Goal: Task Accomplishment & Management: Manage account settings

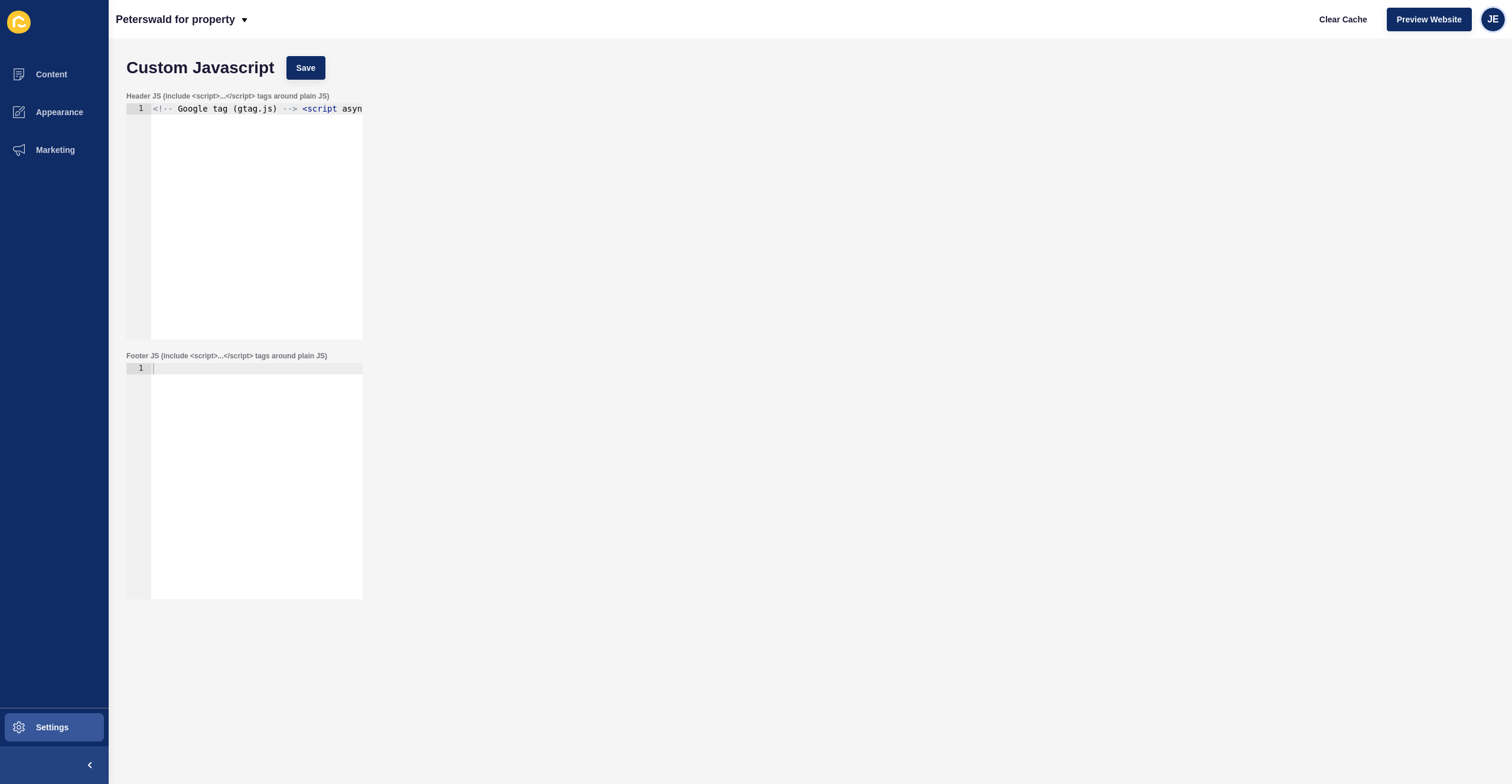
click at [1494, 15] on span "JE" at bounding box center [1493, 19] width 12 height 12
click at [1453, 98] on link "Logout" at bounding box center [1466, 98] width 87 height 26
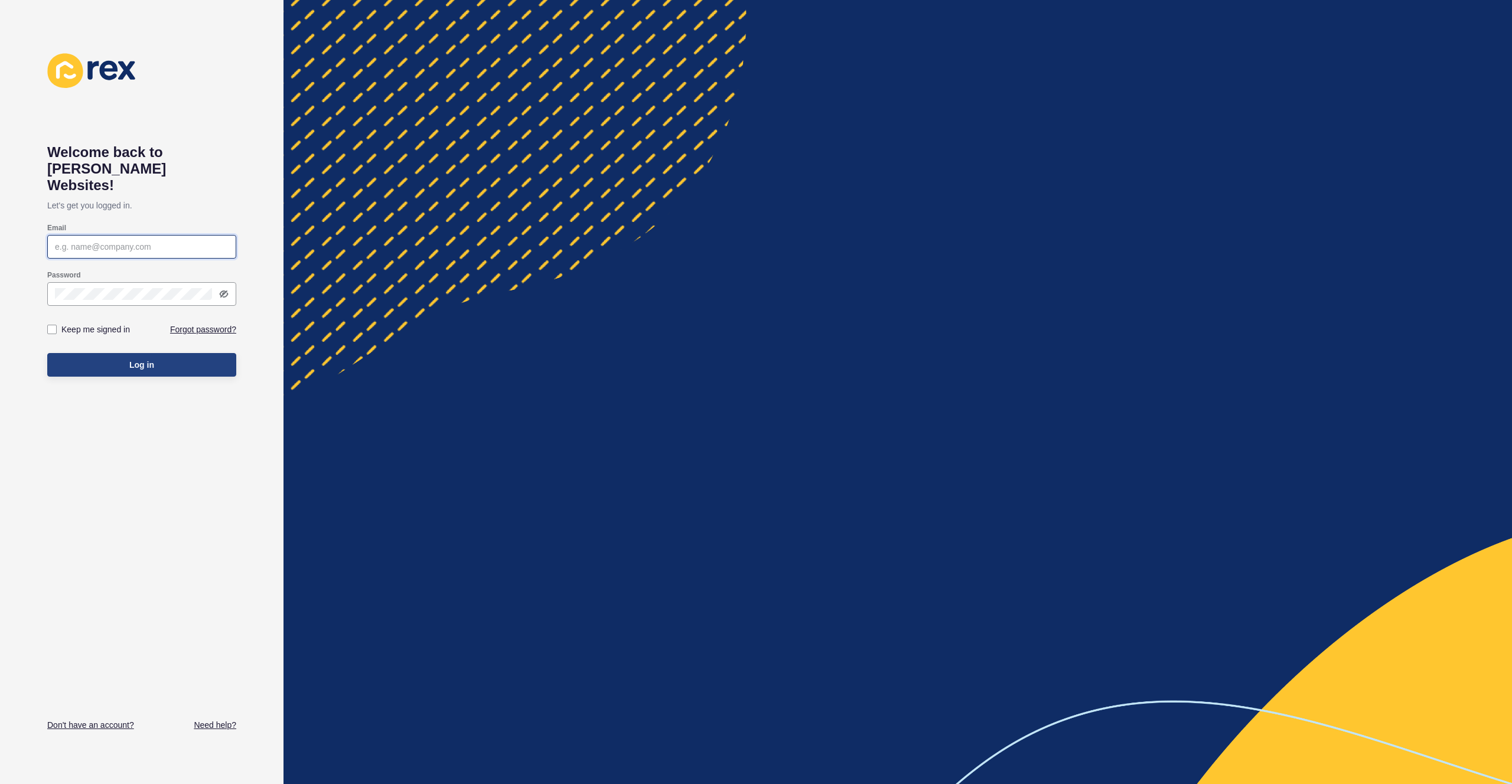
type input "[EMAIL_ADDRESS][PERSON_NAME][DOMAIN_NAME]"
click at [192, 353] on button "Log in" at bounding box center [142, 365] width 189 height 23
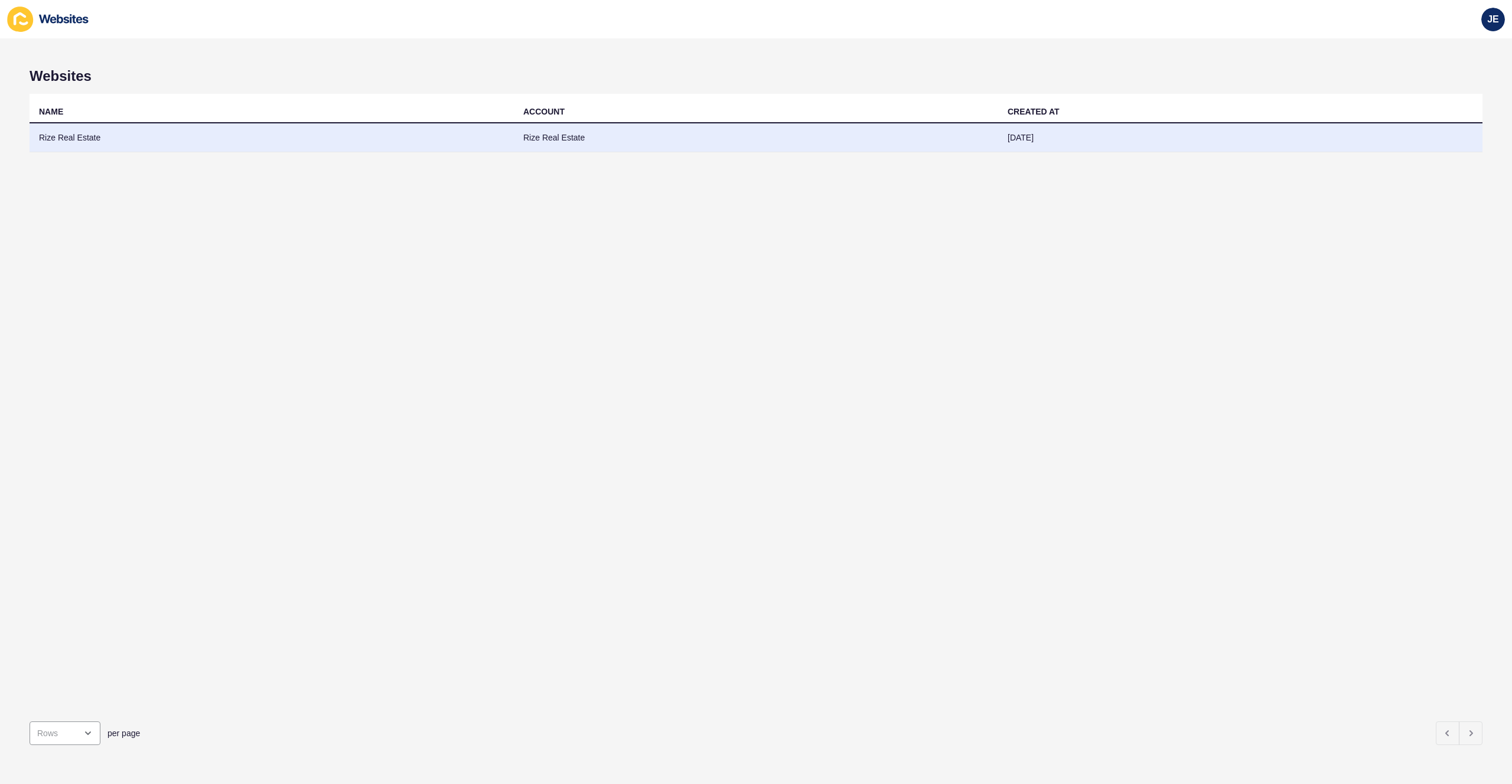
click at [326, 124] on td "Rize Real Estate" at bounding box center [272, 138] width 485 height 29
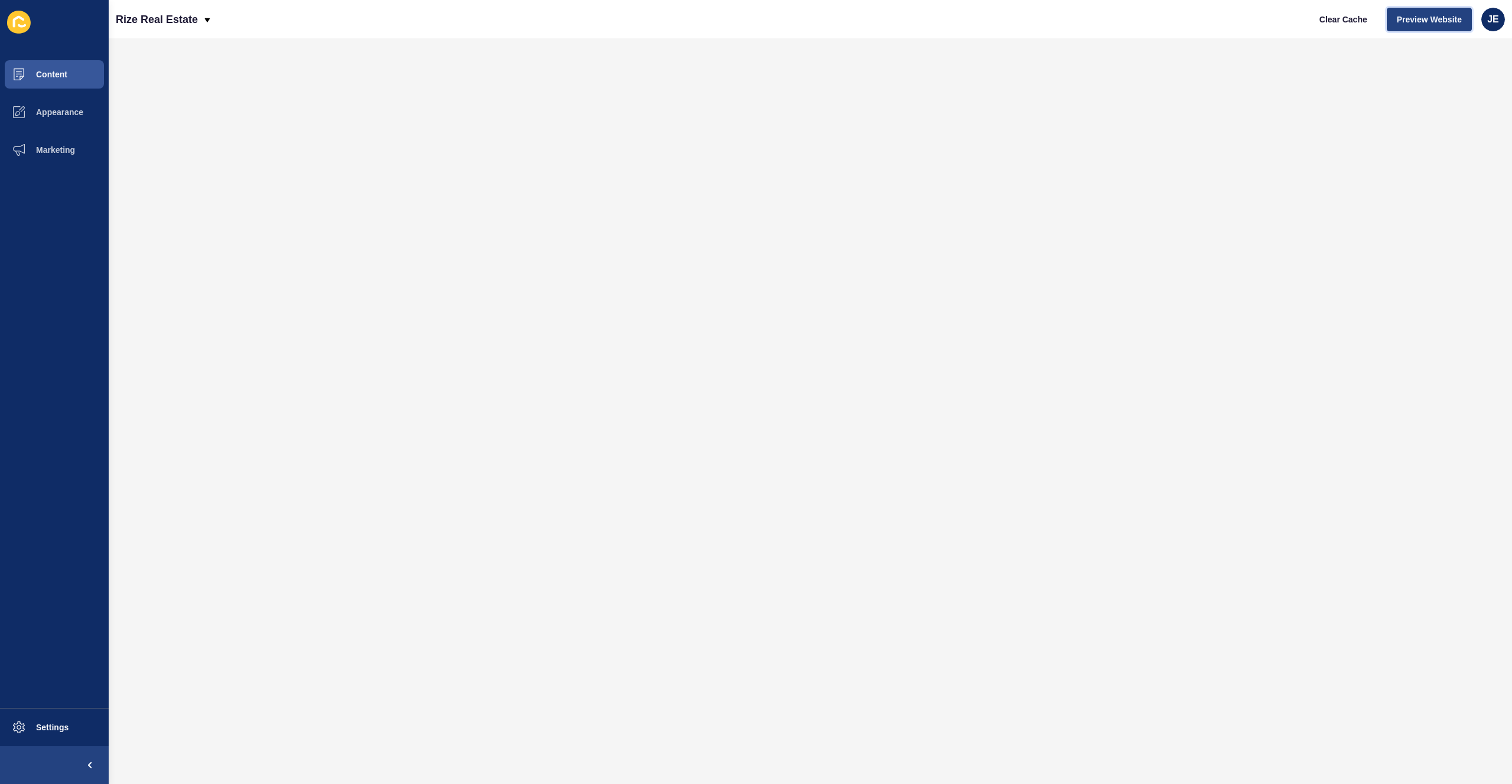
click at [1431, 25] on button "Preview Website" at bounding box center [1429, 19] width 85 height 23
click at [54, 730] on span "Settings" at bounding box center [33, 728] width 70 height 10
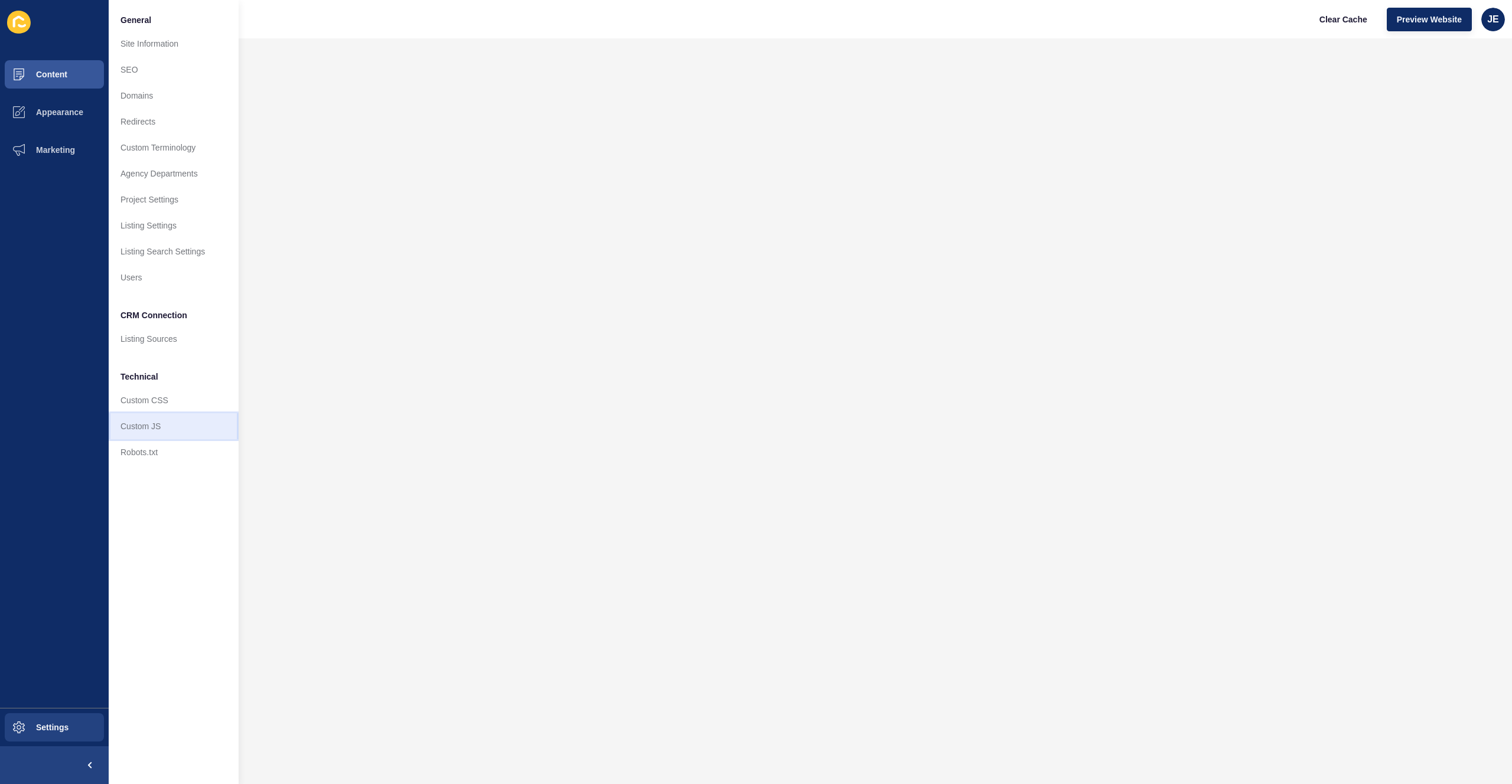
click at [147, 423] on link "Custom JS" at bounding box center [174, 427] width 130 height 26
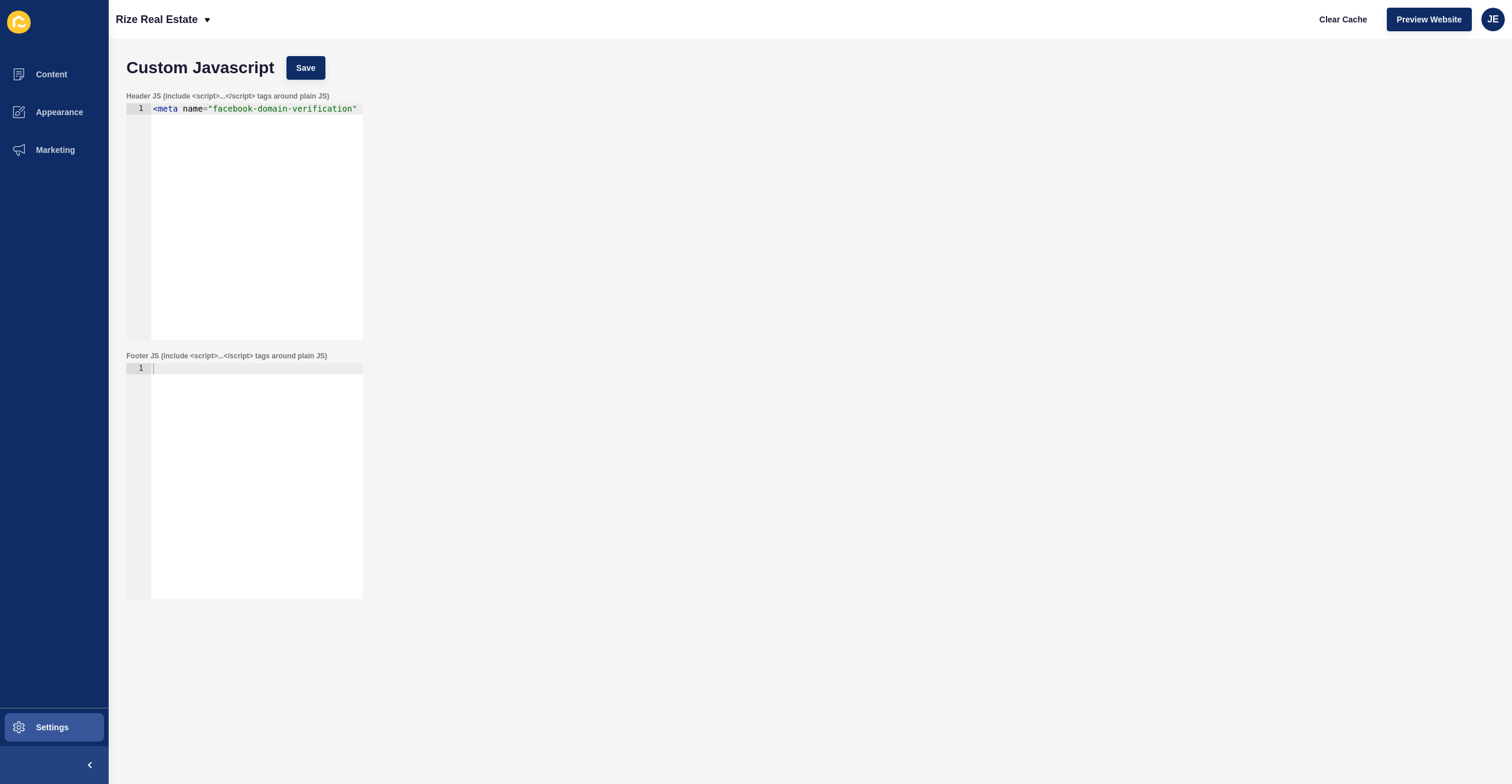
type textarea "<meta name="facebook-domain-verification" content="0cn750aa6zlq0a9u8mikirh6xnlh…"
click at [220, 199] on div "< meta name = "facebook-domain-verification" content = "0cn750aa6zlq0a9u8mikirh…" at bounding box center [149, 228] width 426 height 250
paste textarea "</script>"
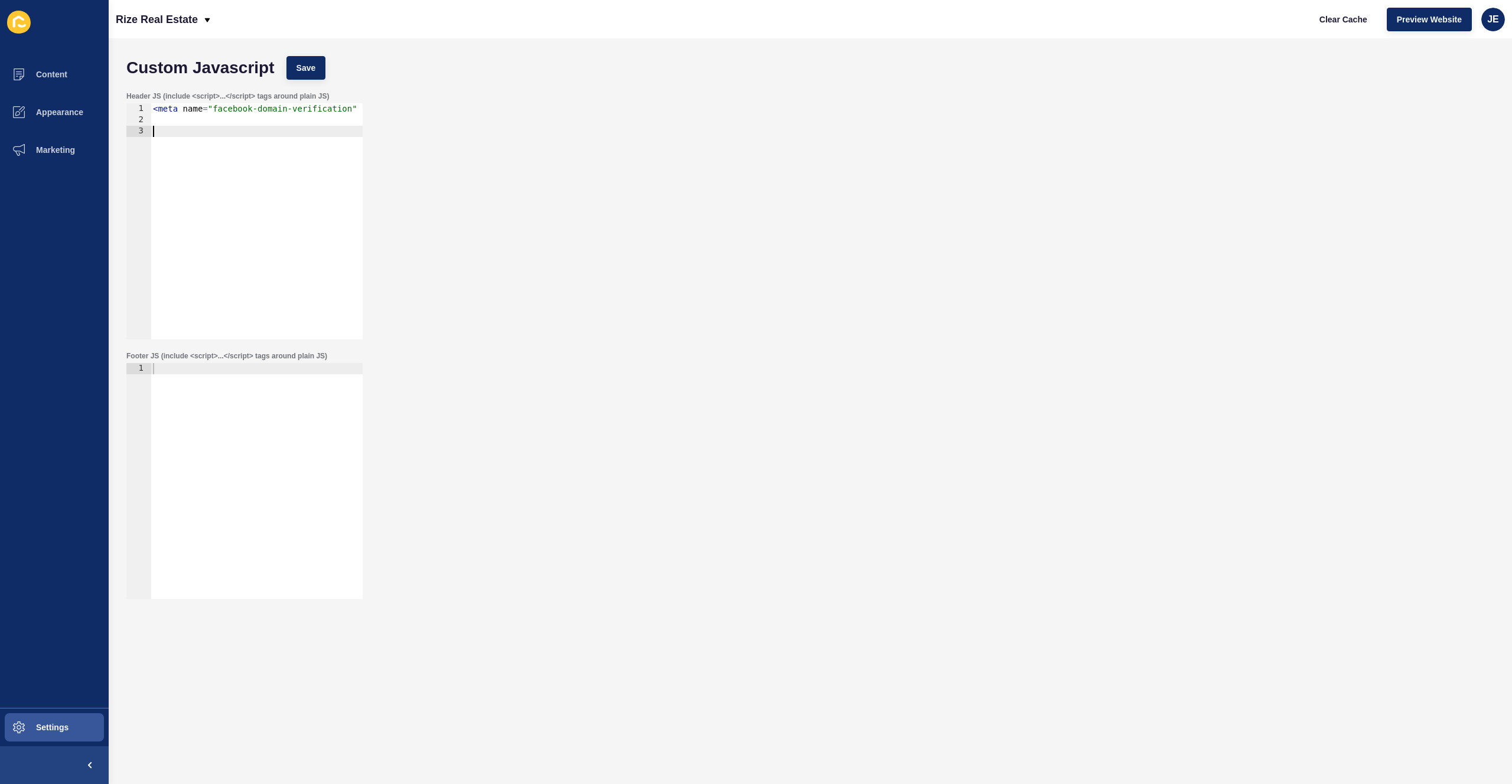
scroll to position [322, 0]
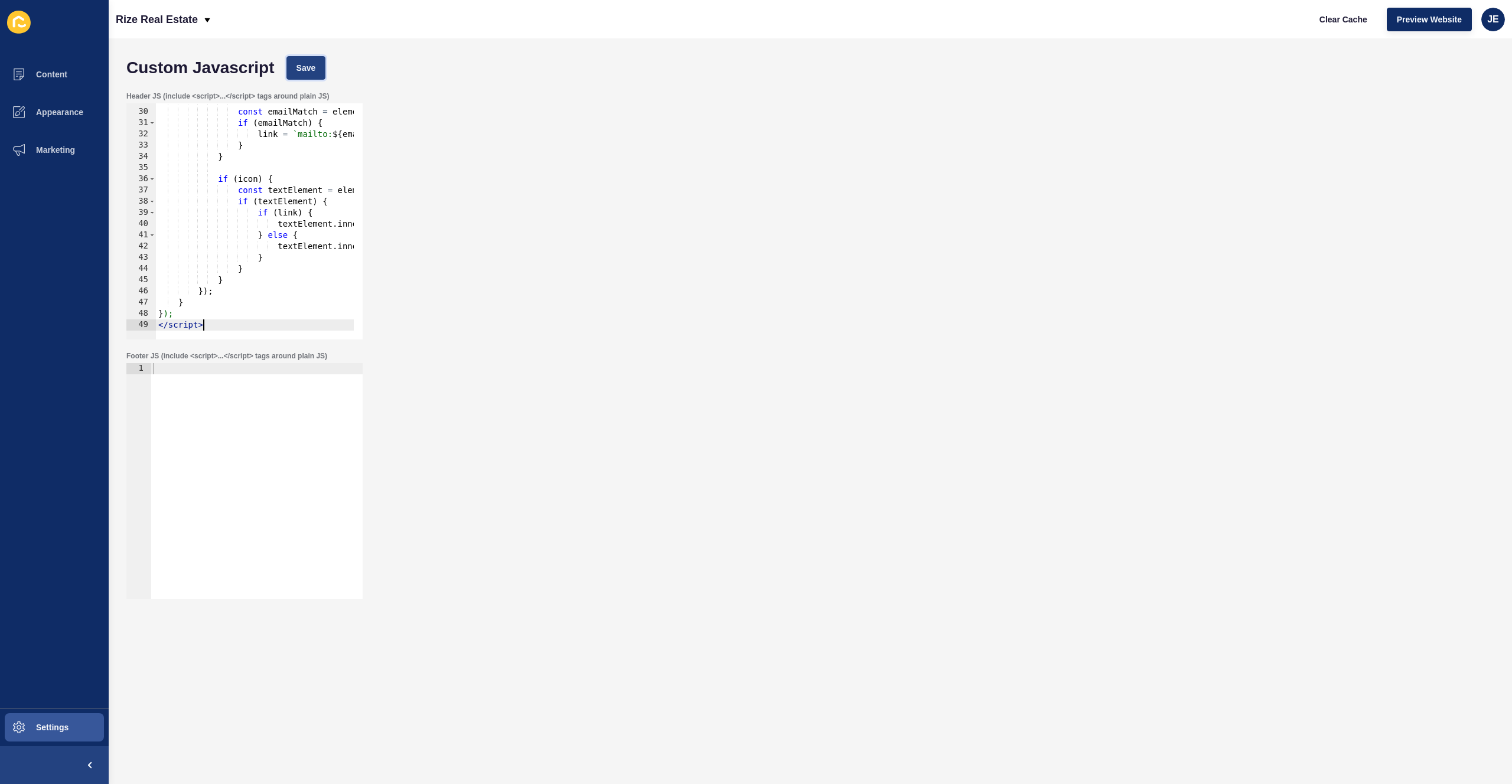
click at [315, 70] on button "Save" at bounding box center [306, 68] width 39 height 23
click at [1364, 23] on span "Clear Cache" at bounding box center [1343, 19] width 48 height 12
click at [1337, 15] on span "Clear Cache" at bounding box center [1343, 19] width 48 height 12
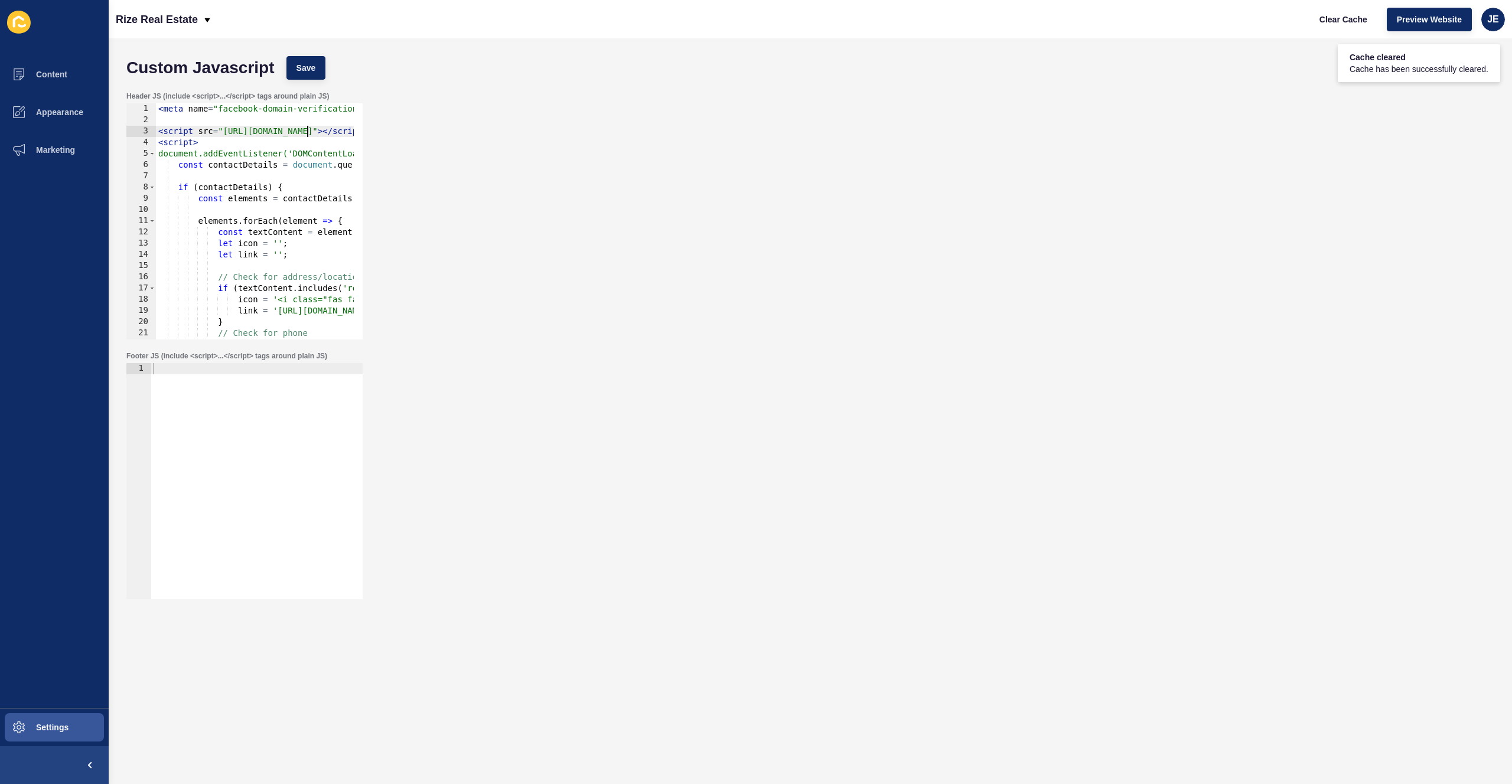
scroll to position [0, 281]
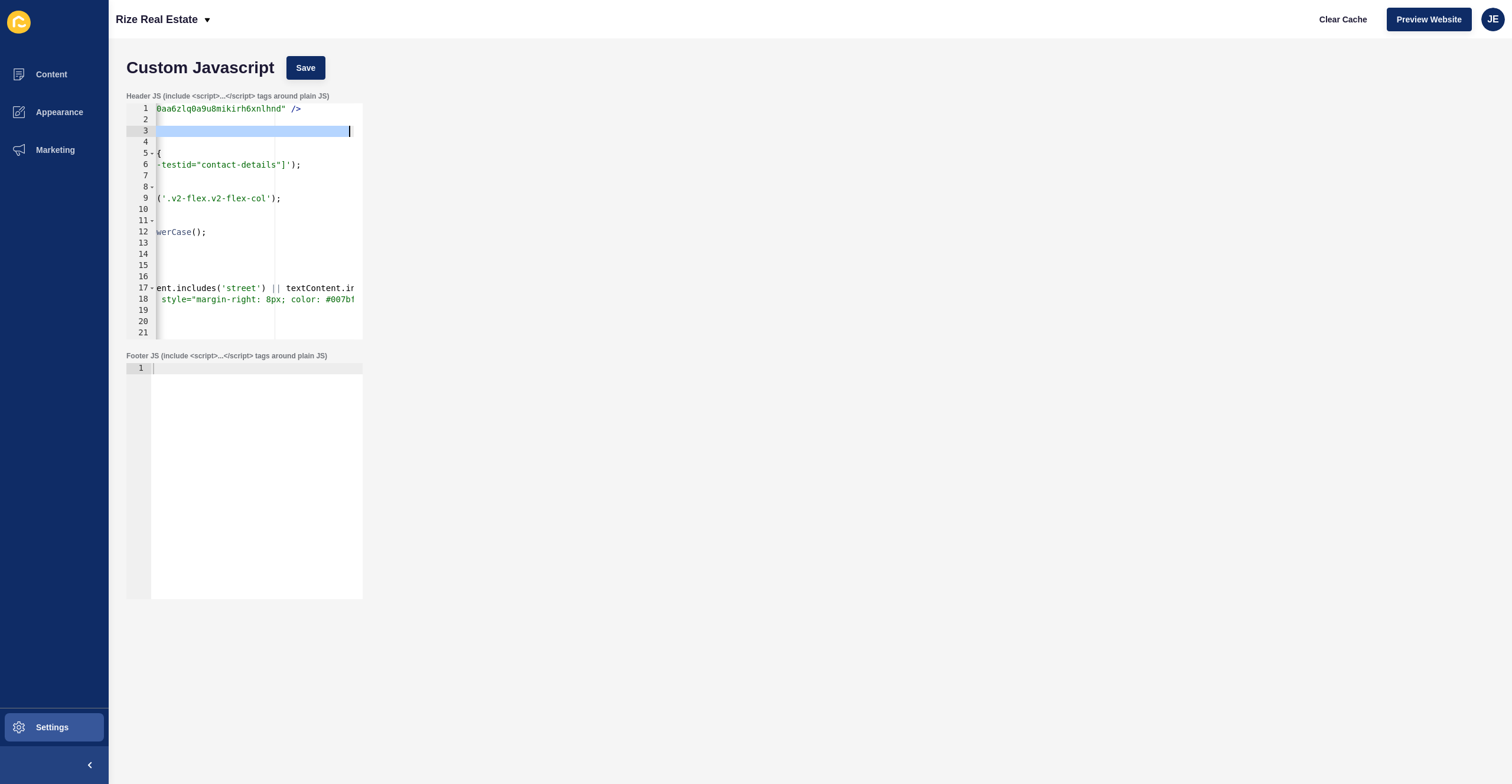
drag, startPoint x: 314, startPoint y: 131, endPoint x: 414, endPoint y: 131, distance: 100.0
click at [414, 131] on div "Header JS (include <script>...</script> tags around plain JS) <script src="http…" at bounding box center [810, 215] width 1380 height 259
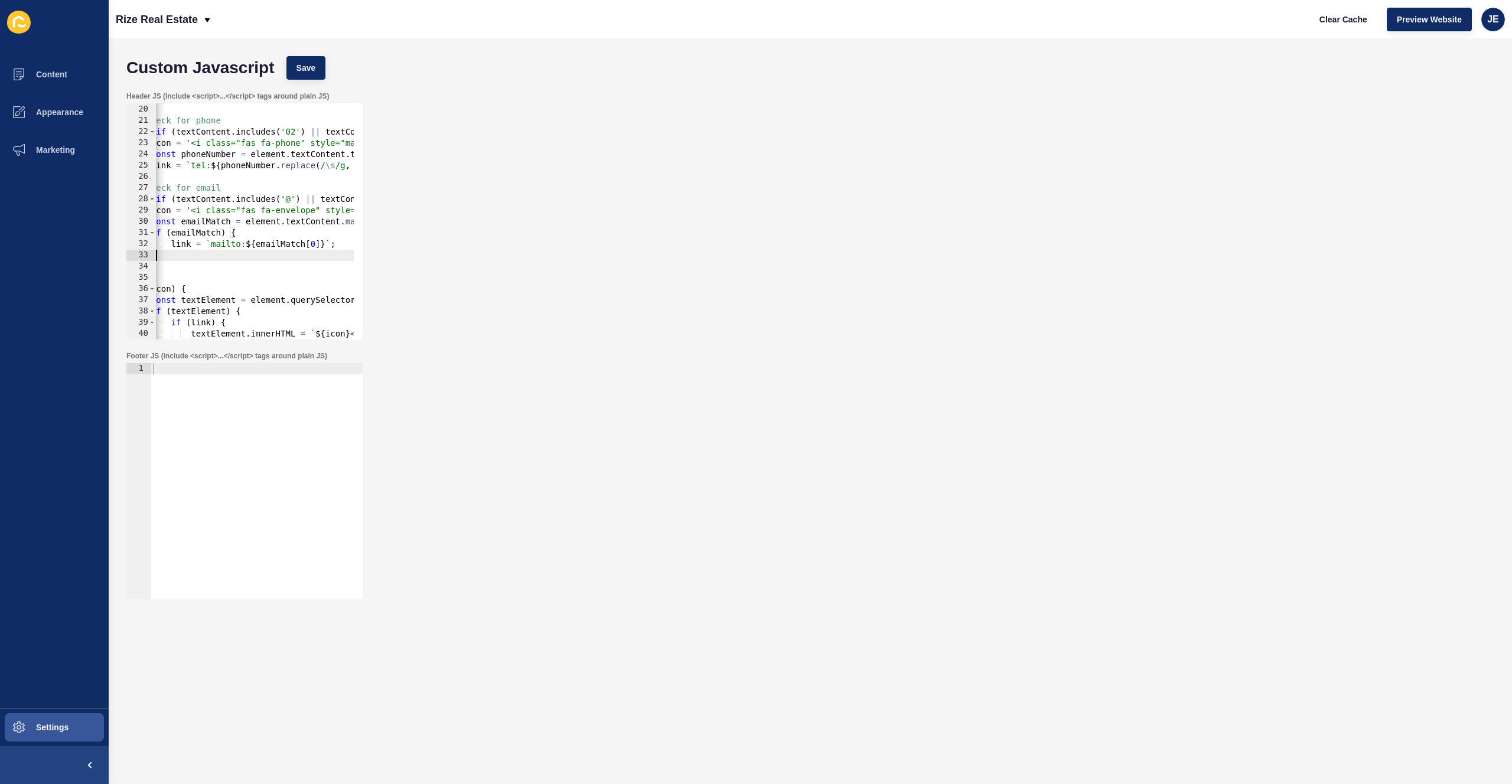
scroll to position [0, 87]
drag, startPoint x: 231, startPoint y: 260, endPoint x: 167, endPoint y: 259, distance: 64.0
click at [167, 259] on div "link = 'https://maps.app.goo.gl/7YDuKg5fSNYFuUqf6' ; } // Check for phone else …" at bounding box center [508, 218] width 879 height 250
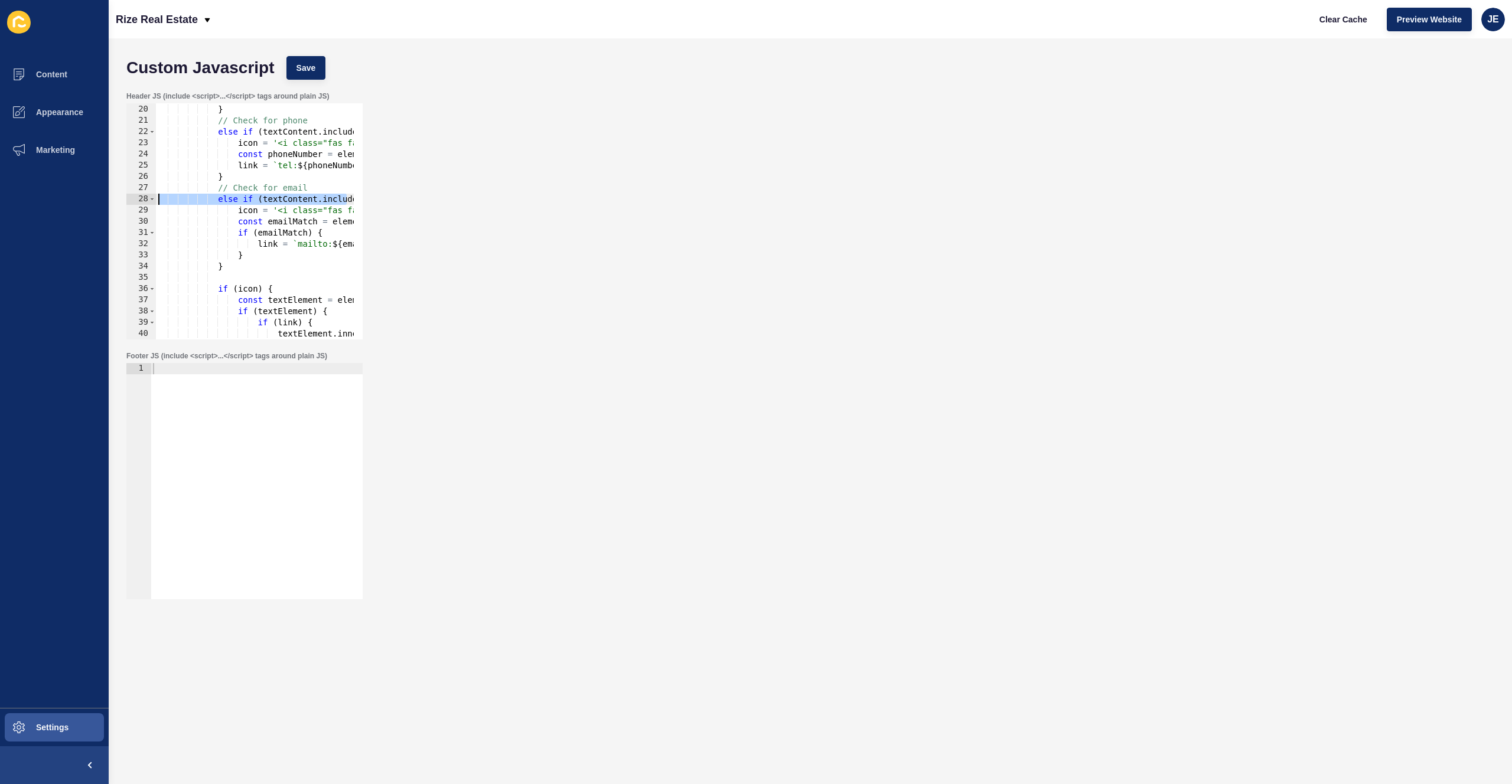
drag, startPoint x: 262, startPoint y: 199, endPoint x: 251, endPoint y: 171, distance: 30.1
click at [118, 195] on div "Custom Javascript Save Header JS (include <script>...</script> tags around plai…" at bounding box center [810, 412] width 1403 height 746
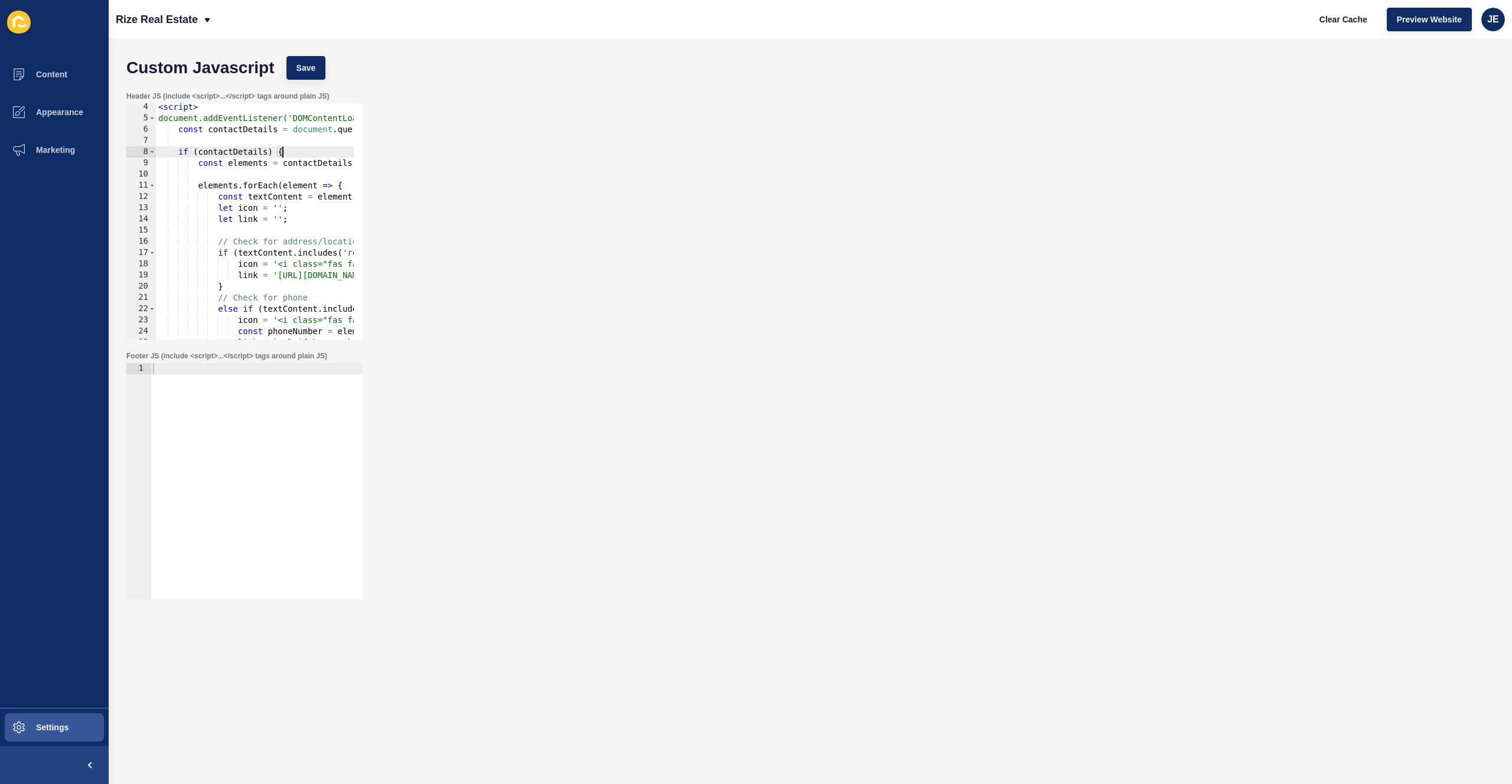
click at [301, 152] on div "< script > document.addEventListener('DOMContentLoaded', function() { const con…" at bounding box center [595, 226] width 879 height 250
type textarea "if (contactDetails) {"
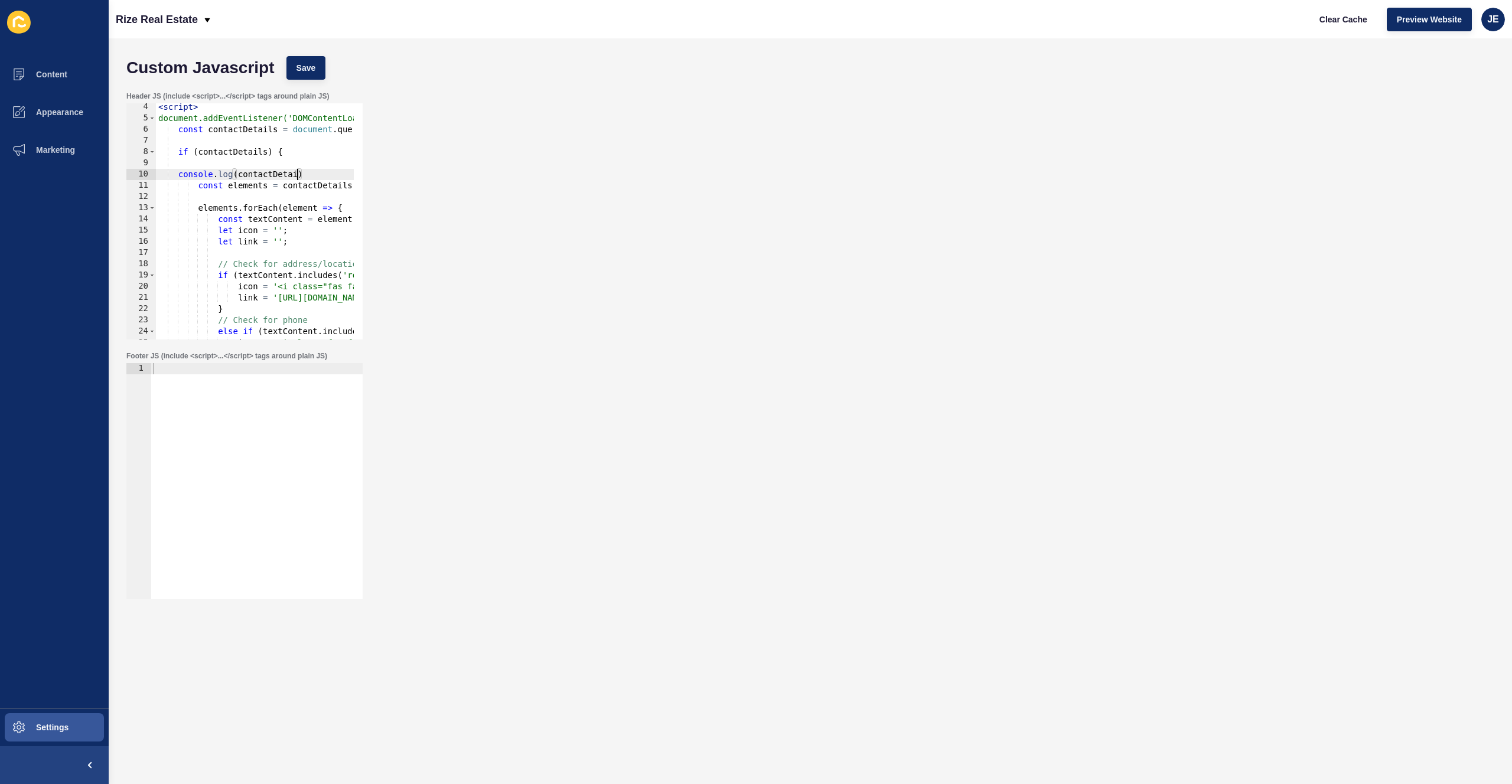
scroll to position [0, 10]
click at [316, 70] on button "Save" at bounding box center [306, 68] width 39 height 23
click at [328, 173] on div "< script > document.addEventListener('DOMContentLoaded', function() { const con…" at bounding box center [595, 226] width 879 height 250
click at [310, 70] on span "Save" at bounding box center [306, 67] width 19 height 12
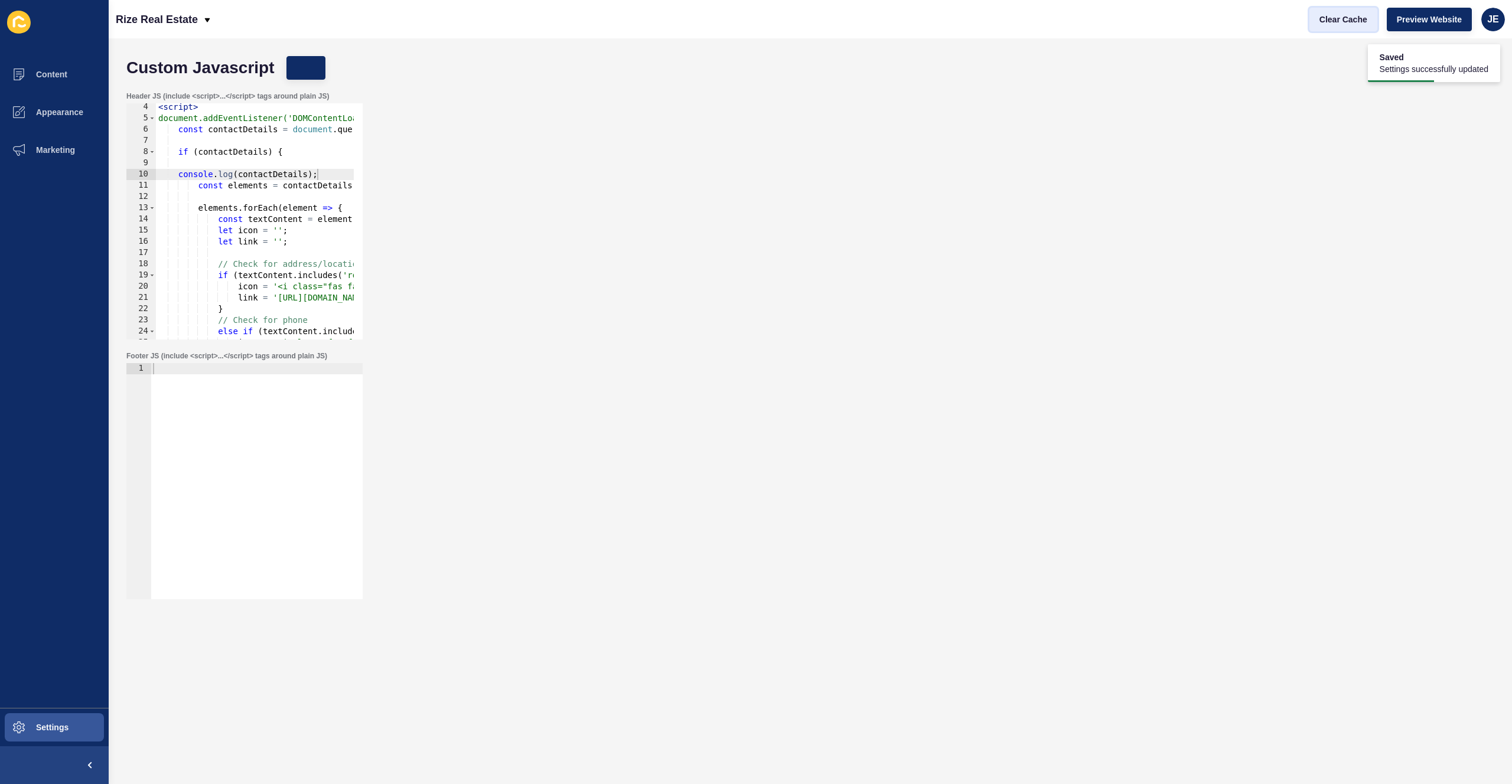
click at [1327, 22] on span "Clear Cache" at bounding box center [1343, 19] width 48 height 12
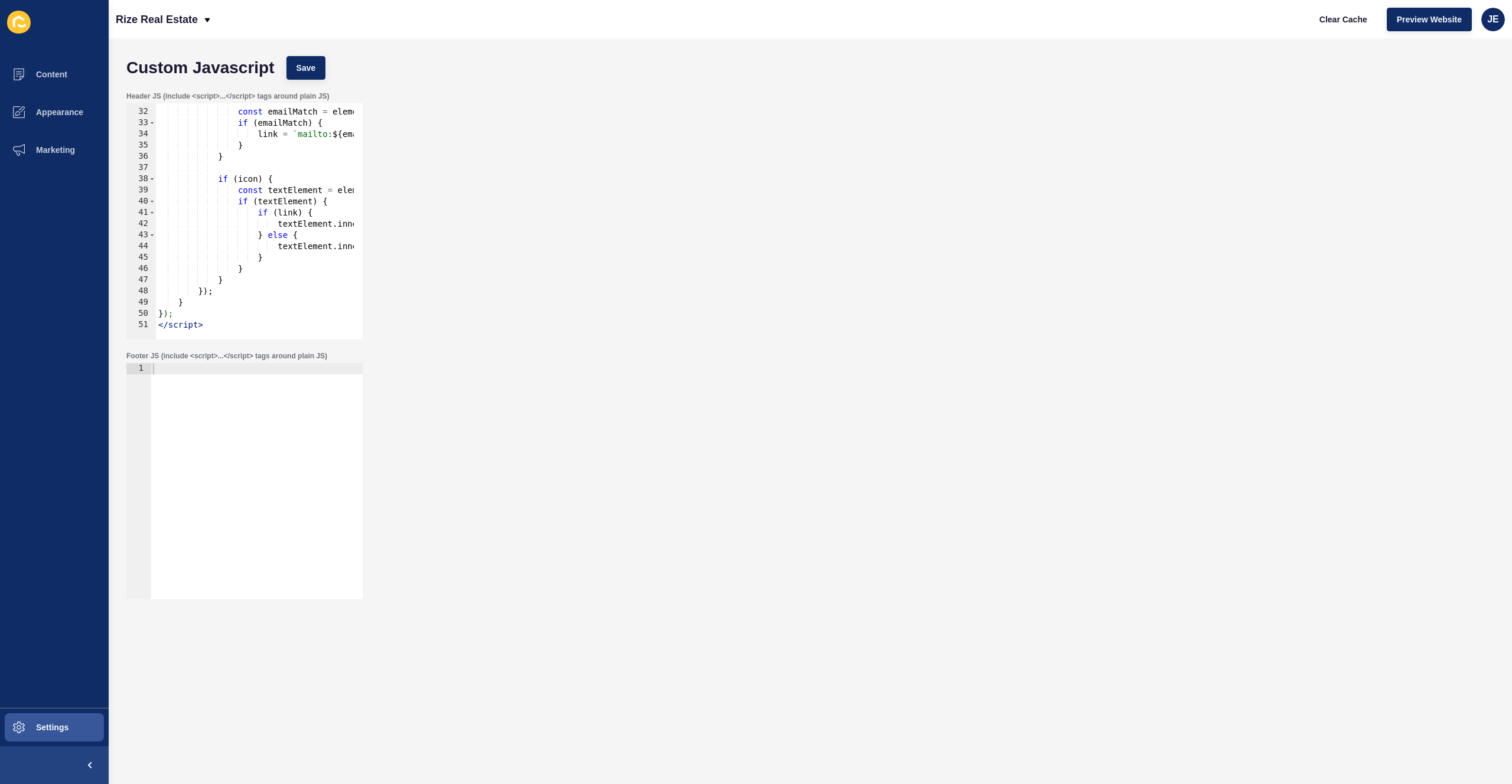
scroll to position [0, 1]
drag, startPoint x: 252, startPoint y: 317, endPoint x: 206, endPoint y: 262, distance: 71.7
click at [206, 262] on div "icon = '<i class="fas fa-envelope" style="margin-right: 8px; color: #007bff;"><…" at bounding box center [595, 220] width 879 height 250
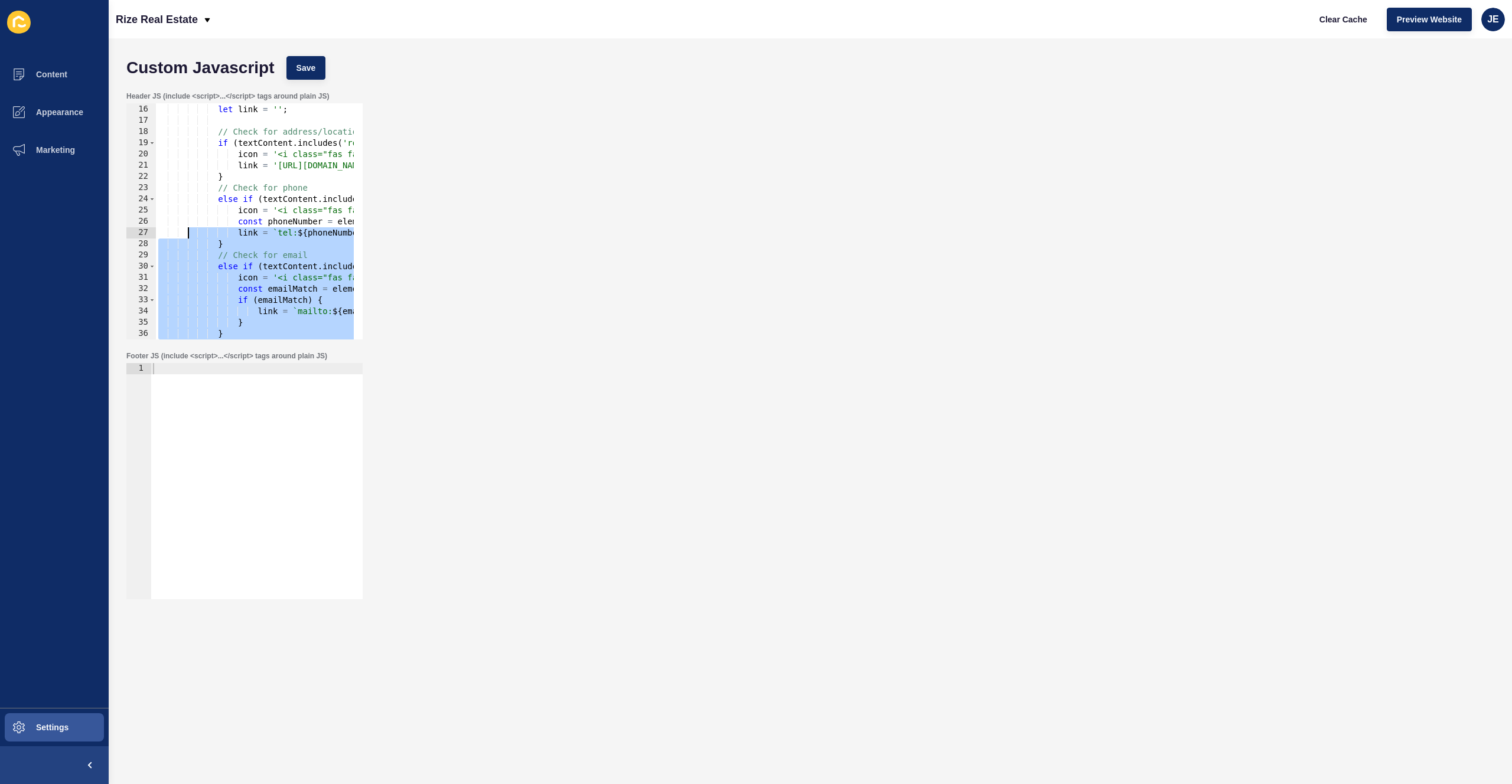
scroll to position [0, 0]
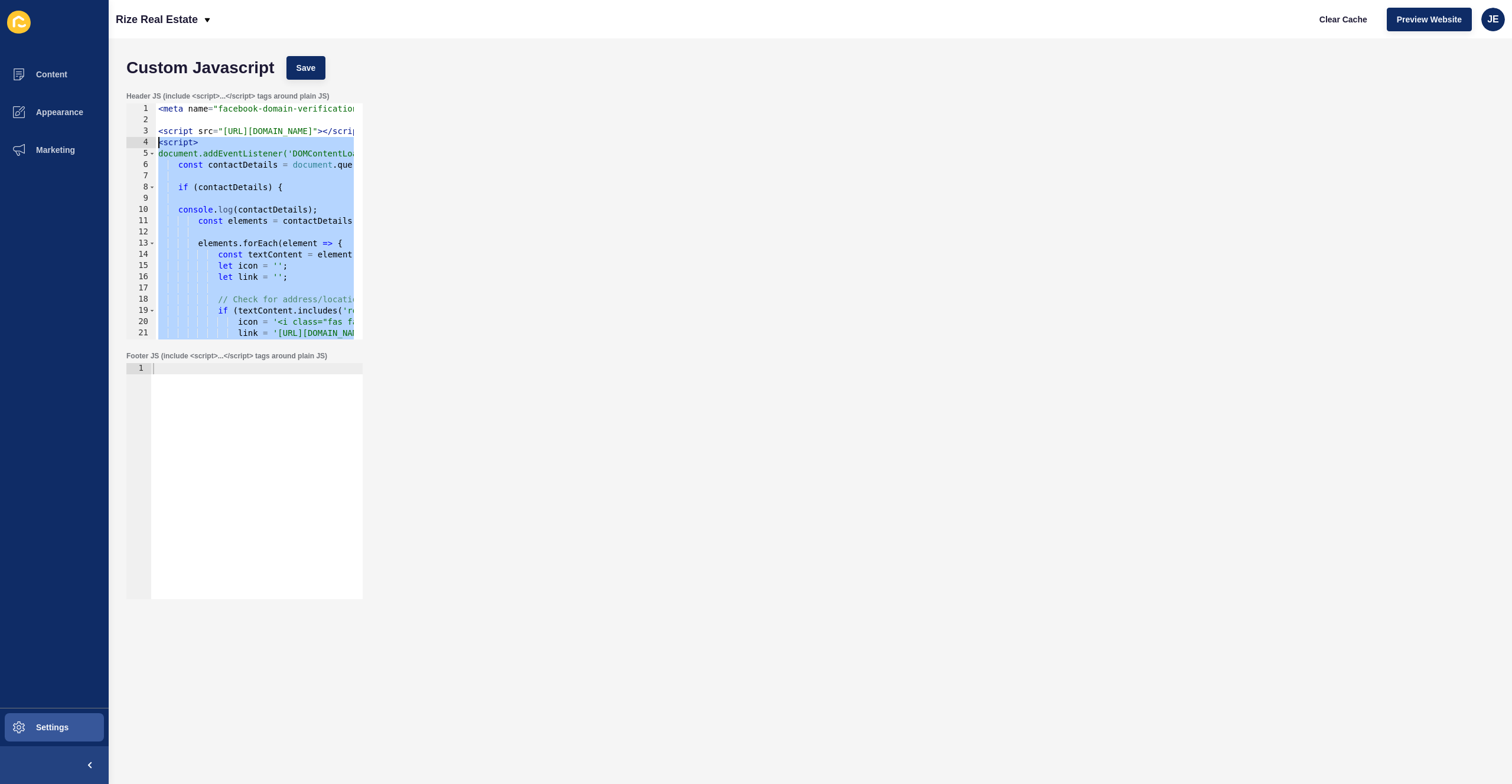
drag, startPoint x: 205, startPoint y: 319, endPoint x: 140, endPoint y: 145, distance: 185.7
click at [140, 145] on div "} } 1 2 3 4 5 6 7 8 9 10 11 12 13 14 15 16 17 18 19 20 21 22 23 < meta name = "…" at bounding box center [244, 221] width 236 height 236
paste textarea "/script>"
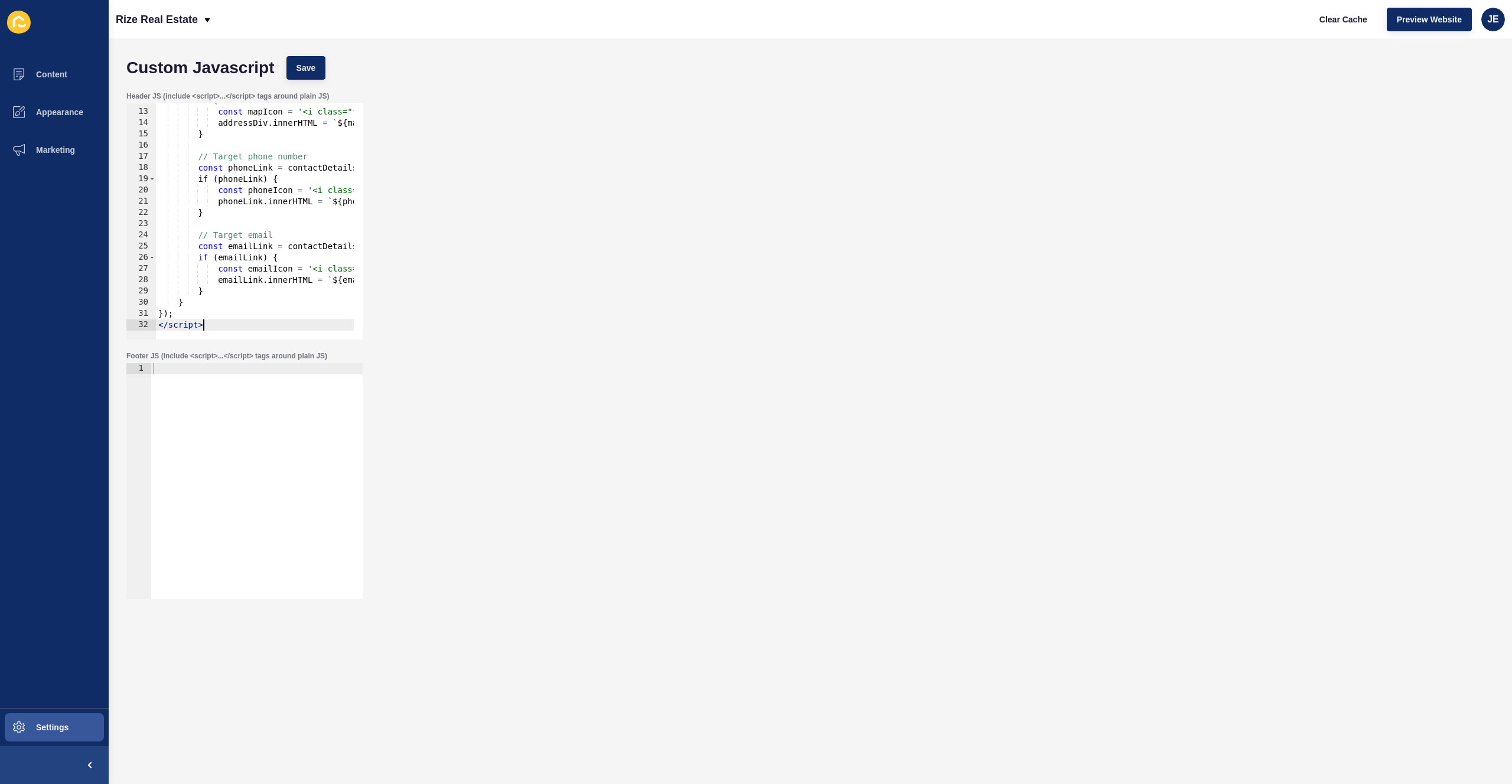
scroll to position [131, 0]
click at [303, 70] on span "Save" at bounding box center [306, 67] width 19 height 12
click at [306, 63] on span "Save" at bounding box center [306, 67] width 19 height 12
click at [1353, 22] on span "Clear Cache" at bounding box center [1343, 19] width 48 height 12
click at [1122, 89] on div "Header JS (include <script>...</script> tags around plain JS) </script> 12 13 1…" at bounding box center [810, 215] width 1380 height 259
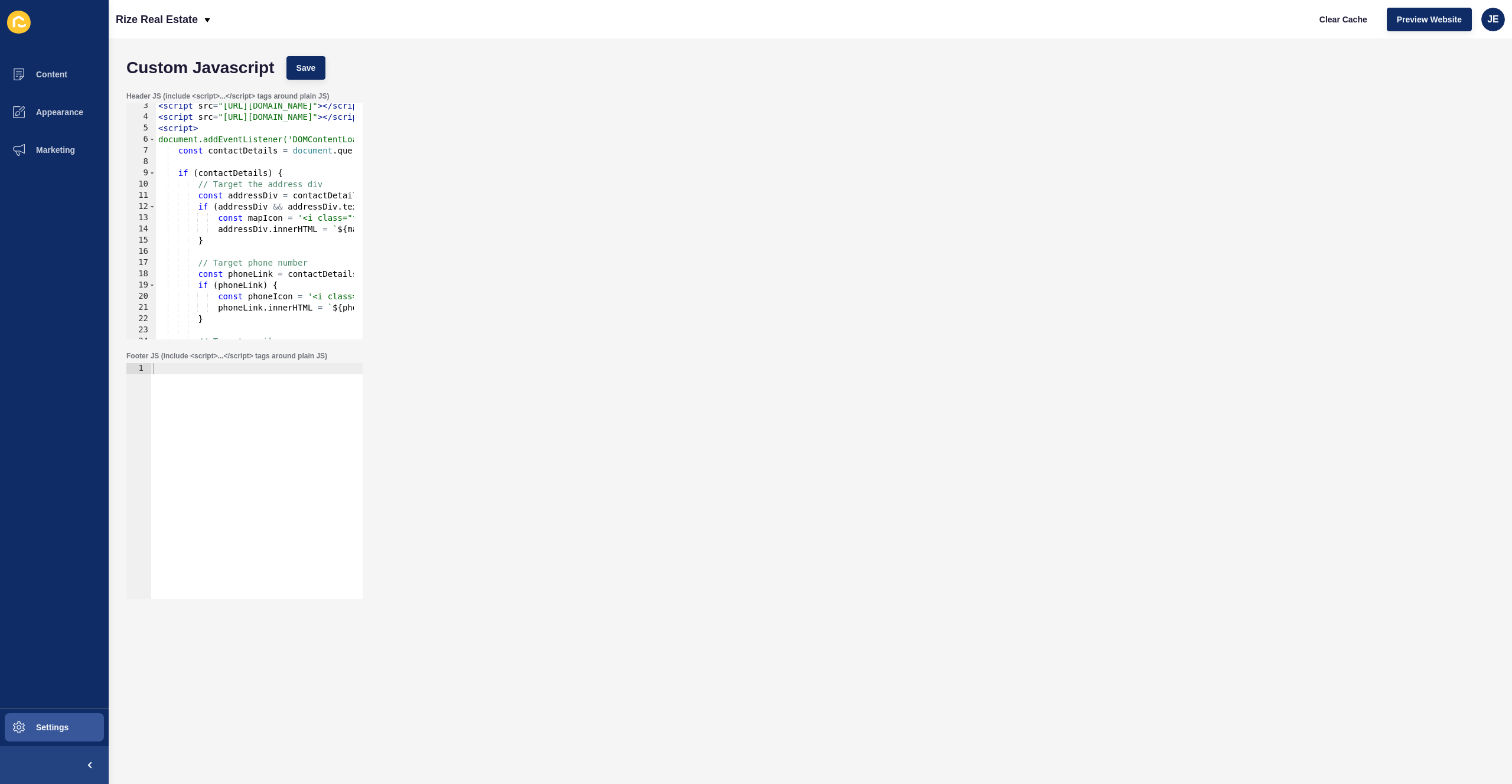
scroll to position [96, 0]
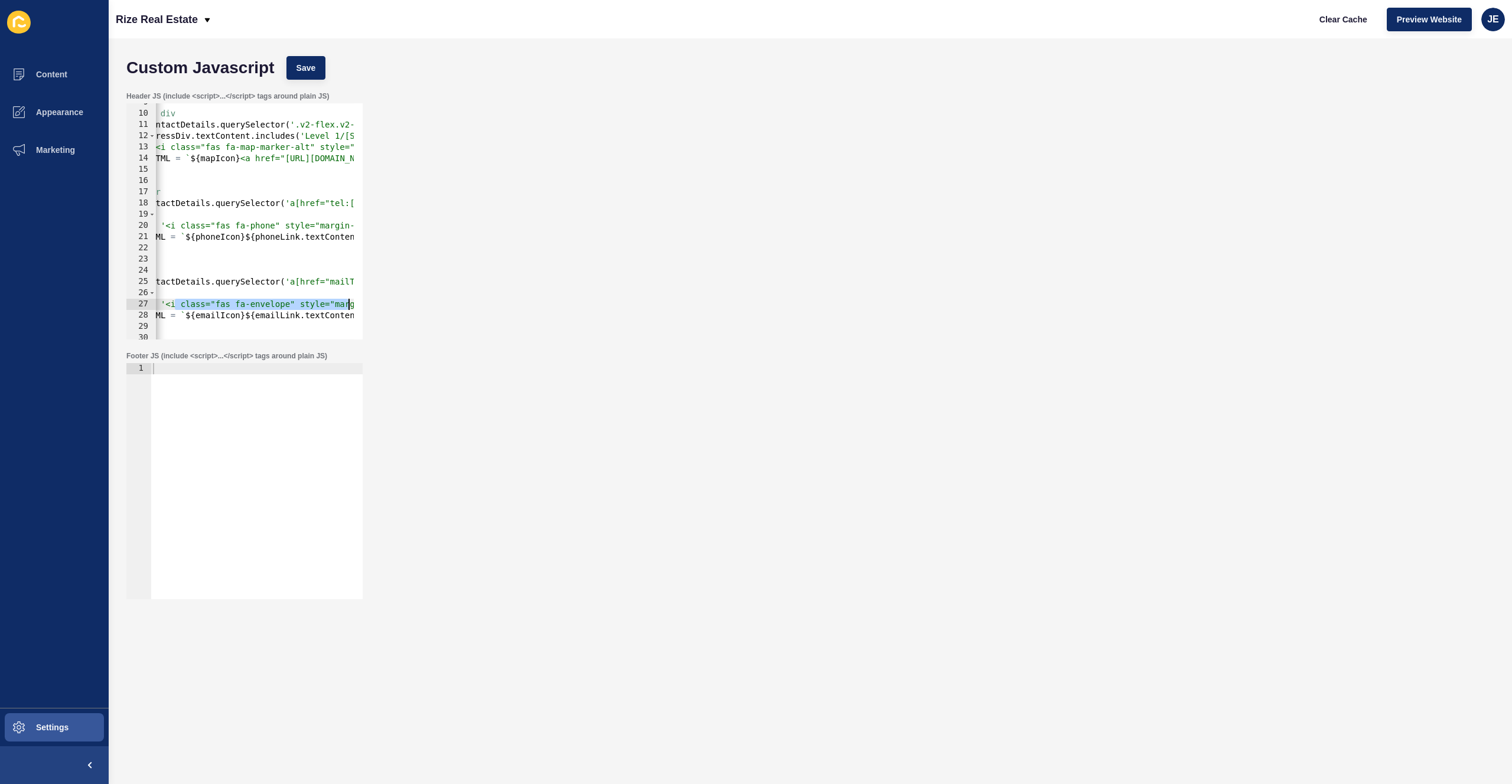
drag, startPoint x: 335, startPoint y: 305, endPoint x: 352, endPoint y: 301, distance: 17.5
click at [370, 299] on div "Header JS (include <script>...</script> tags around plain JS) const emailIcon =…" at bounding box center [810, 215] width 1380 height 259
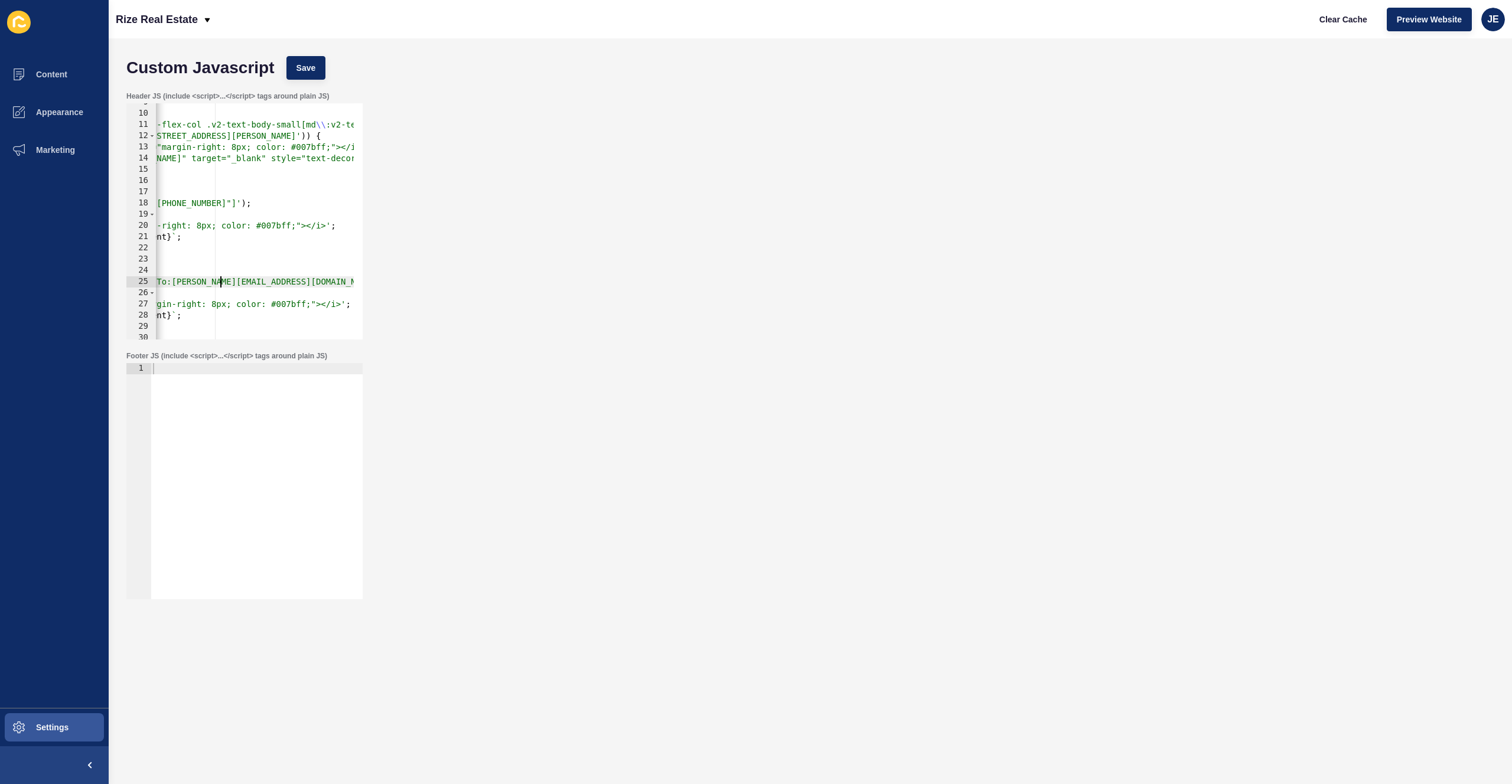
click at [220, 284] on div "if ( contactDetails ) { // Target the address div const addressDiv = contactDet…" at bounding box center [294, 222] width 958 height 250
click at [293, 303] on div "if ( contactDetails ) { // Target the address div const addressDiv = contactDet…" at bounding box center [294, 222] width 958 height 250
click at [277, 228] on div "if ( contactDetails ) { // Target the address div const addressDiv = contactDet…" at bounding box center [294, 222] width 958 height 250
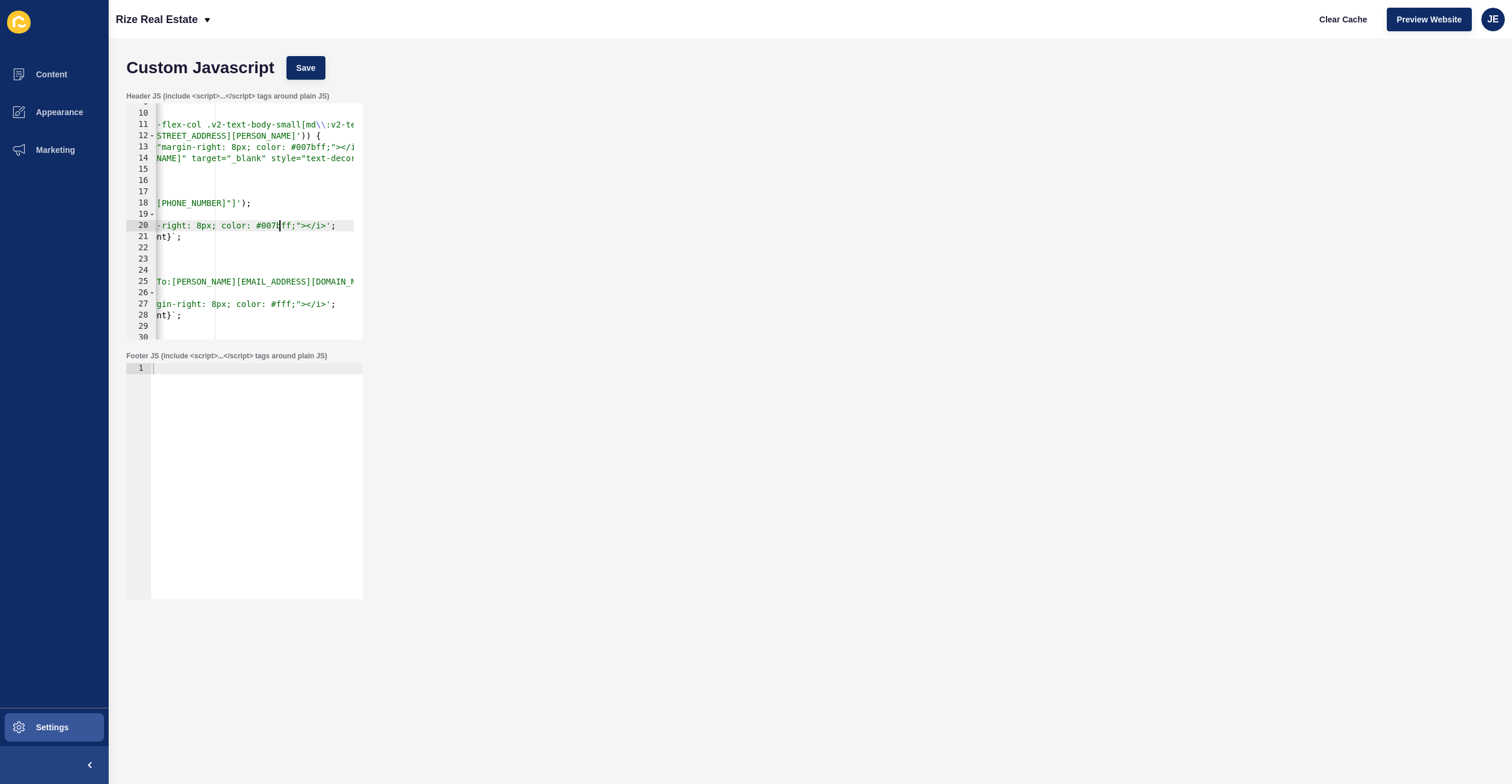
click at [277, 228] on div "if ( contactDetails ) { // Target the address div const addressDiv = contactDet…" at bounding box center [294, 222] width 958 height 250
click at [304, 149] on div "if ( contactDetails ) { // Target the address div const addressDiv = contactDet…" at bounding box center [294, 222] width 958 height 250
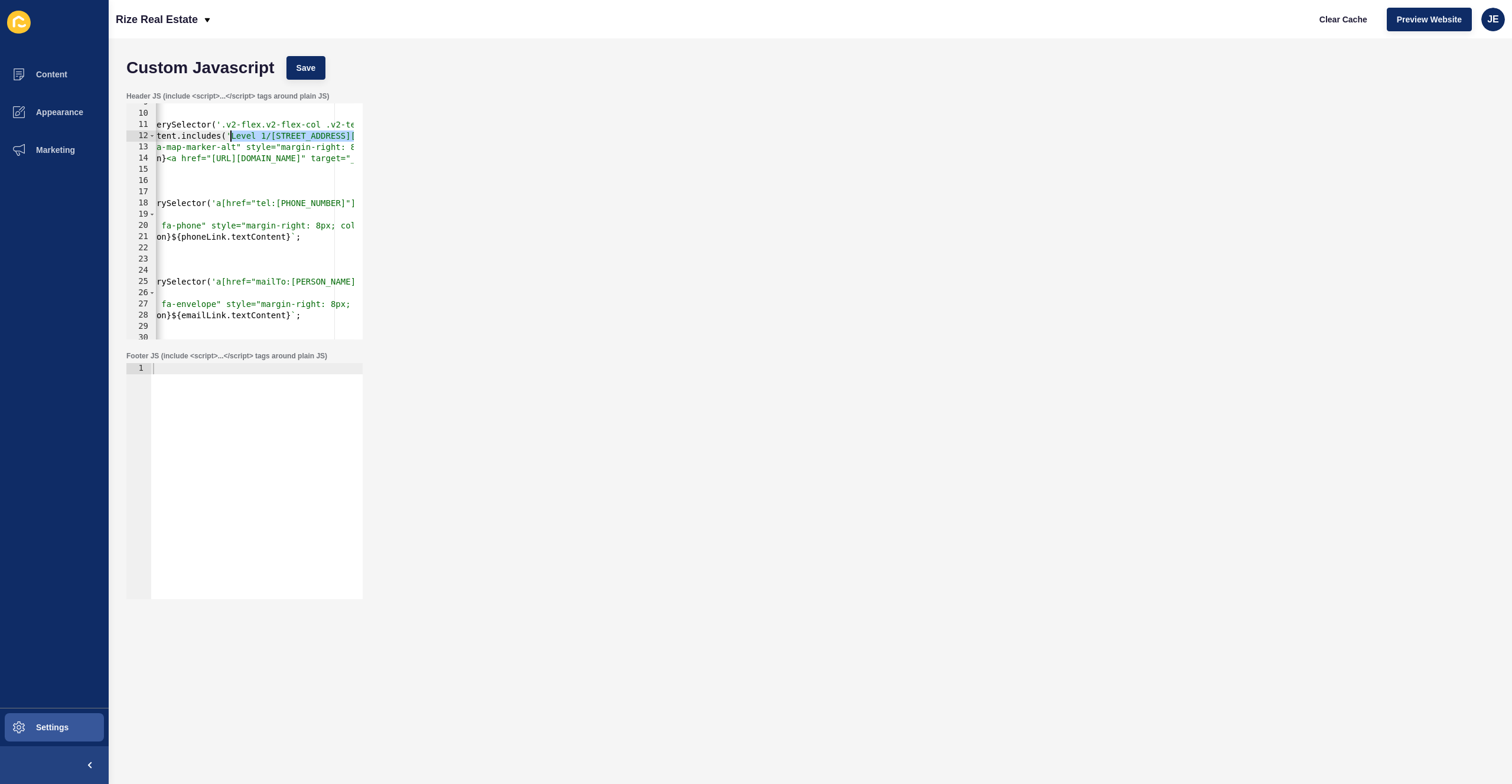
drag, startPoint x: 255, startPoint y: 139, endPoint x: 229, endPoint y: 137, distance: 26.1
click at [229, 137] on div "if ( contactDetails ) { // Target the address div const addressDiv = contactDet…" at bounding box center [414, 222] width 958 height 250
paste textarea
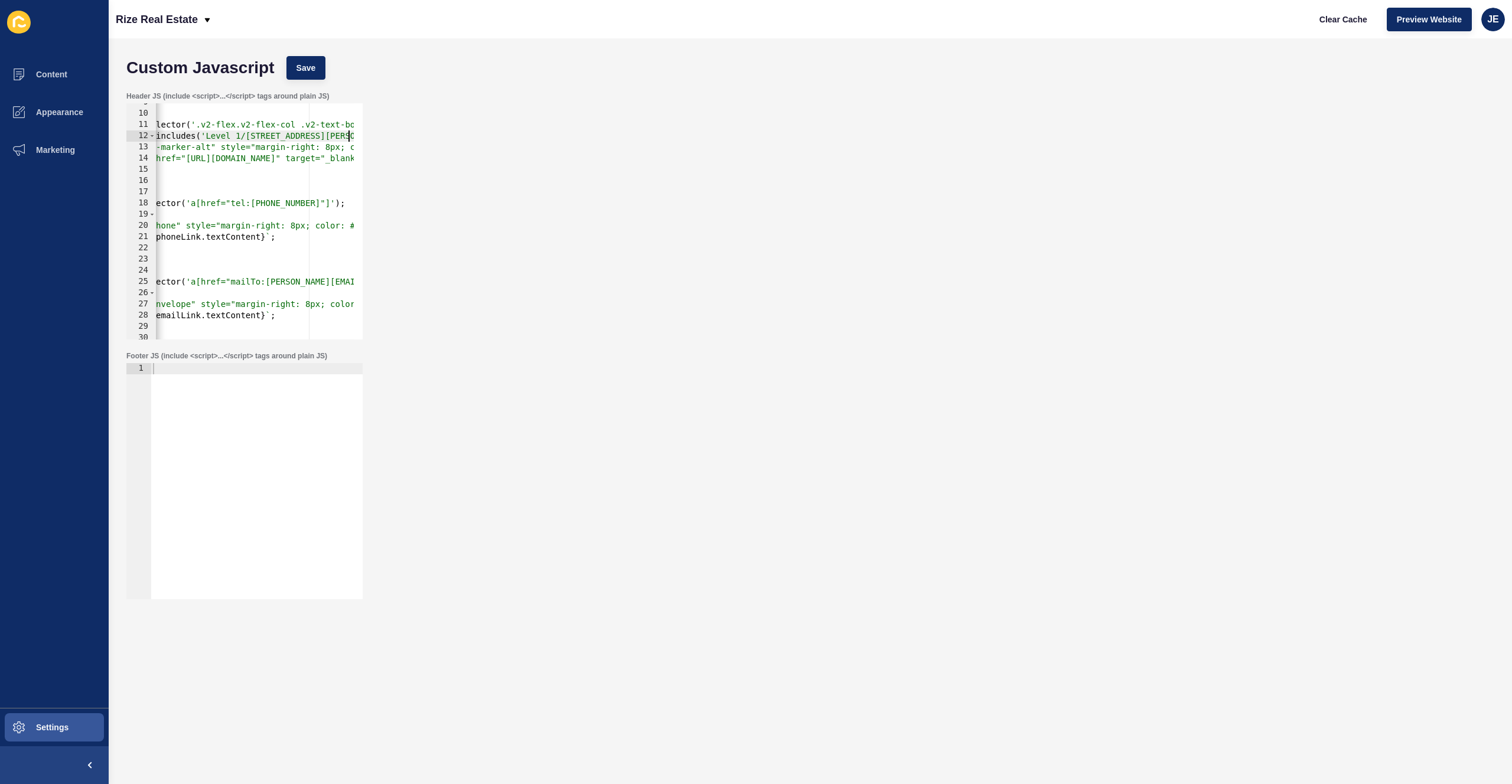
click at [295, 85] on div "Custom Javascript Save" at bounding box center [810, 67] width 1380 height 35
click at [307, 73] on span "Save" at bounding box center [306, 67] width 19 height 12
click at [1332, 21] on span "Clear Cache" at bounding box center [1343, 19] width 48 height 12
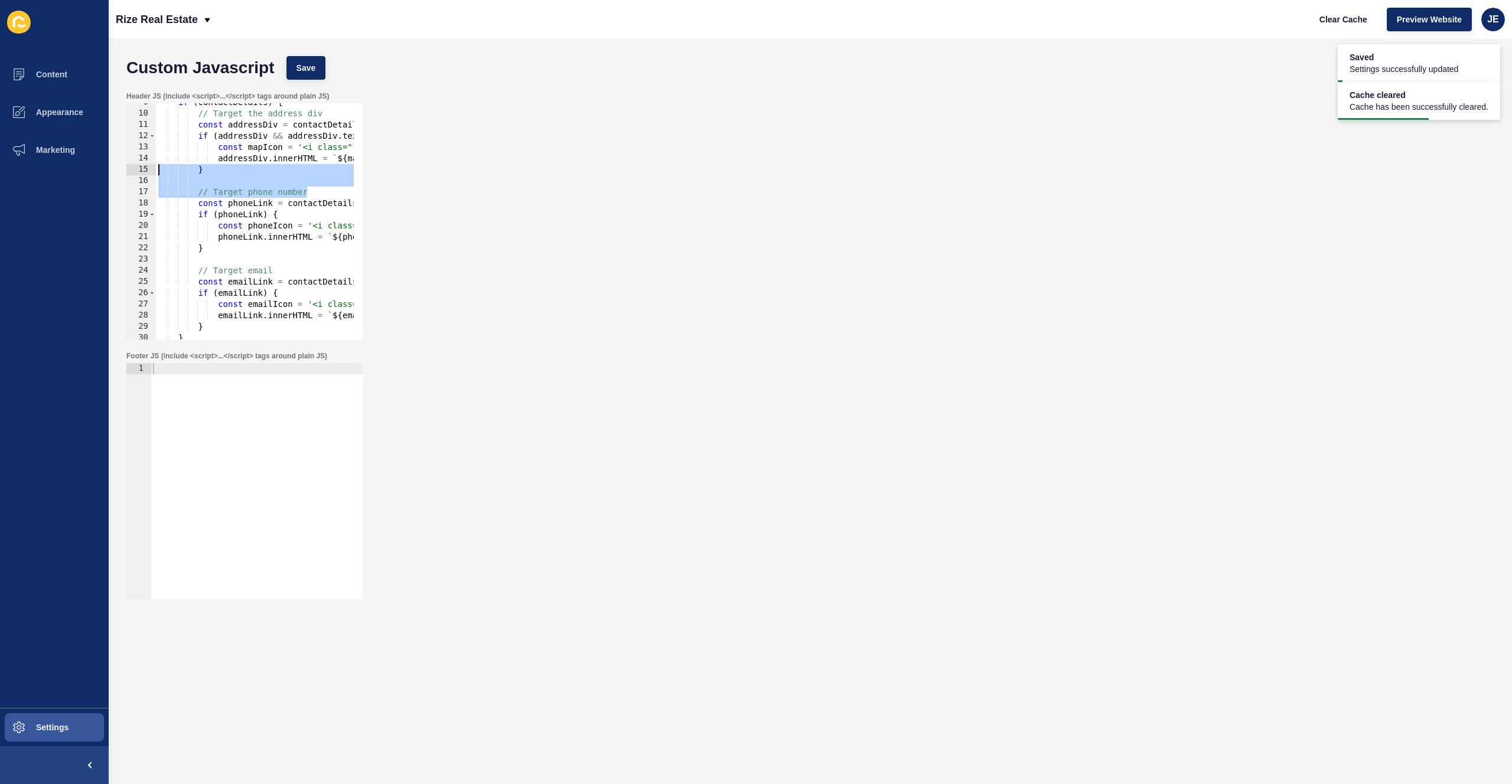
scroll to position [0, 0]
drag, startPoint x: 206, startPoint y: 182, endPoint x: 163, endPoint y: 177, distance: 43.3
click at [65, 176] on div "Content Appearance Marketing Settings Rize Real Estate Clear Cache Preview Webs…" at bounding box center [756, 392] width 1512 height 784
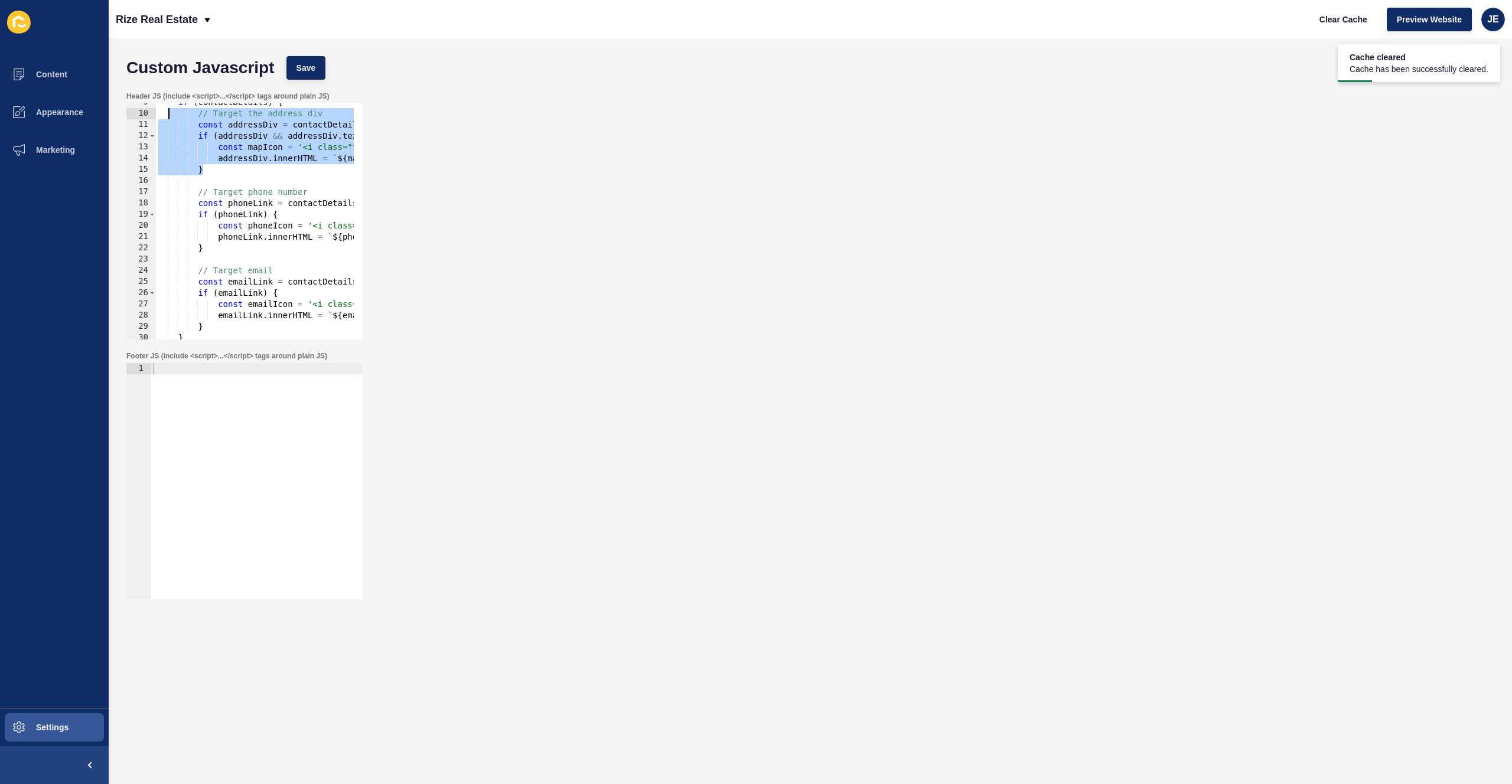
drag, startPoint x: 273, startPoint y: 165, endPoint x: 170, endPoint y: 116, distance: 114.1
click at [170, 116] on div "if ( contactDetails ) { // Target the address div const addressDiv = contactDet…" at bounding box center [634, 222] width 958 height 250
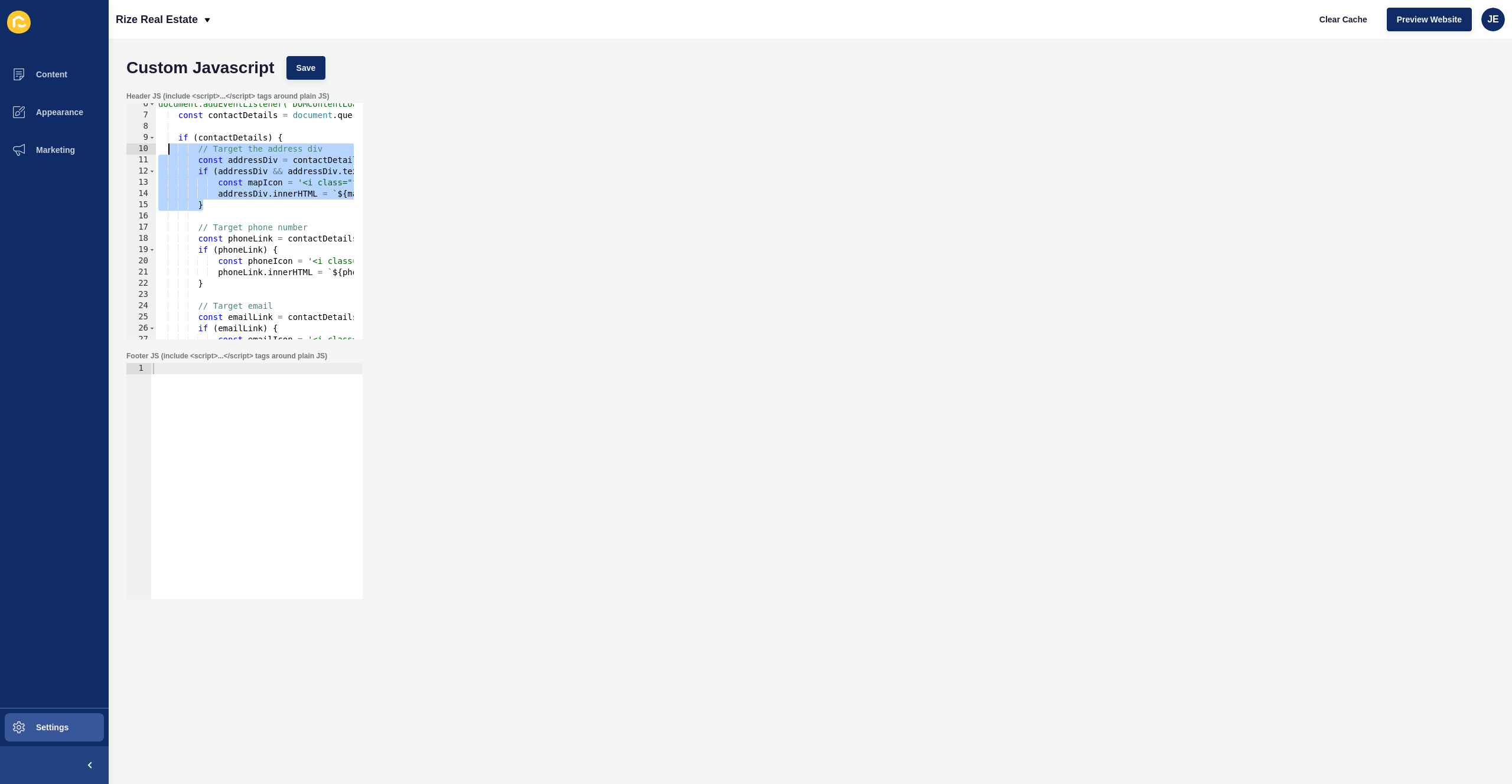
paste textarea "}"
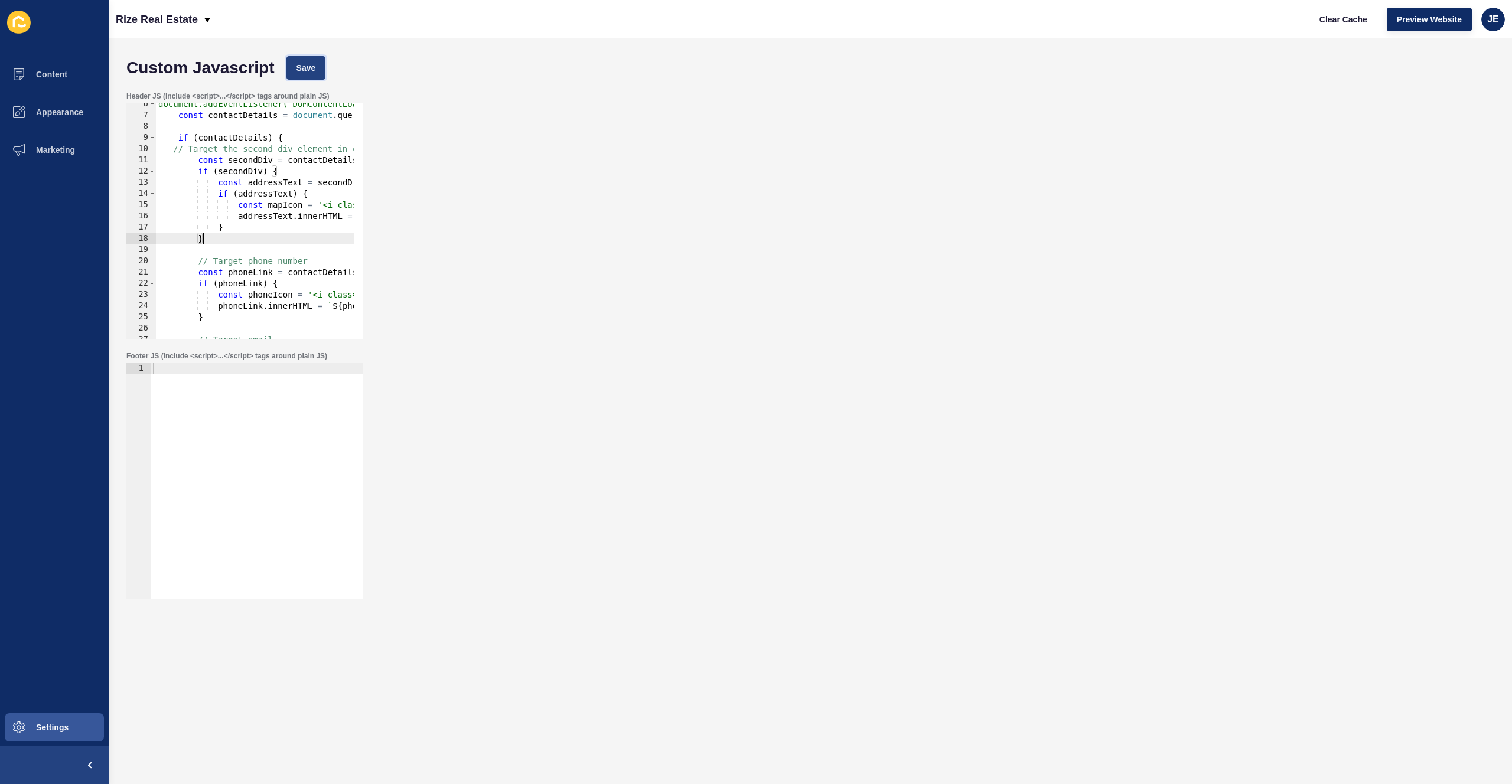
click at [302, 68] on span "Save" at bounding box center [306, 67] width 19 height 12
click at [1333, 23] on span "Clear Cache" at bounding box center [1343, 19] width 48 height 12
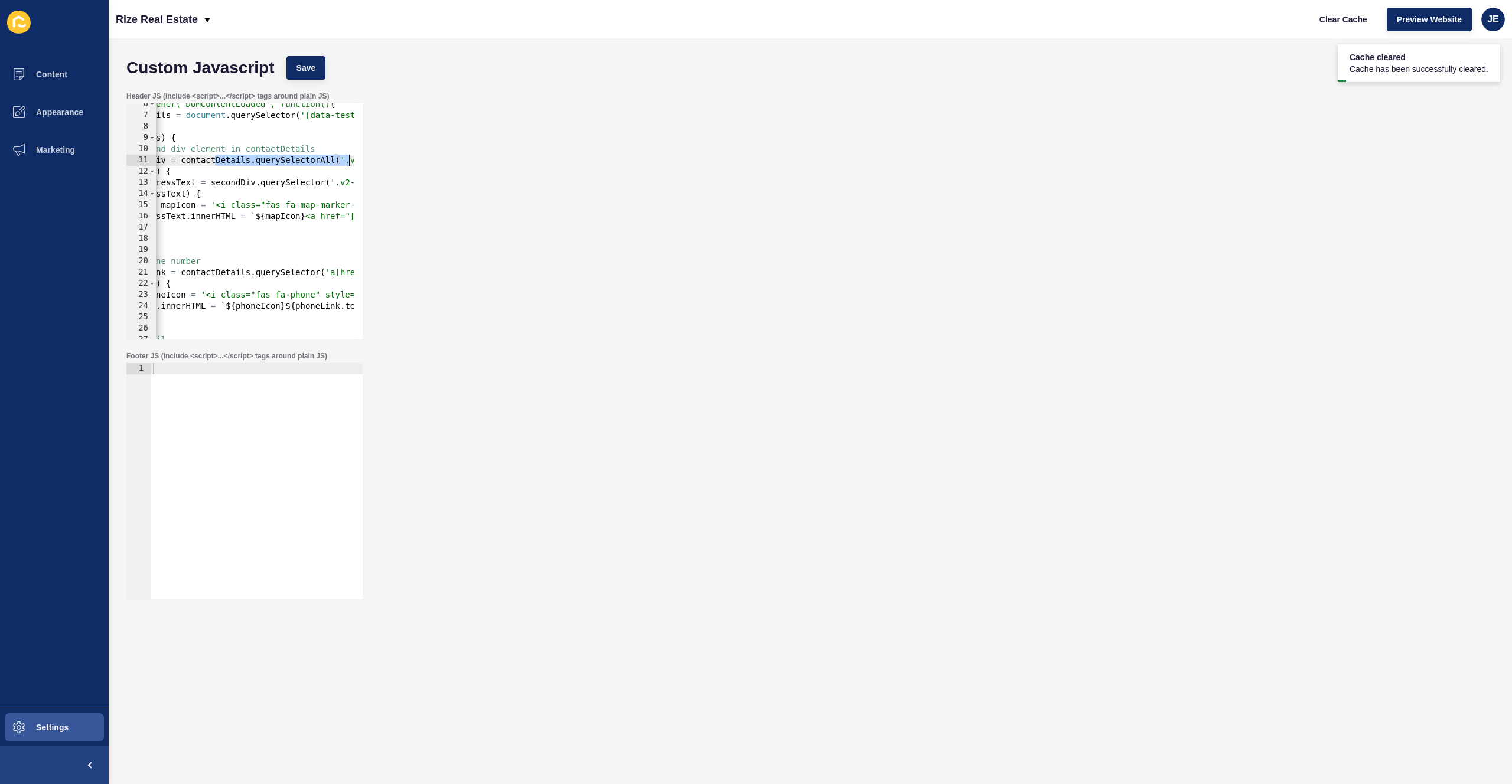
scroll to position [0, 231]
drag, startPoint x: 322, startPoint y: 164, endPoint x: 366, endPoint y: 156, distance: 44.7
click at [366, 156] on div "Header JS (include <script>...</script> tags around plain JS) const secondDiv =…" at bounding box center [810, 215] width 1380 height 259
click at [339, 162] on div "document.addEventListener('DOMContentLoaded', function() { const contactDetails…" at bounding box center [419, 223] width 987 height 250
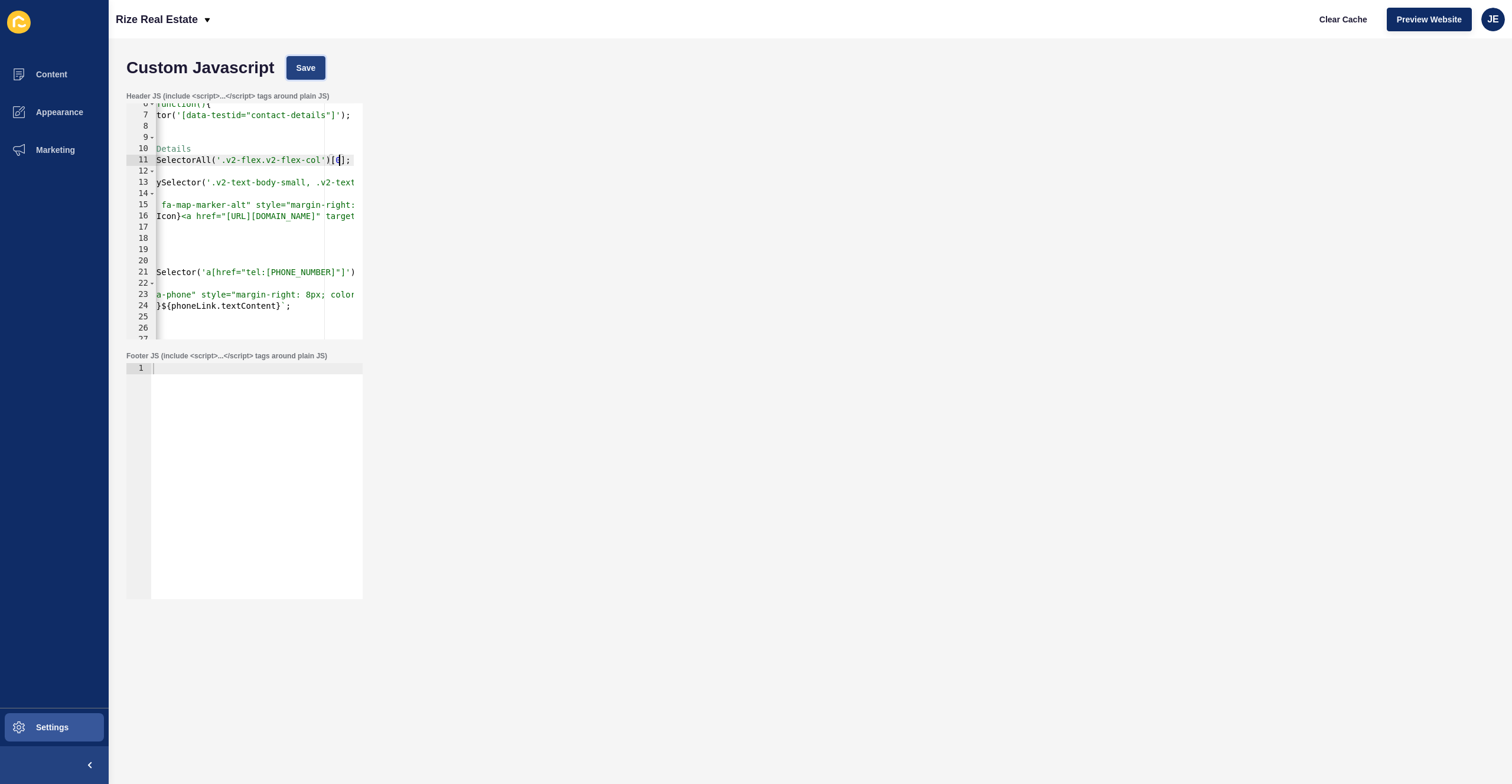
click at [310, 70] on span "Save" at bounding box center [306, 67] width 19 height 12
click at [1337, 19] on span "Clear Cache" at bounding box center [1343, 19] width 48 height 12
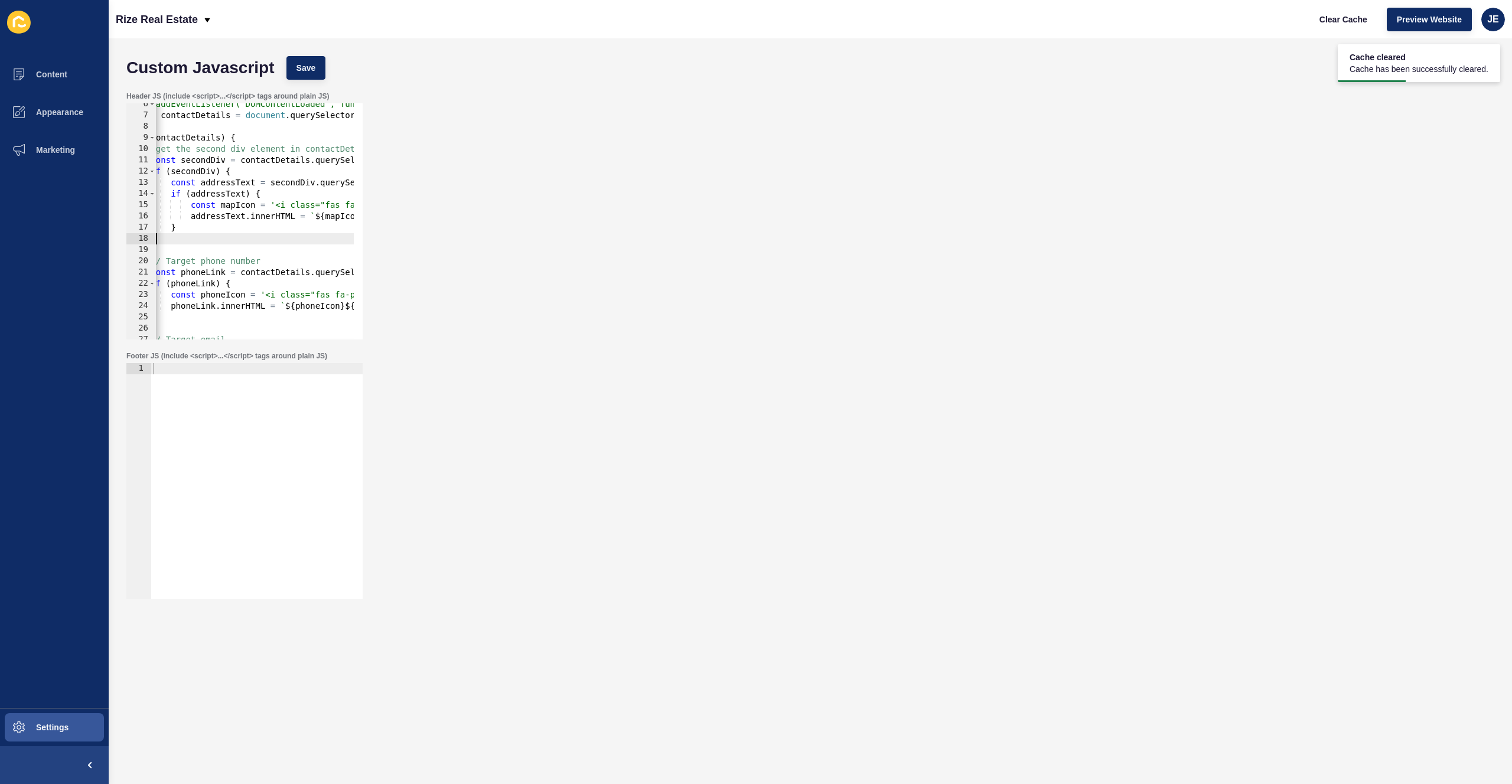
scroll to position [0, 0]
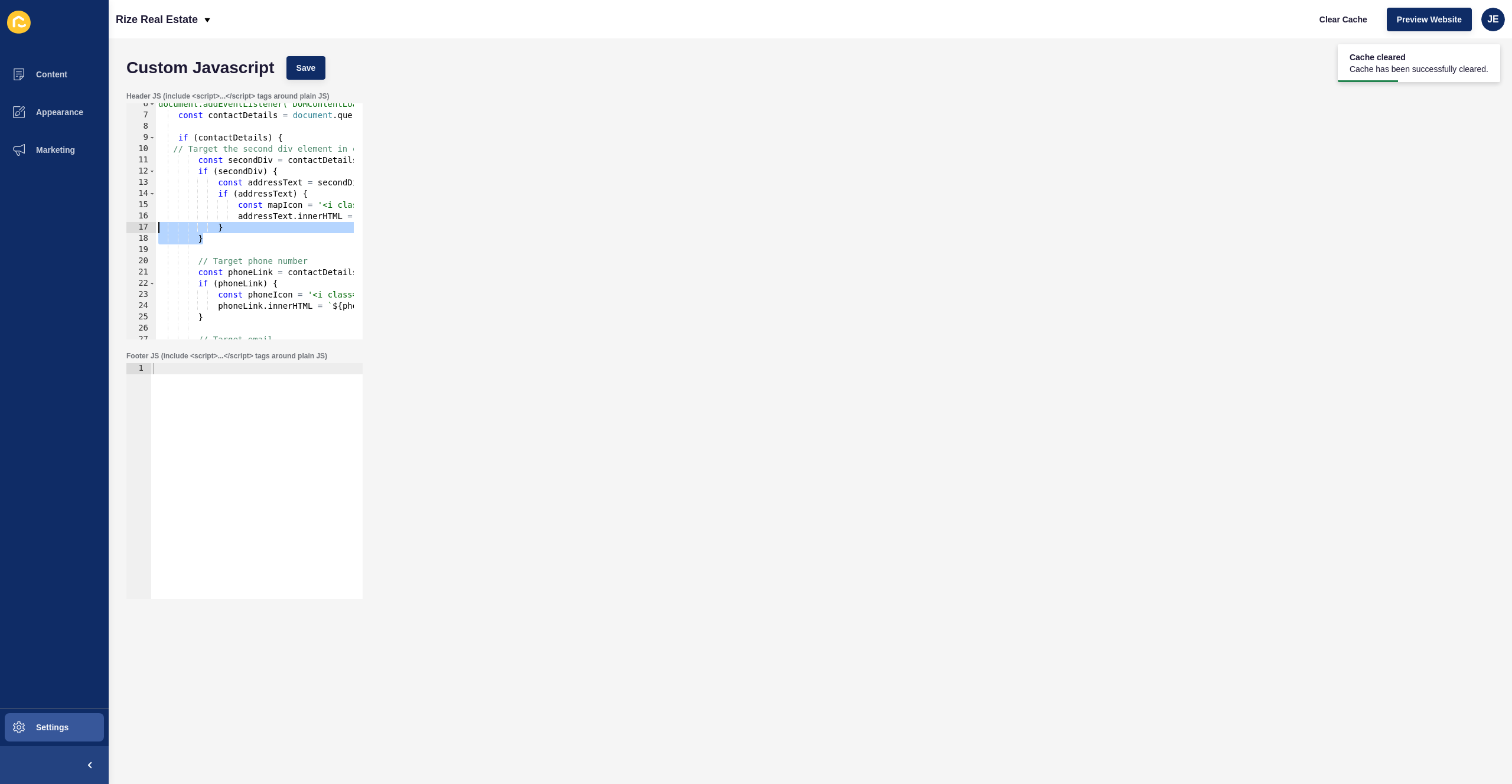
drag, startPoint x: 209, startPoint y: 235, endPoint x: 124, endPoint y: 226, distance: 85.5
click at [114, 226] on div "Custom Javascript Save Header JS (include <script>...</script> tags around plai…" at bounding box center [810, 412] width 1403 height 746
click at [222, 237] on div "document.addEventListener('DOMContentLoaded', function() { const contactDetails…" at bounding box center [254, 221] width 198 height 236
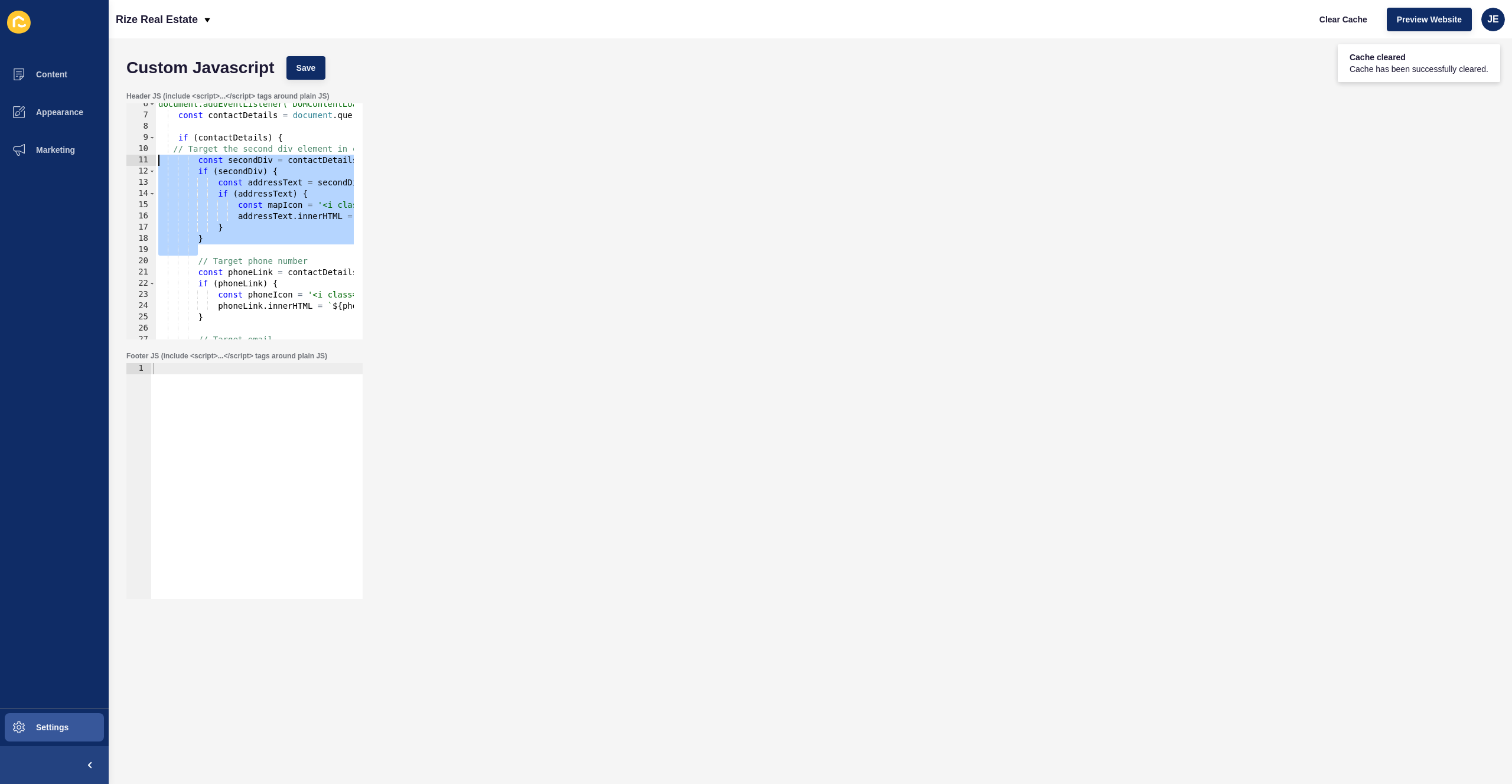
drag, startPoint x: 220, startPoint y: 244, endPoint x: 147, endPoint y: 159, distance: 112.0
click at [147, 159] on div "} 6 7 8 9 10 11 12 13 14 15 16 17 18 19 20 21 22 23 24 25 26 27 28 29 document.…" at bounding box center [244, 221] width 236 height 236
paste textarea "}"
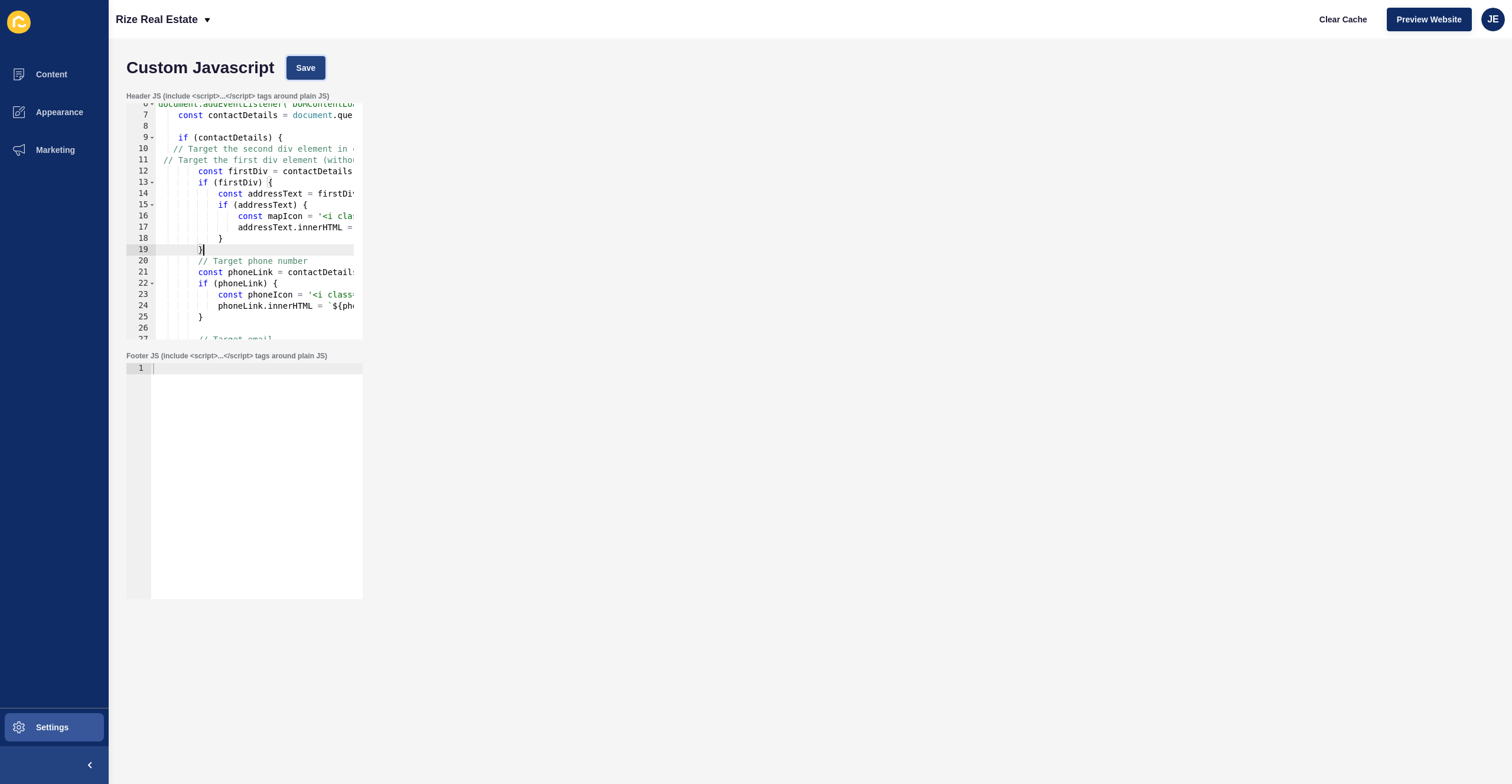
click at [298, 75] on button "Save" at bounding box center [306, 68] width 39 height 23
click at [1332, 14] on span "Clear Cache" at bounding box center [1343, 19] width 48 height 12
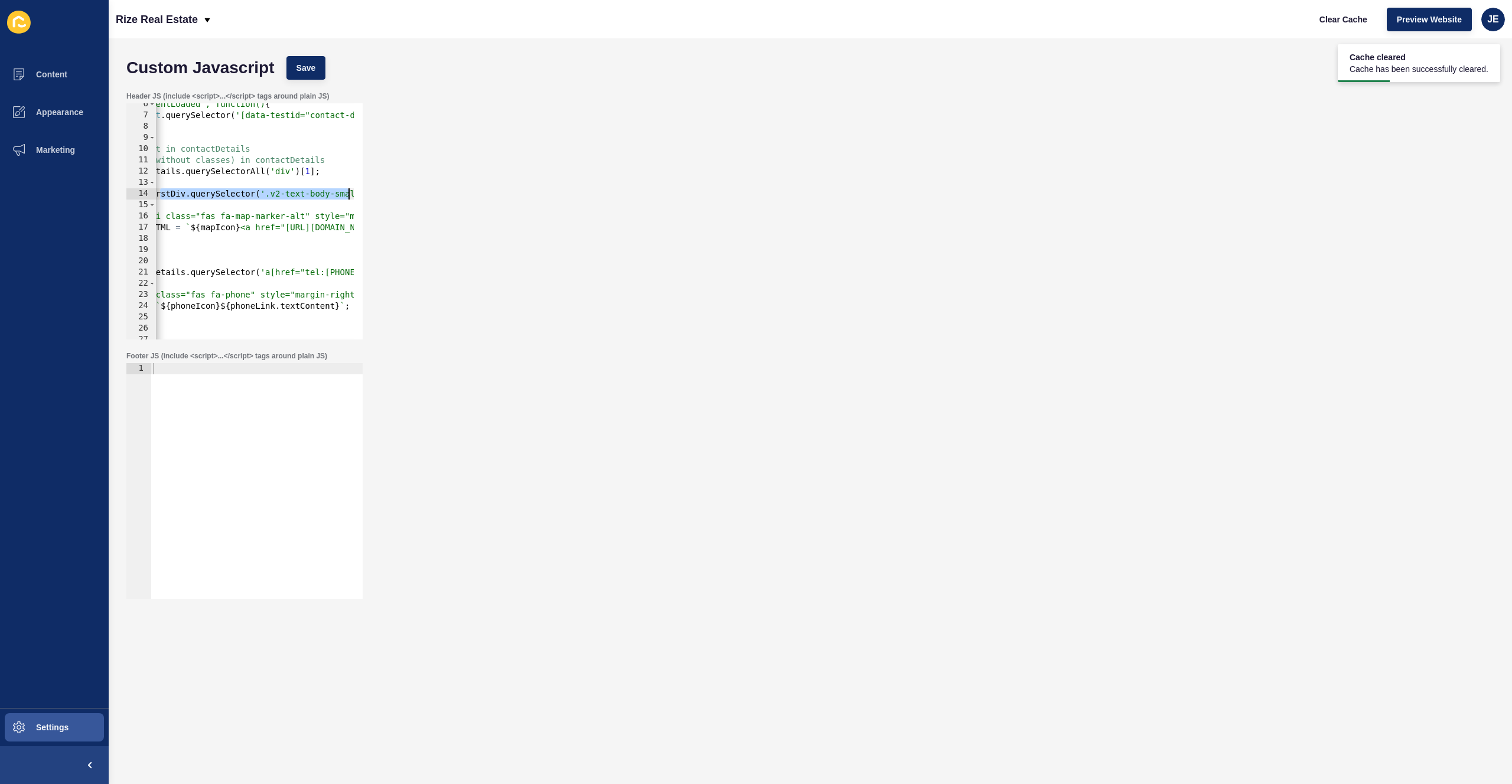
click at [364, 189] on div "Header JS (include <script>...</script> tags around plain JS) const addressText…" at bounding box center [810, 215] width 1380 height 259
click at [286, 195] on div "document.addEventListener('DOMContentLoaded', function() { const contactDetails…" at bounding box center [463, 223] width 987 height 250
click at [269, 195] on div "document.addEventListener('DOMContentLoaded', function() { const contactDetails…" at bounding box center [479, 223] width 987 height 250
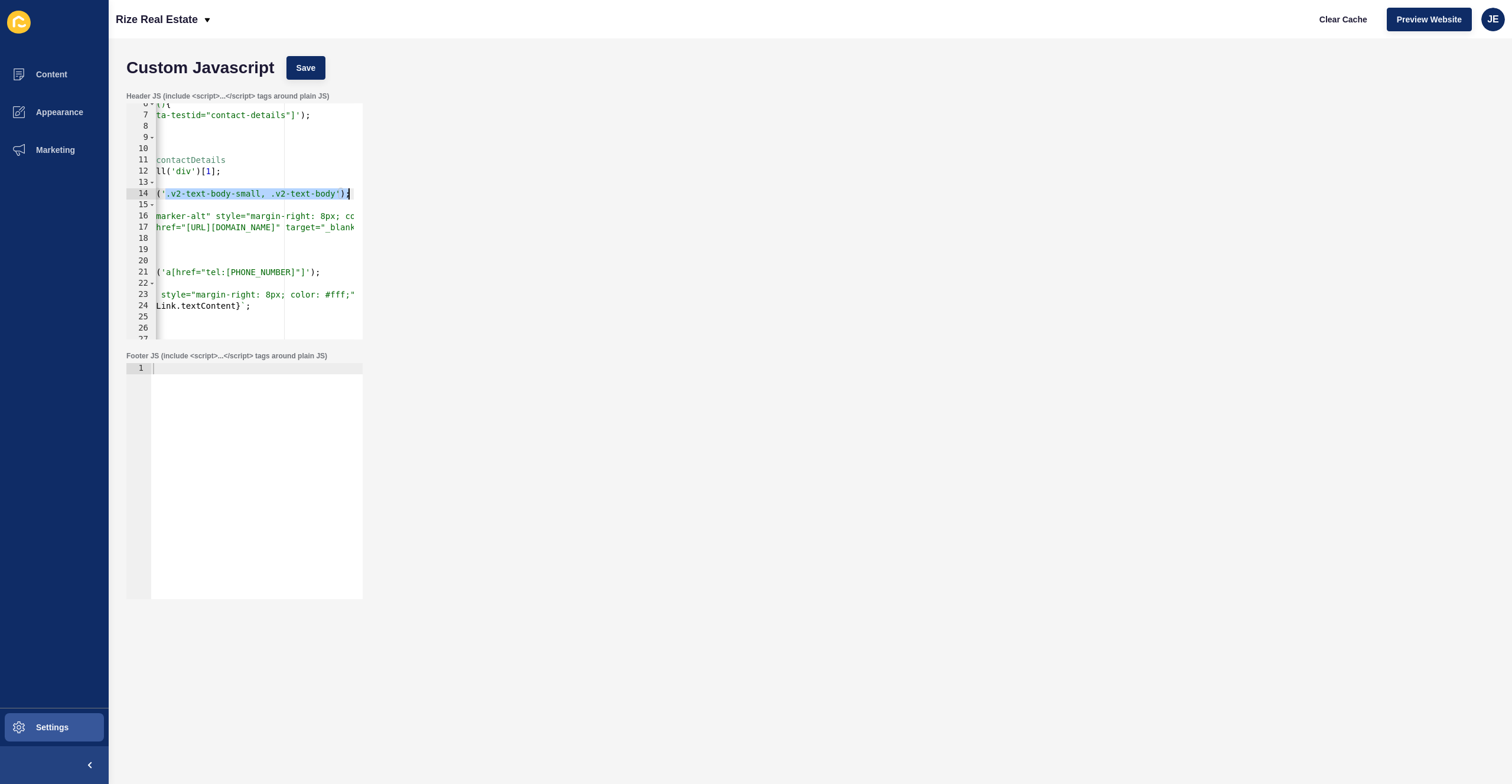
scroll to position [0, 271]
drag, startPoint x: 266, startPoint y: 194, endPoint x: 335, endPoint y: 195, distance: 69.0
click at [335, 195] on div "document.addEventListener('DOMContentLoaded', function() { const contactDetails…" at bounding box center [379, 223] width 987 height 250
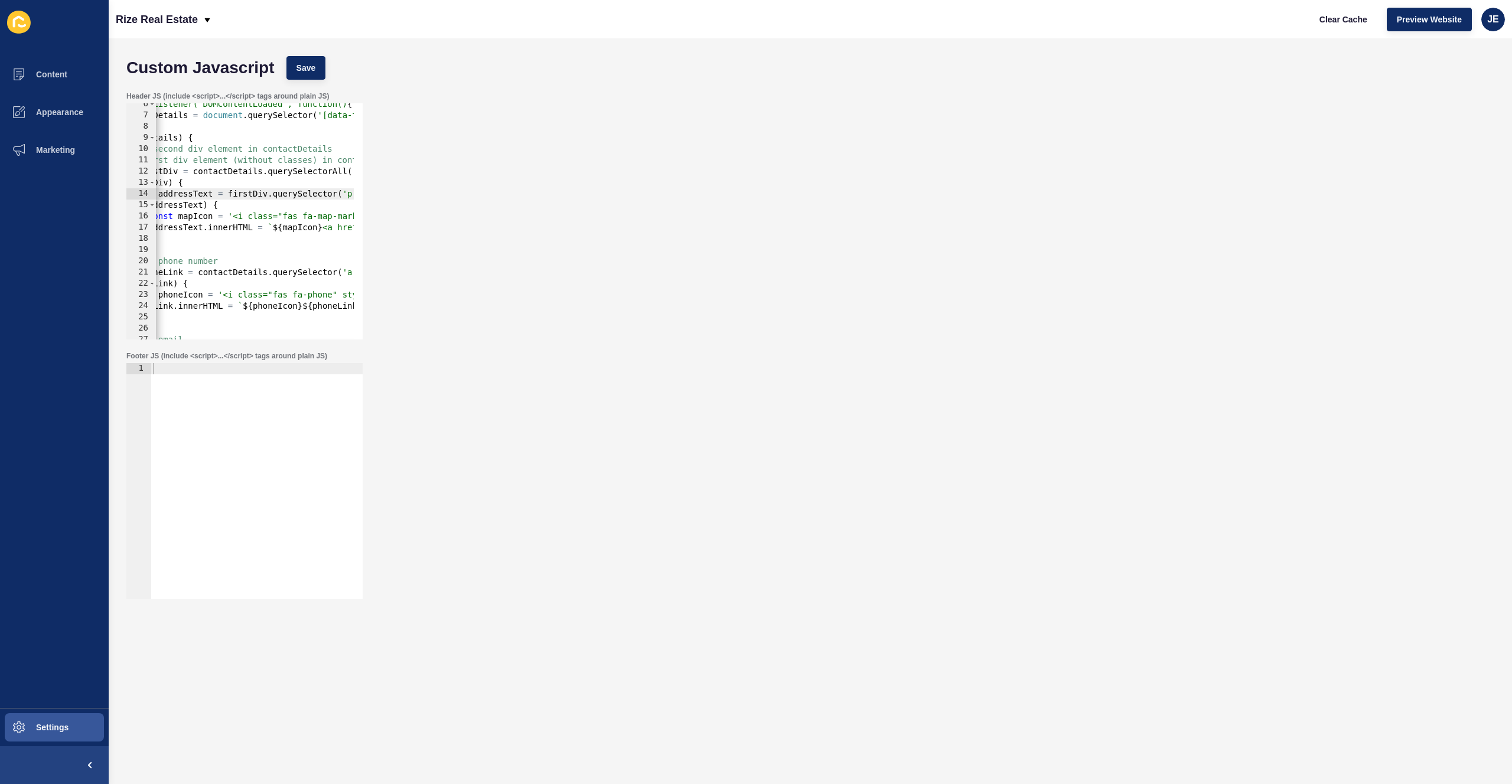
scroll to position [0, 0]
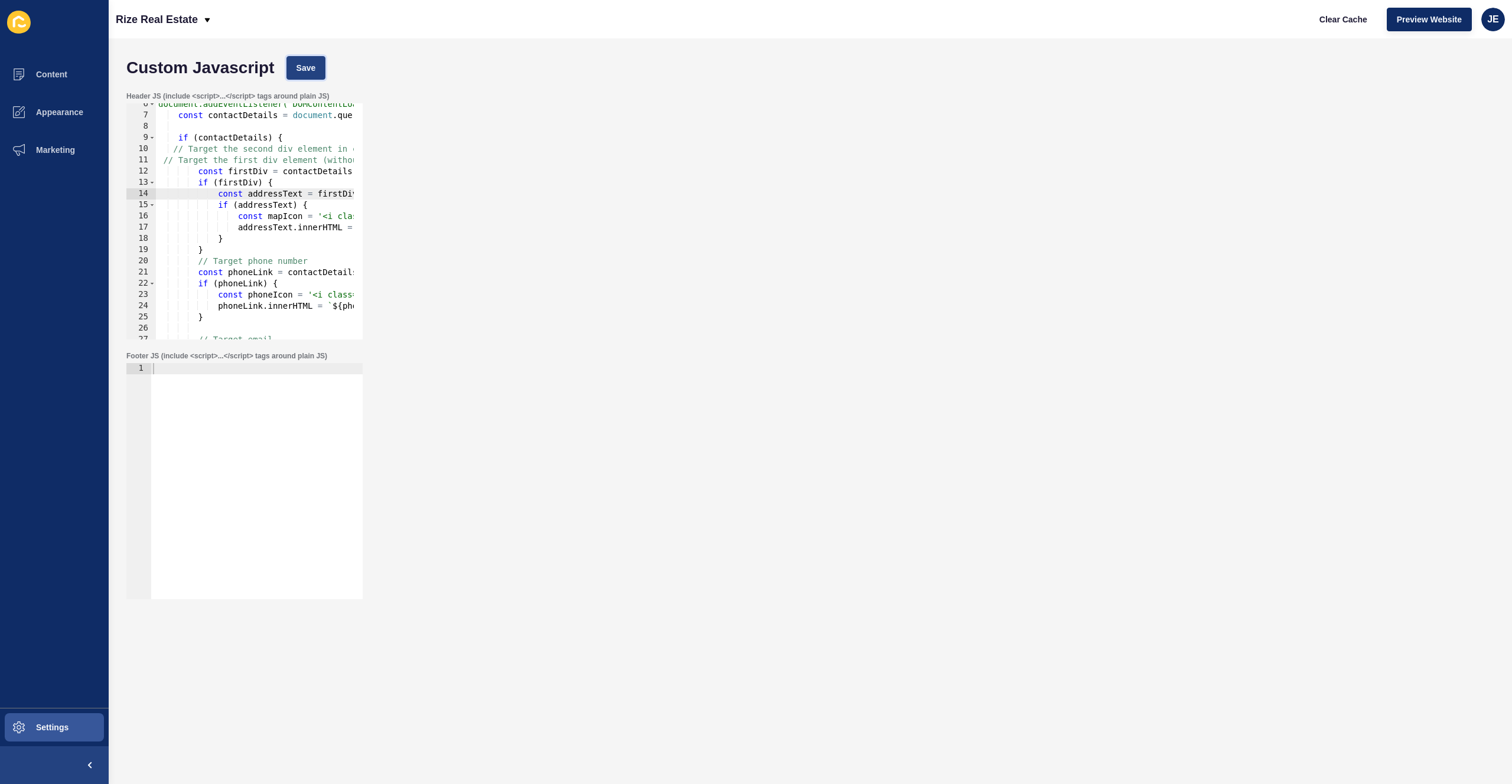
click at [321, 65] on button "Save" at bounding box center [306, 68] width 39 height 23
click at [1345, 21] on span "Clear Cache" at bounding box center [1343, 19] width 48 height 12
drag, startPoint x: 301, startPoint y: 63, endPoint x: 322, endPoint y: 47, distance: 26.4
click at [302, 63] on span "Save" at bounding box center [306, 67] width 19 height 12
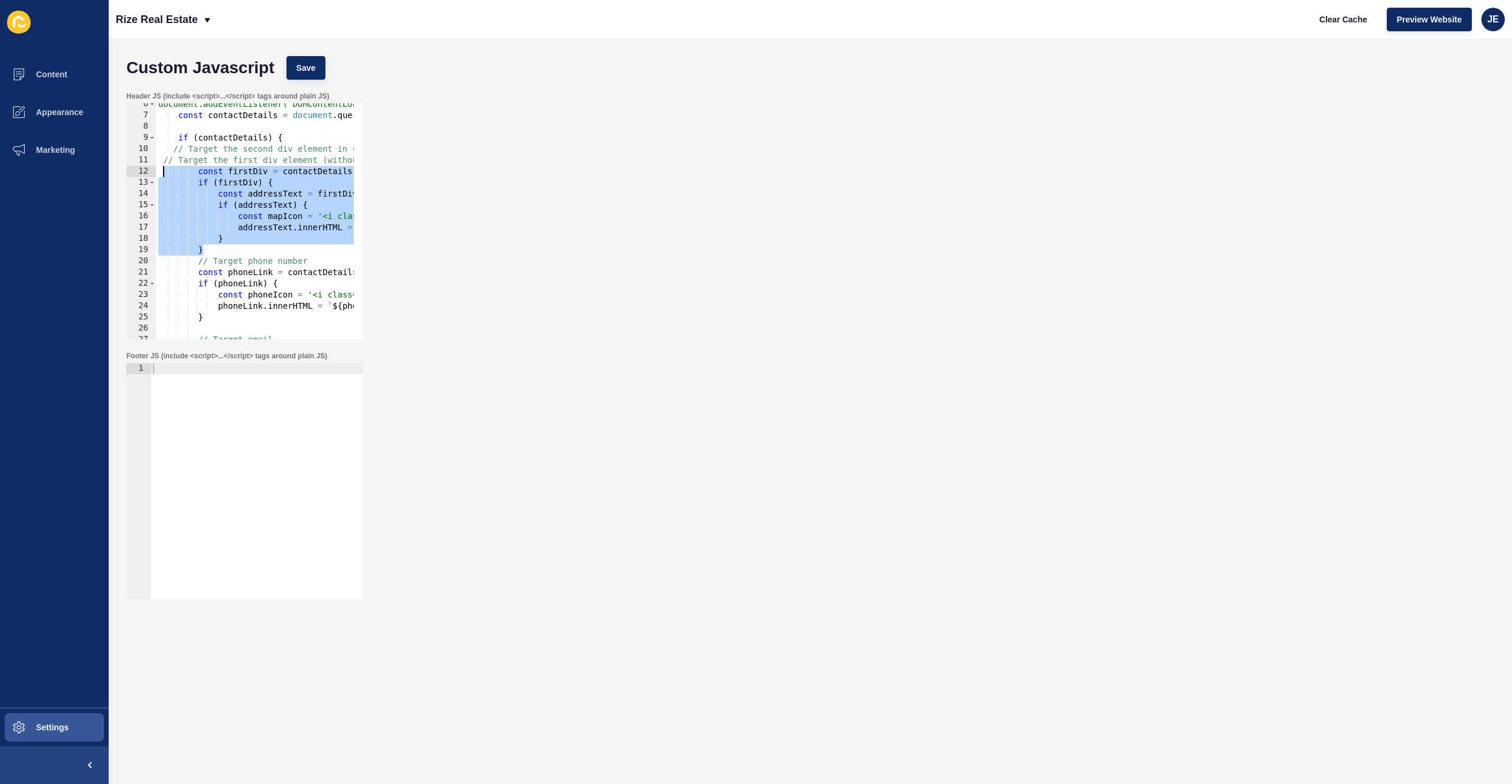
drag, startPoint x: 215, startPoint y: 249, endPoint x: 165, endPoint y: 170, distance: 93.5
click at [165, 170] on div "document.addEventListener('DOMContentLoaded', function() { const contactDetails…" at bounding box center [649, 223] width 987 height 250
paste textarea "}"
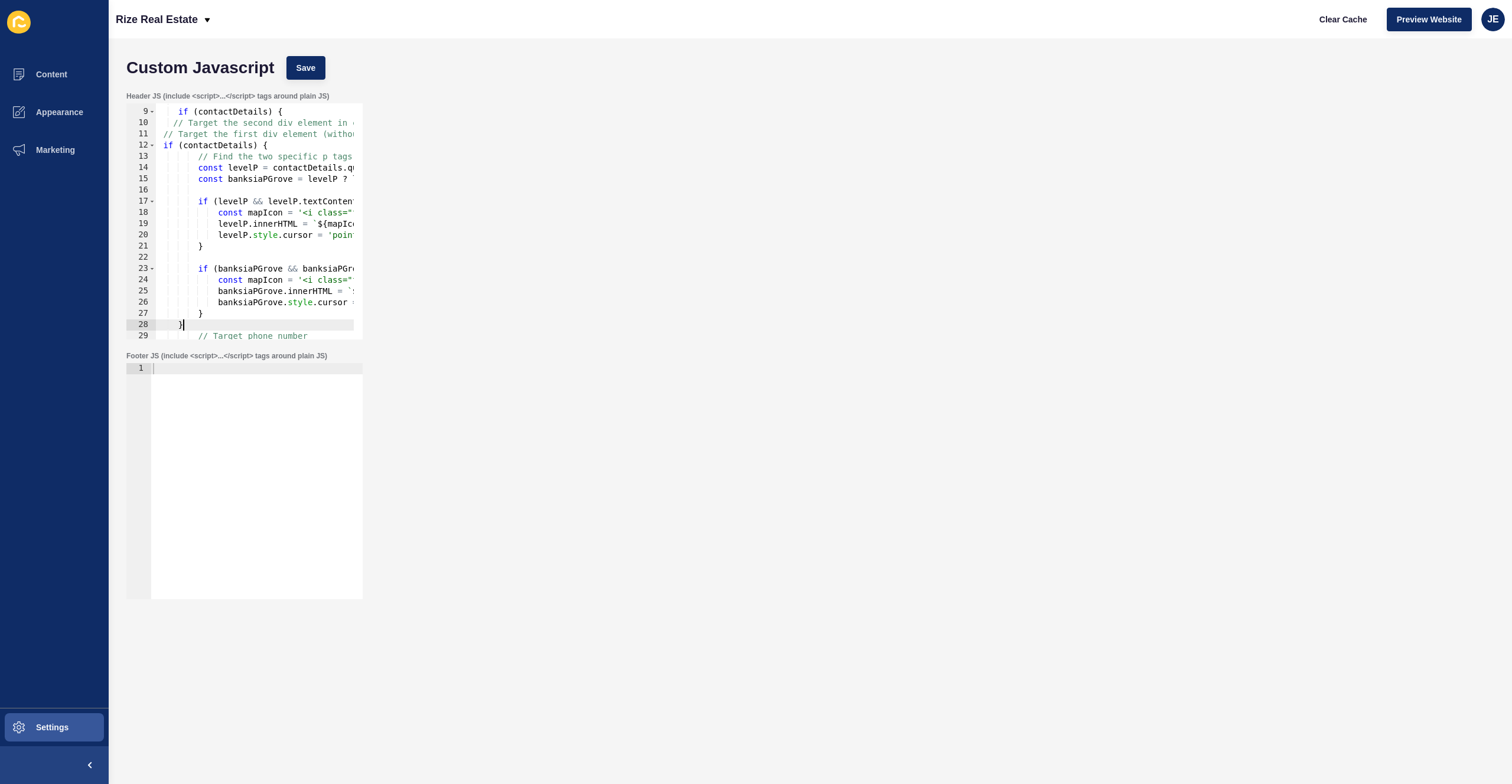
scroll to position [87, 0]
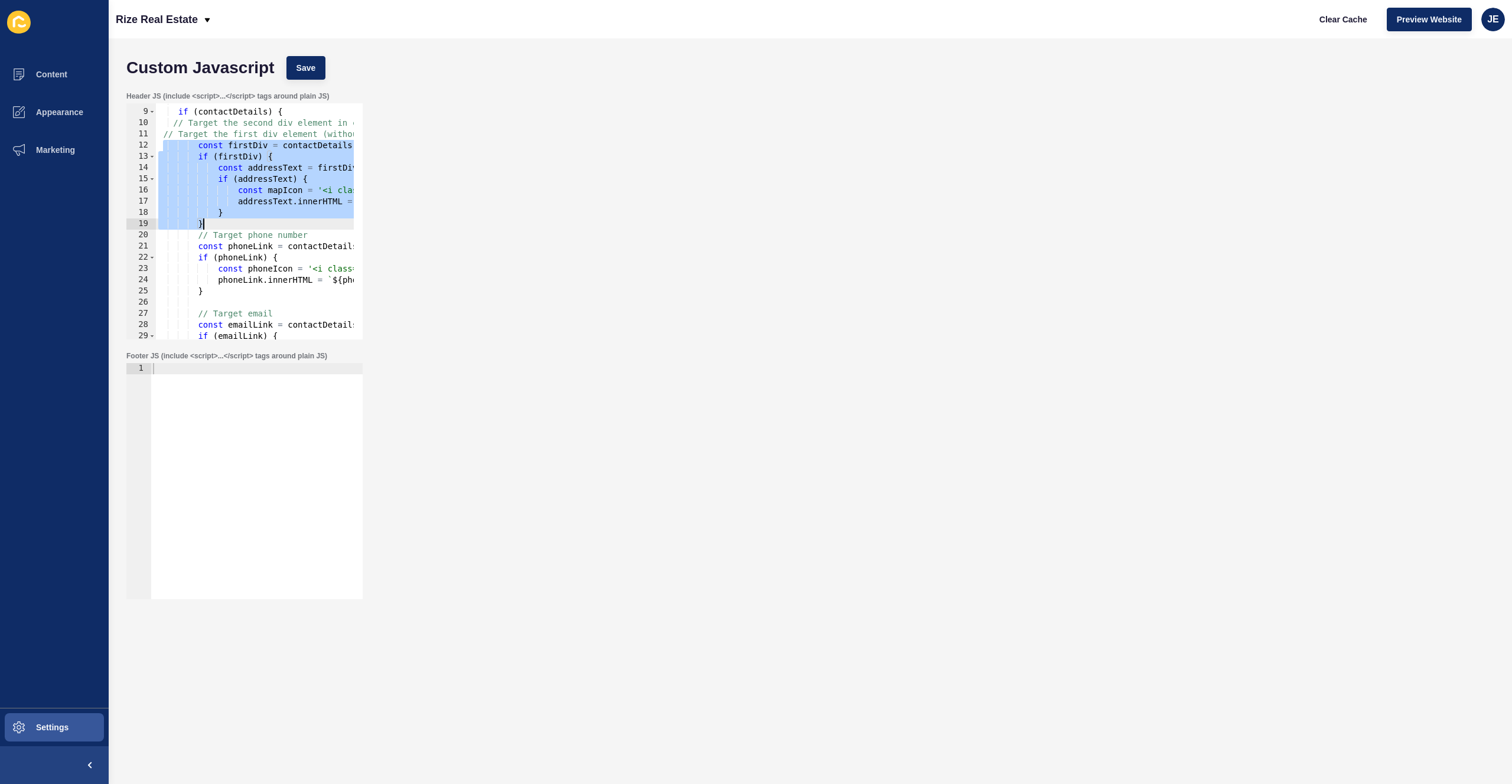
click at [211, 221] on div "if ( contactDetails ) { // Target the second div element in contactDetails // T…" at bounding box center [254, 221] width 198 height 236
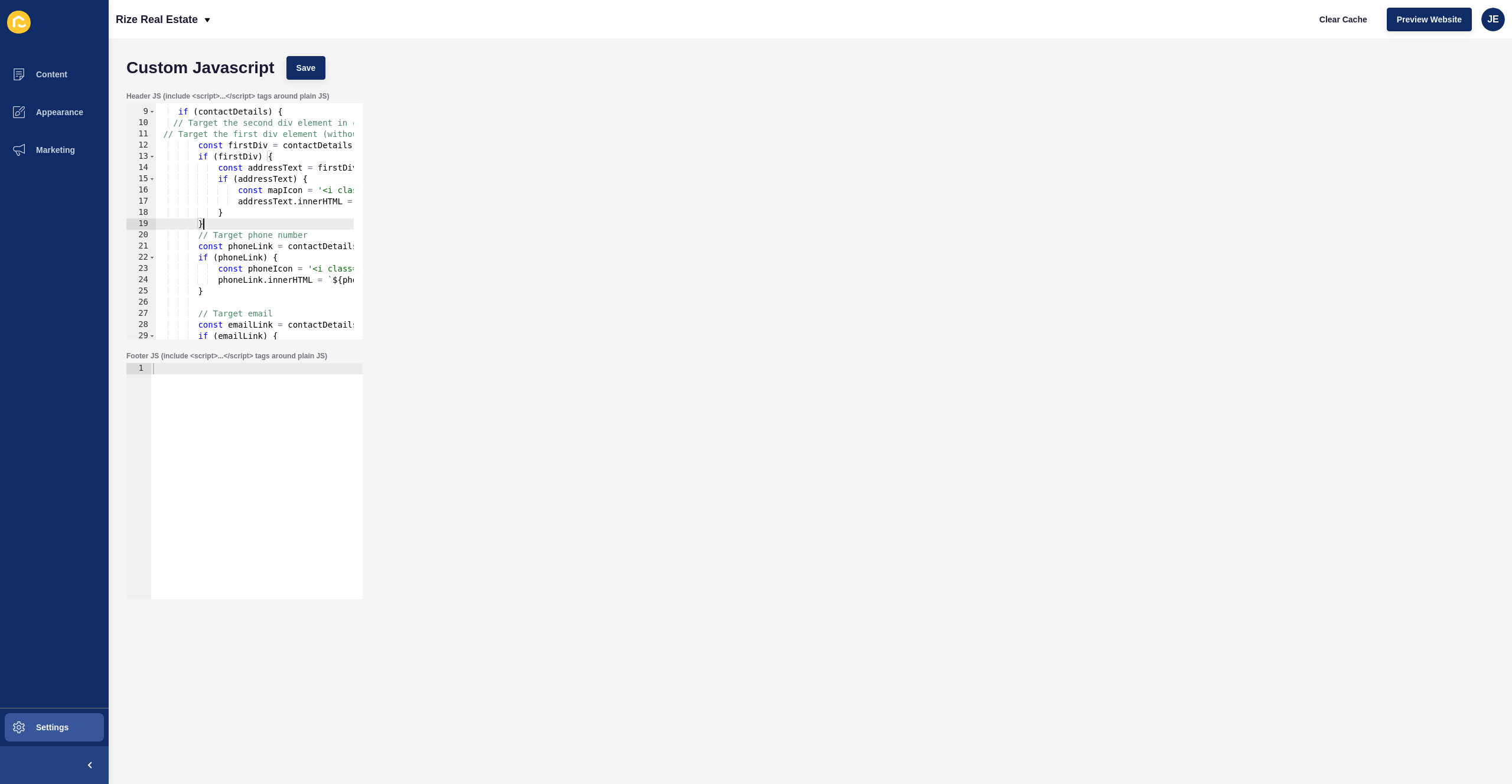
click at [216, 223] on div "if ( contactDetails ) { // Target the second div element in contactDetails // T…" at bounding box center [649, 220] width 987 height 250
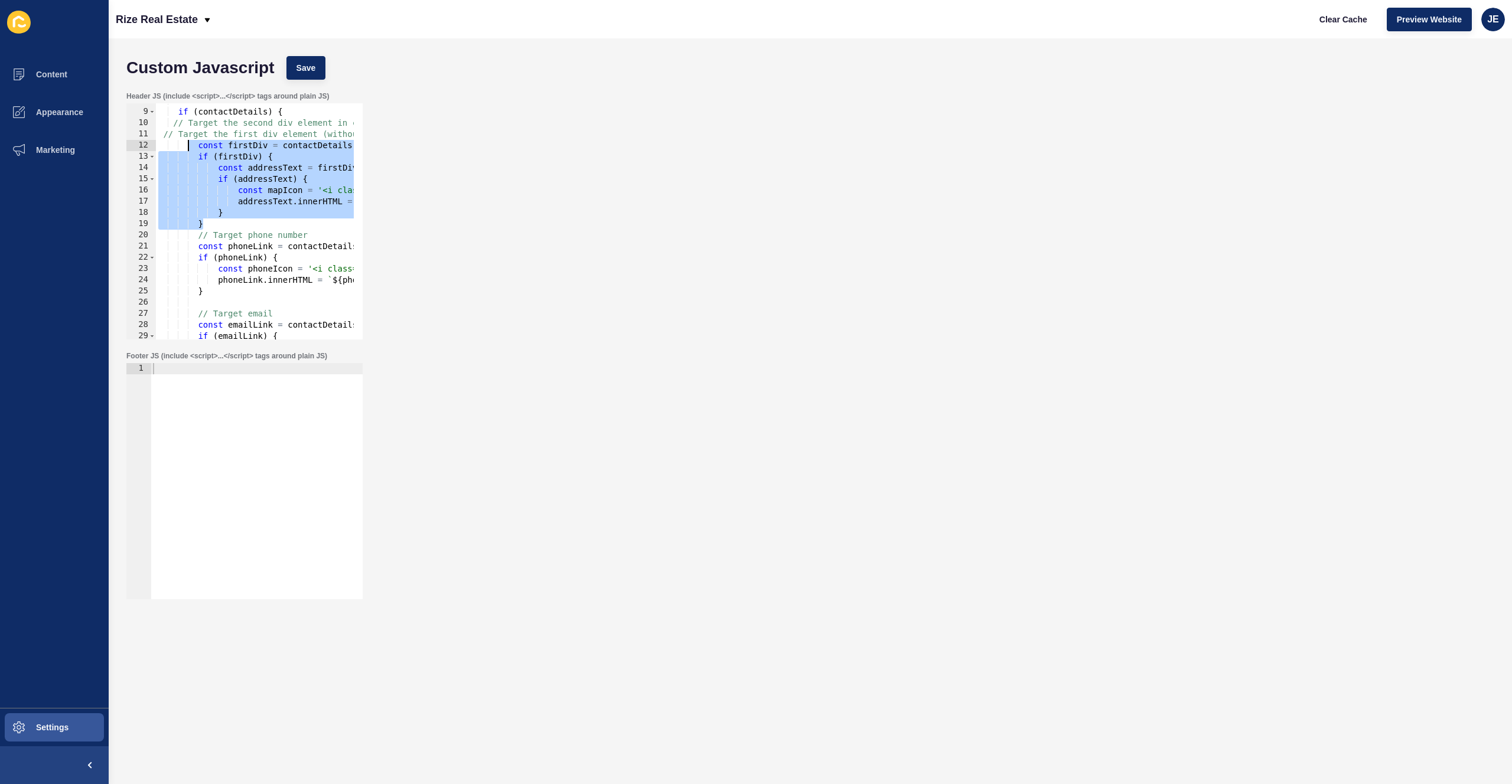
drag, startPoint x: 220, startPoint y: 223, endPoint x: 188, endPoint y: 145, distance: 84.3
click at [188, 145] on div "if ( contactDetails ) { // Target the second div element in contactDetails // T…" at bounding box center [649, 220] width 987 height 250
paste textarea "}"
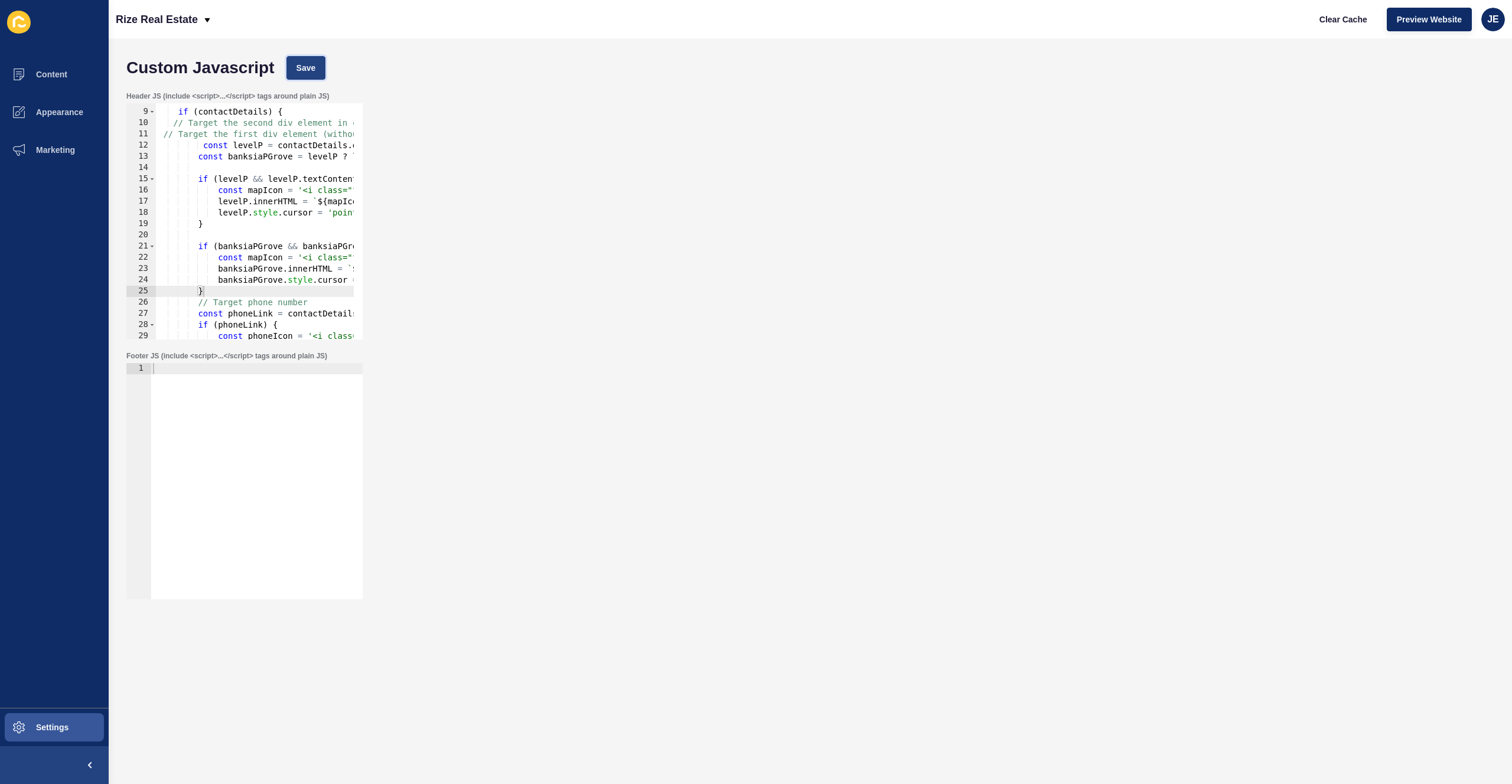
click at [308, 68] on span "Save" at bounding box center [306, 67] width 19 height 12
click at [1336, 19] on span "Clear Cache" at bounding box center [1343, 19] width 48 height 12
click at [255, 253] on div "if ( contactDetails ) { // Target the second div element in contactDetails // T…" at bounding box center [691, 220] width 1072 height 250
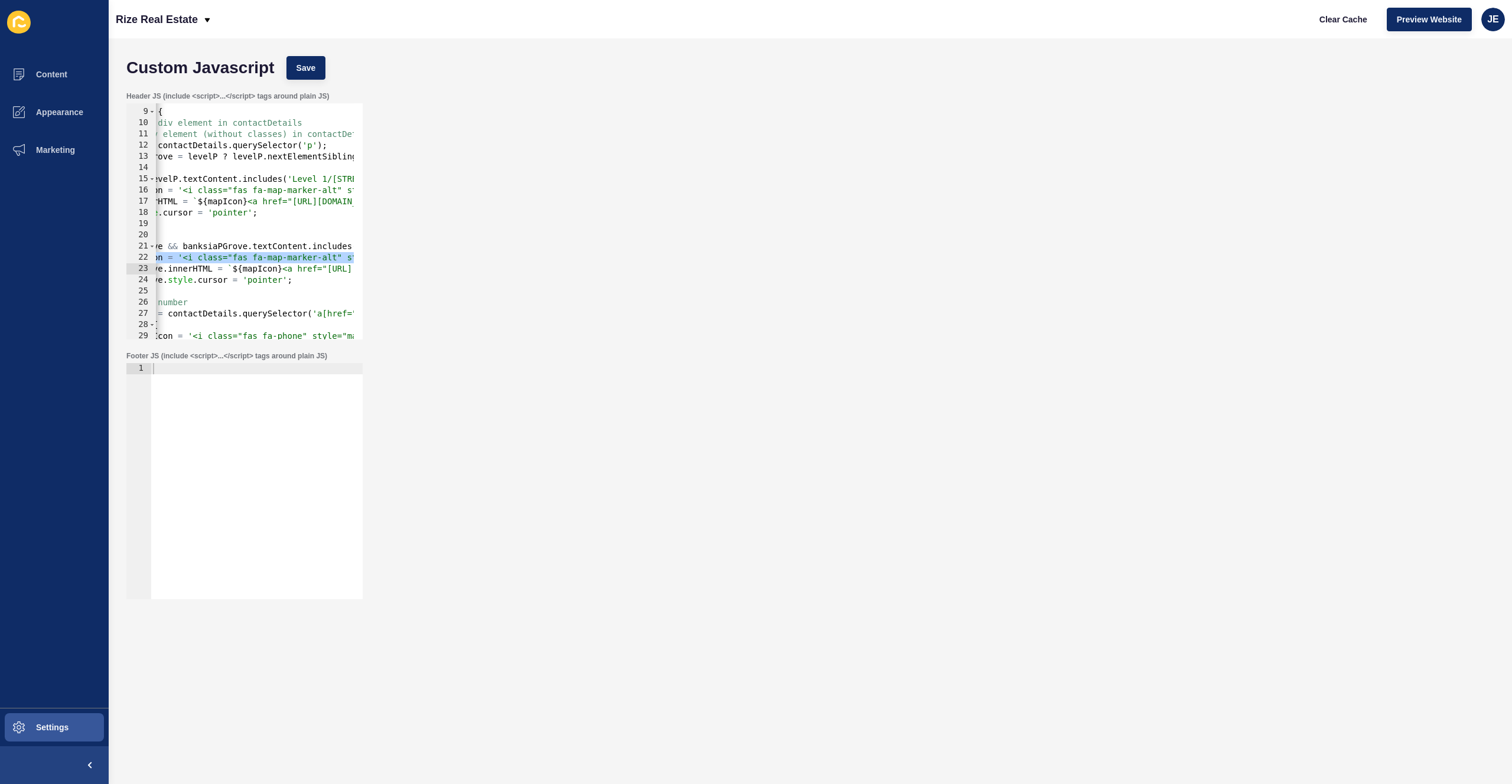
scroll to position [0, 110]
drag, startPoint x: 290, startPoint y: 269, endPoint x: 243, endPoint y: 266, distance: 47.1
click at [243, 266] on div "if ( contactDetails ) { // Target the second div element in contactDetails // T…" at bounding box center [581, 220] width 1072 height 250
click at [312, 61] on button "Save" at bounding box center [306, 68] width 39 height 23
click at [1327, 19] on span "Clear Cache" at bounding box center [1343, 19] width 48 height 12
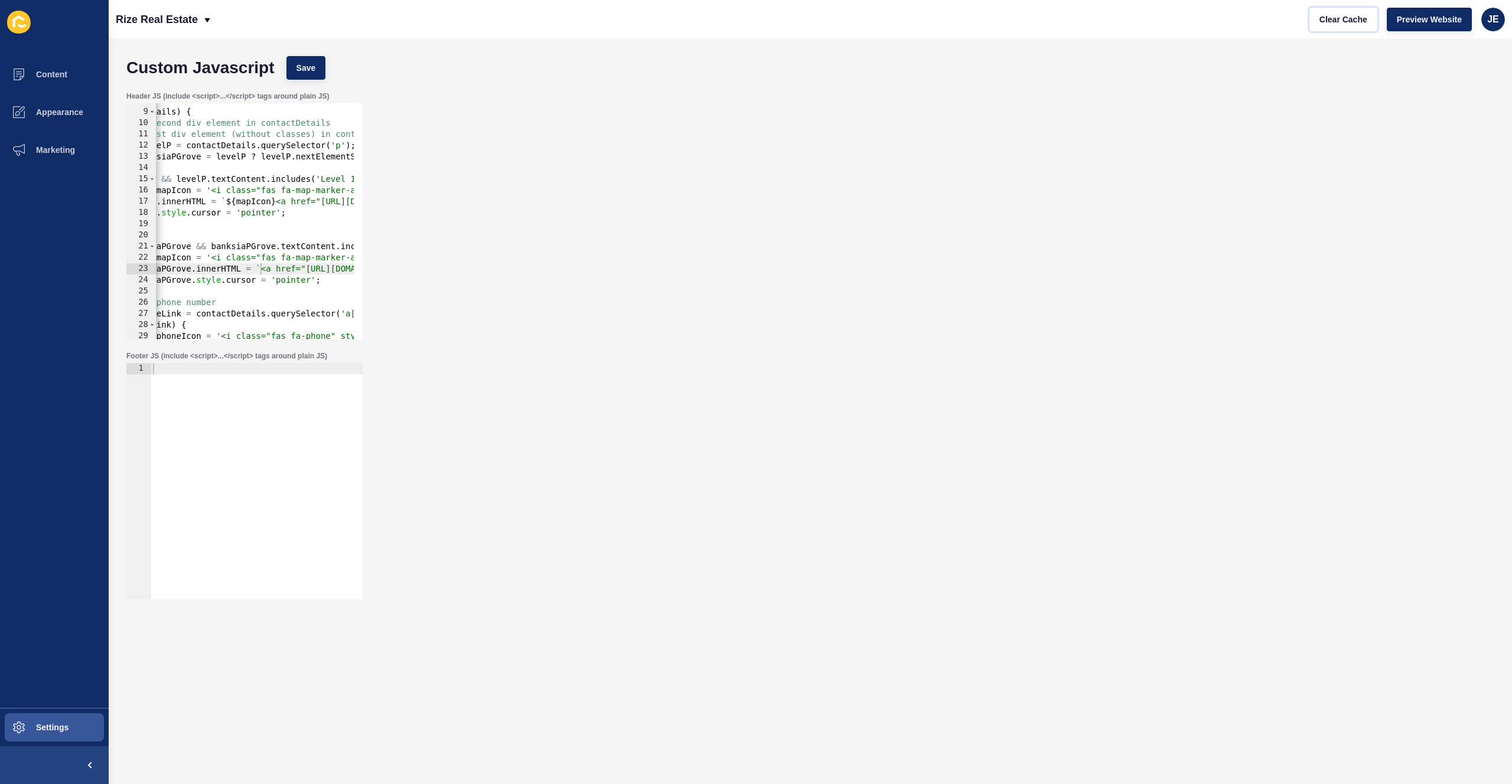
scroll to position [0, 92]
type textarea "banksiaPGrove.style.cursor = 'pointer';"
click at [342, 281] on div "if ( contactDetails ) { // Target the second div element in contactDetails // T…" at bounding box center [576, 220] width 1022 height 250
click at [280, 282] on div "if ( contactDetails ) { // Target the second div element in contactDetails // T…" at bounding box center [605, 220] width 1022 height 250
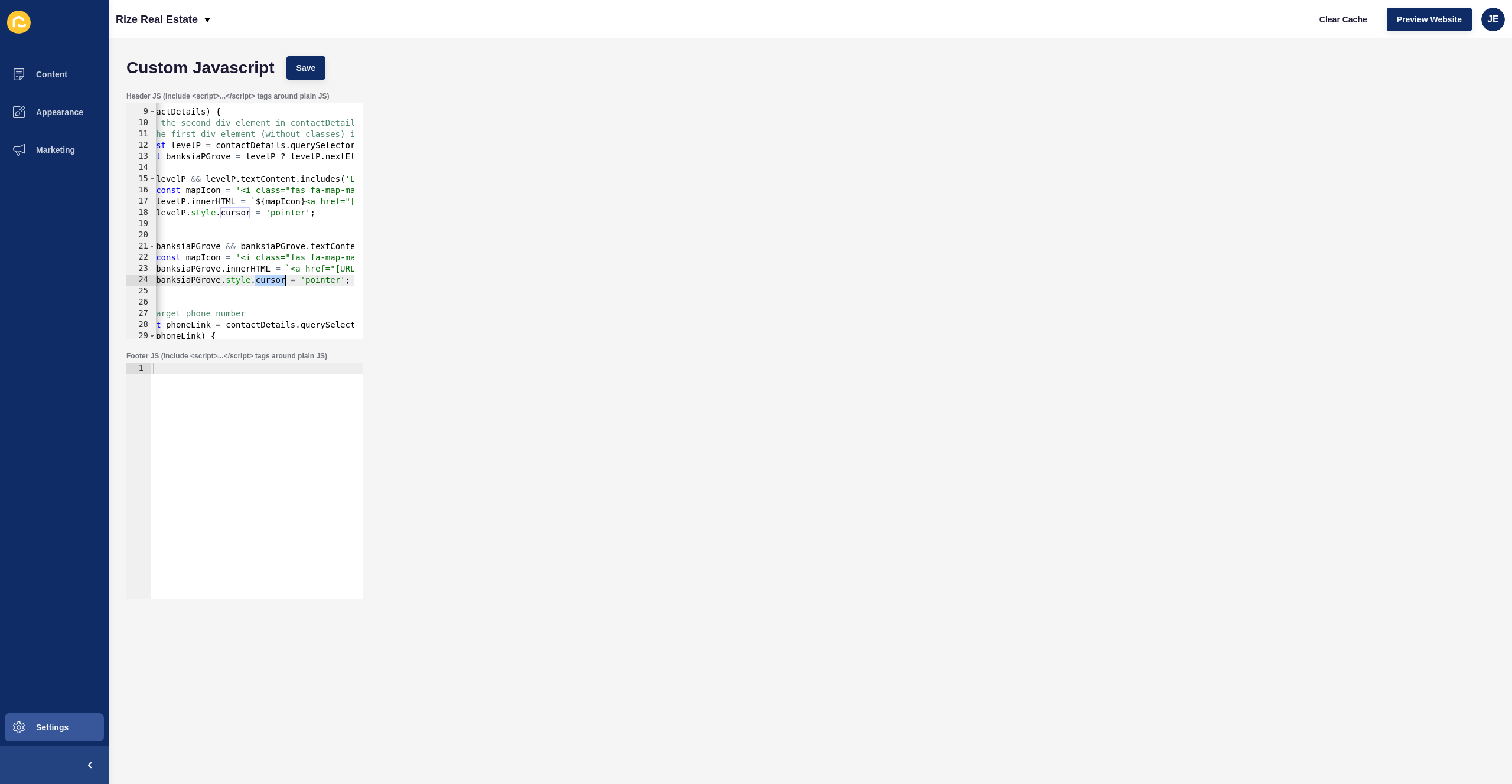
click at [280, 282] on div "if ( contactDetails ) { // Target the second div element in contactDetails // T…" at bounding box center [605, 220] width 1022 height 250
type textarea "banksiaPGrove.style.cursor = 'pointer';"
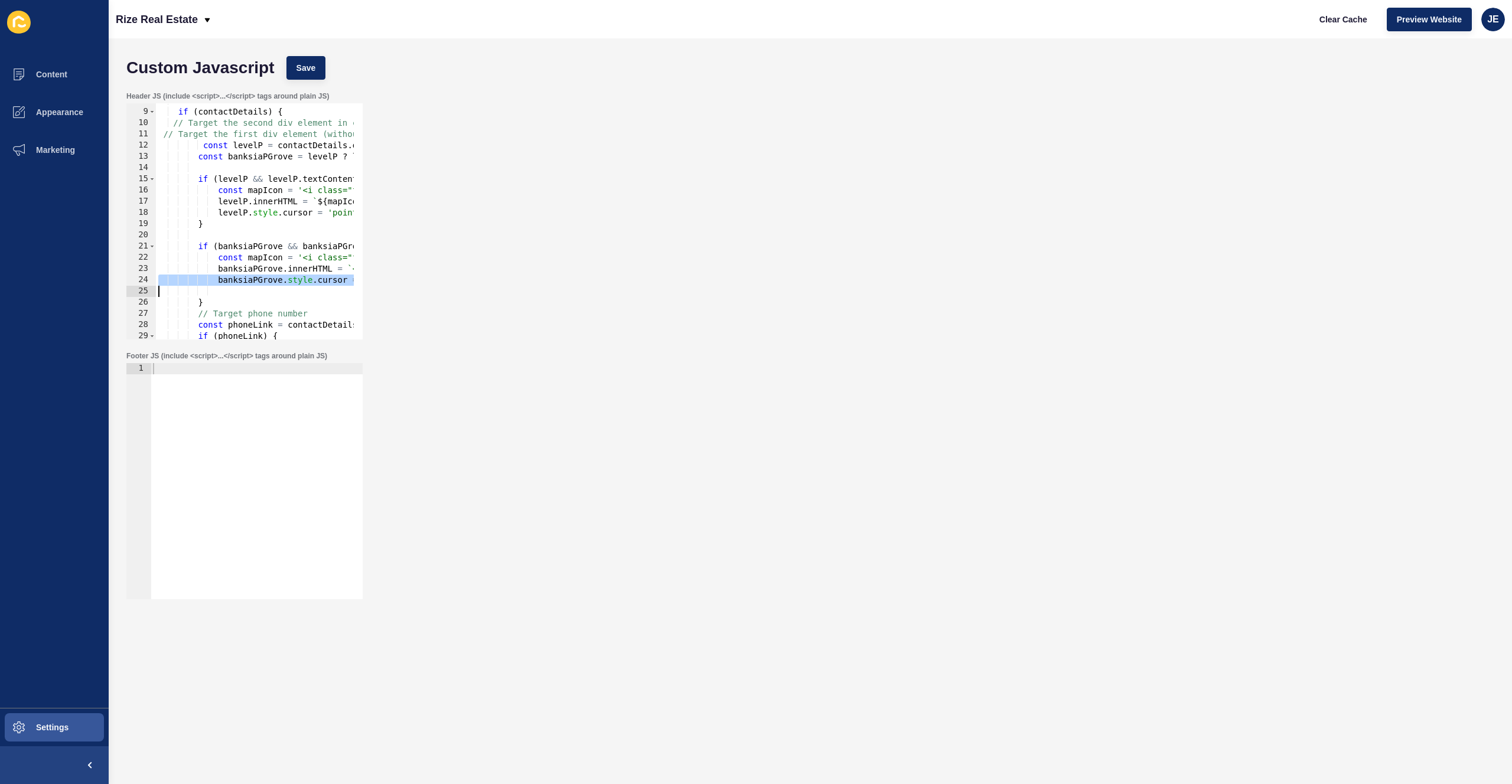
click at [278, 291] on div "if ( contactDetails ) { // Target the second div element in contactDetails // T…" at bounding box center [666, 220] width 1022 height 250
paste textarea
drag, startPoint x: 275, startPoint y: 292, endPoint x: 217, endPoint y: 292, distance: 58.0
click at [215, 291] on div "if ( contactDetails ) { // Target the second div element in contactDetails // T…" at bounding box center [666, 220] width 1022 height 250
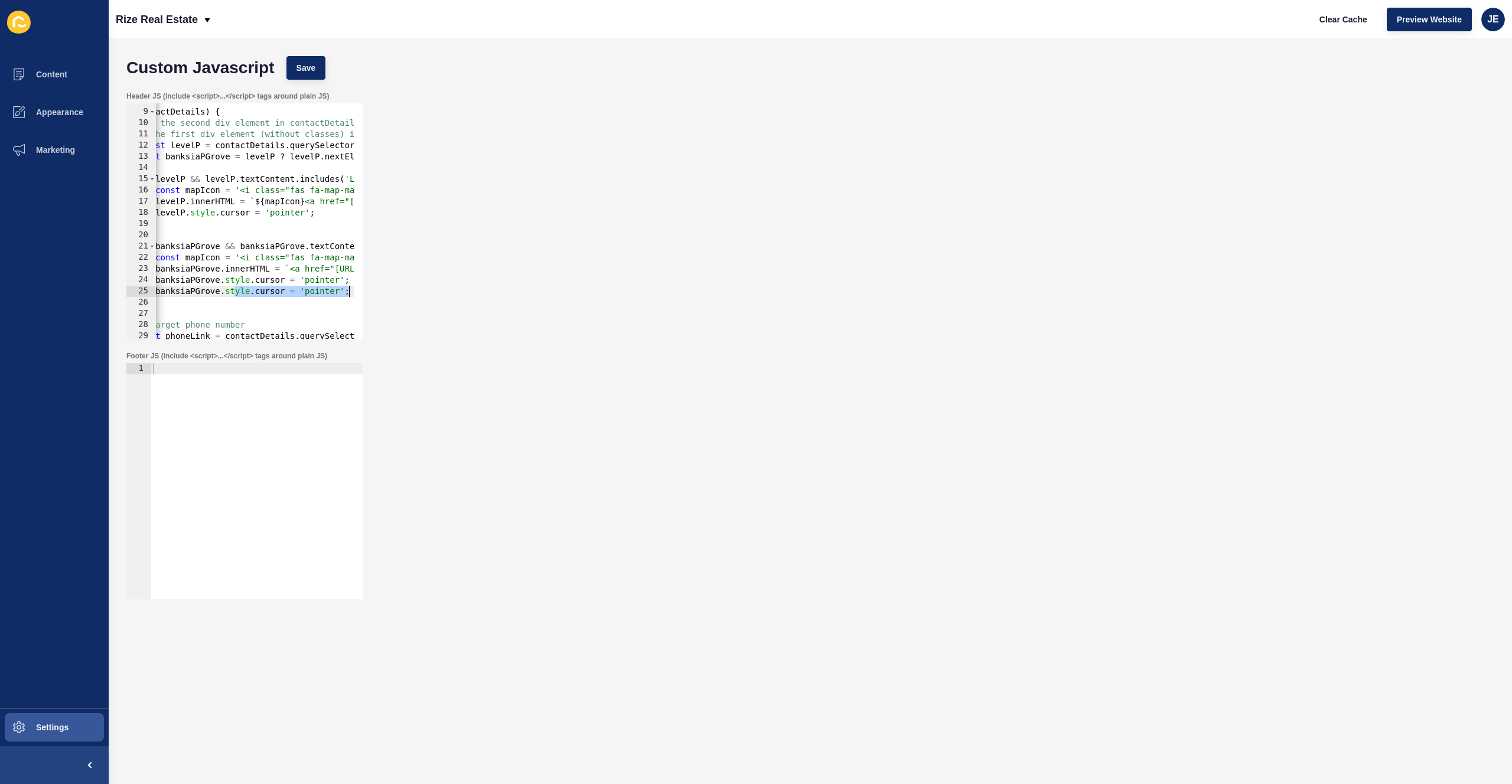
drag, startPoint x: 295, startPoint y: 293, endPoint x: 359, endPoint y: 291, distance: 64.0
click at [359, 291] on div "banksiaPGrove.style.cursor = 'pointer'; 8 9 10 11 12 13 14 15 16 17 18 19 20 21…" at bounding box center [244, 221] width 236 height 236
click at [264, 293] on div "if ( contactDetails ) { // Target the second div element in contactDetails // T…" at bounding box center [605, 220] width 1022 height 250
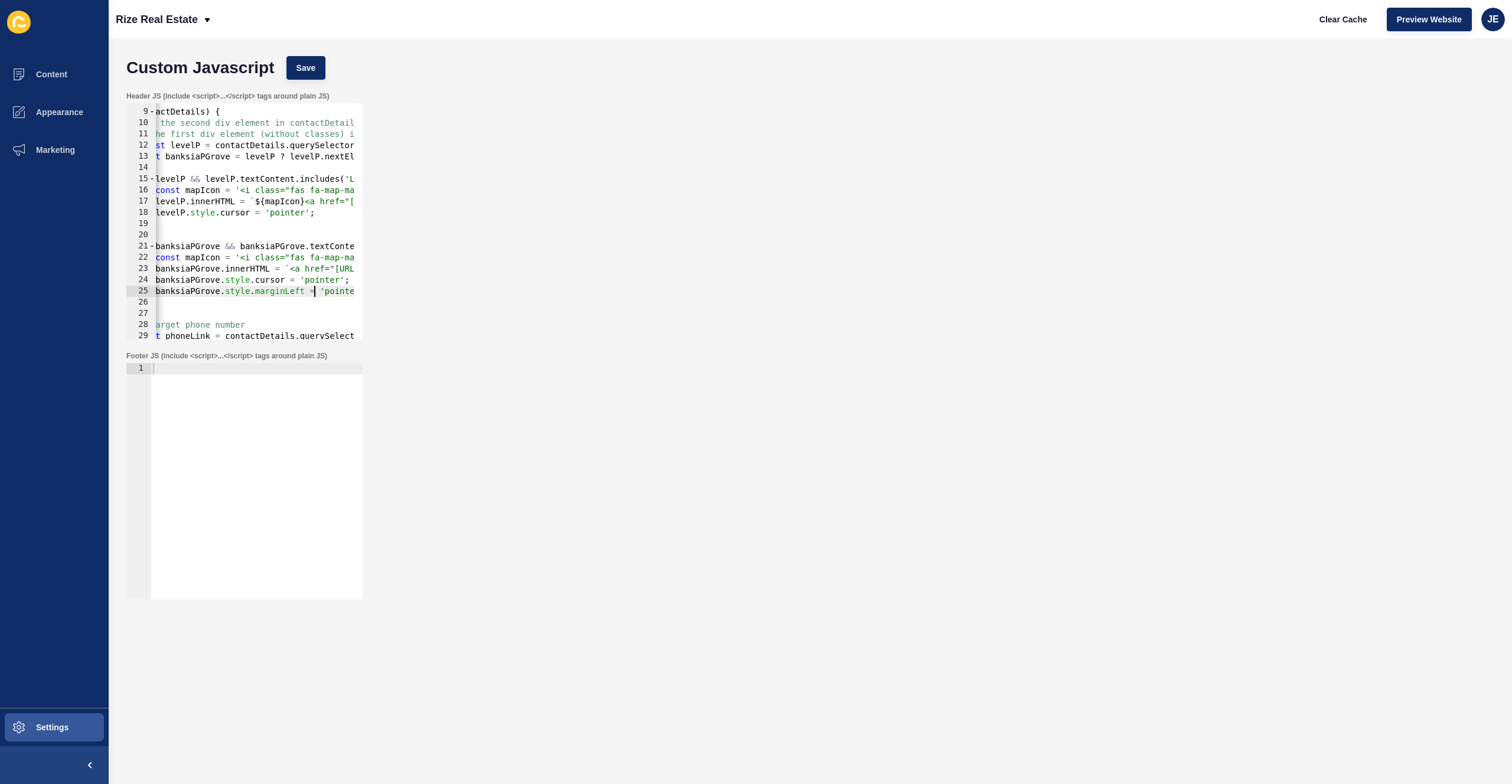
click at [343, 294] on div "if ( contactDetails ) { // Target the second div element in contactDetails // T…" at bounding box center [605, 220] width 1022 height 250
click at [339, 215] on div "if ( contactDetails ) { // Target the second div element in contactDetails // T…" at bounding box center [594, 220] width 1022 height 250
type textarea "levelP.style.cursor = 'pointer';"
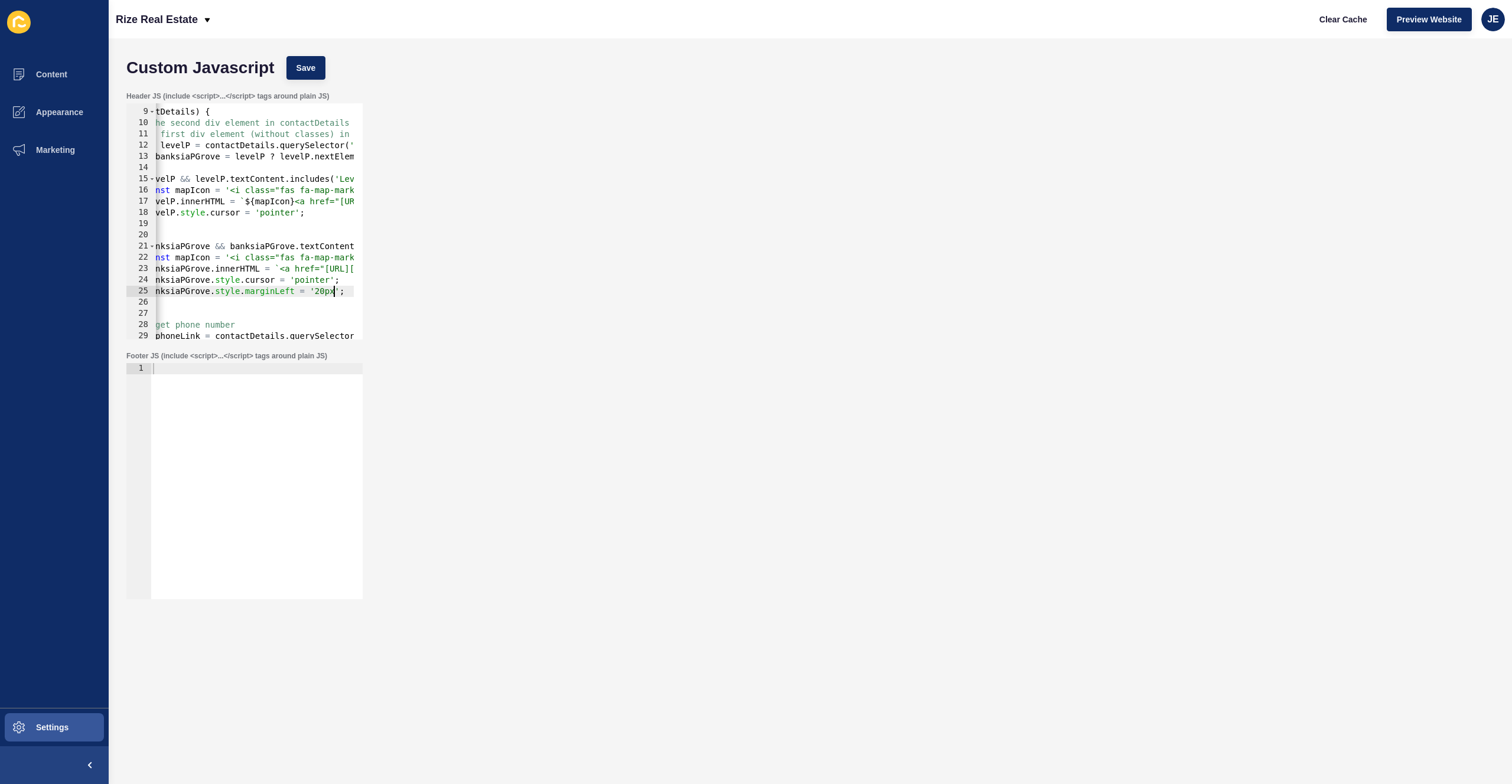
scroll to position [0, 14]
click at [339, 215] on div "if ( contactDetails ) { // Target the second div element in contactDetails // T…" at bounding box center [594, 220] width 1022 height 250
click at [256, 297] on div "if ( contactDetails ) { // Target the second div element in contactDetails // T…" at bounding box center [594, 220] width 1022 height 250
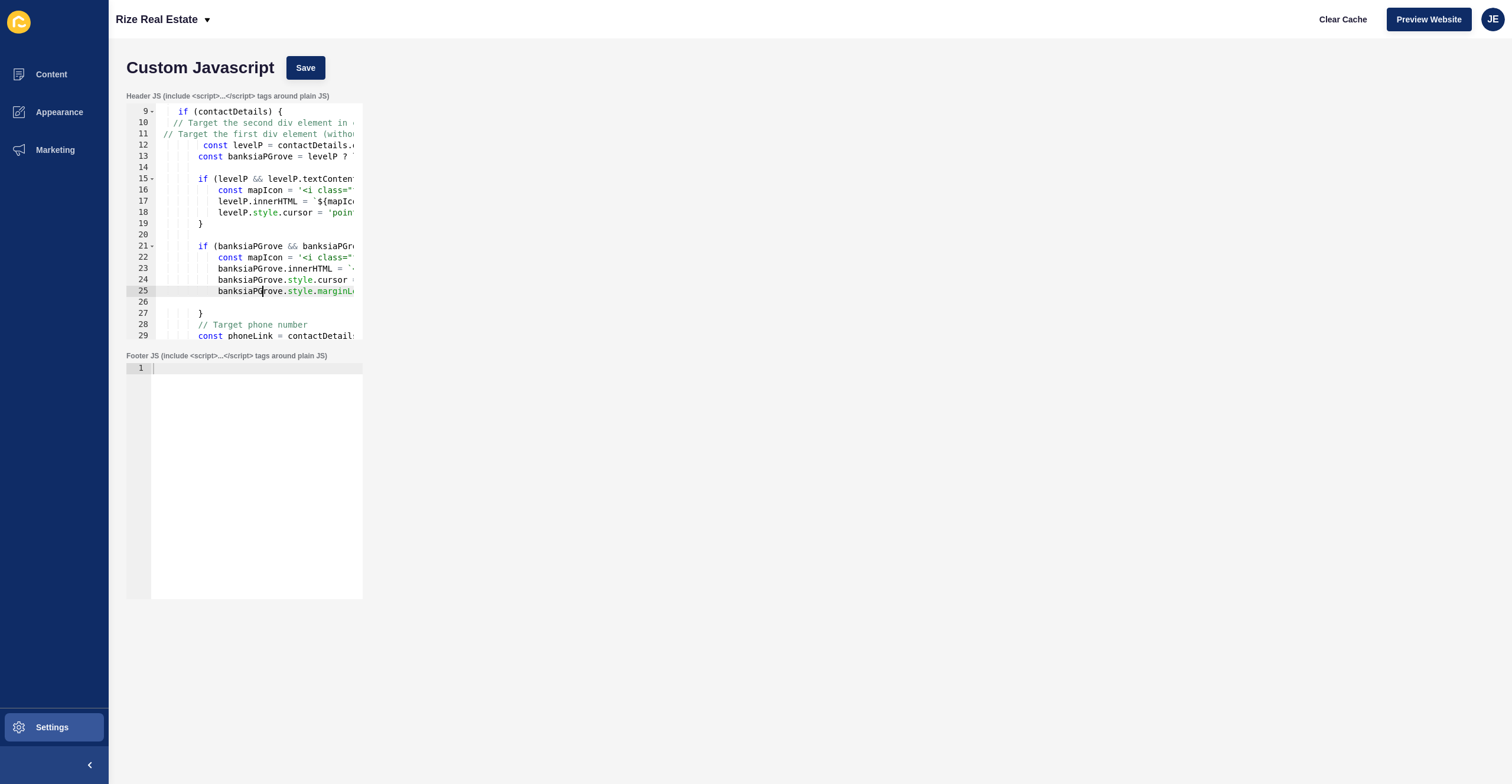
click at [260, 293] on div "if ( contactDetails ) { // Target the second div element in contactDetails // T…" at bounding box center [666, 220] width 1022 height 250
click at [200, 222] on div "if ( contactDetails ) { // Target the second div element in contactDetails // T…" at bounding box center [666, 220] width 1022 height 250
type textarea "}"
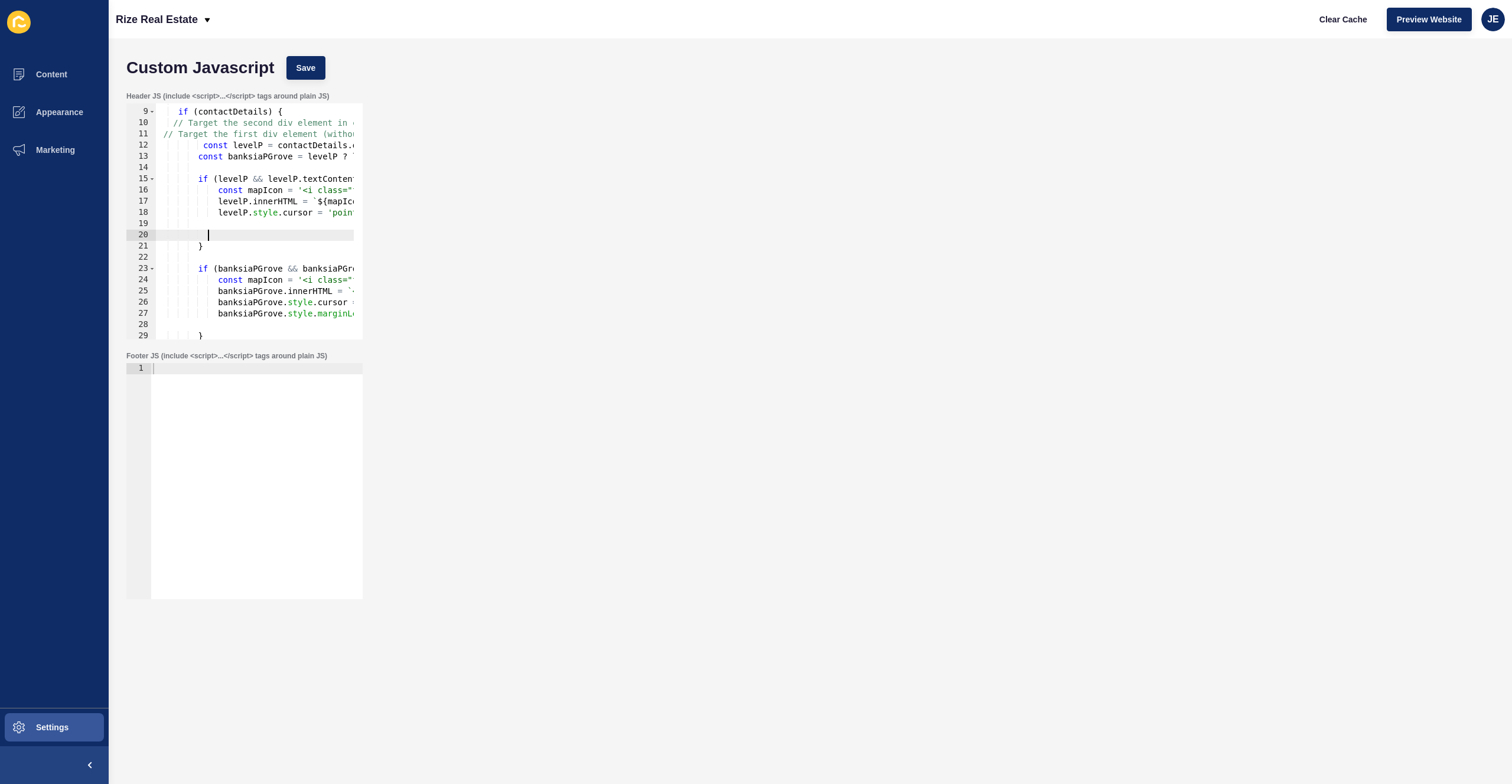
scroll to position [0, 2]
paste textarea
click at [224, 217] on div "if ( contactDetails ) { // Target the second div element in contactDetails // T…" at bounding box center [666, 220] width 1022 height 250
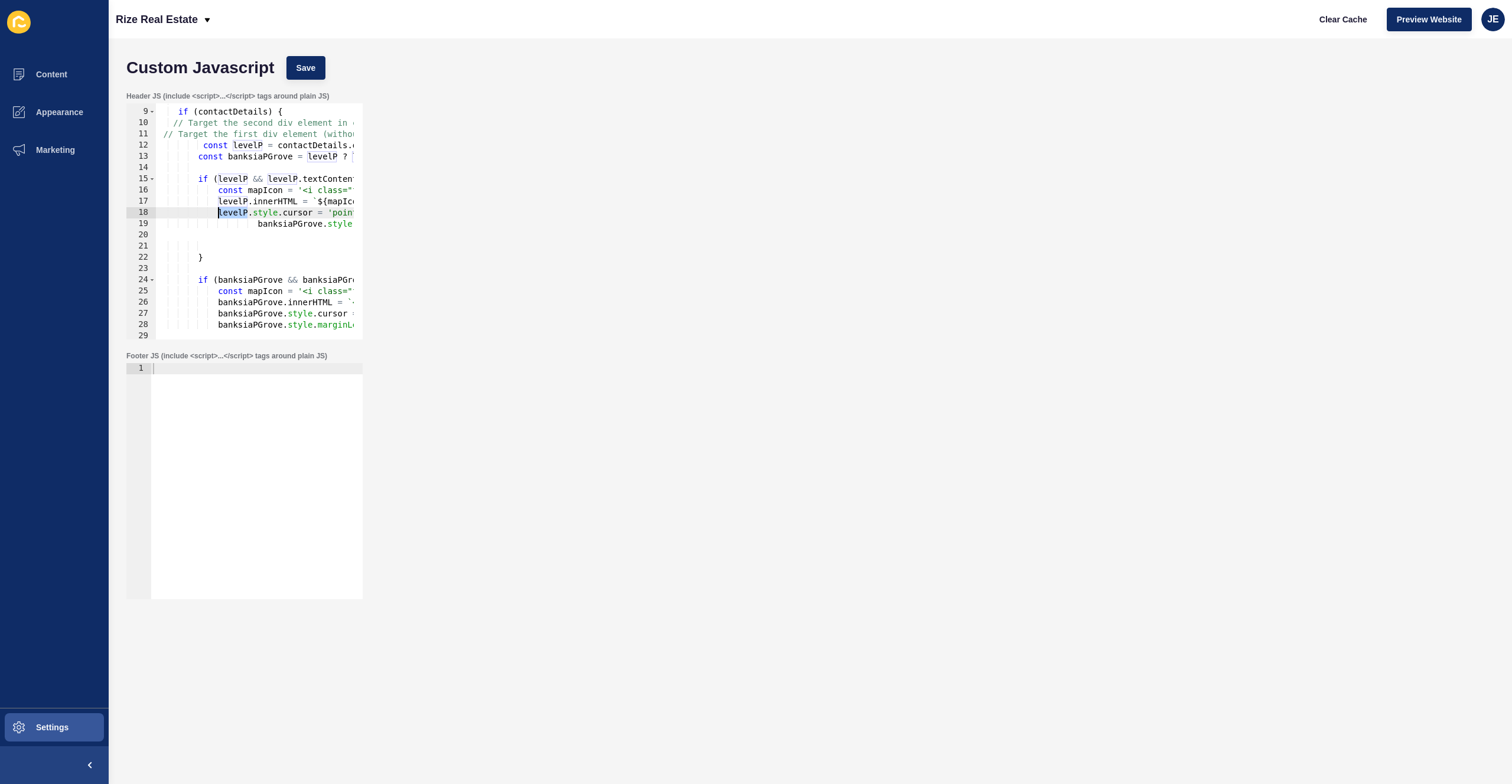
click at [284, 224] on div "if ( contactDetails ) { // Target the second div element in contactDetails // T…" at bounding box center [666, 220] width 1022 height 250
paste textarea "levelP"
drag, startPoint x: 255, startPoint y: 225, endPoint x: 218, endPoint y: 226, distance: 37.0
click at [218, 226] on div "if ( contactDetails ) { // Target the second div element in contactDetails // T…" at bounding box center [666, 220] width 1022 height 250
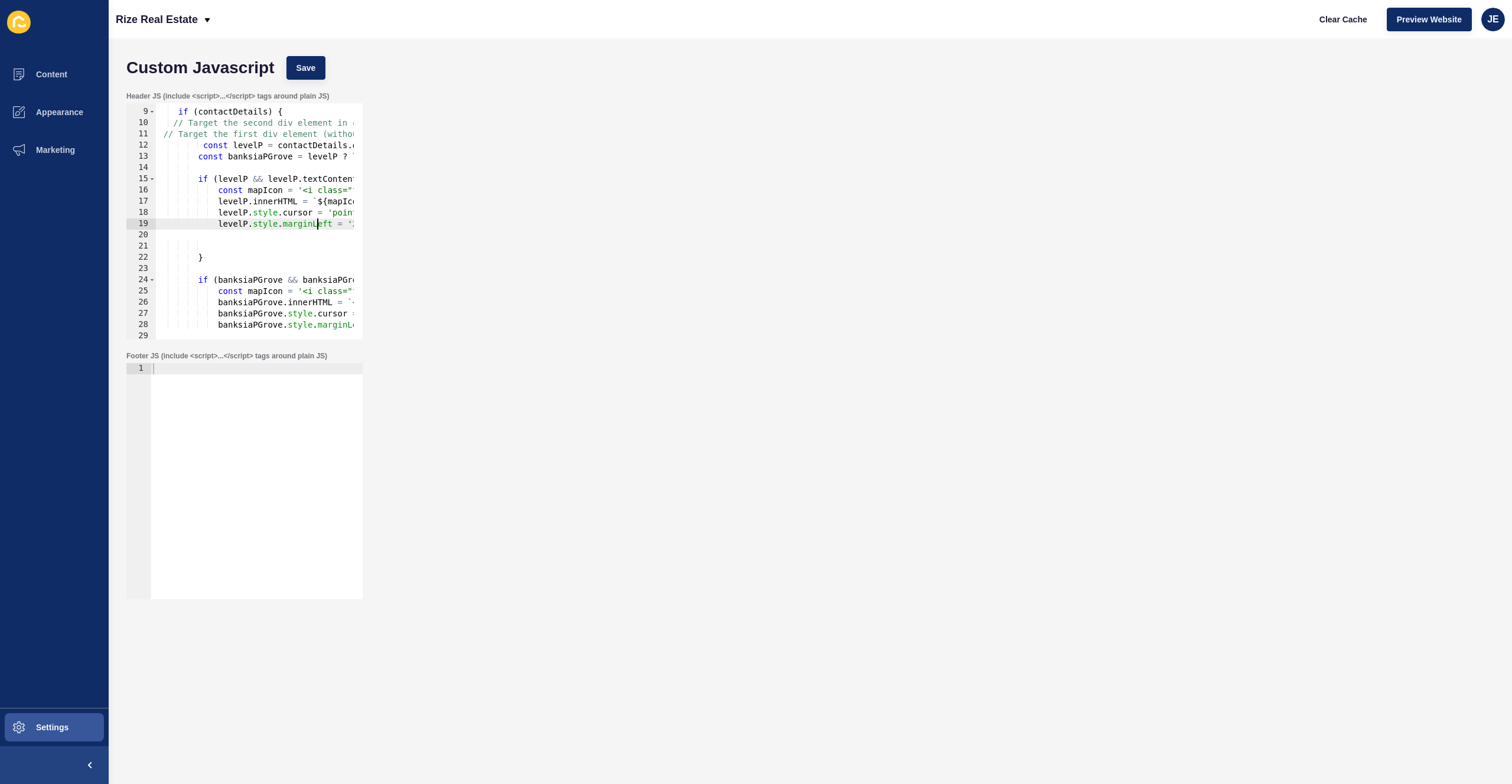
scroll to position [0, 32]
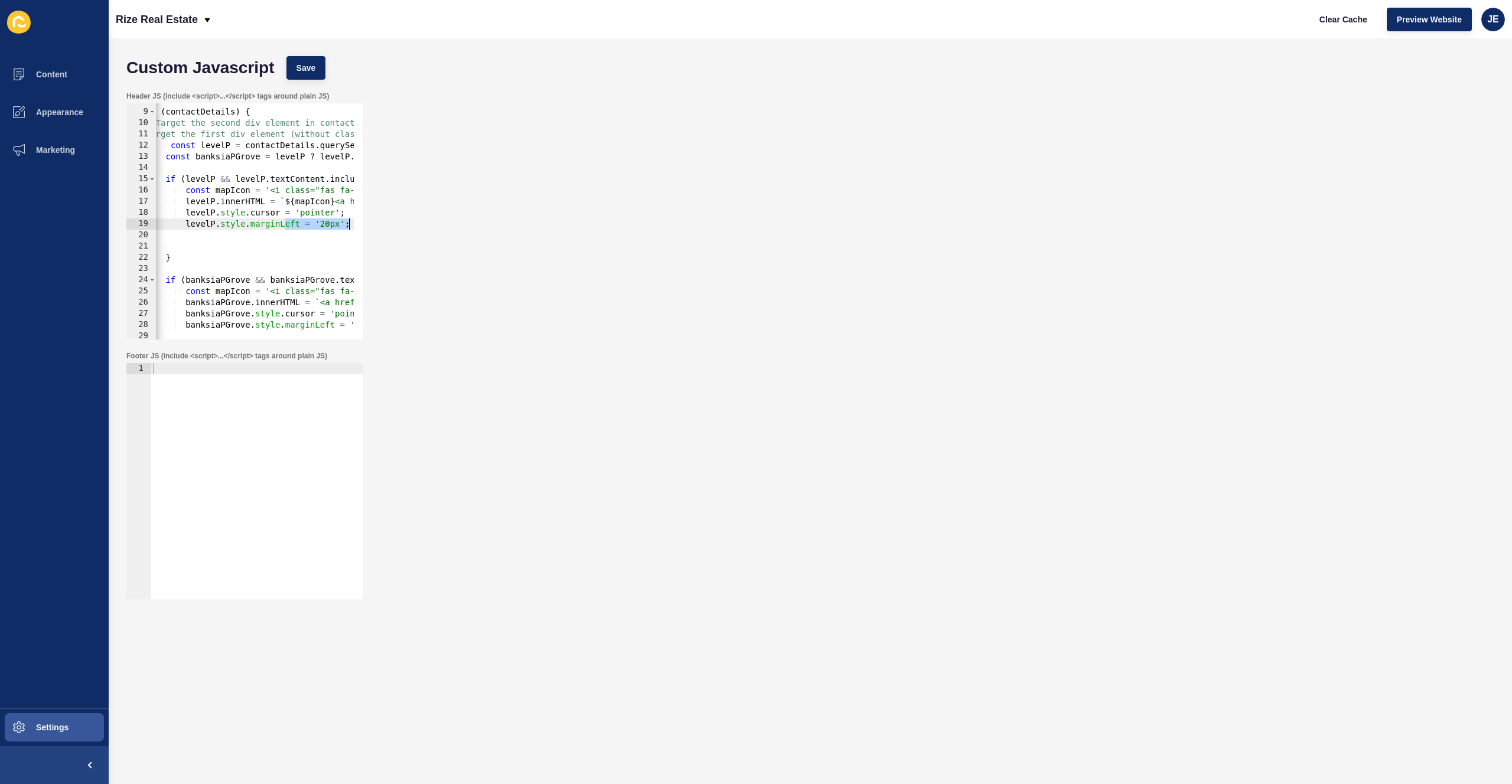
drag, startPoint x: 318, startPoint y: 226, endPoint x: 361, endPoint y: 221, distance: 43.3
click at [361, 221] on div "levelP.style.marginLeft = '20px'; 8 9 10 11 12 13 14 15 16 17 18 19 20 21 22 23…" at bounding box center [244, 221] width 236 height 236
click at [327, 222] on div "if ( contactDetails ) { // Target the second div element in contactDetails // T…" at bounding box center [634, 220] width 1022 height 250
click at [310, 68] on span "Save" at bounding box center [306, 67] width 19 height 12
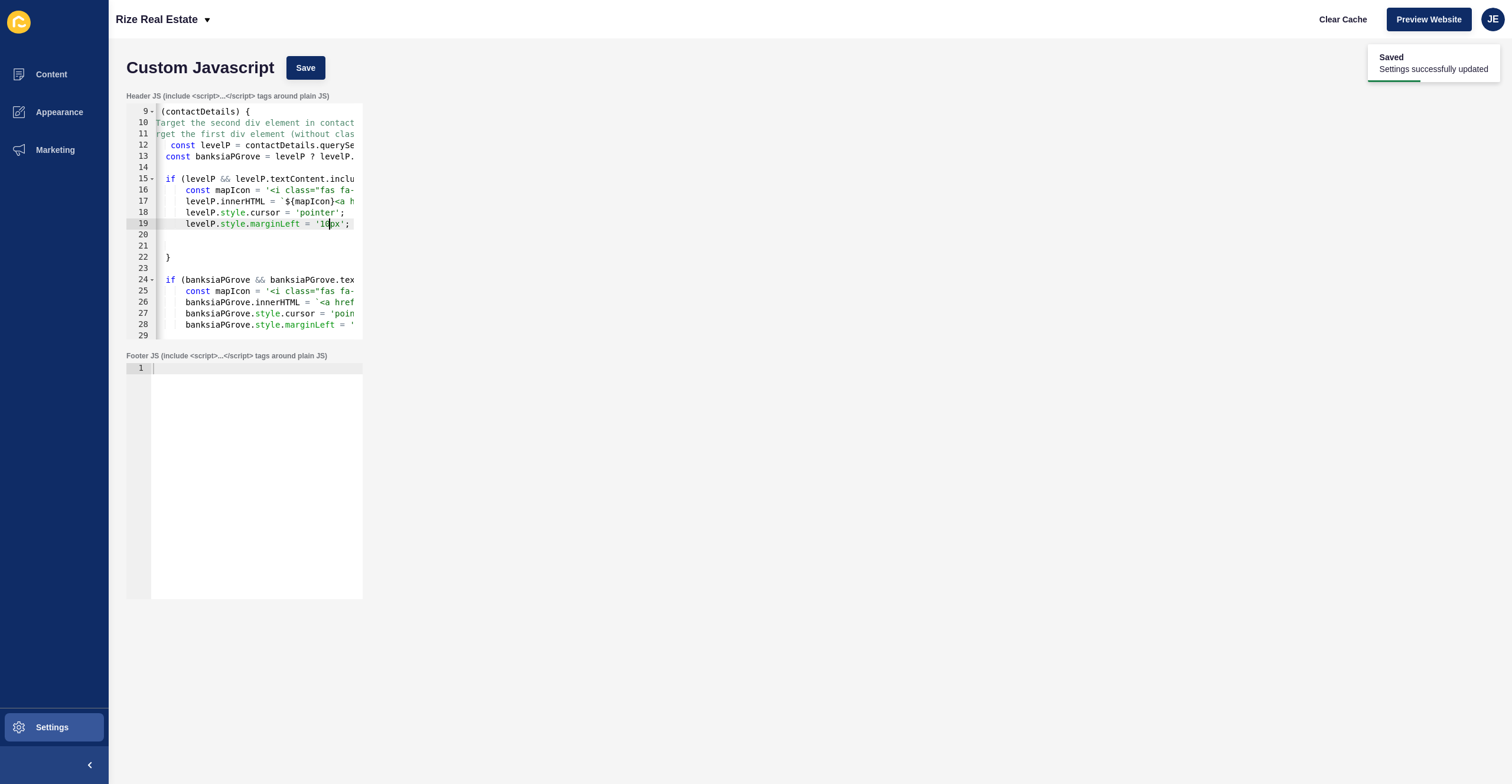
click at [328, 226] on div "if ( contactDetails ) { // Target the second div element in contactDetails // T…" at bounding box center [634, 220] width 1022 height 250
type textarea "levelP.style.marginLeft = '5px';"
click at [318, 66] on button "Save" at bounding box center [306, 68] width 39 height 23
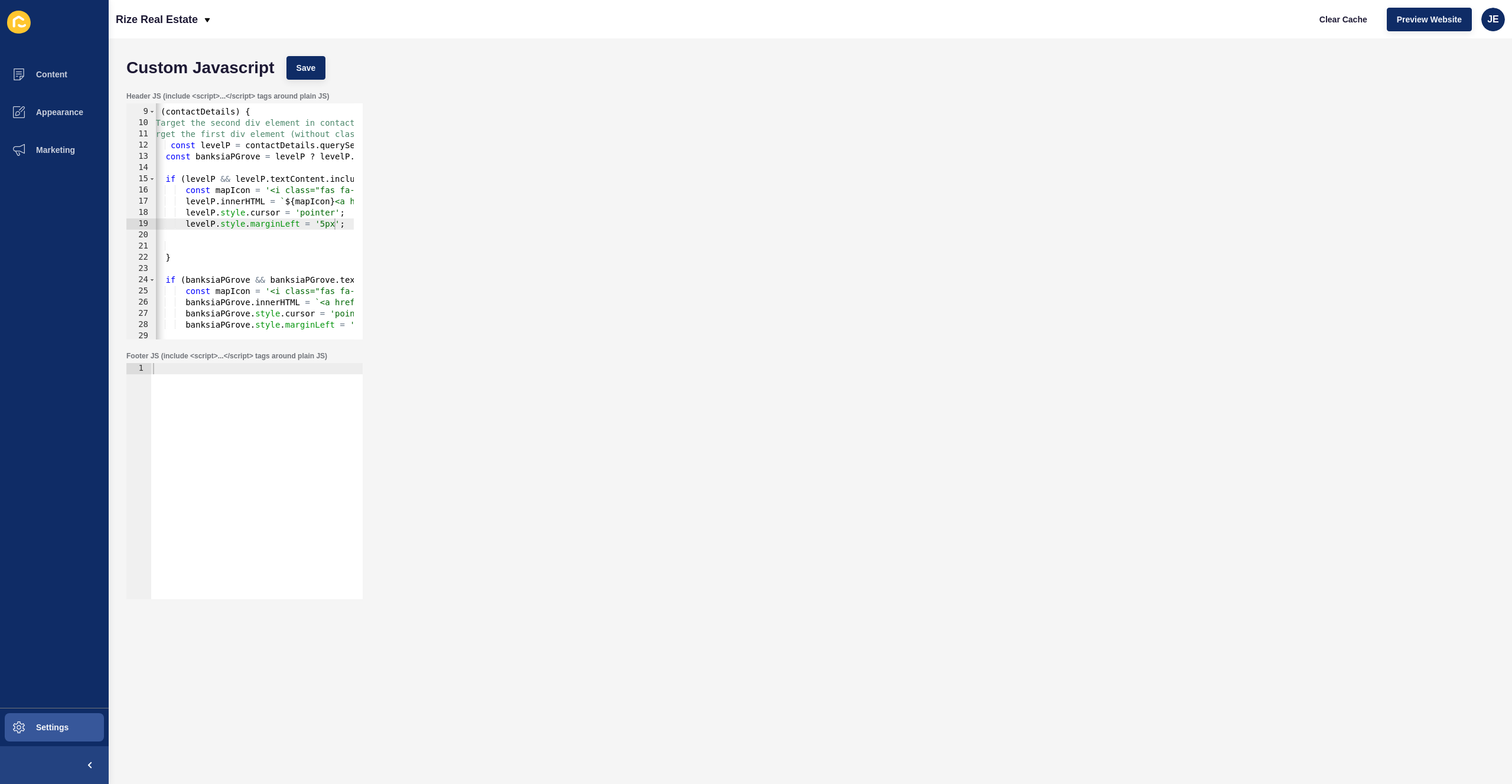
scroll to position [0, 0]
click at [210, 235] on div "if ( contactDetails ) { // Target the second div element in contactDetails // T…" at bounding box center [634, 220] width 1022 height 250
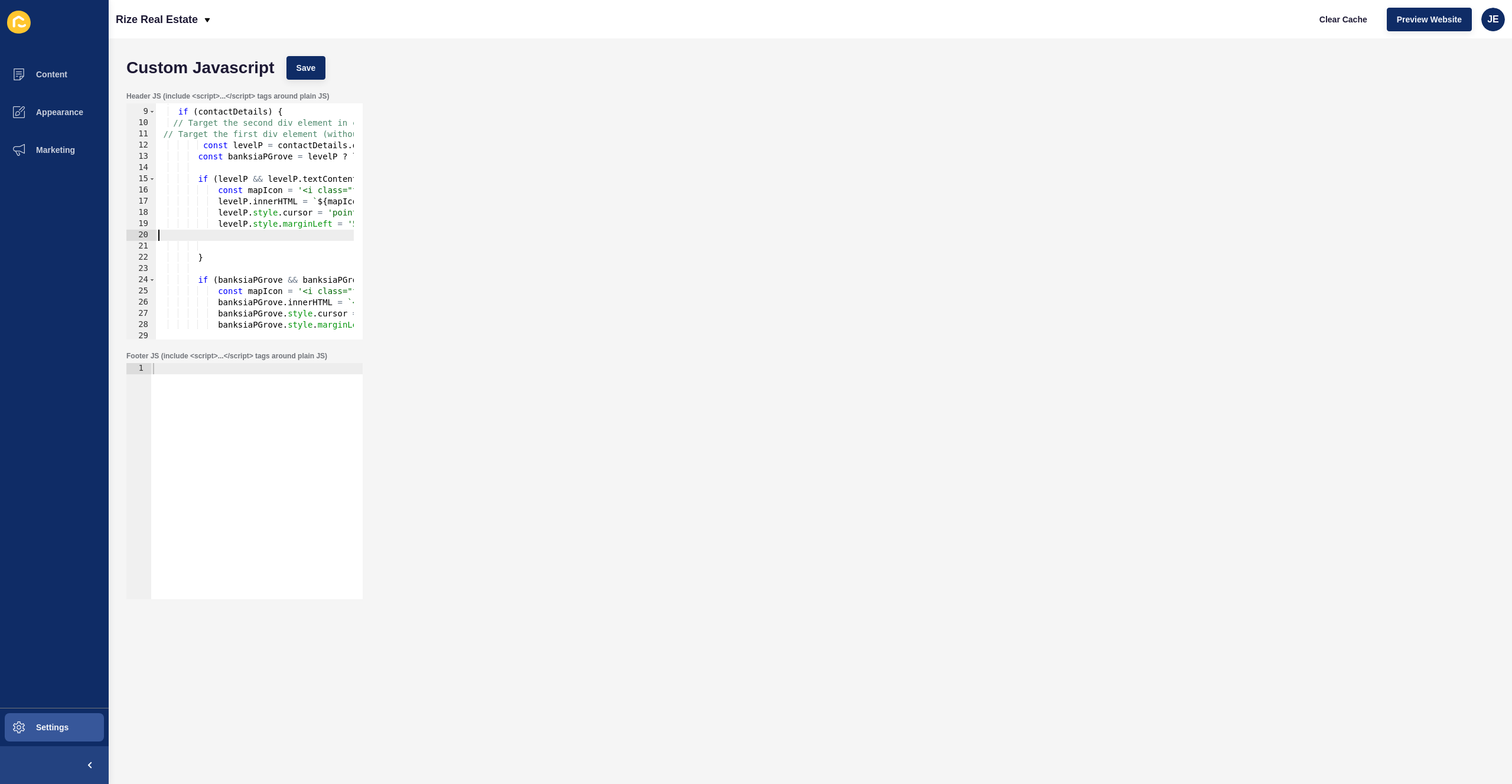
click at [208, 246] on div "if ( contactDetails ) { // Target the second div element in contactDetails // T…" at bounding box center [666, 220] width 1022 height 250
drag, startPoint x: 212, startPoint y: 248, endPoint x: 118, endPoint y: 232, distance: 95.4
click at [118, 232] on div "Custom Javascript Save Header JS (include <script>...</script> tags around plai…" at bounding box center [810, 412] width 1403 height 746
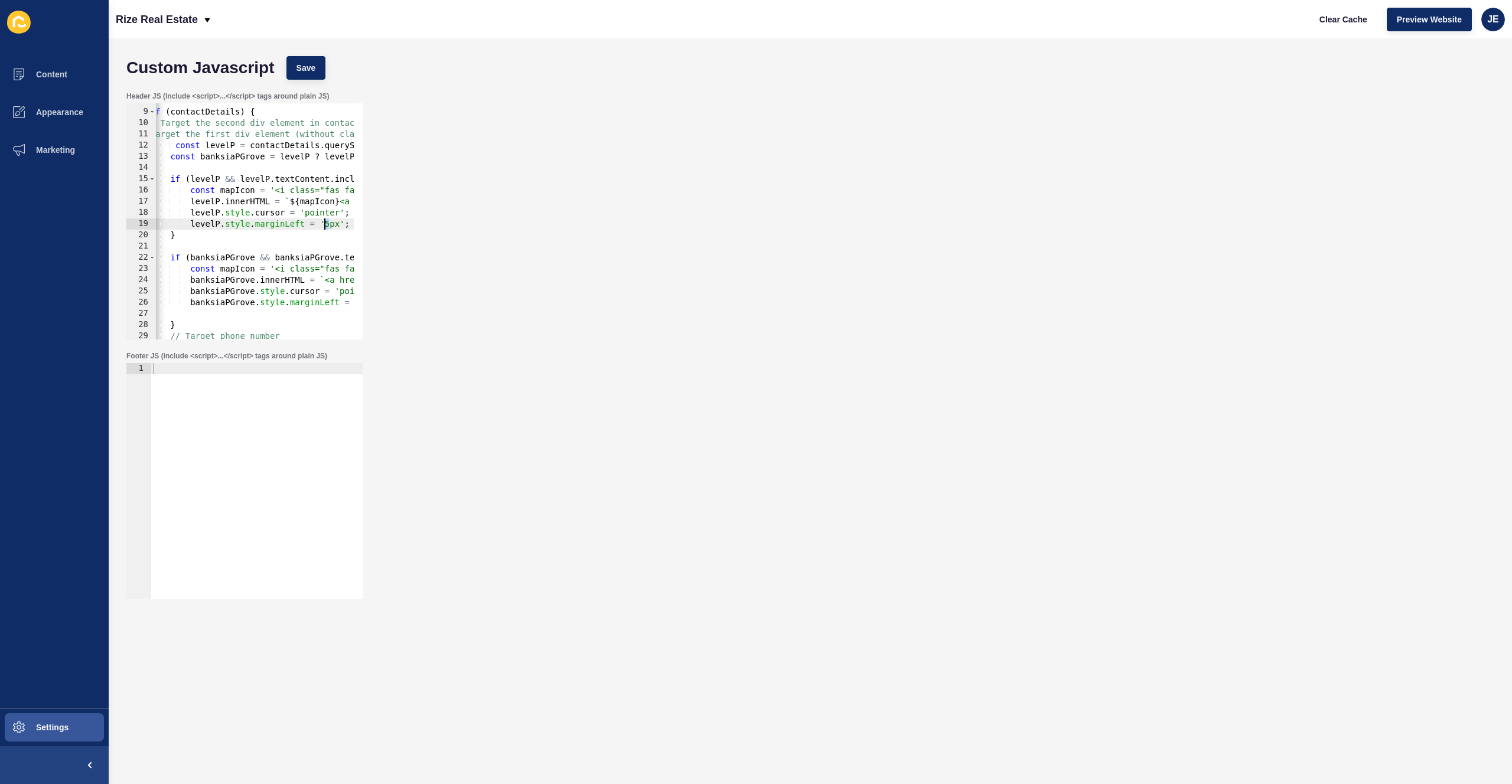
click at [326, 227] on div "if ( contactDetails ) { // Target the second div element in contactDetails // T…" at bounding box center [639, 220] width 1022 height 250
click at [304, 189] on div "if ( contactDetails ) { // Target the second div element in contactDetails // T…" at bounding box center [639, 220] width 1022 height 250
drag, startPoint x: 191, startPoint y: 339, endPoint x: 174, endPoint y: 343, distance: 17.5
click at [207, 337] on div "Header JS (include <script>...</script> tags around plain JS) const mapIcon = '…" at bounding box center [244, 215] width 239 height 251
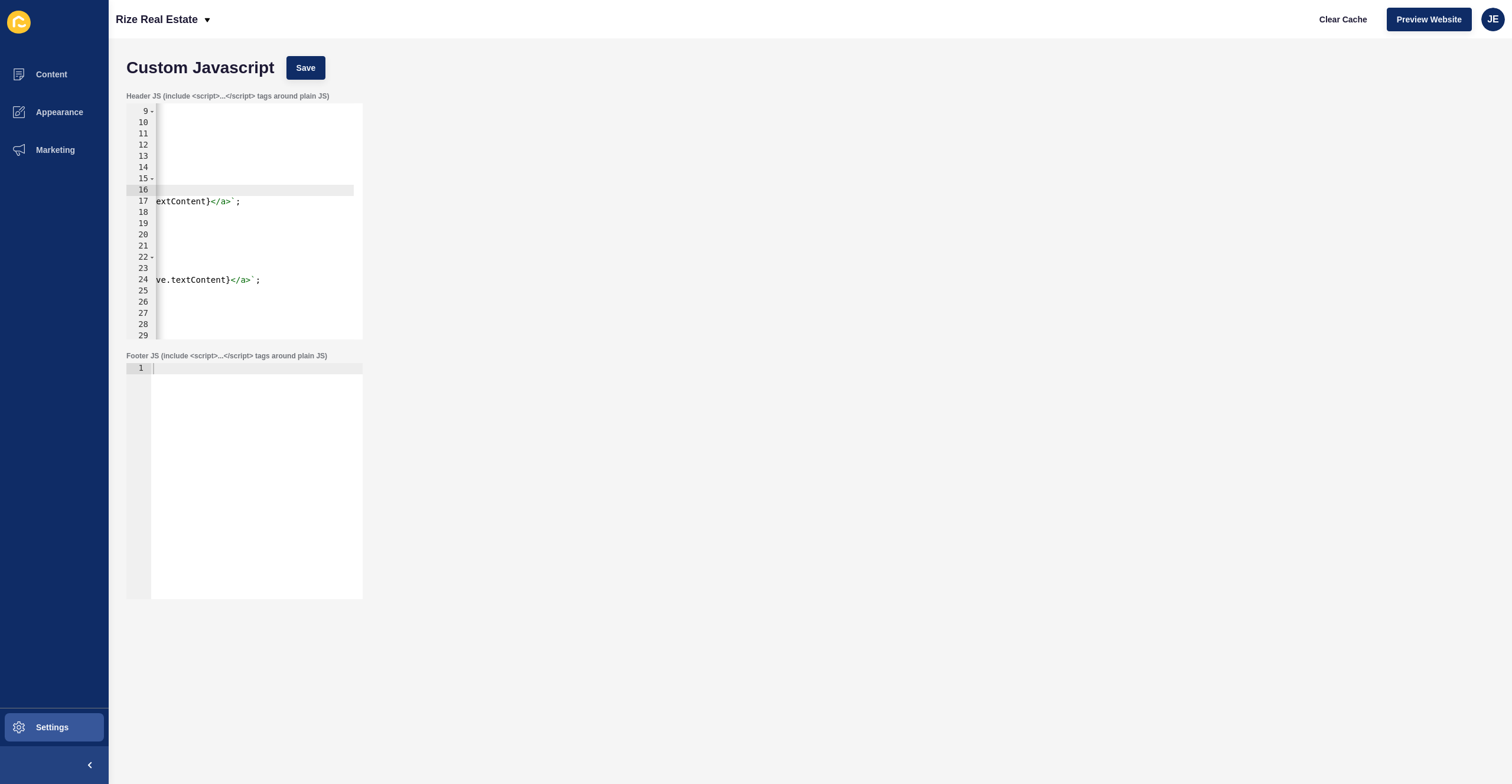
scroll to position [0, 804]
click at [302, 65] on span "Save" at bounding box center [306, 67] width 19 height 12
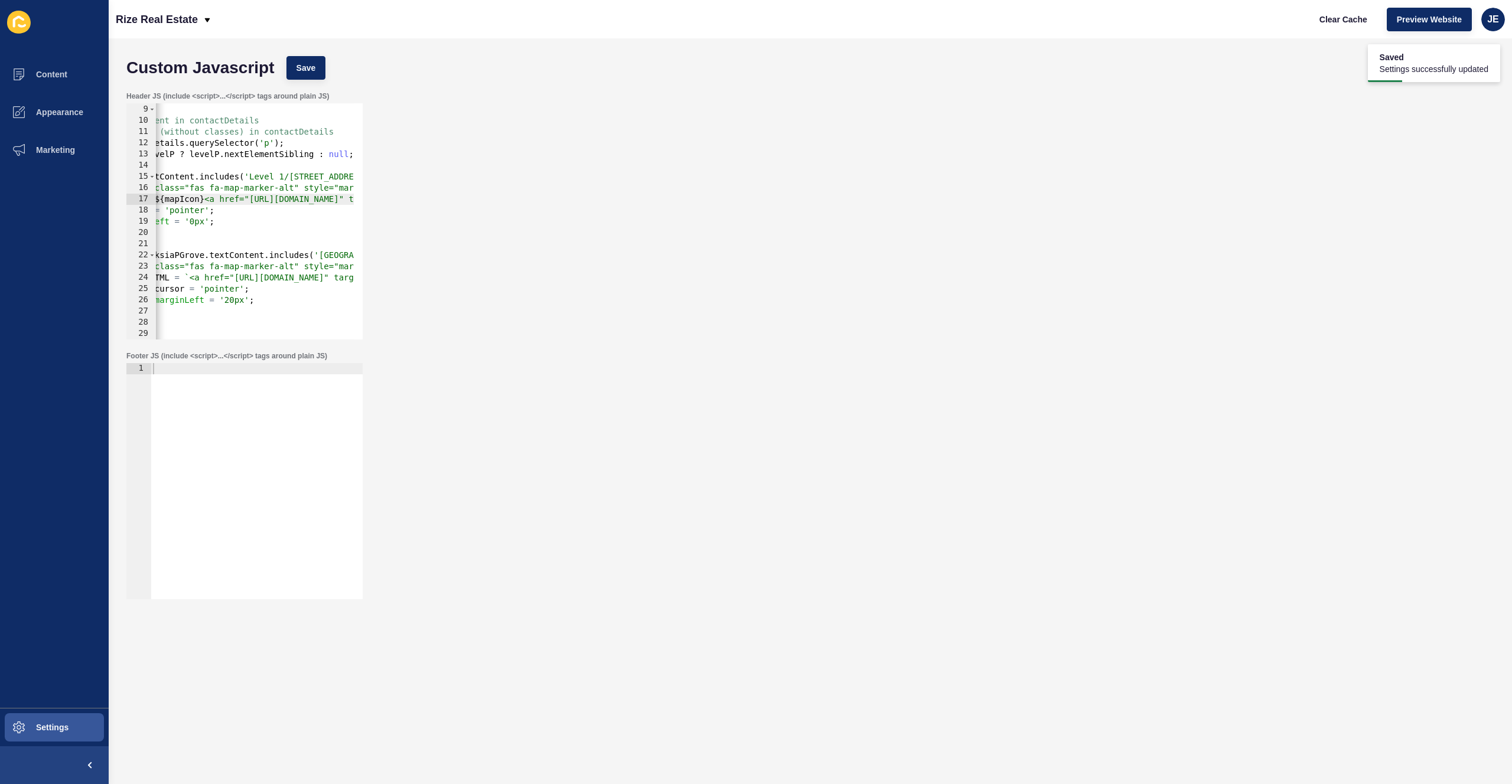
scroll to position [0, 157]
click at [231, 299] on div "if ( contactDetails ) { // Target the second div element in contactDetails // T…" at bounding box center [547, 218] width 1097 height 250
type textarea "banksiaPGrove.style.marginLeft = '30px';"
click at [302, 72] on span "Save" at bounding box center [306, 67] width 19 height 12
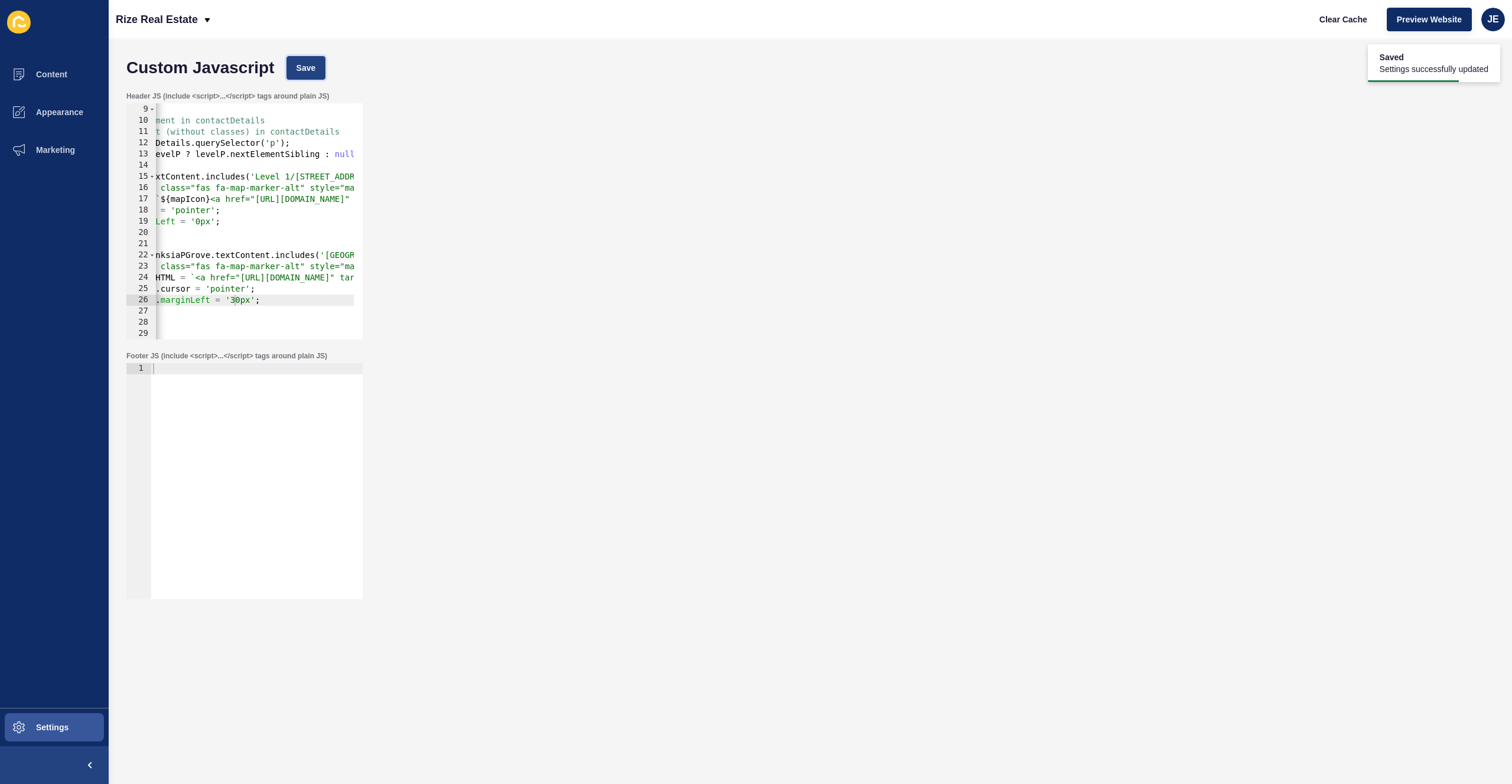
click at [313, 69] on span "Save" at bounding box center [306, 67] width 19 height 12
click at [1337, 35] on div "Rize Real Estate Clear Cache Preview Website JE" at bounding box center [810, 19] width 1403 height 39
click at [1334, 29] on button "Clear Cache" at bounding box center [1343, 19] width 68 height 23
click at [221, 416] on div at bounding box center [257, 493] width 212 height 259
paste textarea "</script>"
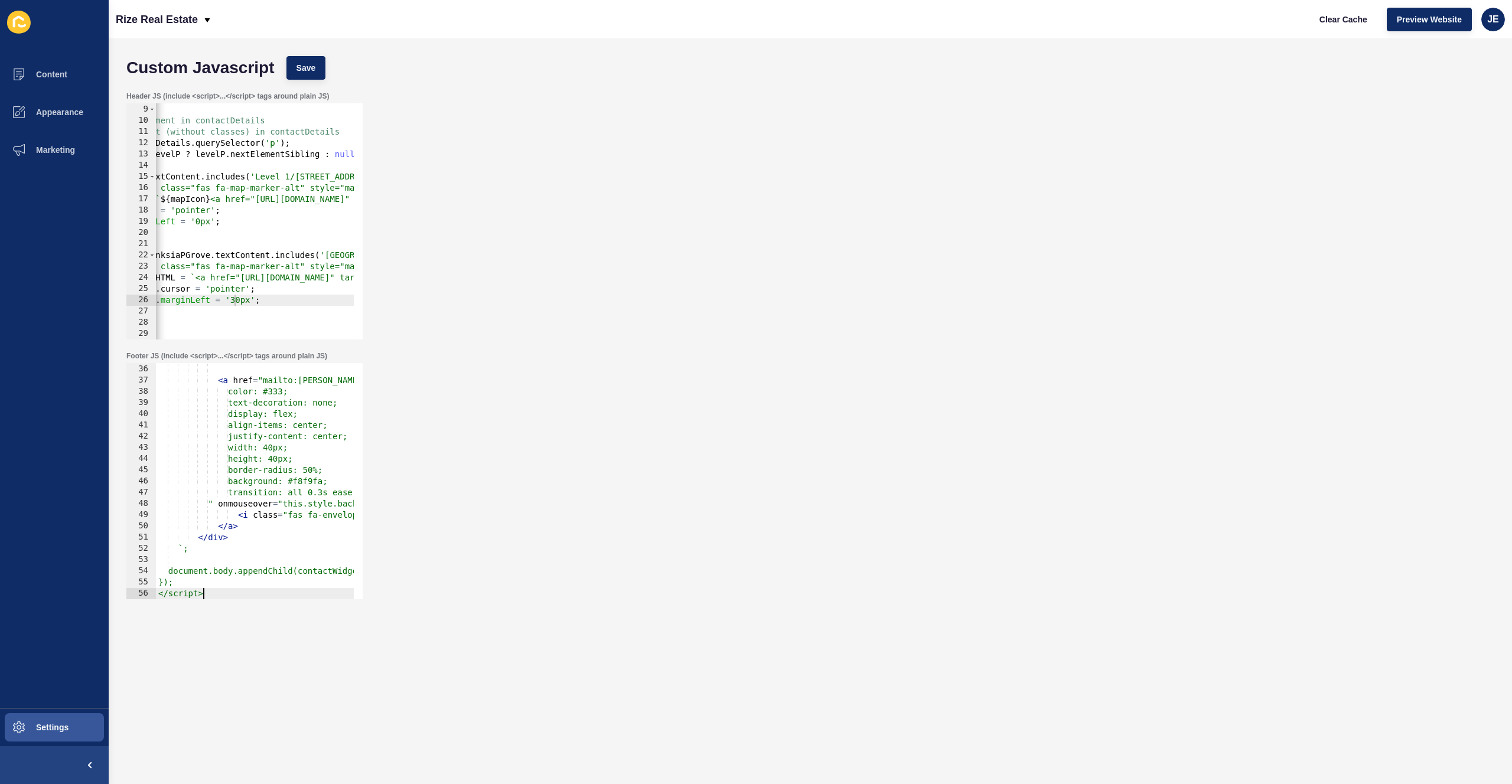
scroll to position [392, 0]
click at [322, 68] on button "Save" at bounding box center [306, 68] width 39 height 23
click at [1345, 24] on span "Clear Cache" at bounding box center [1343, 19] width 48 height 12
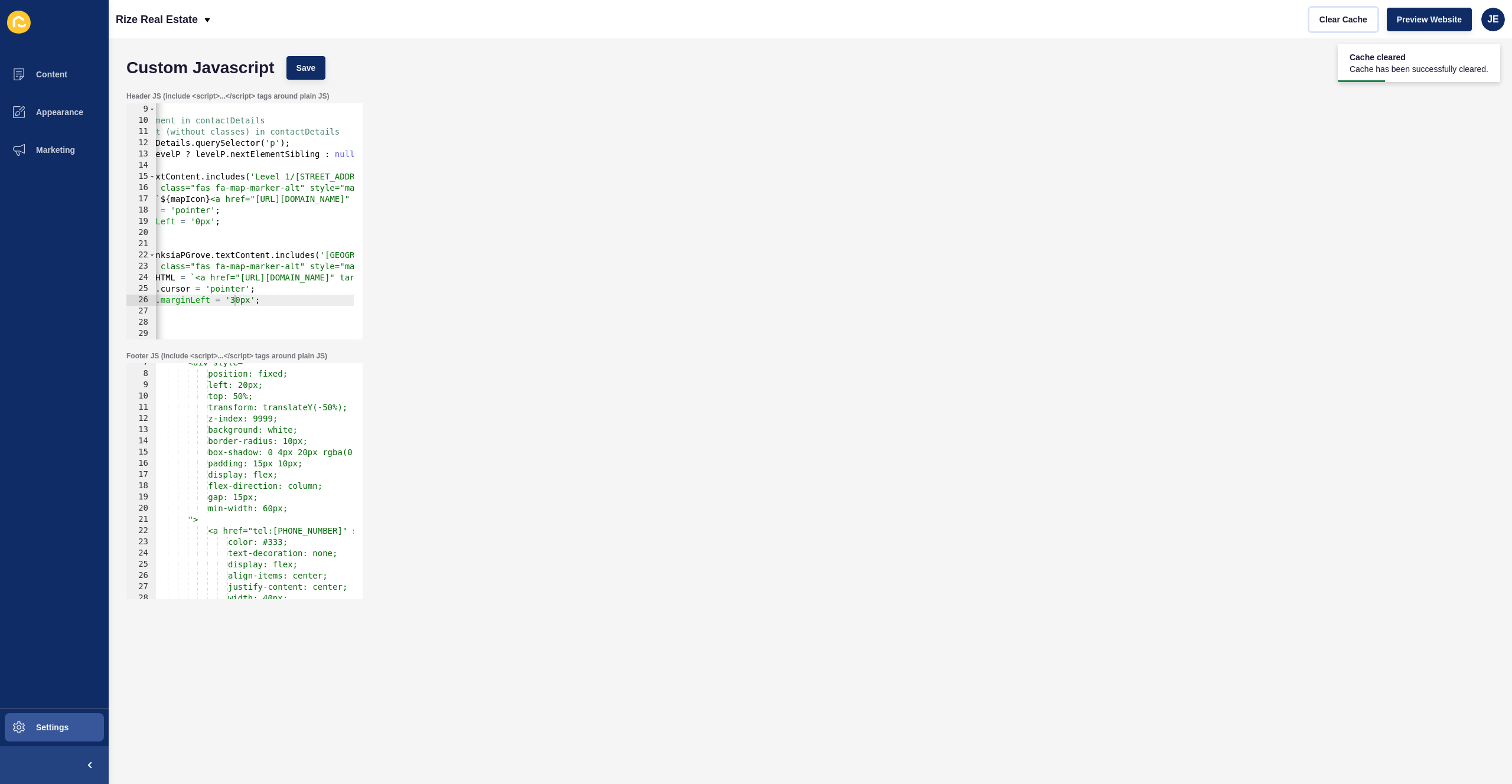
scroll to position [38, 0]
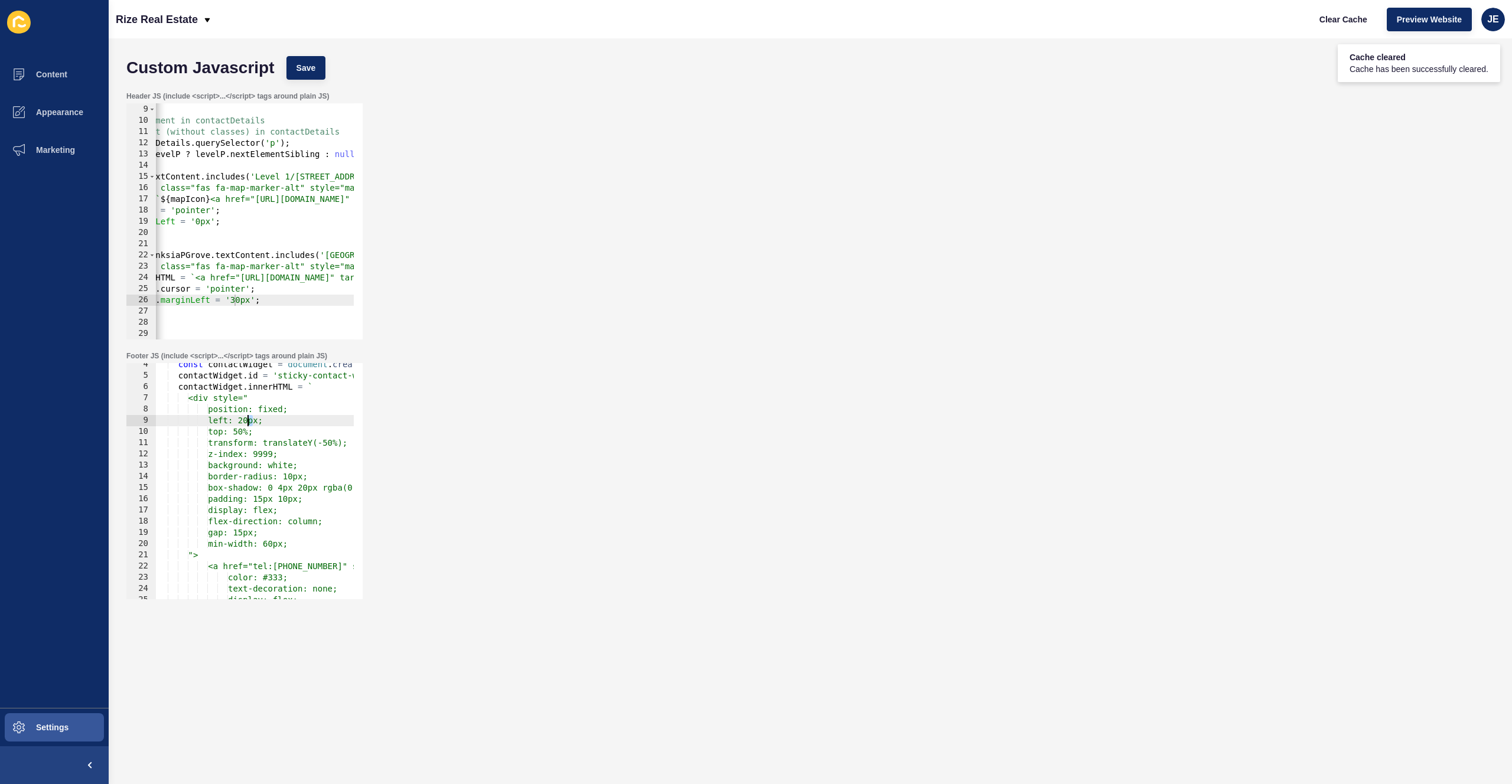
click at [249, 422] on div "const contactWidget = document . createElement ( 'div' ) ; contactWidget . id =…" at bounding box center [550, 484] width 789 height 250
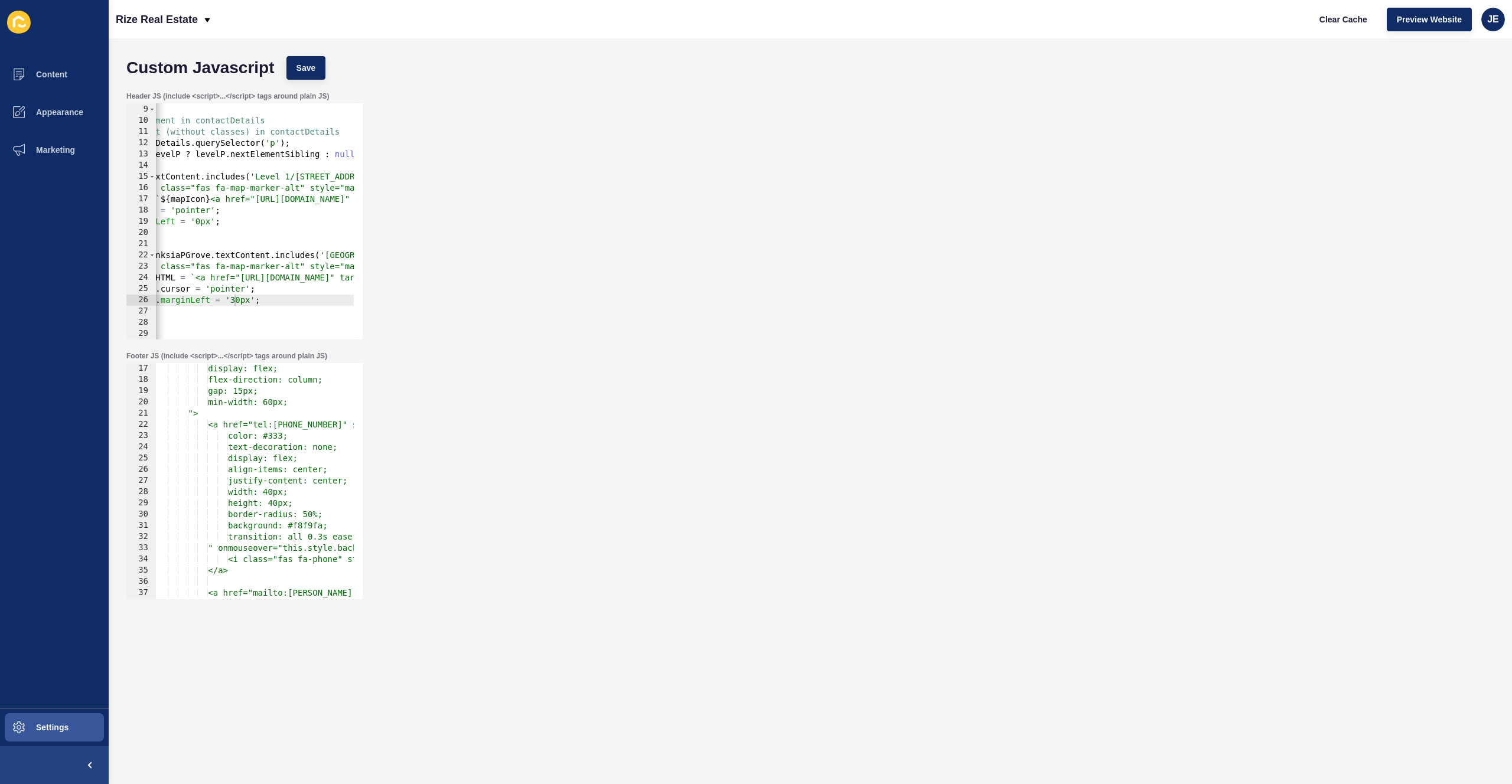
scroll to position [251, 0]
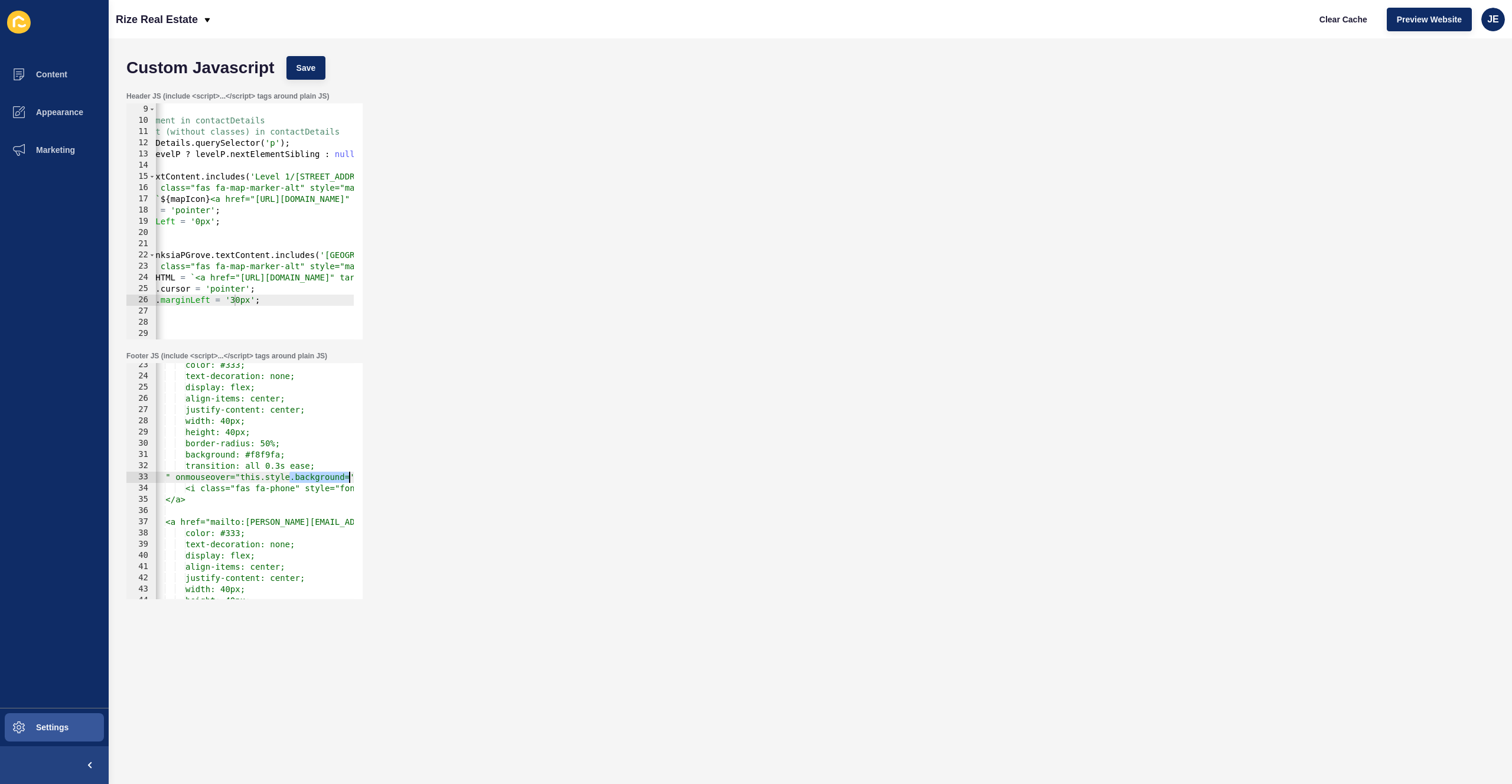
drag, startPoint x: 330, startPoint y: 483, endPoint x: 364, endPoint y: 480, distance: 34.1
click at [368, 480] on div "Footer JS (include <script>...</script> tags around plain JS) left: 0px; 23 24 …" at bounding box center [810, 475] width 1380 height 259
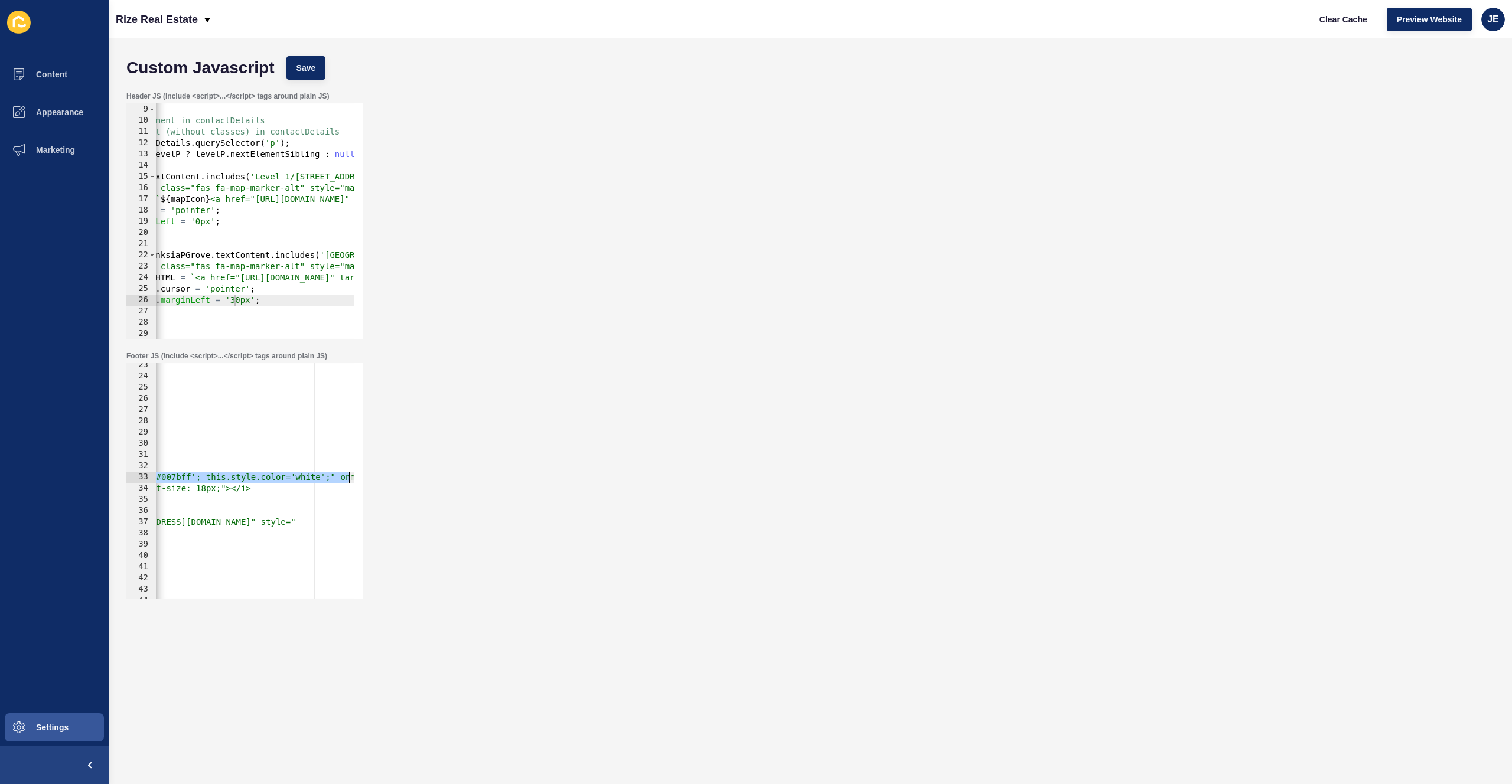
click at [195, 478] on div "color: #333; text-decoration: none; display: flex; align-items: center; justify…" at bounding box center [309, 484] width 789 height 250
click at [195, 478] on div "color: #333; text-decoration: none; display: flex; align-items: center; justify…" at bounding box center [309, 484] width 789 height 250
paste textarea "e07810"
click at [310, 69] on span "Save" at bounding box center [306, 67] width 19 height 12
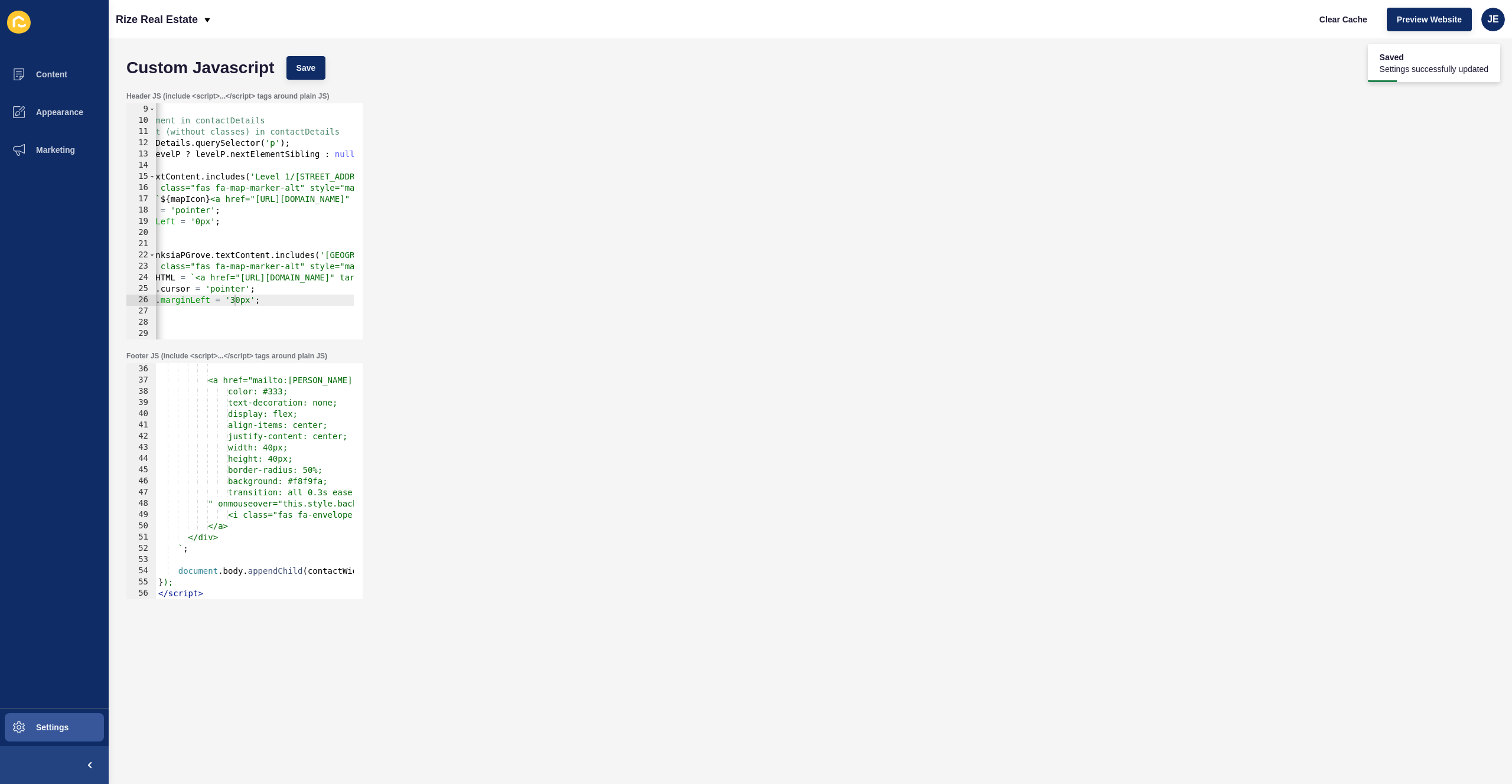
scroll to position [401, 0]
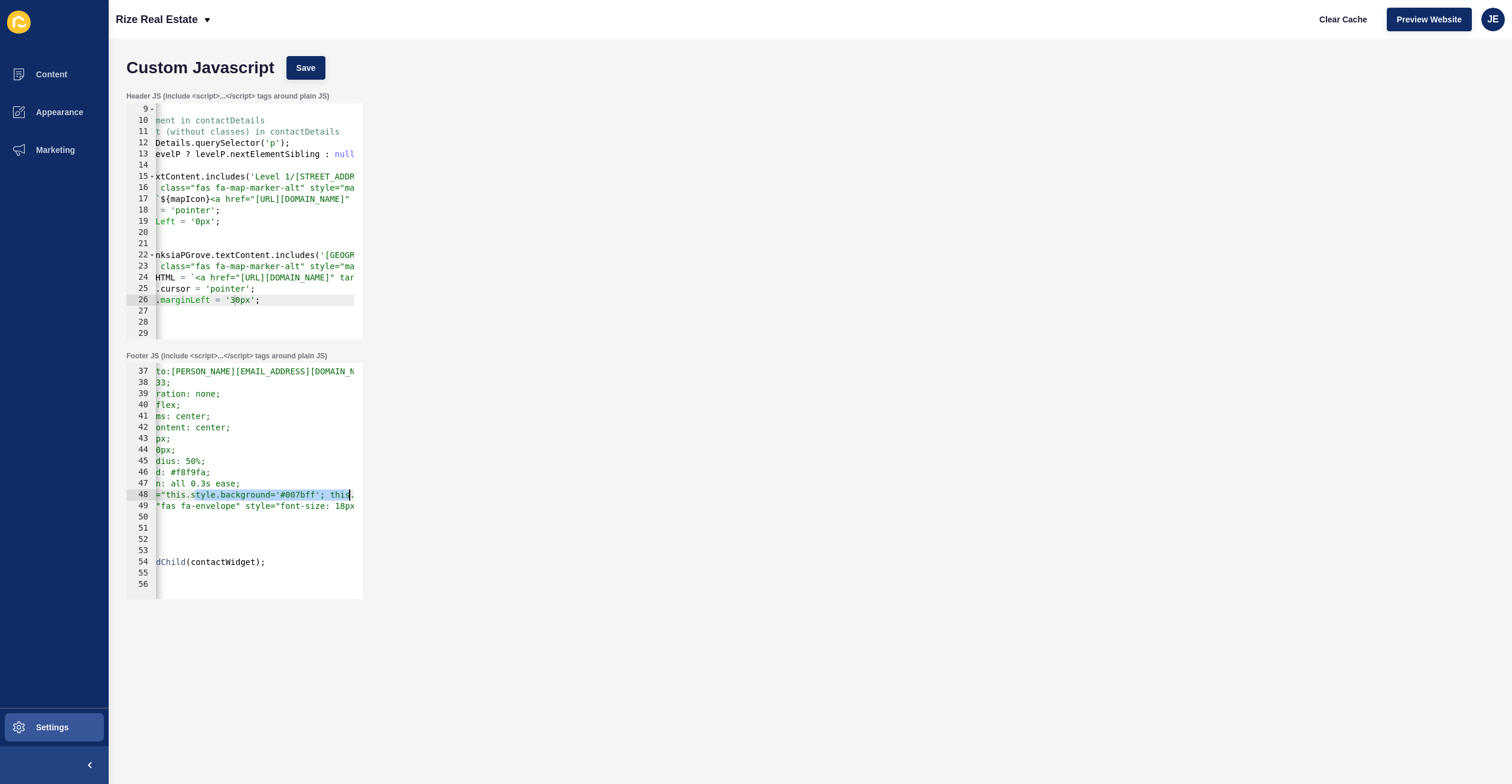
drag, startPoint x: 311, startPoint y: 495, endPoint x: 277, endPoint y: 494, distance: 34.0
click at [358, 498] on div "" onmouseover="this.style.background='#007bff'; this.style.color='white';" onmo…" at bounding box center [244, 481] width 236 height 236
click at [230, 499] on div "<a href="mailto:mike@rizerrealestate.com.au" style=" color: #333; text-decorati…" at bounding box center [354, 480] width 789 height 250
click at [231, 499] on div "<a href="mailto:mike@rizerrealestate.com.au" style=" color: #333; text-decorati…" at bounding box center [354, 480] width 789 height 250
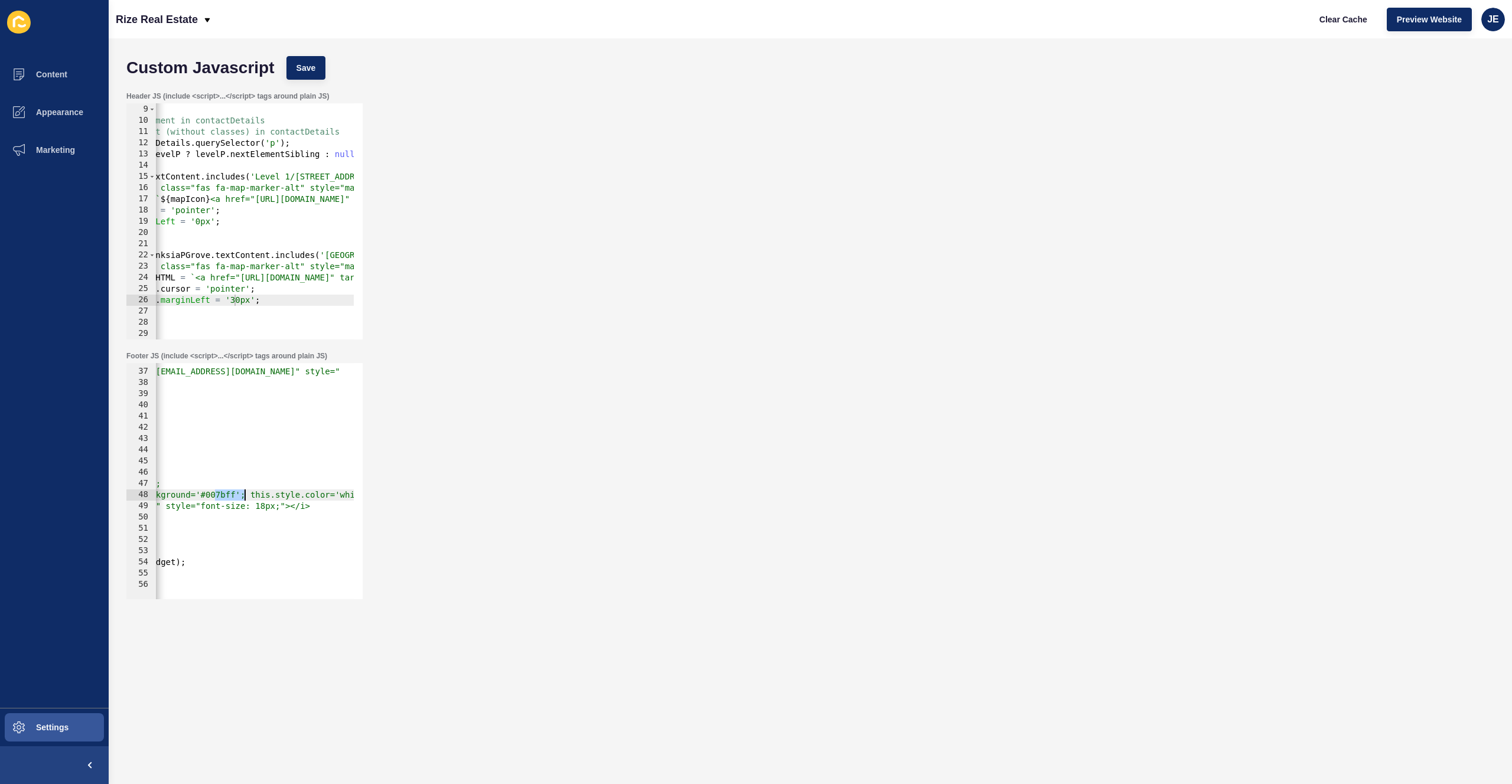
paste textarea "e07810"
click at [308, 73] on span "Save" at bounding box center [306, 67] width 19 height 12
click at [302, 77] on button "Save" at bounding box center [306, 68] width 39 height 23
click at [1326, 26] on button "Clear Cache" at bounding box center [1343, 19] width 68 height 23
type textarea "height: 40px;"
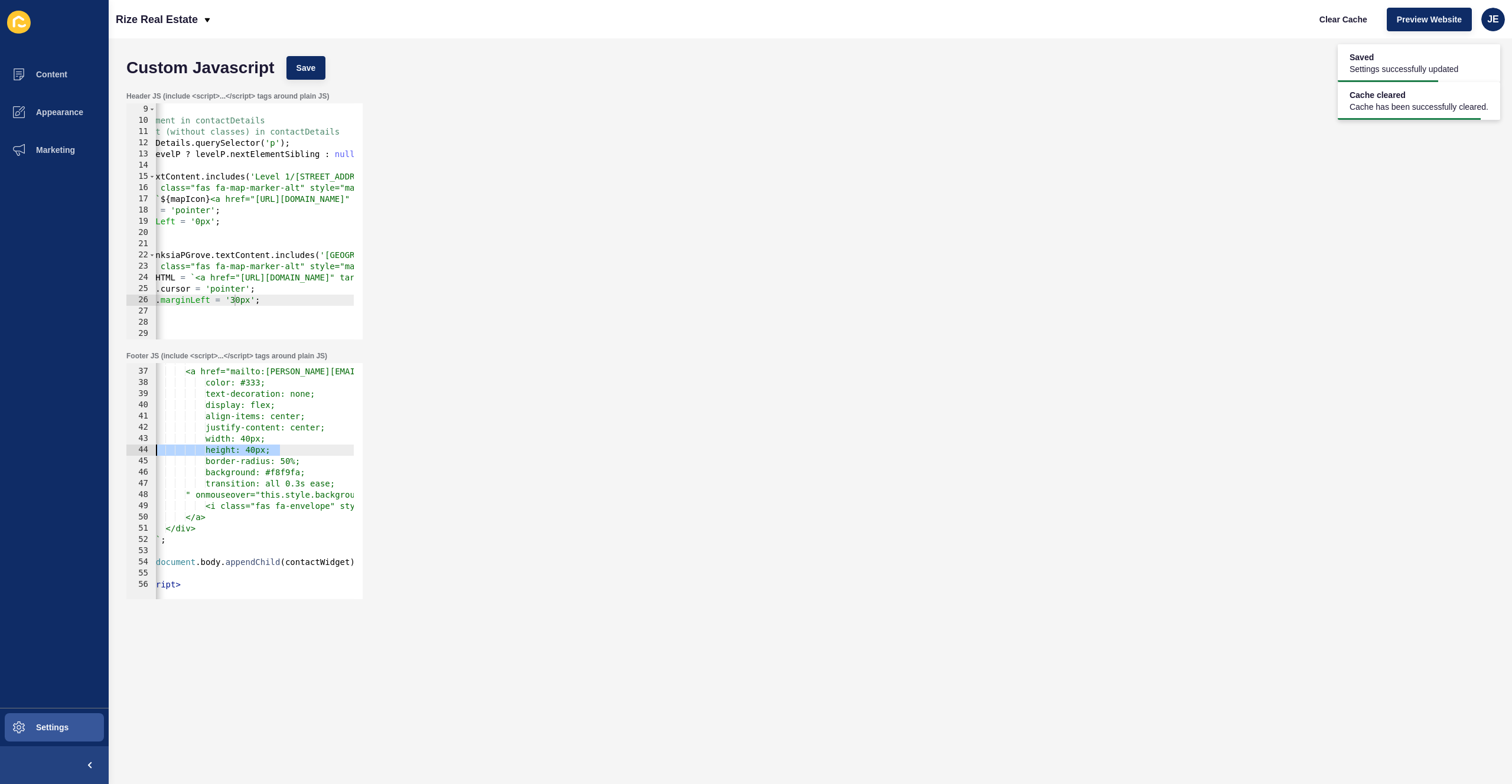
scroll to position [0, 0]
drag, startPoint x: 237, startPoint y: 447, endPoint x: 134, endPoint y: 447, distance: 103.0
click at [134, 447] on div "height: 40px; 36 37 38 39 40 41 42 43 44 45 46 47 48 49 50 51 52 53 54 55 56 <a…" at bounding box center [244, 481] width 236 height 236
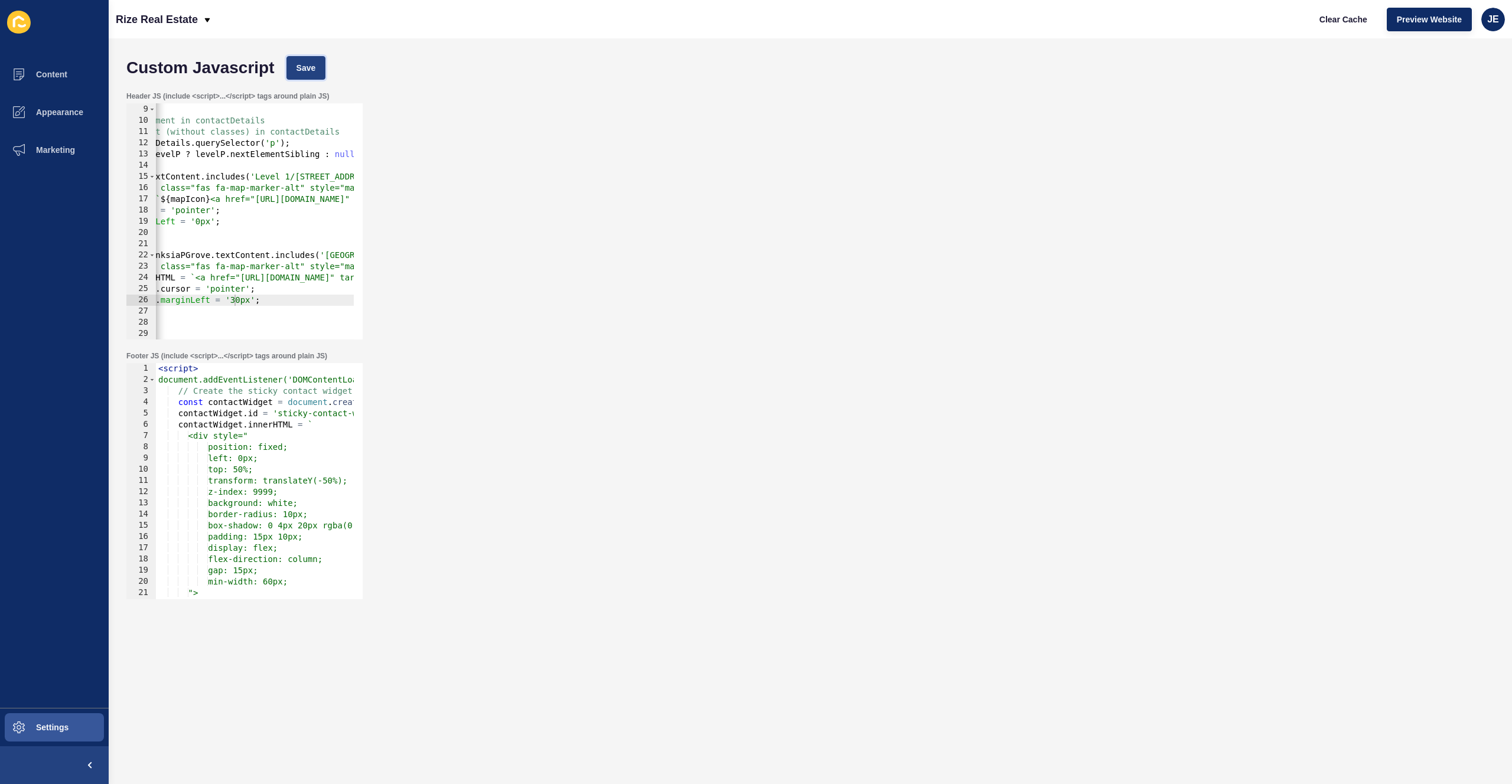
click at [313, 64] on span "Save" at bounding box center [306, 67] width 19 height 12
click at [1335, 10] on button "Clear Cache" at bounding box center [1343, 19] width 68 height 23
click at [69, 116] on span "Appearance" at bounding box center [41, 112] width 85 height 10
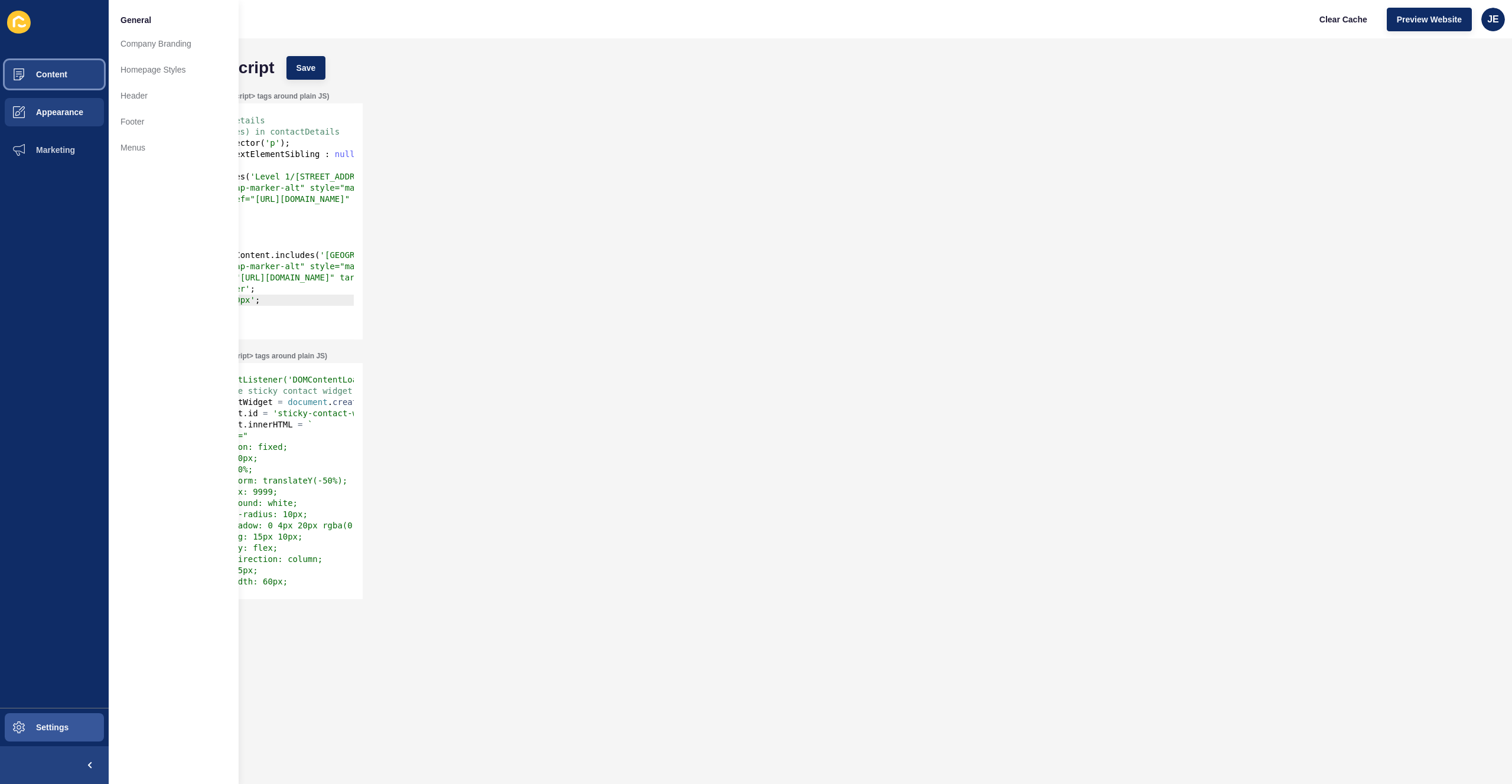
click at [67, 74] on button "Content" at bounding box center [54, 74] width 109 height 38
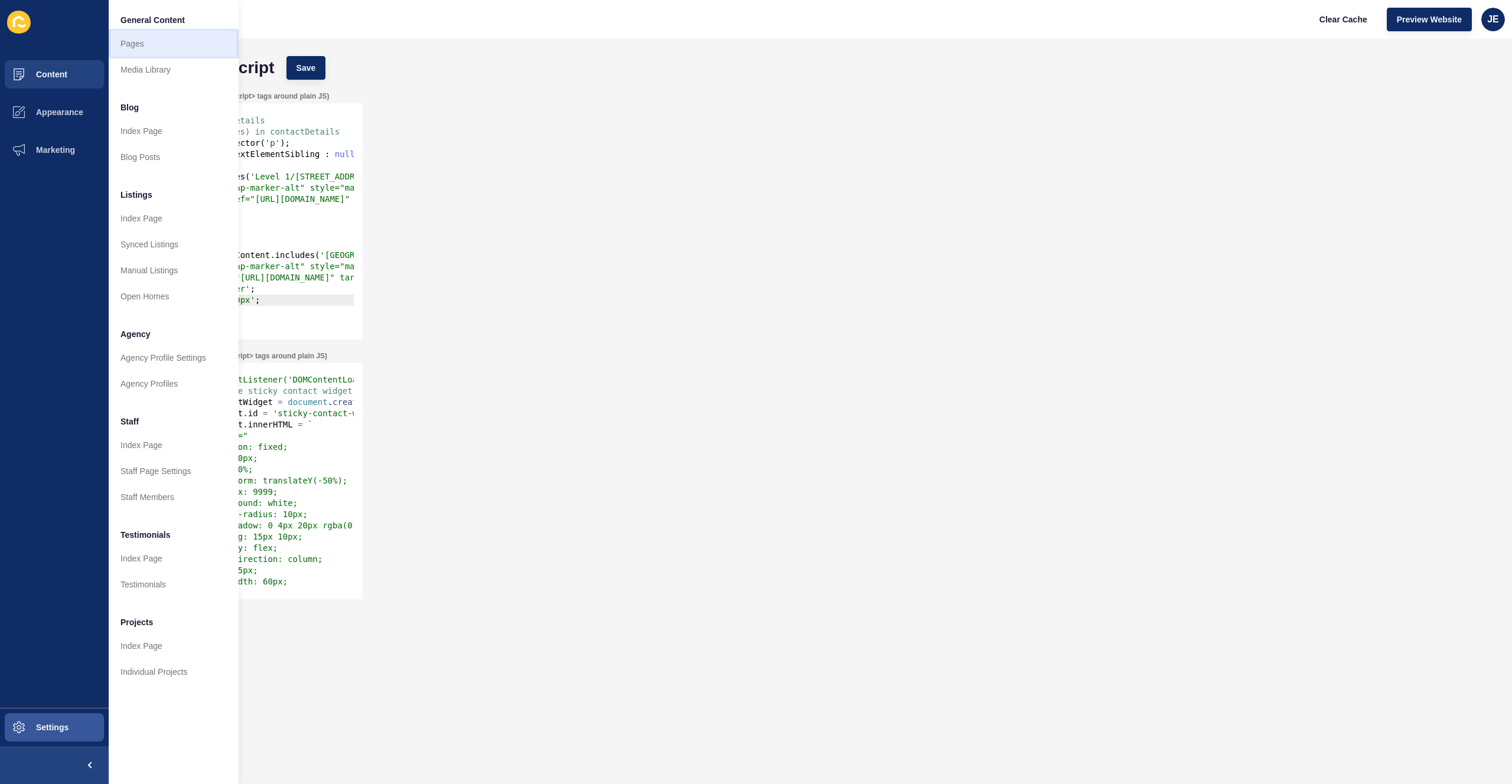
click at [151, 50] on link "Pages" at bounding box center [174, 44] width 130 height 26
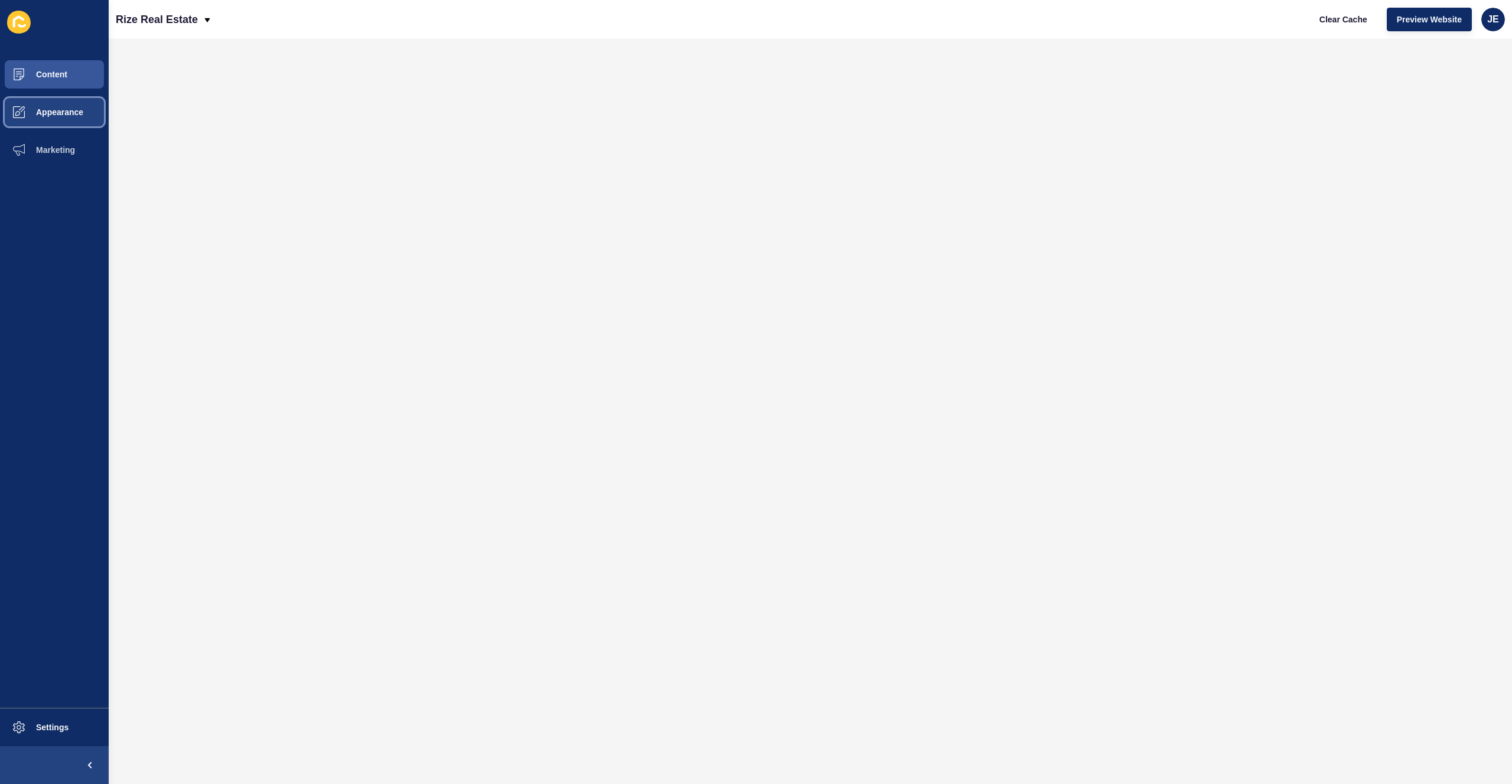
click at [70, 112] on span "Appearance" at bounding box center [41, 112] width 85 height 10
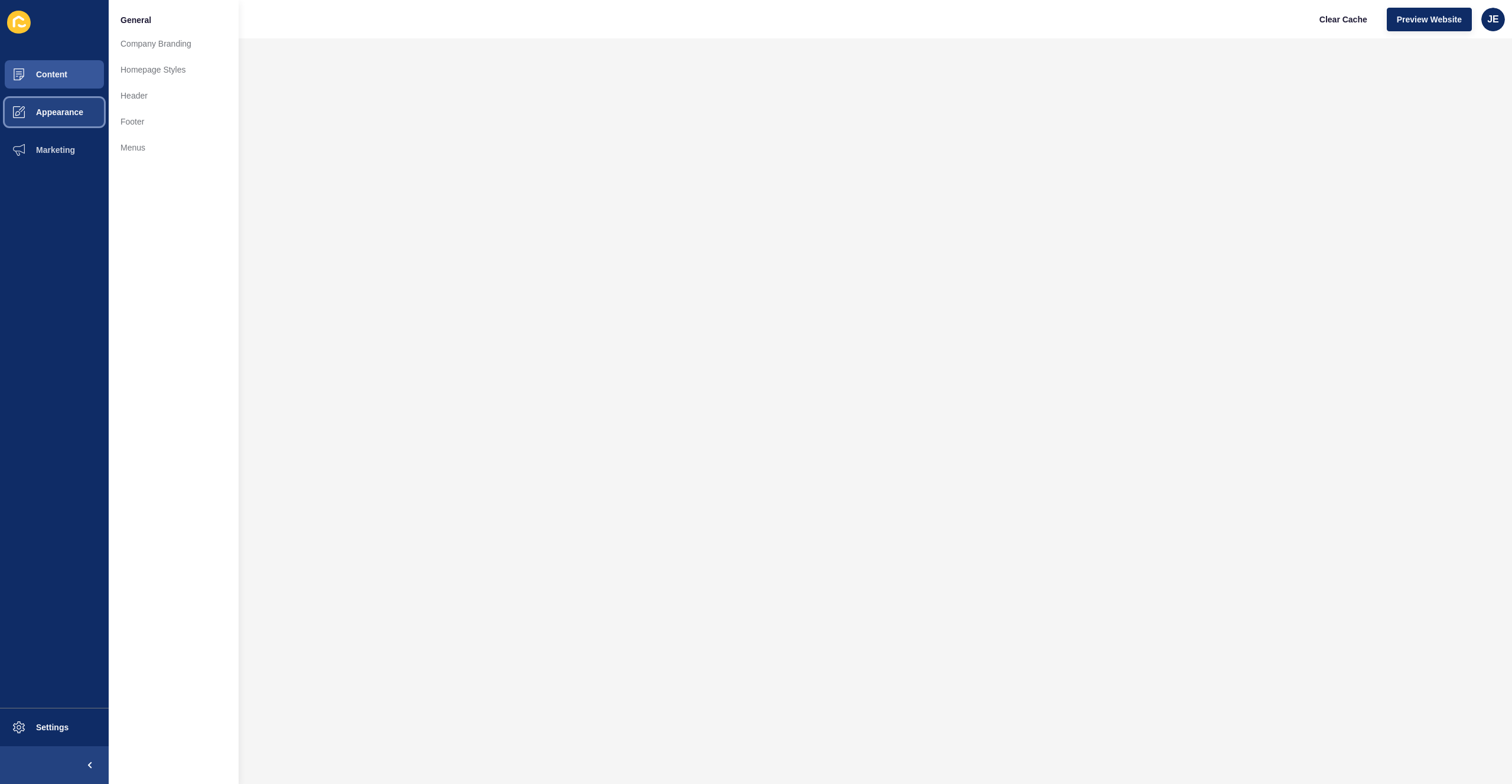
click at [67, 110] on span "Appearance" at bounding box center [41, 112] width 85 height 10
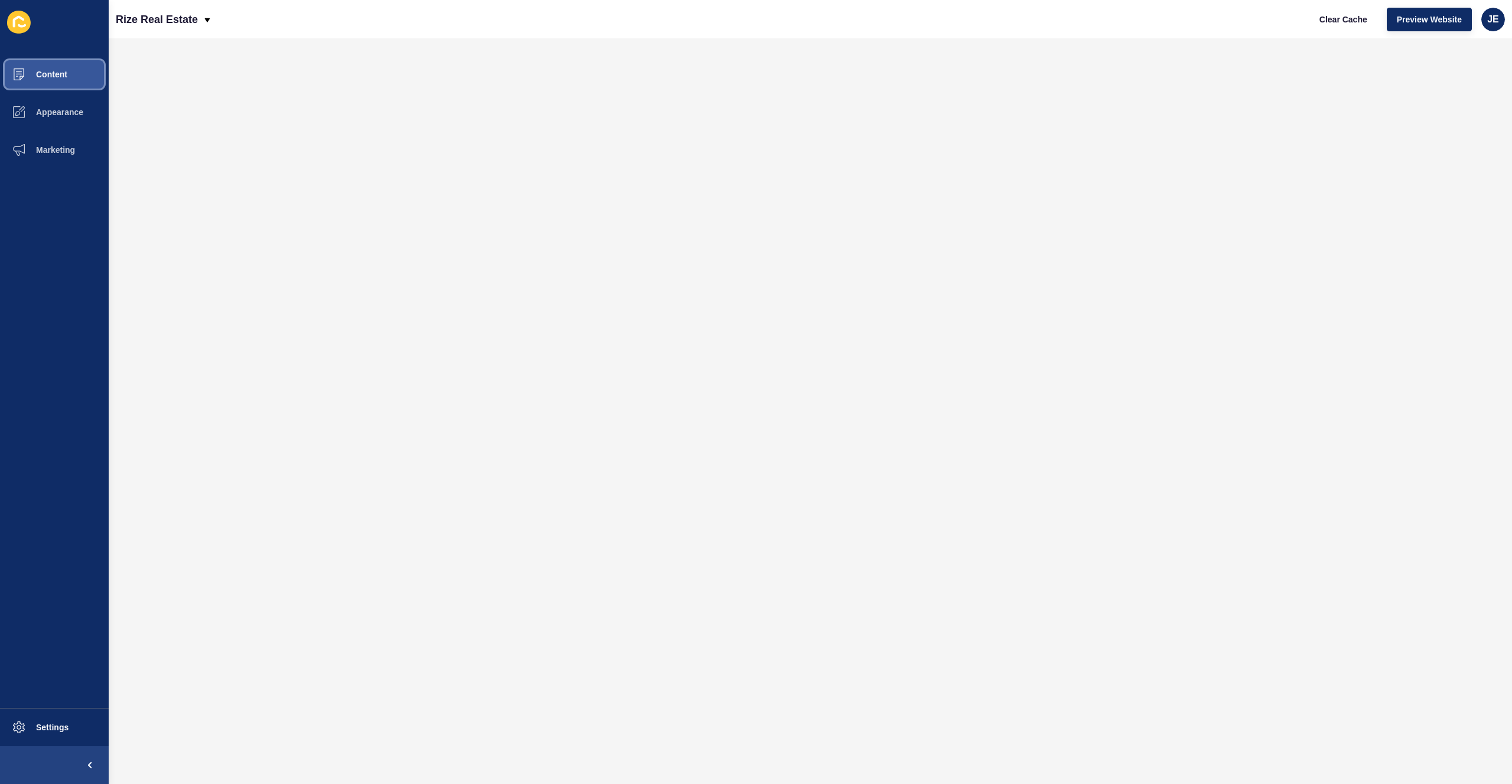
click at [78, 65] on button "Content" at bounding box center [54, 74] width 109 height 38
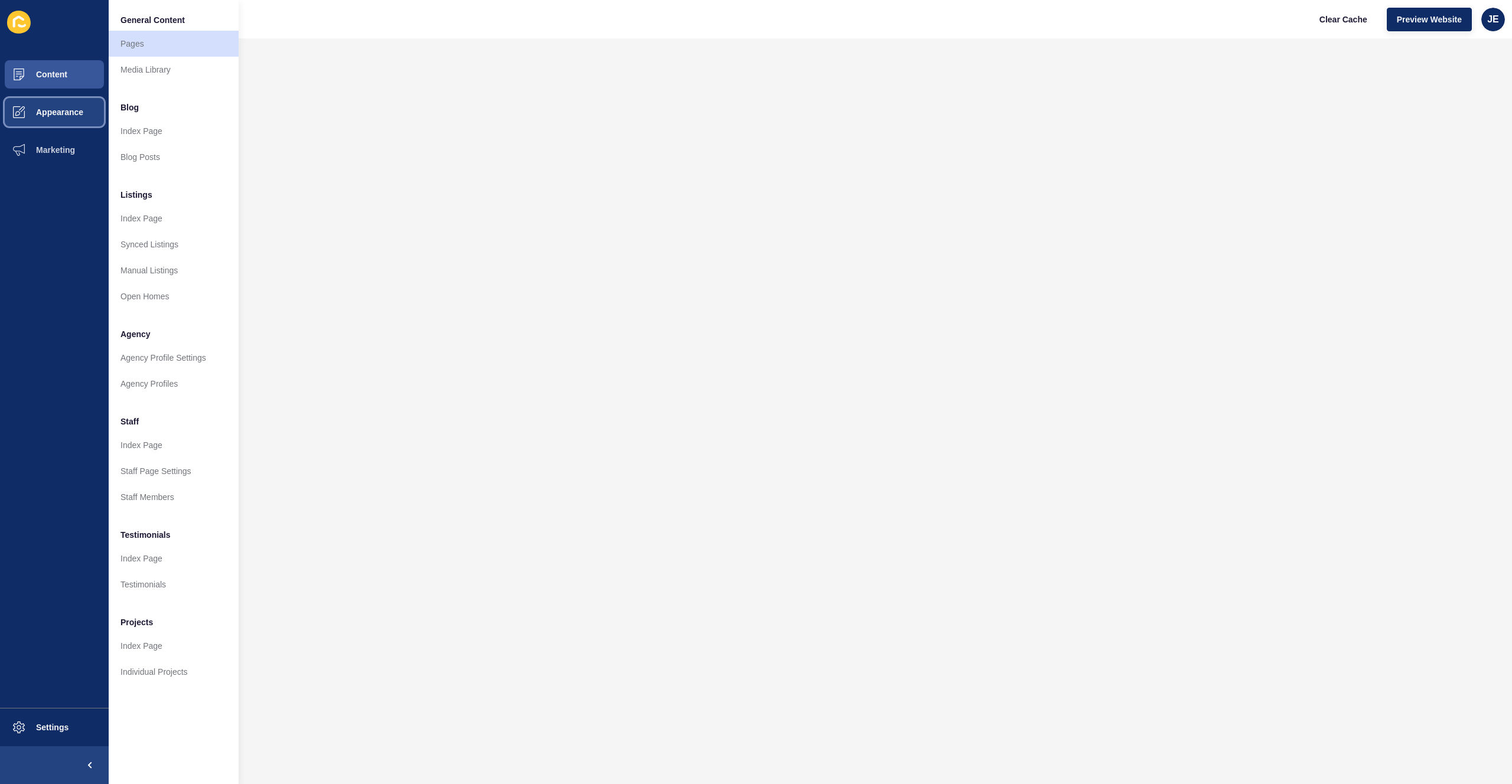
click at [48, 114] on span "Appearance" at bounding box center [41, 112] width 85 height 10
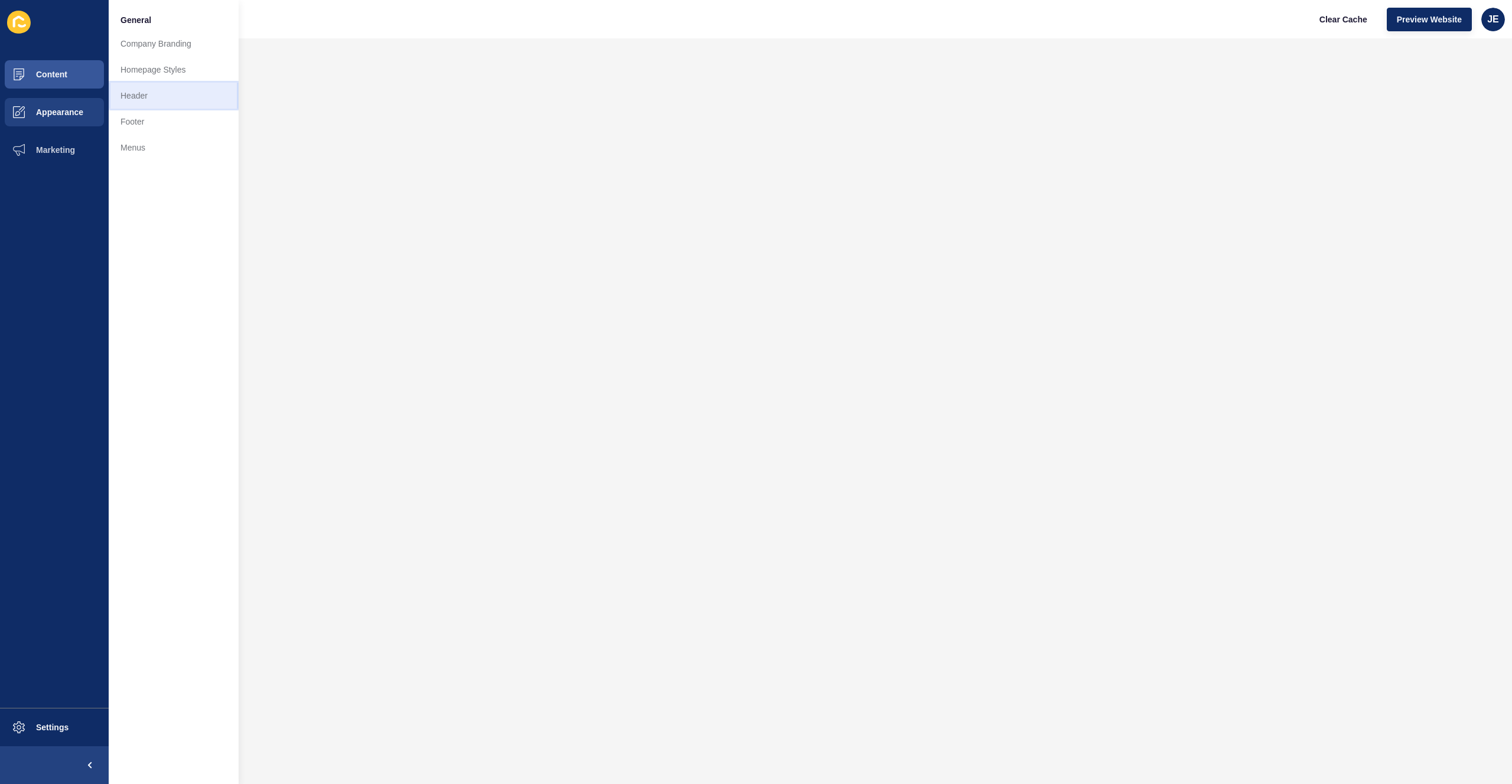
click at [121, 101] on link "Header" at bounding box center [174, 96] width 130 height 26
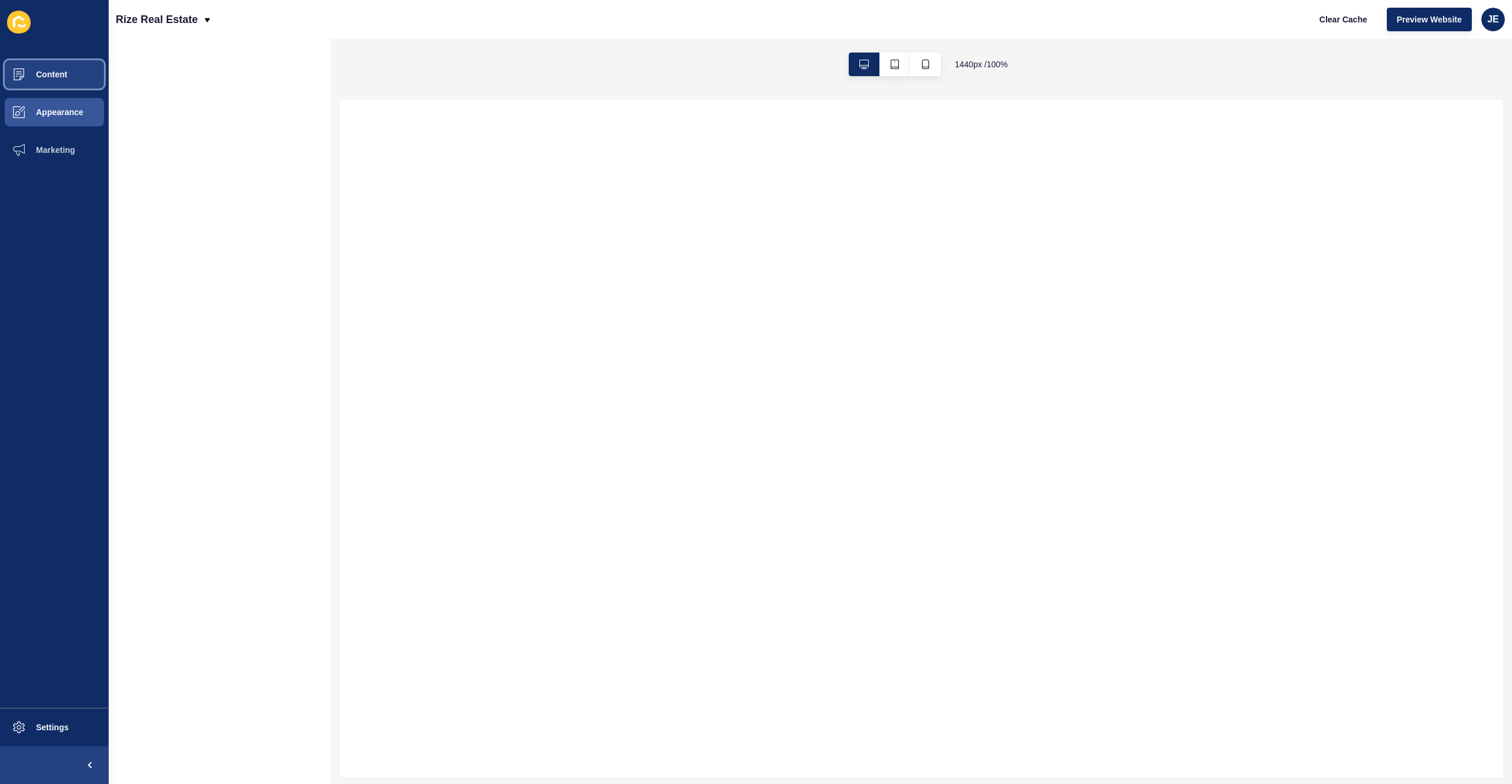
click at [55, 76] on span "Content" at bounding box center [32, 74] width 69 height 10
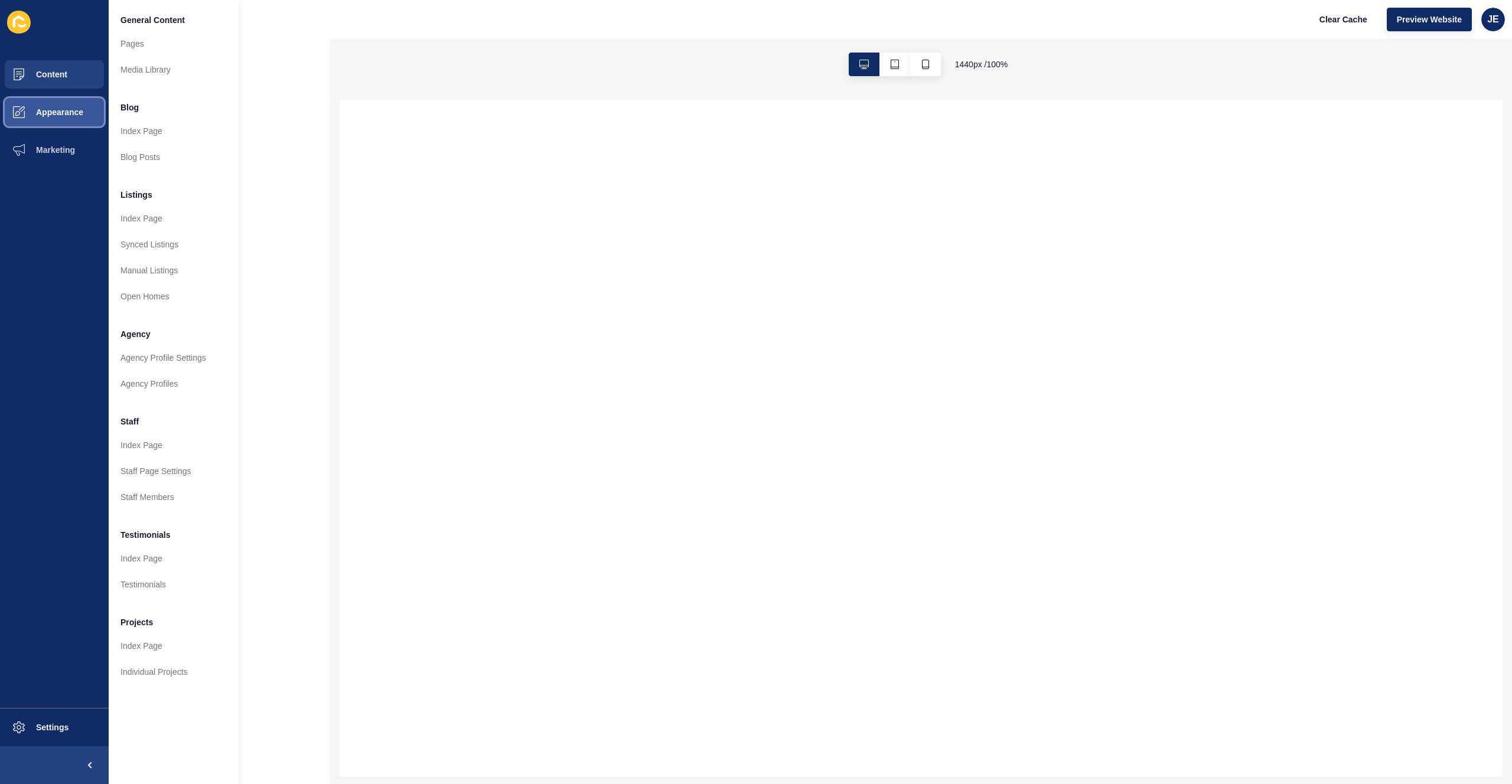
click at [61, 120] on button "Appearance" at bounding box center [54, 112] width 109 height 38
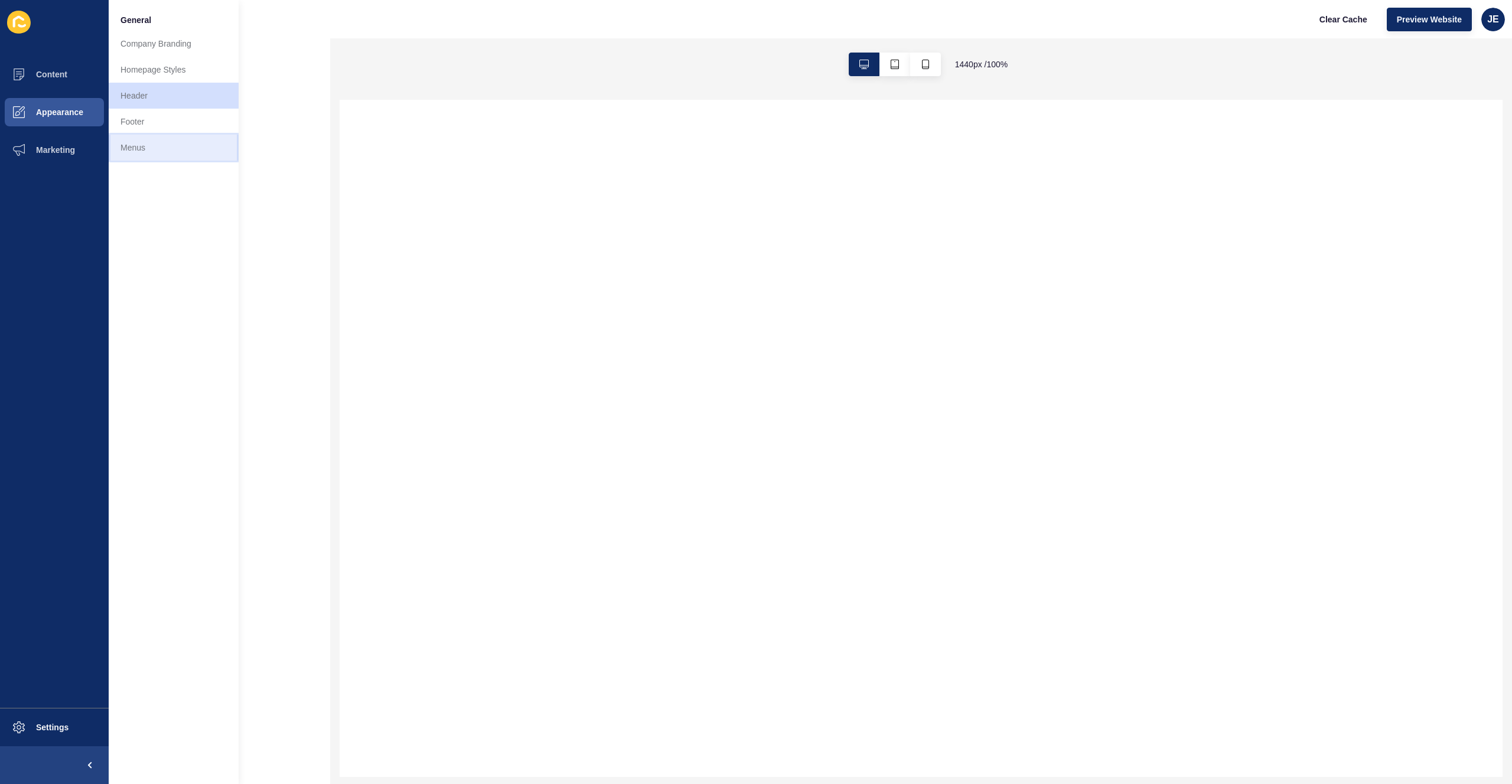
click at [114, 147] on link "Menus" at bounding box center [174, 148] width 130 height 26
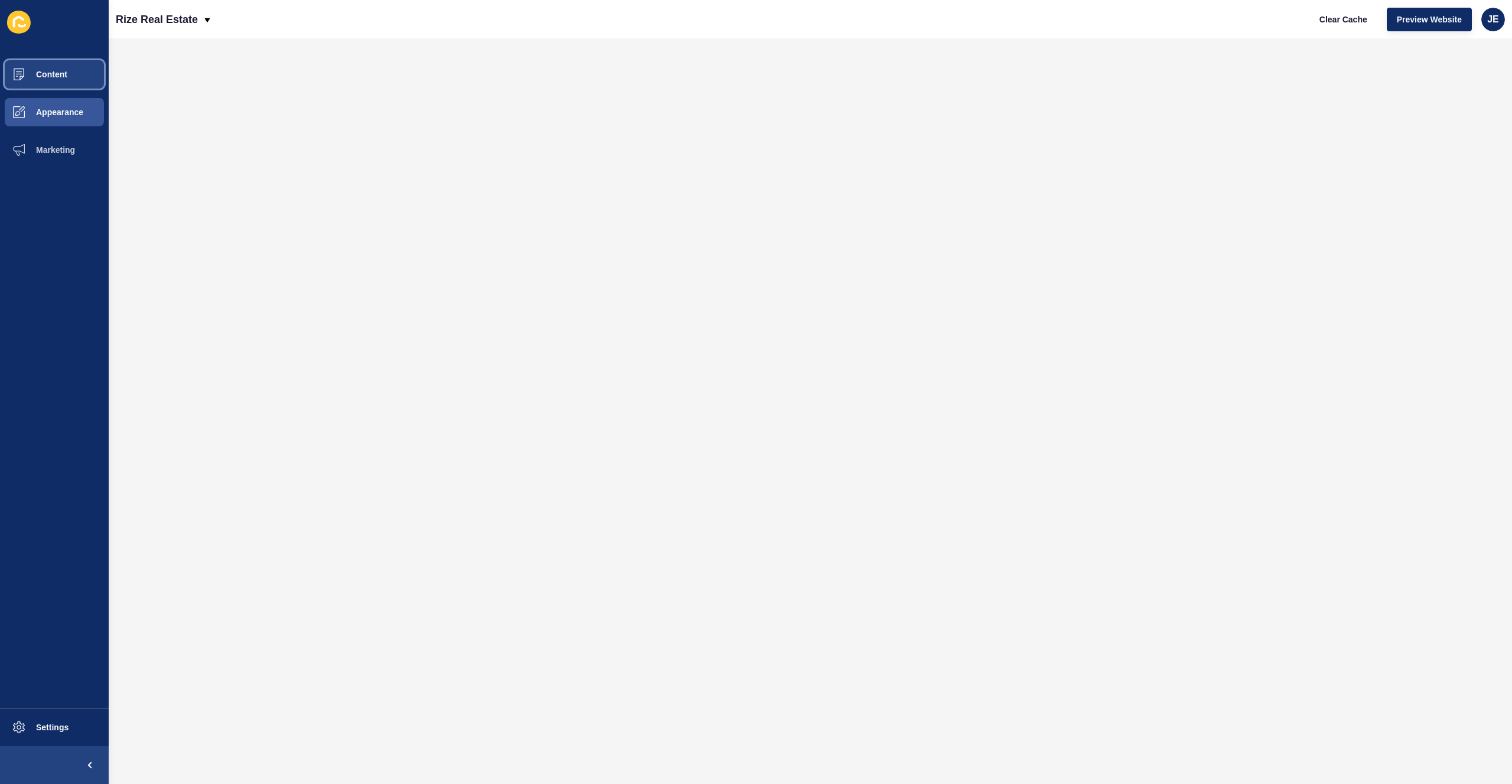
click at [48, 81] on button "Content" at bounding box center [54, 74] width 109 height 38
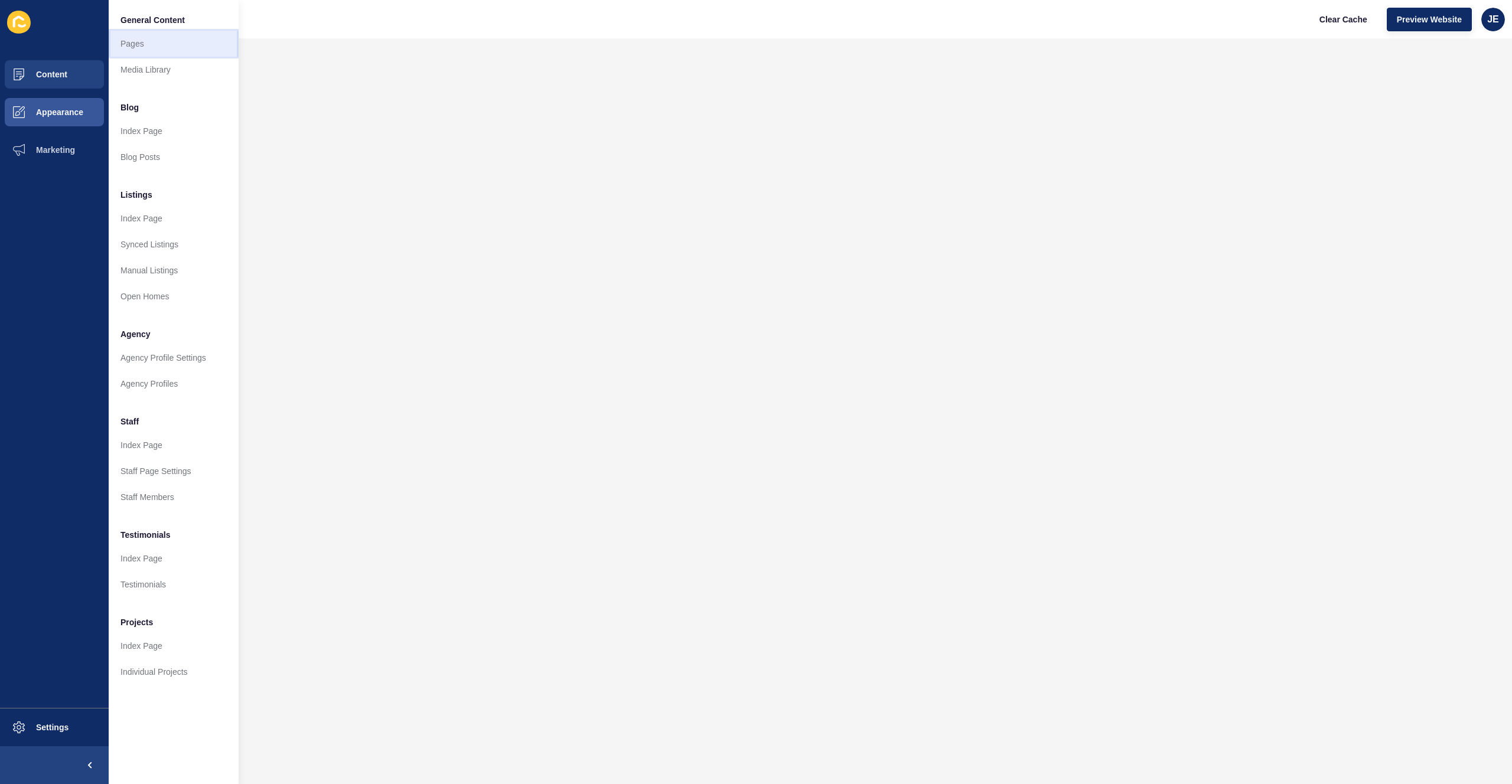
click at [141, 46] on link "Pages" at bounding box center [174, 44] width 130 height 26
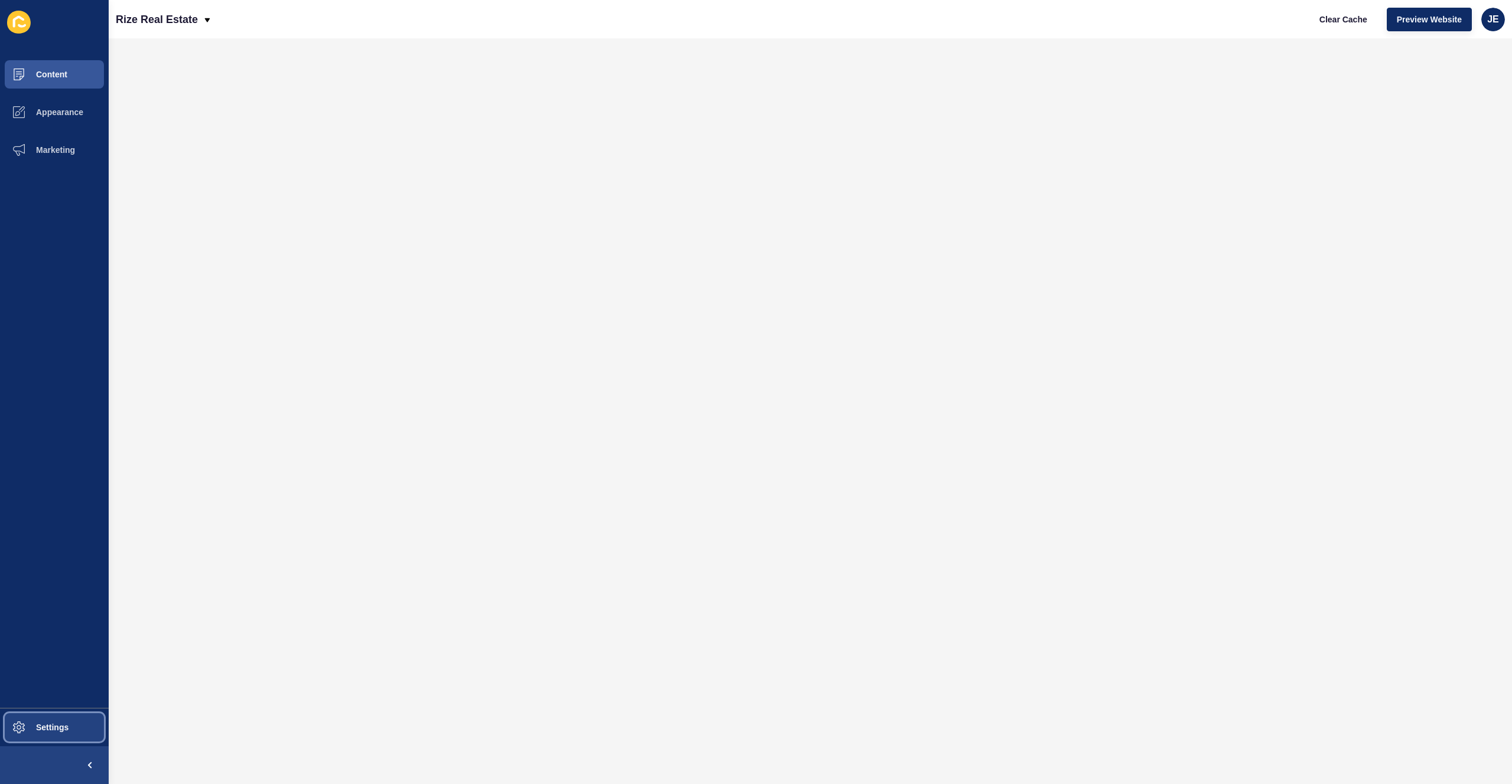
click at [65, 728] on span "Settings" at bounding box center [33, 728] width 70 height 10
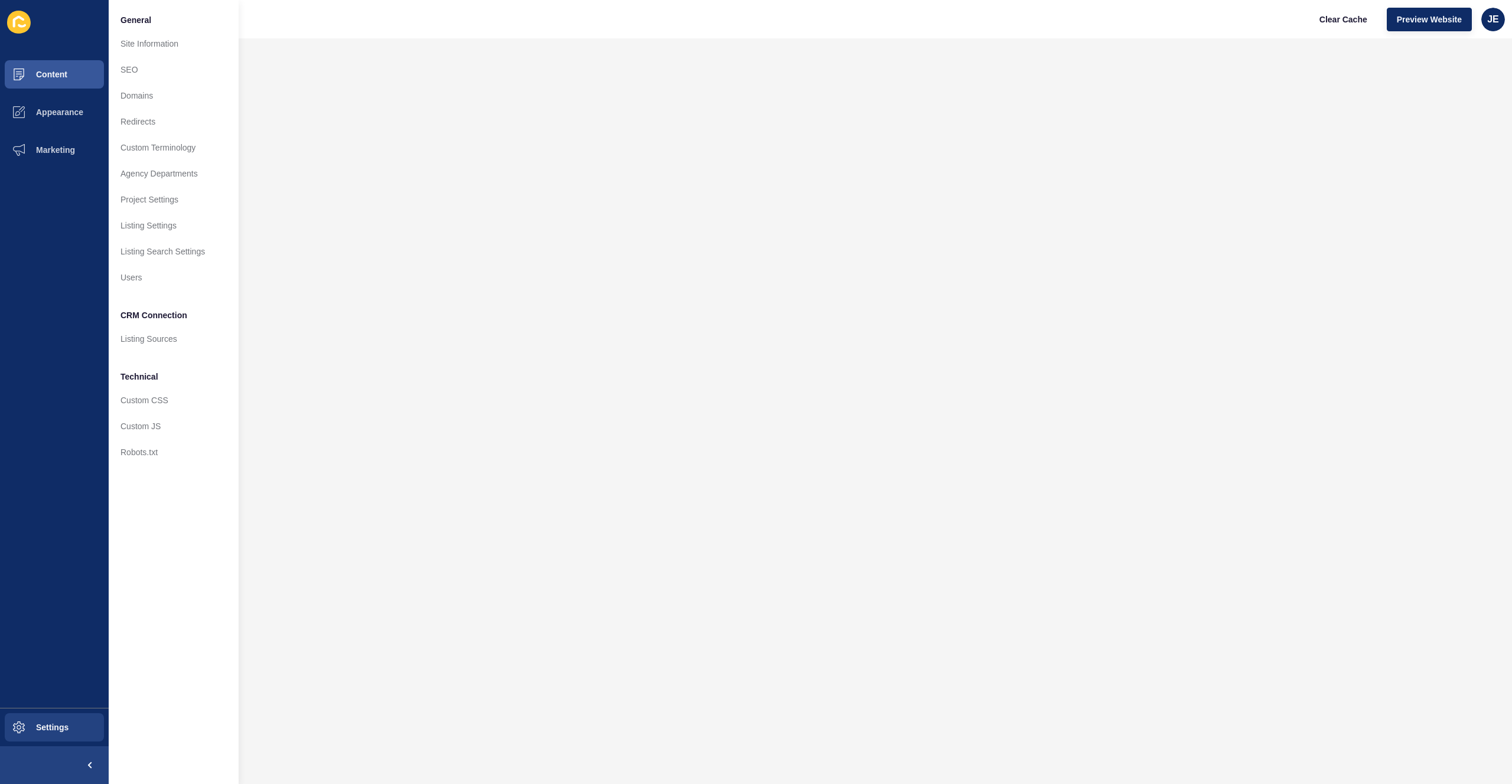
click at [48, 241] on ul "Content Appearance Marketing" at bounding box center [54, 382] width 109 height 653
click at [41, 145] on span "Marketing" at bounding box center [36, 150] width 77 height 10
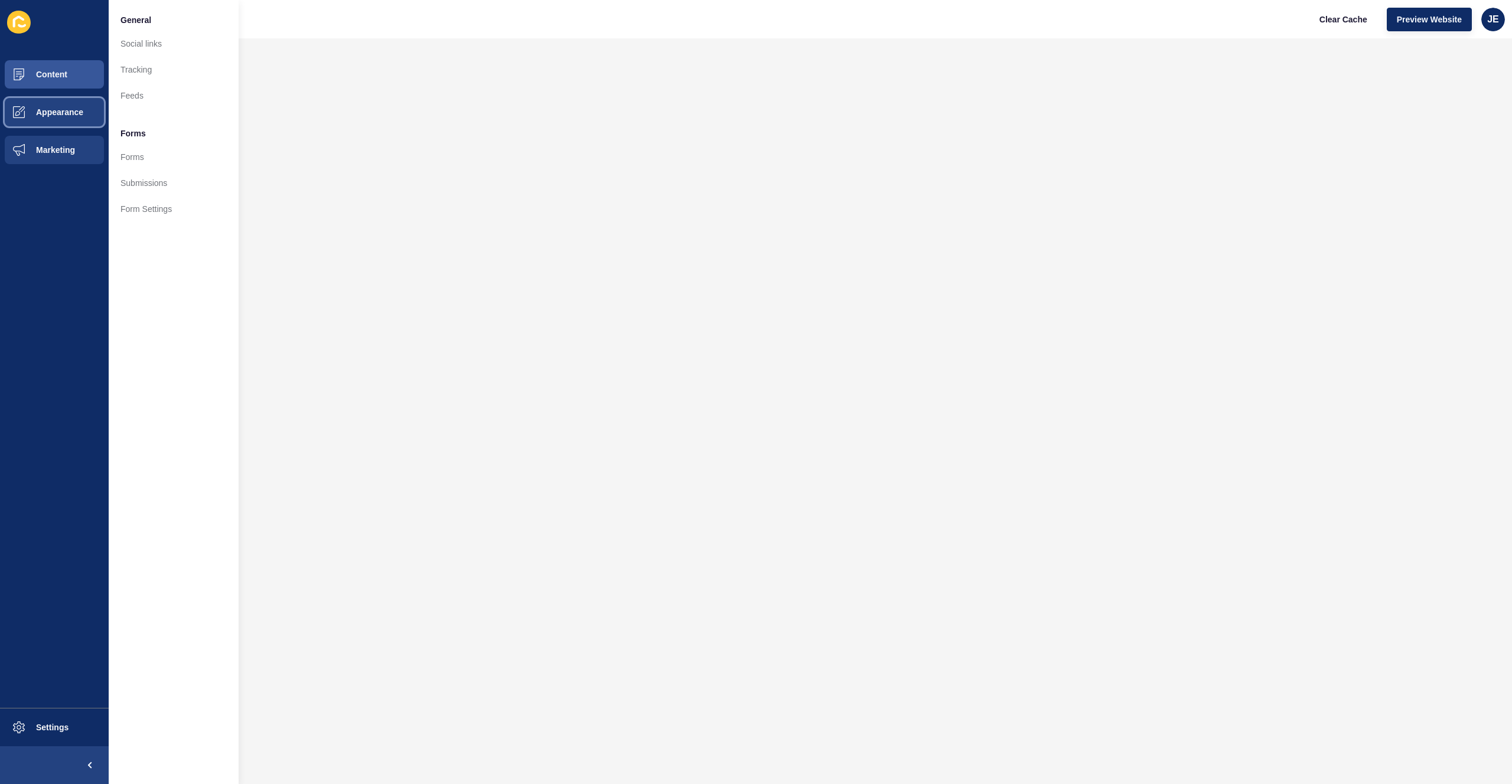
click at [48, 123] on button "Appearance" at bounding box center [54, 112] width 109 height 38
click at [142, 142] on link "Menus" at bounding box center [174, 148] width 130 height 26
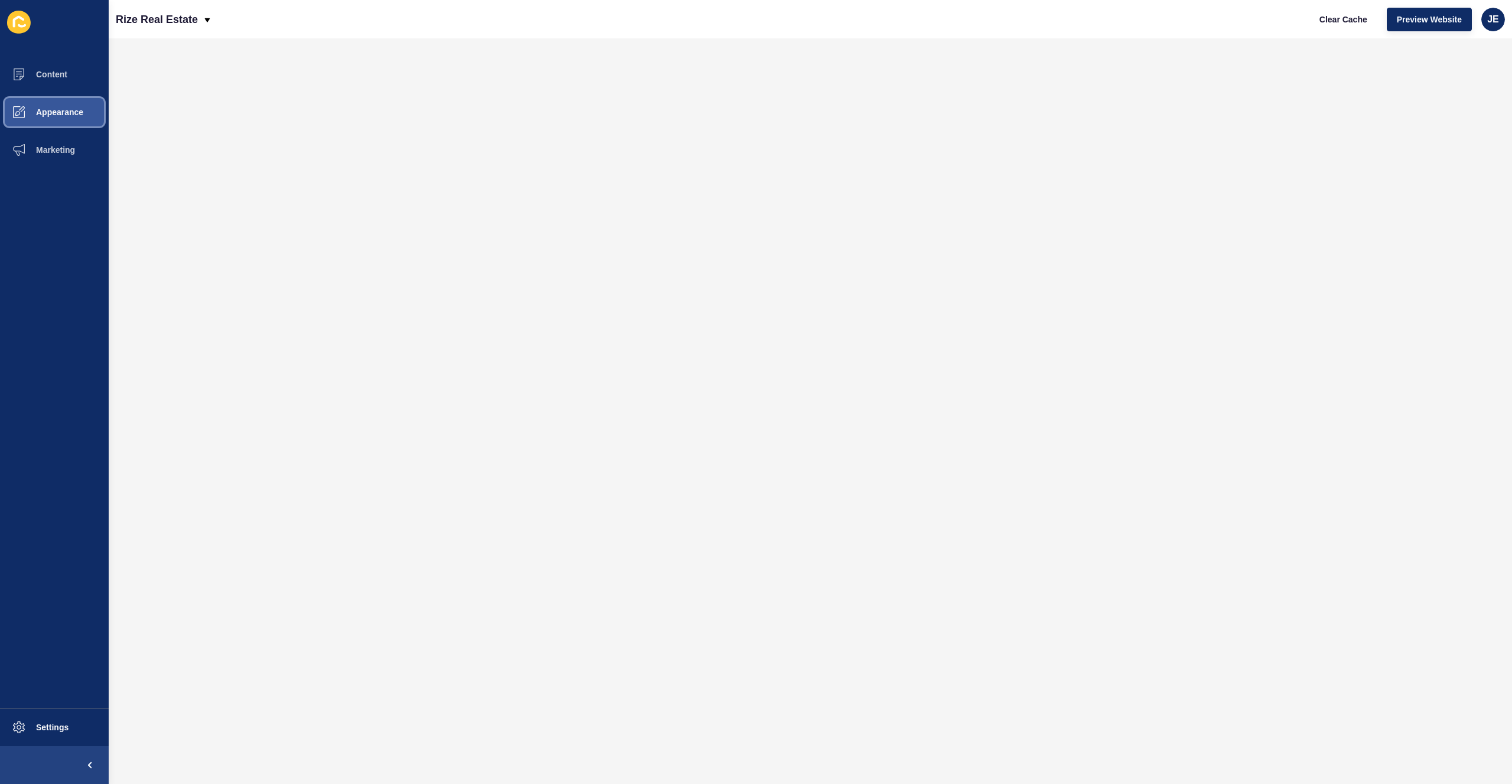
click at [58, 117] on button "Appearance" at bounding box center [54, 112] width 109 height 38
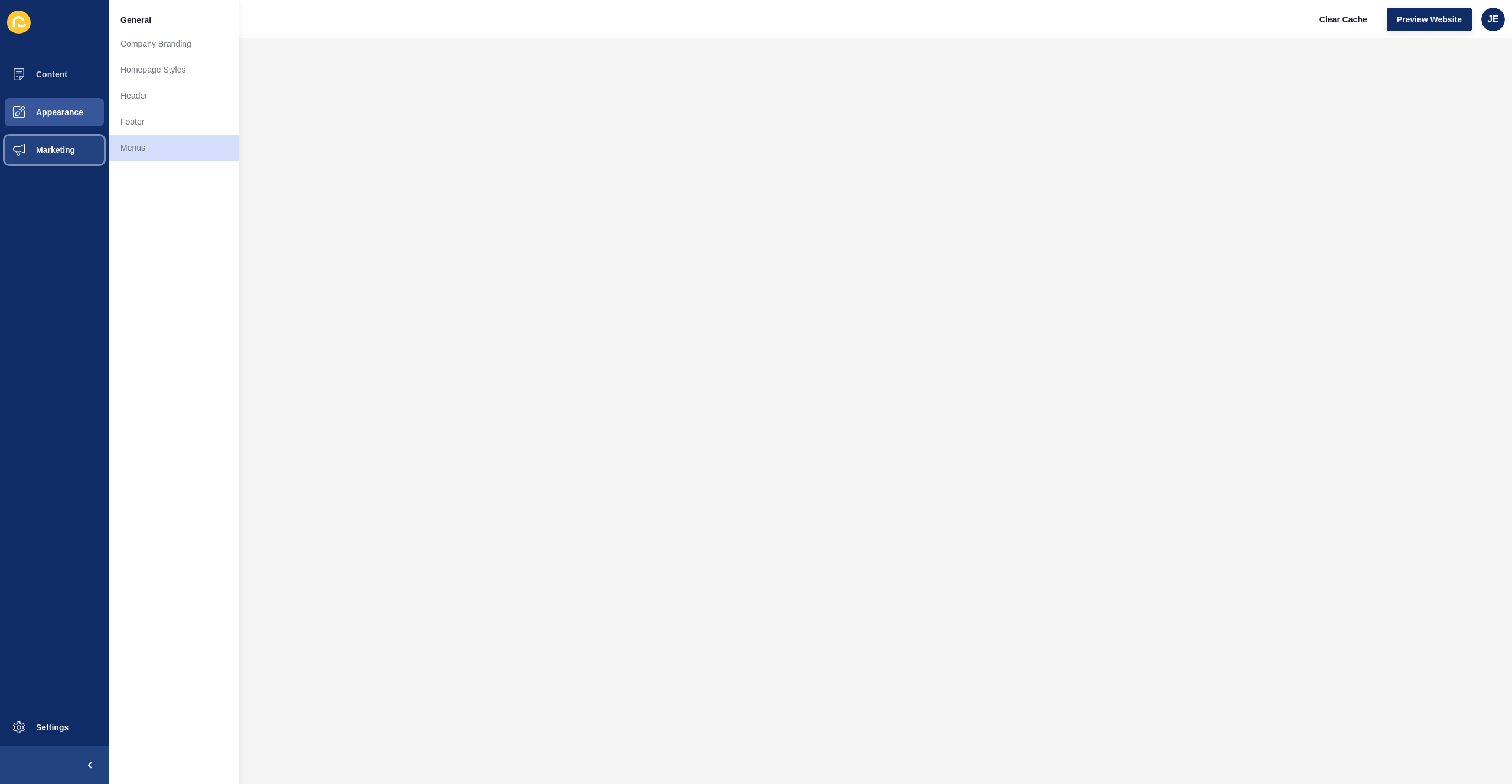
click at [56, 149] on span "Marketing" at bounding box center [36, 150] width 77 height 10
click at [63, 72] on span "Content" at bounding box center [32, 74] width 69 height 10
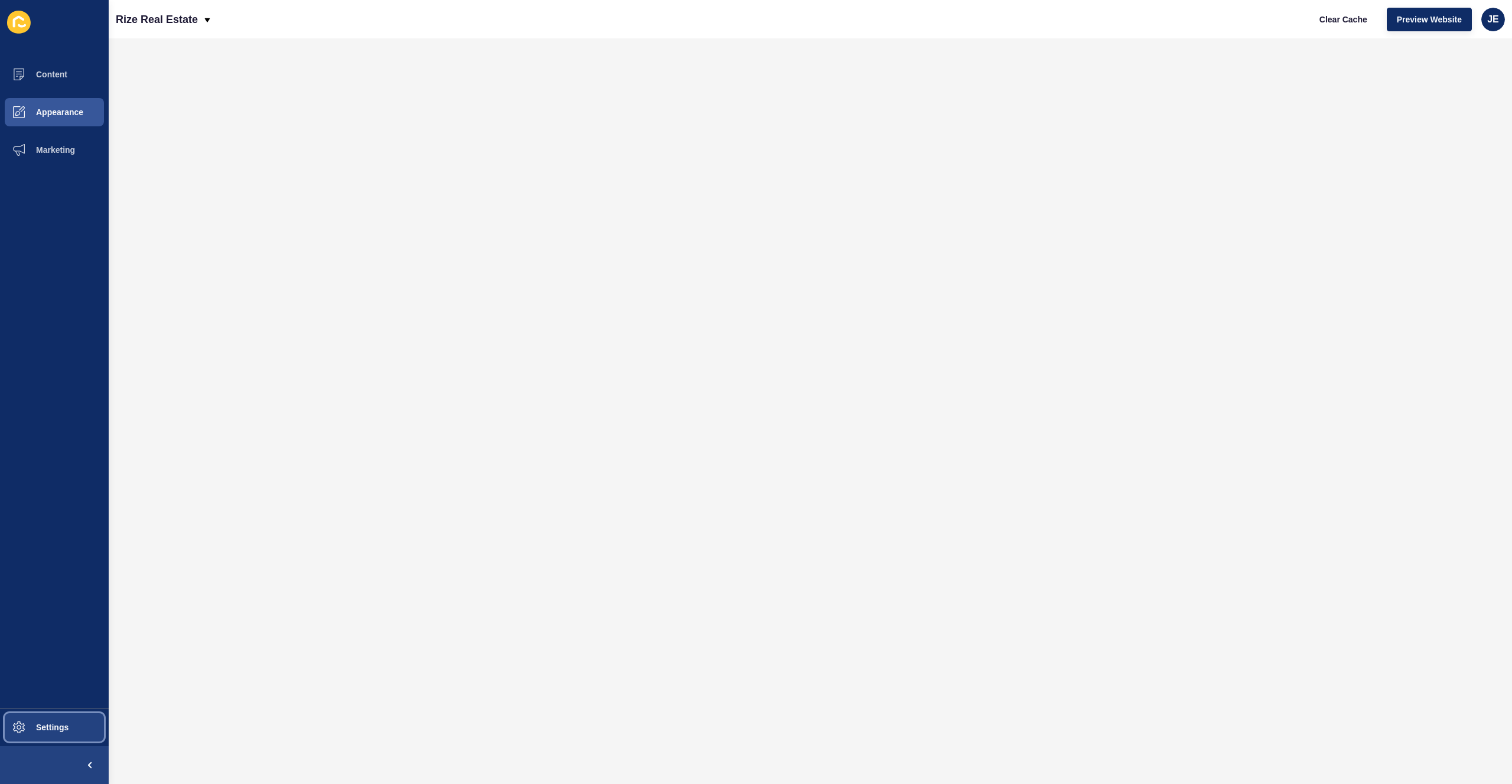
click at [33, 730] on span "Settings" at bounding box center [33, 728] width 70 height 10
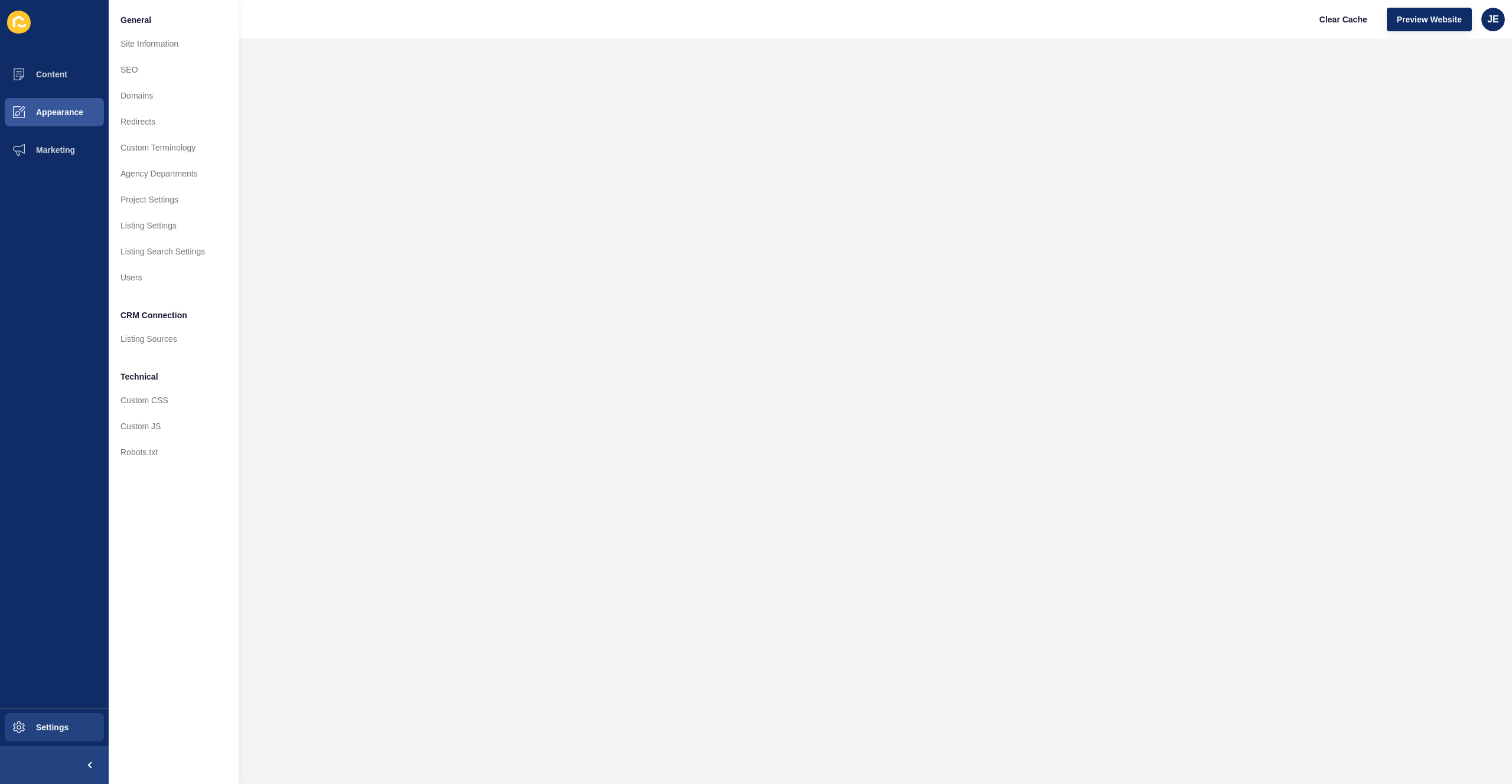
click at [430, 39] on iframe at bounding box center [810, 412] width 1403 height 746
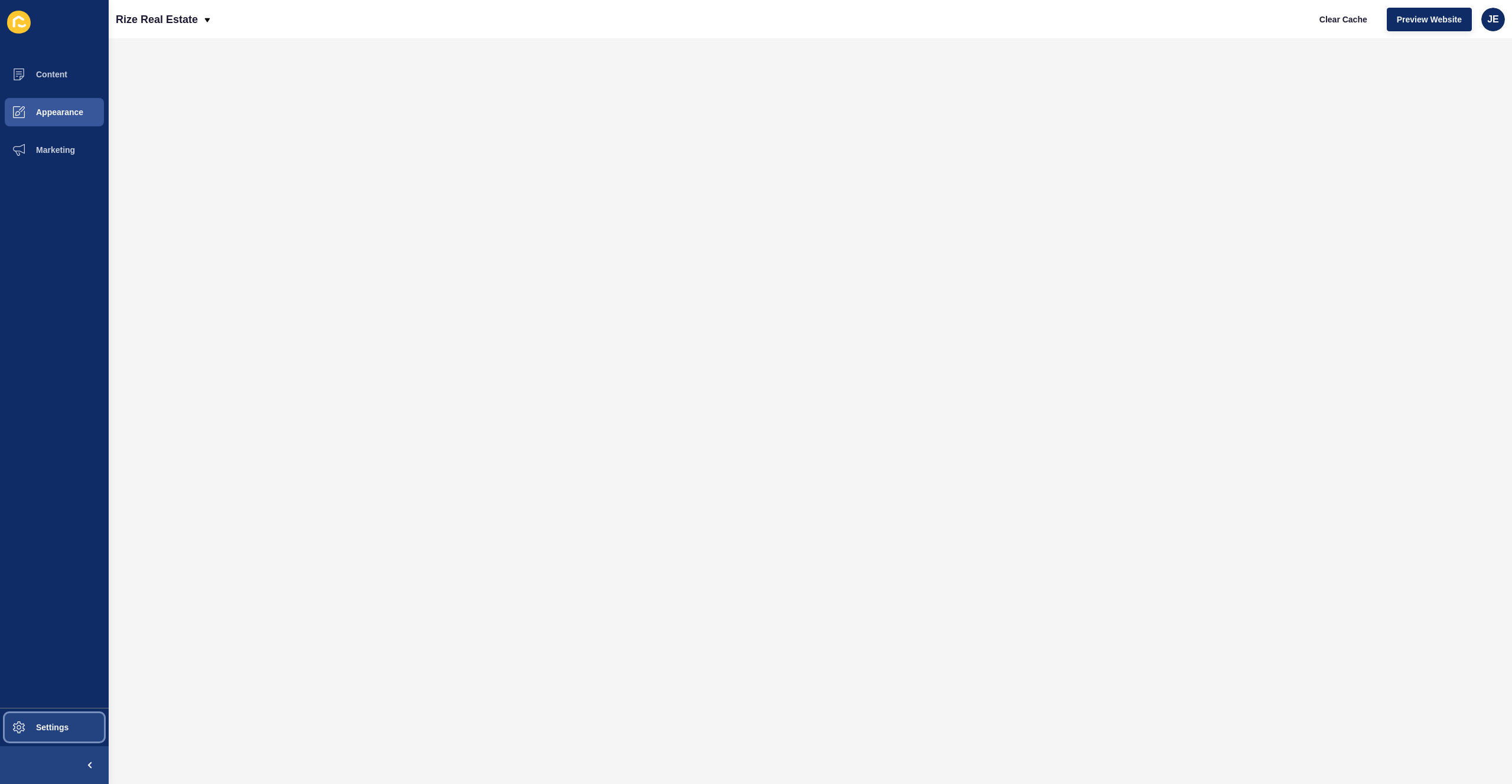
click at [52, 724] on span "Settings" at bounding box center [33, 728] width 70 height 10
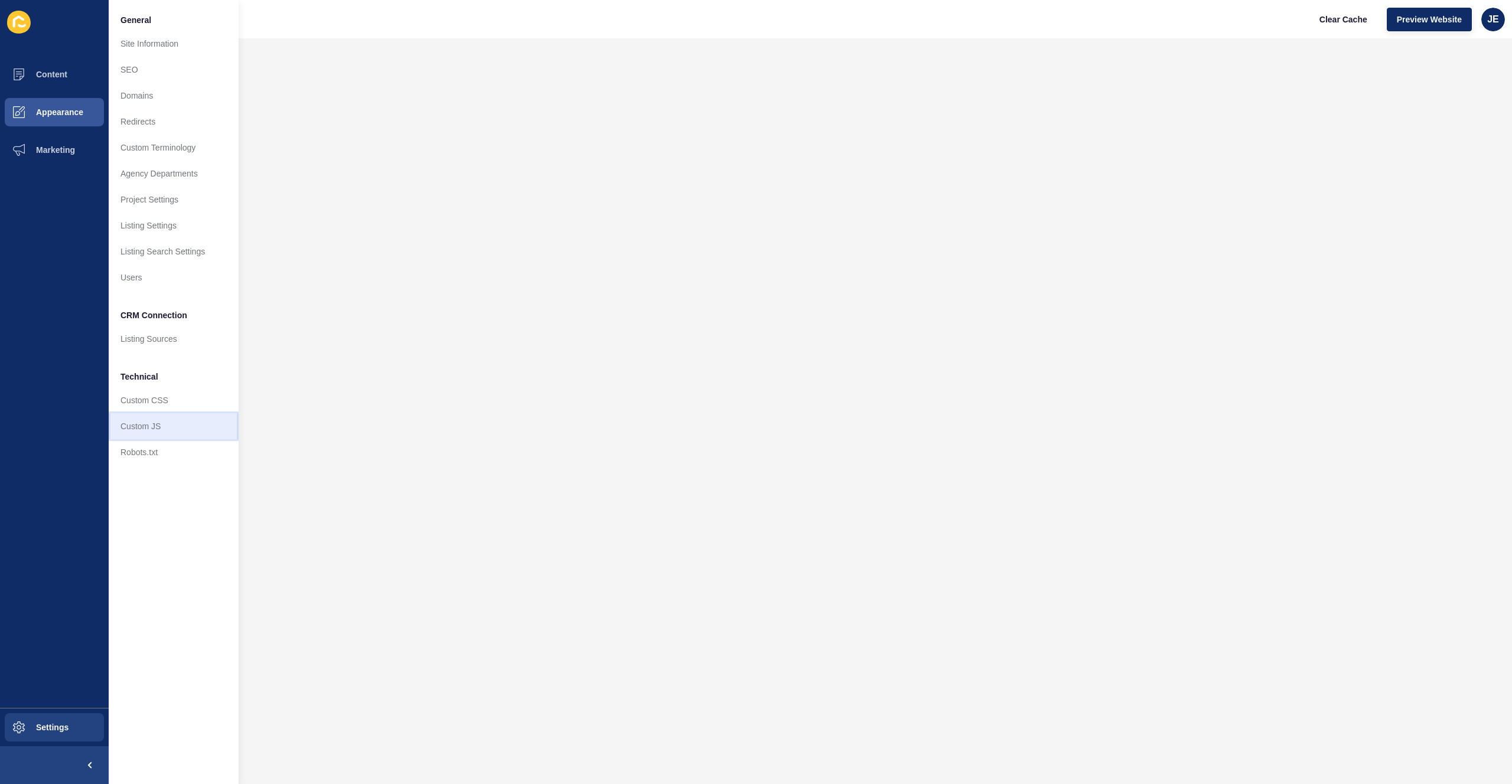
click at [156, 428] on link "Custom JS" at bounding box center [174, 427] width 130 height 26
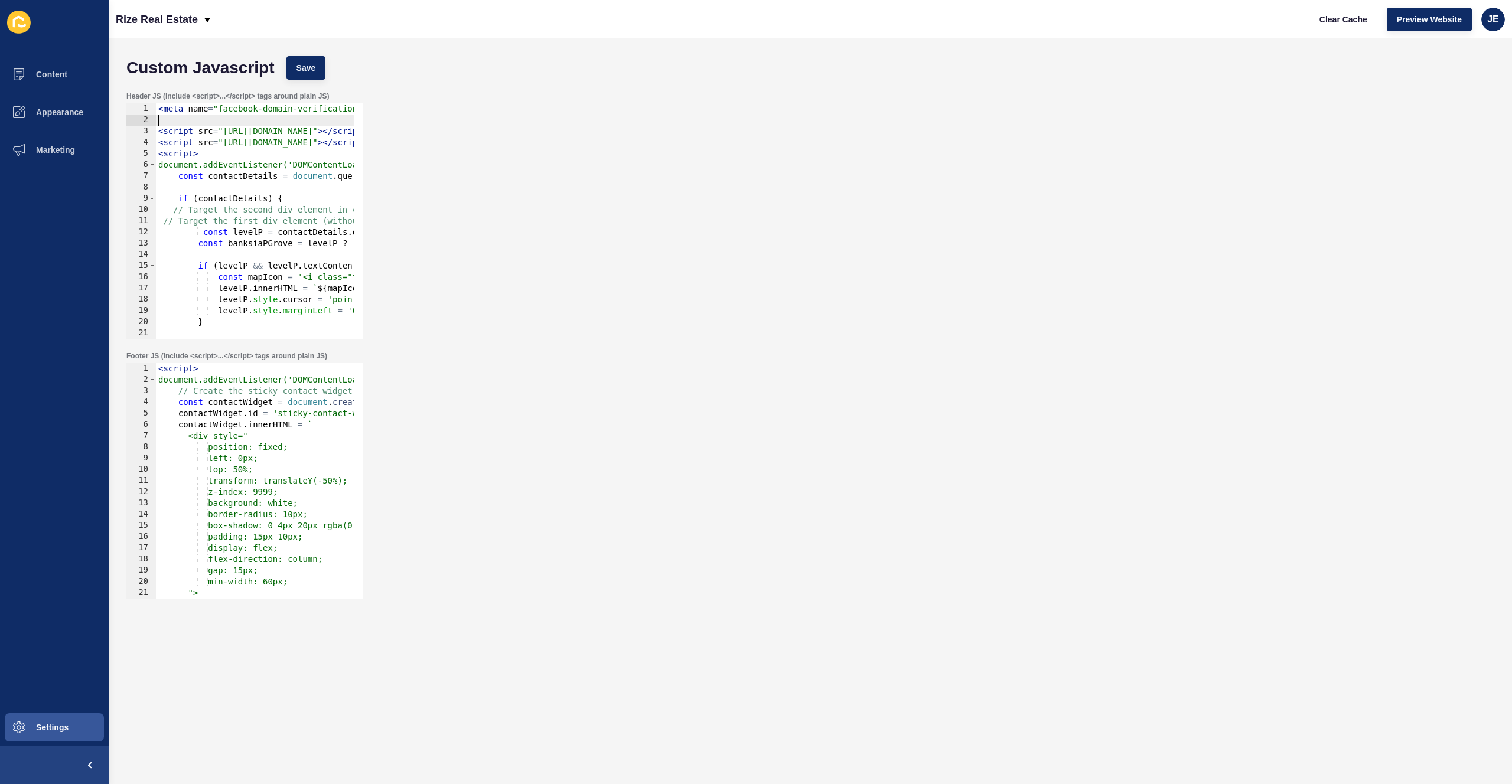
click at [174, 123] on div "< meta name = "facebook-domain-verification" content = "0cn750aa6zlq0a9u8mikirh…" at bounding box center [704, 228] width 1097 height 250
paste textarea "<script id="stamp-src" type="text/javascript" data-state="All" src="//calculato…"
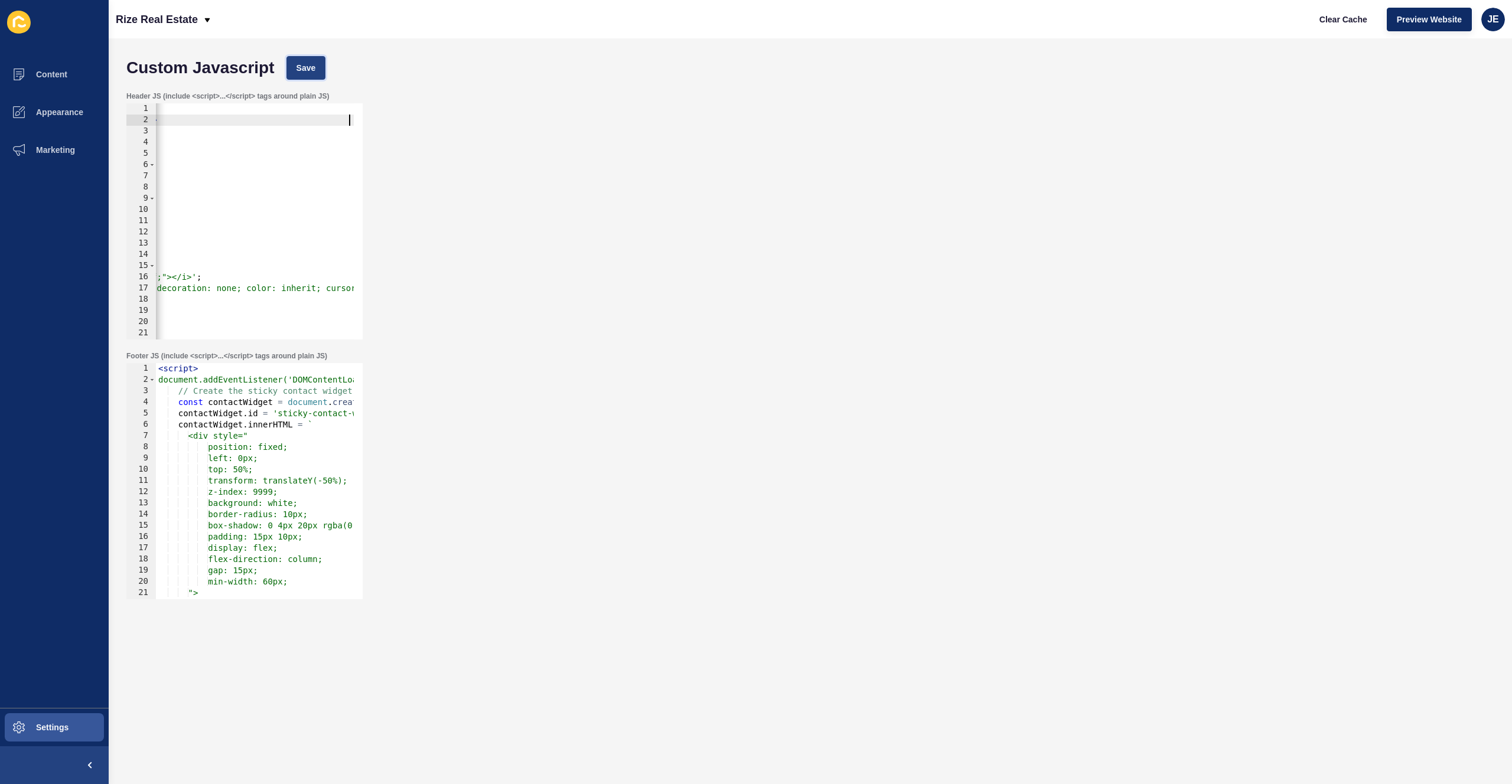
click at [297, 68] on span "Save" at bounding box center [306, 67] width 19 height 12
click at [1318, 21] on button "Clear Cache" at bounding box center [1343, 19] width 68 height 23
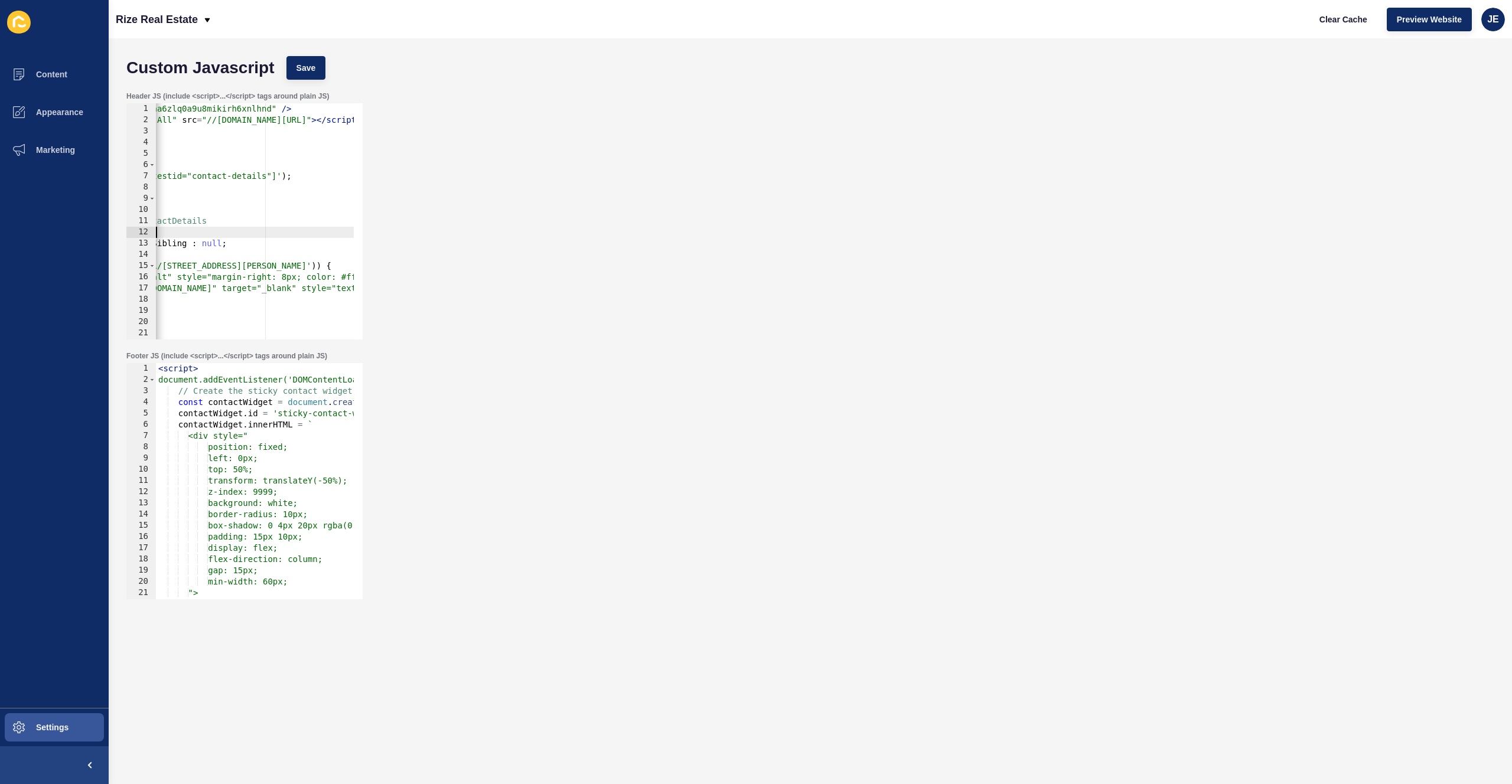
scroll to position [0, 0]
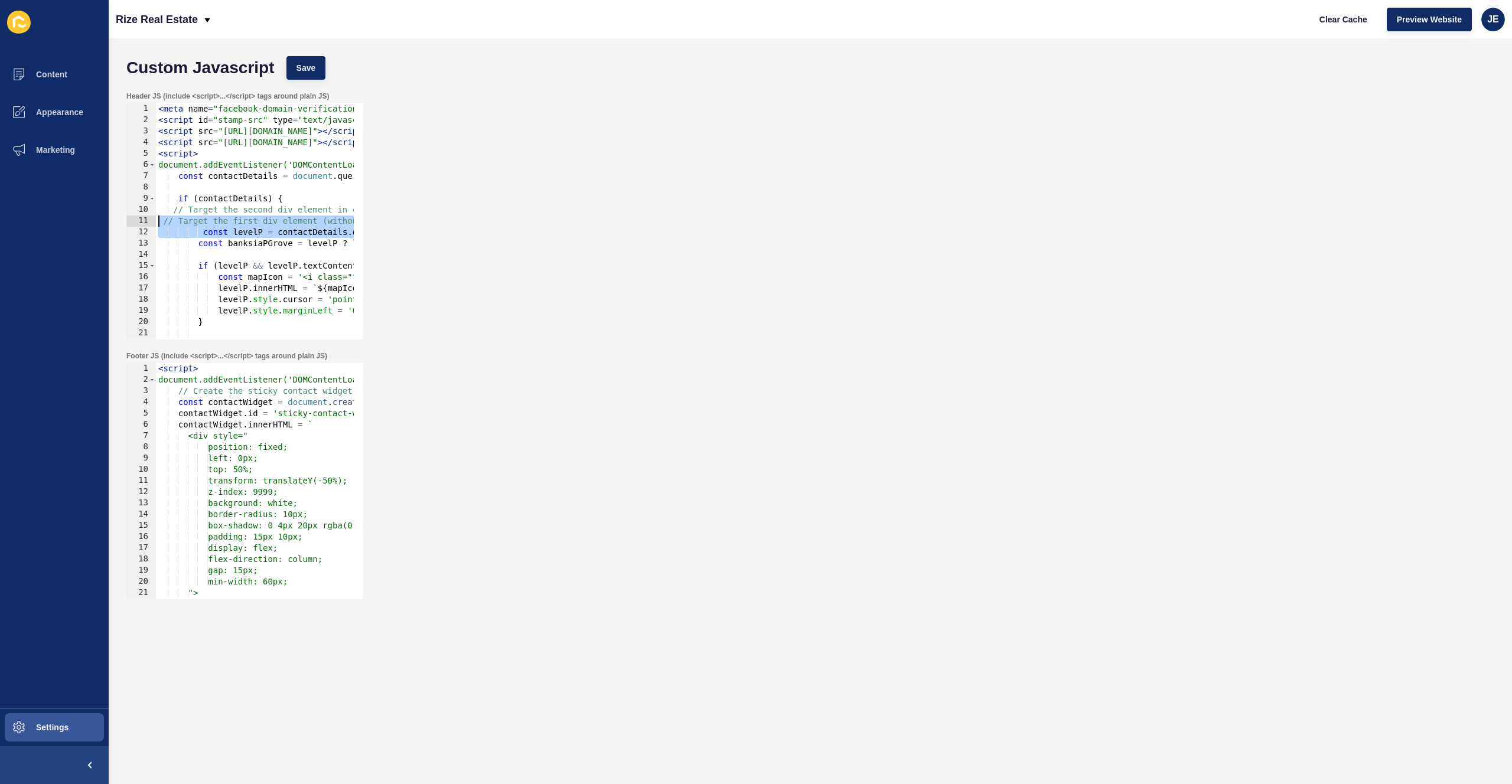
drag, startPoint x: 243, startPoint y: 229, endPoint x: 109, endPoint y: 220, distance: 134.3
click at [101, 223] on div "Content Appearance Marketing Settings Rize Real Estate Clear Cache Preview Webs…" at bounding box center [756, 392] width 1512 height 784
type textarea "// Target the first div element (without classes) in contactDetails const level…"
click at [245, 188] on div "< meta name = "facebook-domain-verification" content = "0cn750aa6zlq0a9u8mikirh…" at bounding box center [704, 228] width 1097 height 250
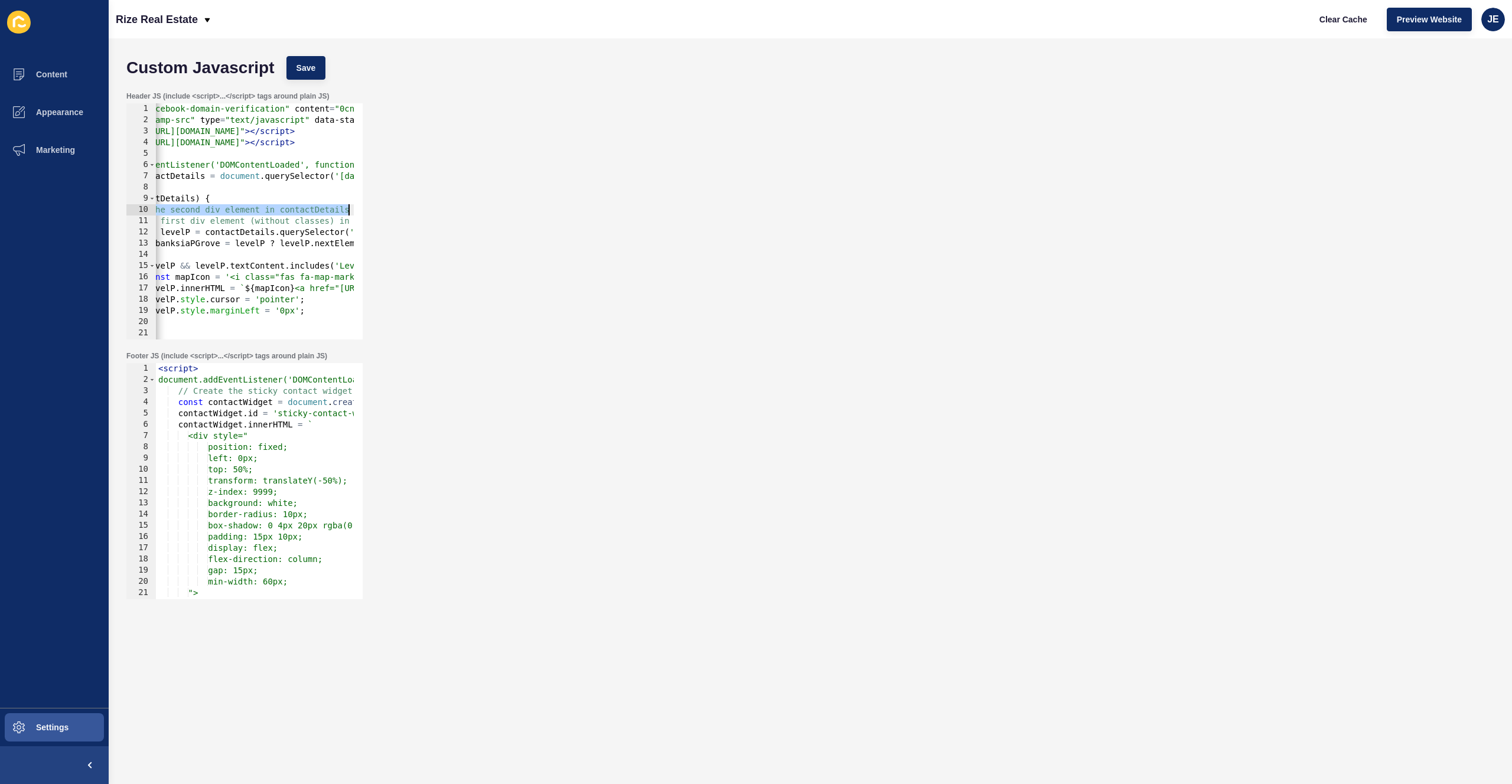
drag, startPoint x: 167, startPoint y: 210, endPoint x: 376, endPoint y: 210, distance: 209.0
click at [376, 210] on div "Header JS (include <script>...</script> tags around plain JS) 1 2 3 4 5 6 7 8 9…" at bounding box center [810, 215] width 1380 height 259
type textarea "// Target the second div element in contactDetails"
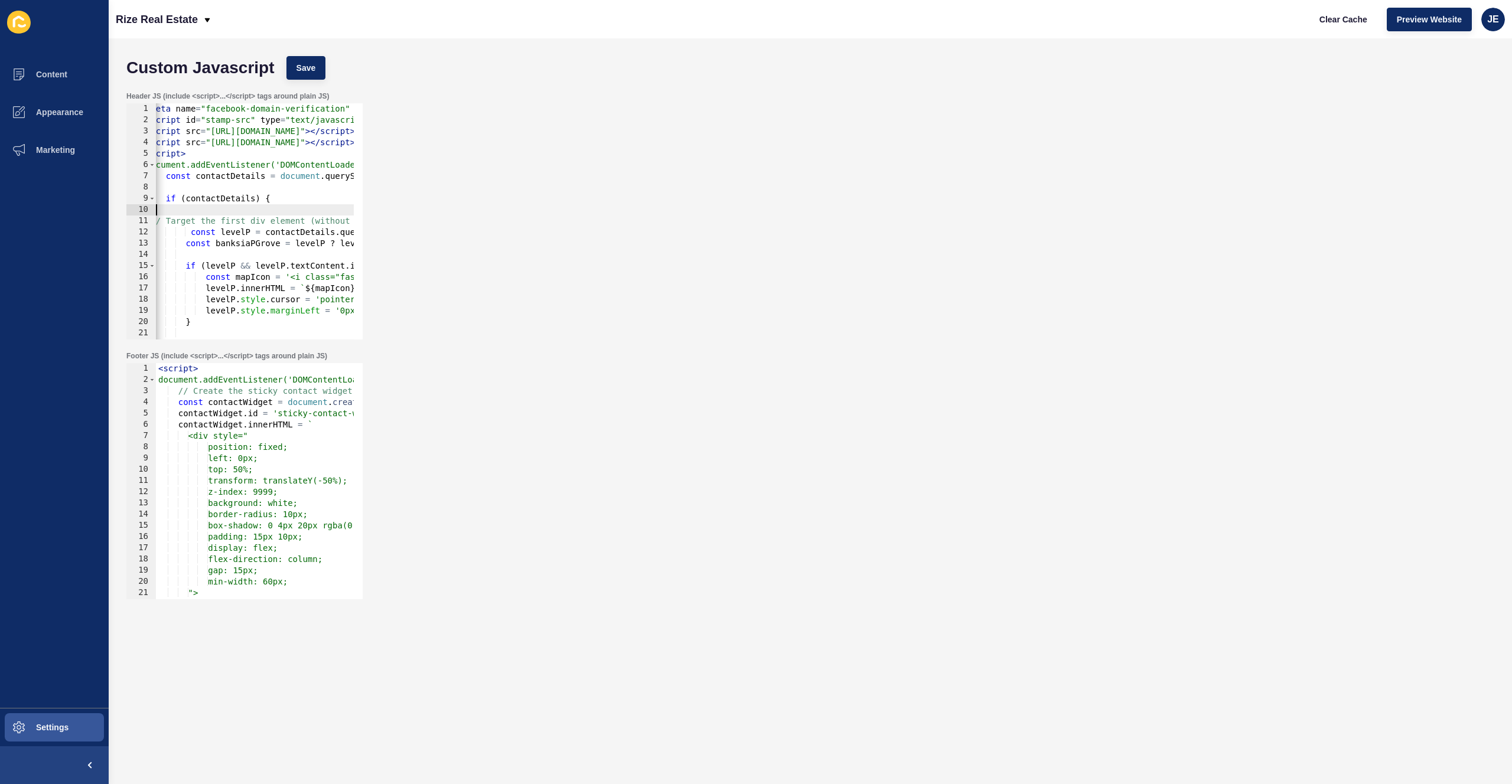
click at [322, 221] on div "< meta name = "facebook-domain-verification" content = "0cn750aa6zlq0a9u8mikirh…" at bounding box center [691, 228] width 1097 height 250
click at [322, 221] on div "< meta name = "facebook-domain-verification" content = "0cn750aa6zlq0a9u8mikirh…" at bounding box center [704, 228] width 1097 height 250
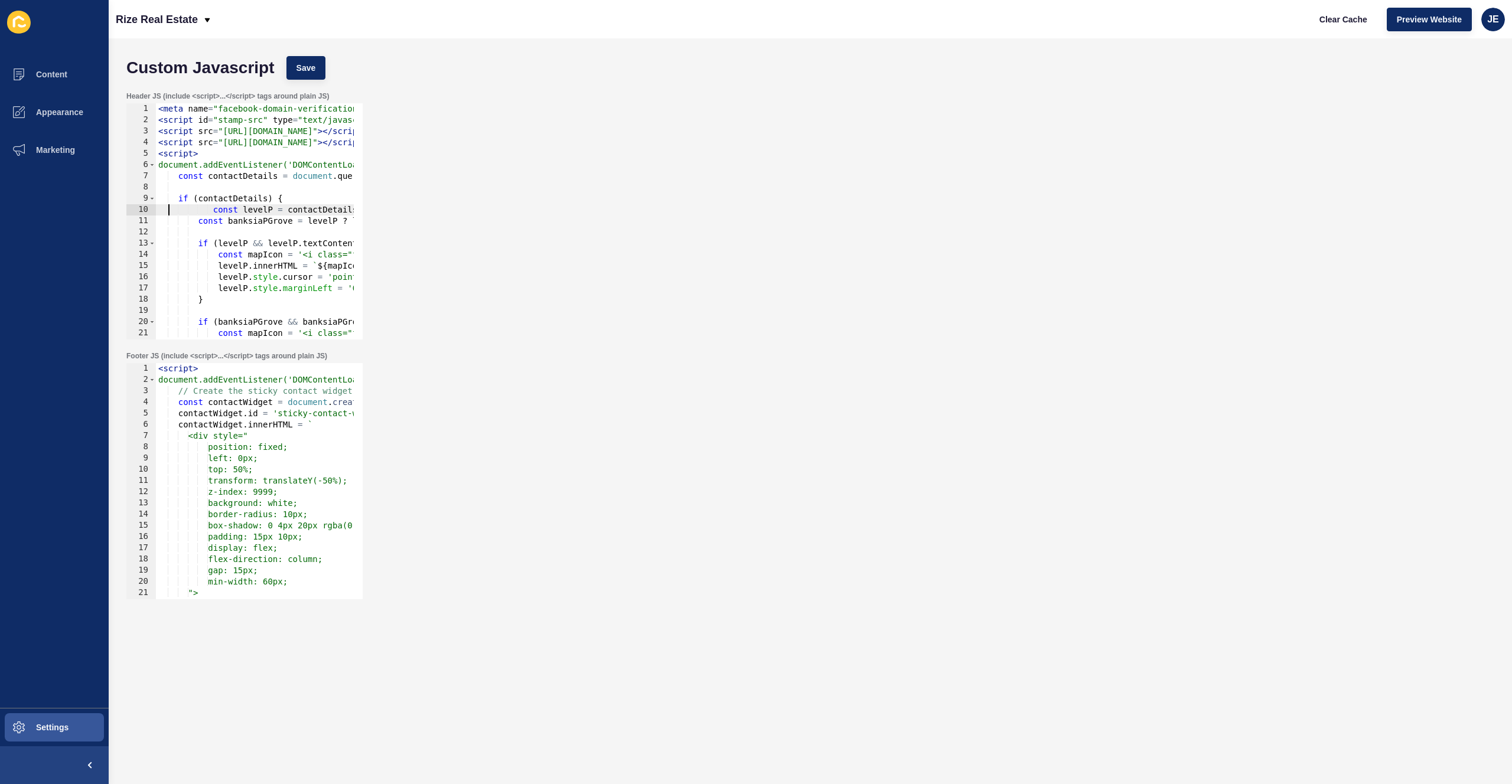
click at [210, 211] on div "< meta name = "facebook-domain-verification" content = "0cn750aa6zlq0a9u8mikirh…" at bounding box center [704, 228] width 1097 height 250
click at [215, 212] on div "< meta name = "facebook-domain-verification" content = "0cn750aa6zlq0a9u8mikirh…" at bounding box center [704, 228] width 1097 height 250
click at [160, 155] on div "< meta name = "facebook-domain-verification" content = "0cn750aa6zlq0a9u8mikirh…" at bounding box center [704, 228] width 1097 height 250
type textarea "<script>"
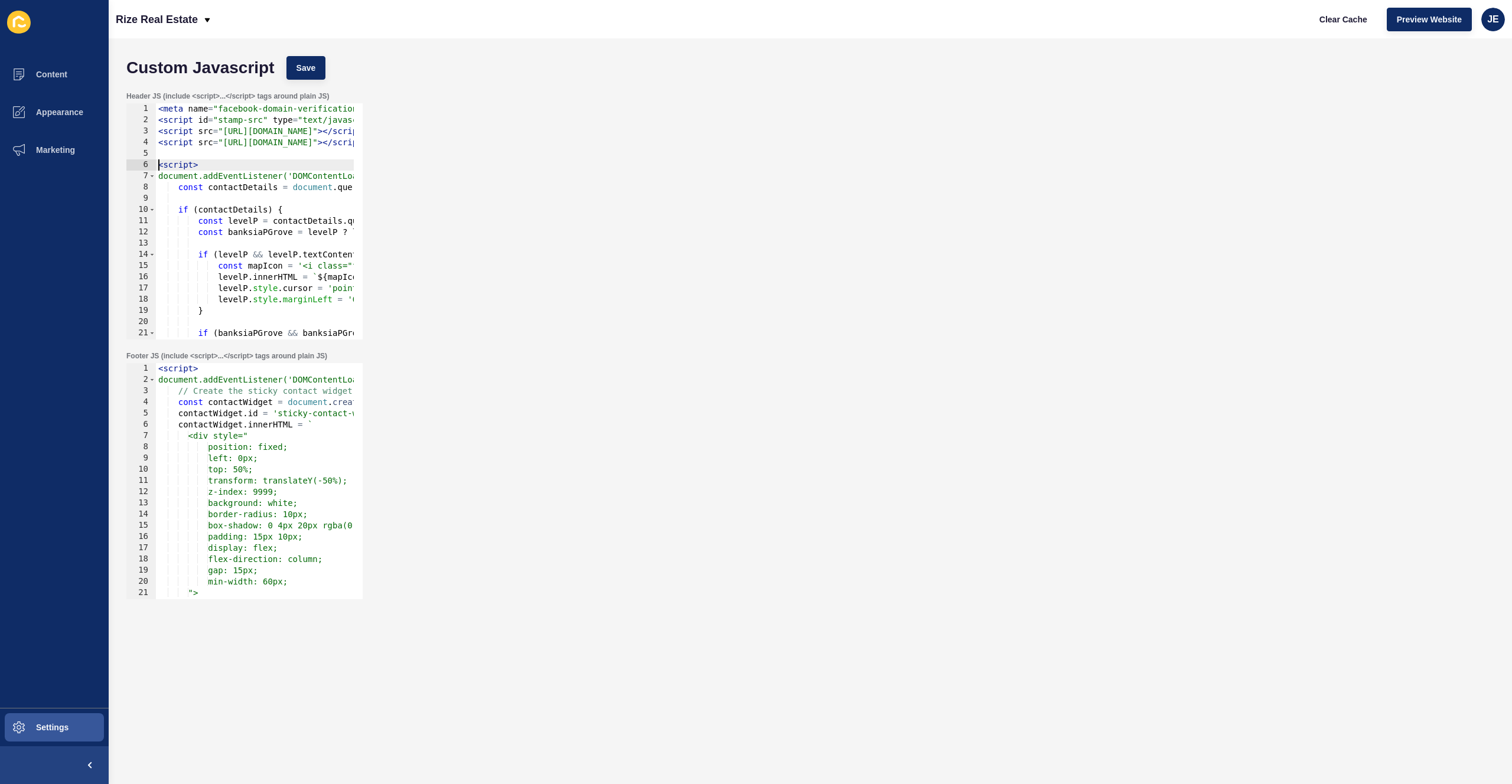
click at [284, 152] on div "< meta name = "facebook-domain-verification" content = "0cn750aa6zlq0a9u8mikirh…" at bounding box center [704, 228] width 1097 height 250
click at [291, 144] on div "< meta name = "facebook-domain-verification" content = "0cn750aa6zlq0a9u8mikirh…" at bounding box center [704, 228] width 1097 height 250
type textarea "<script src="https://cdnjs.cloudflare.com/ajax/libs/font-awesome/6.4.0/js/all.m…"
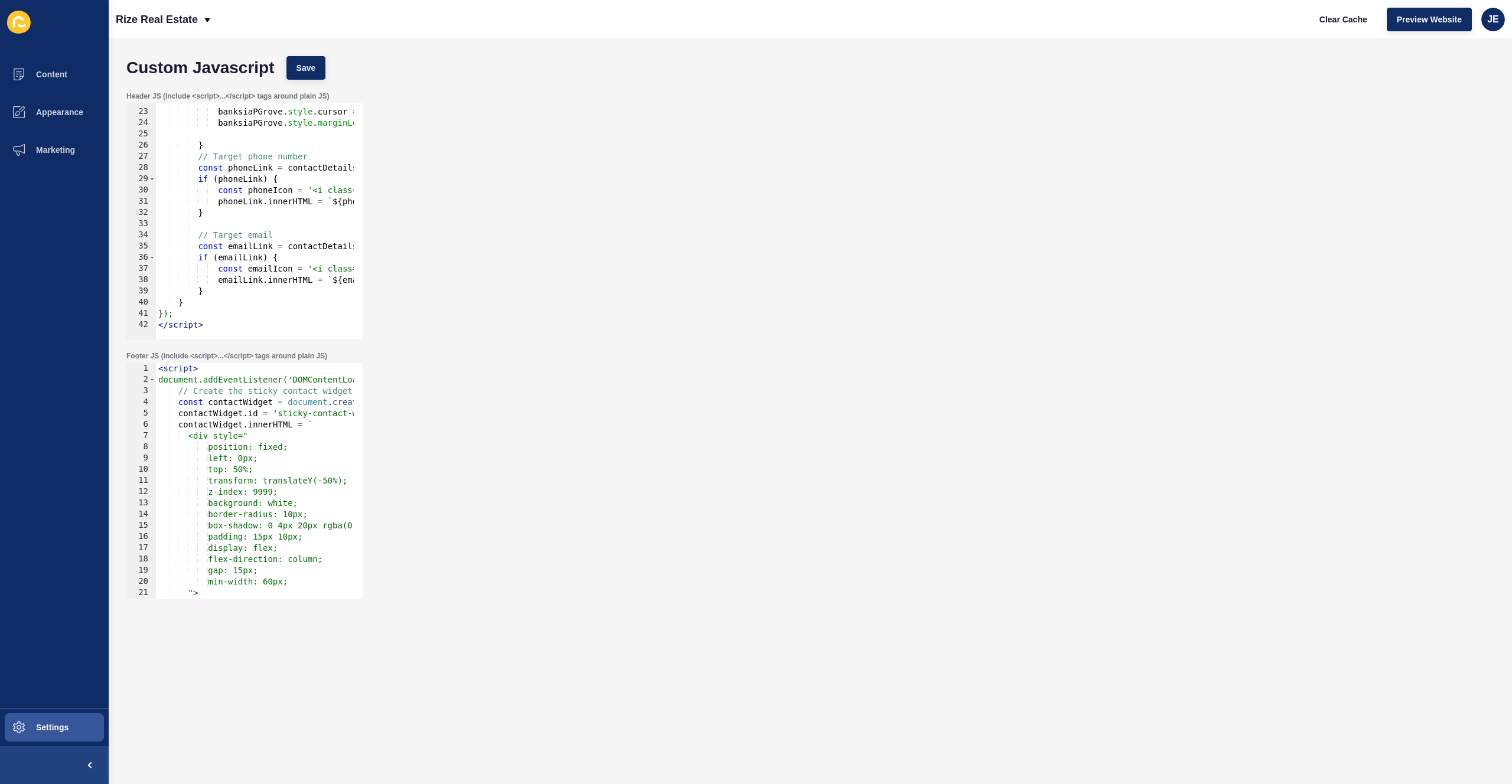
scroll to position [244, 0]
click at [317, 70] on button "Save" at bounding box center [306, 68] width 39 height 23
click at [247, 388] on div "< script > document.addEventListener('DOMContentLoaded', function() { // Create…" at bounding box center [550, 488] width 789 height 250
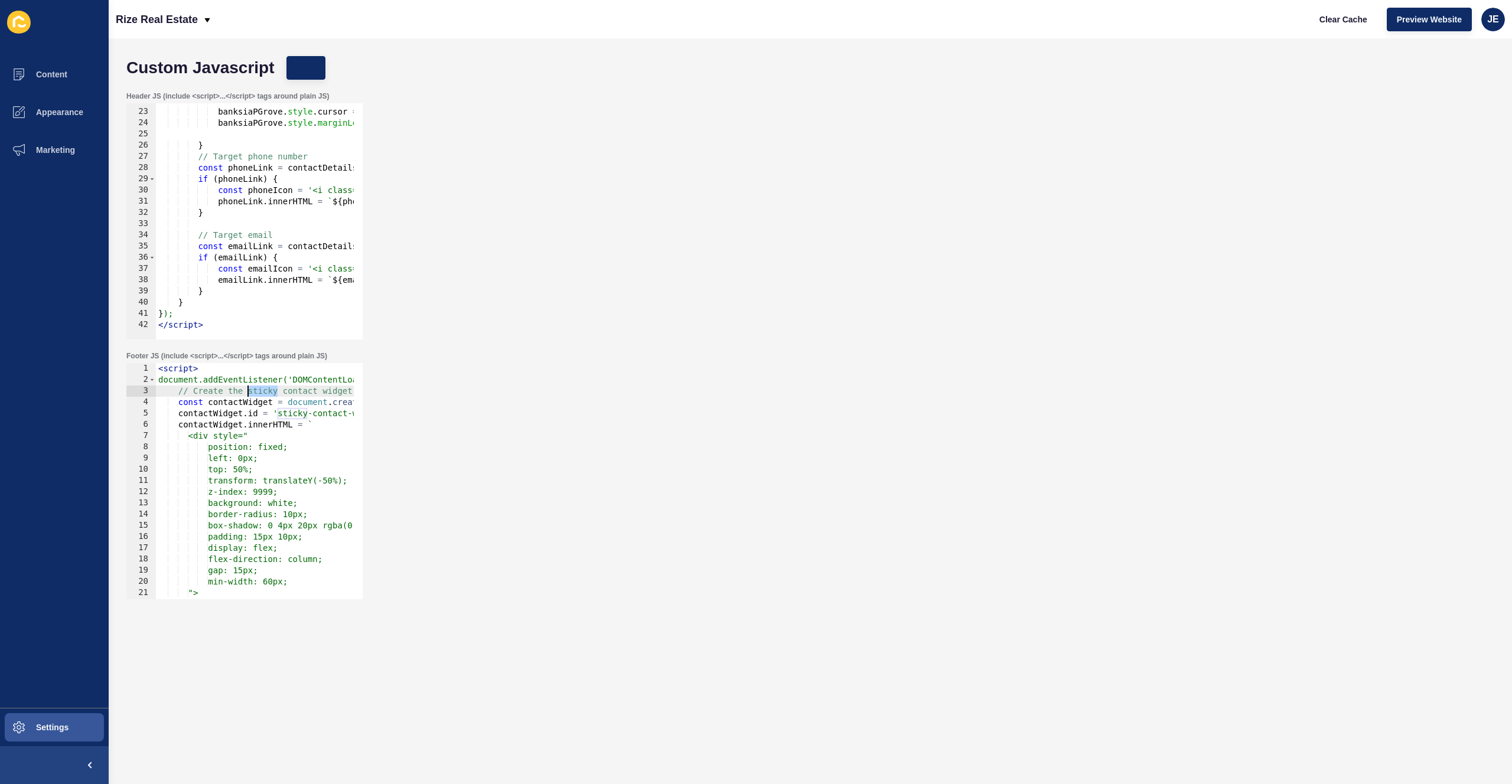
type textarea "const contactWidget = document.createElement('div');"
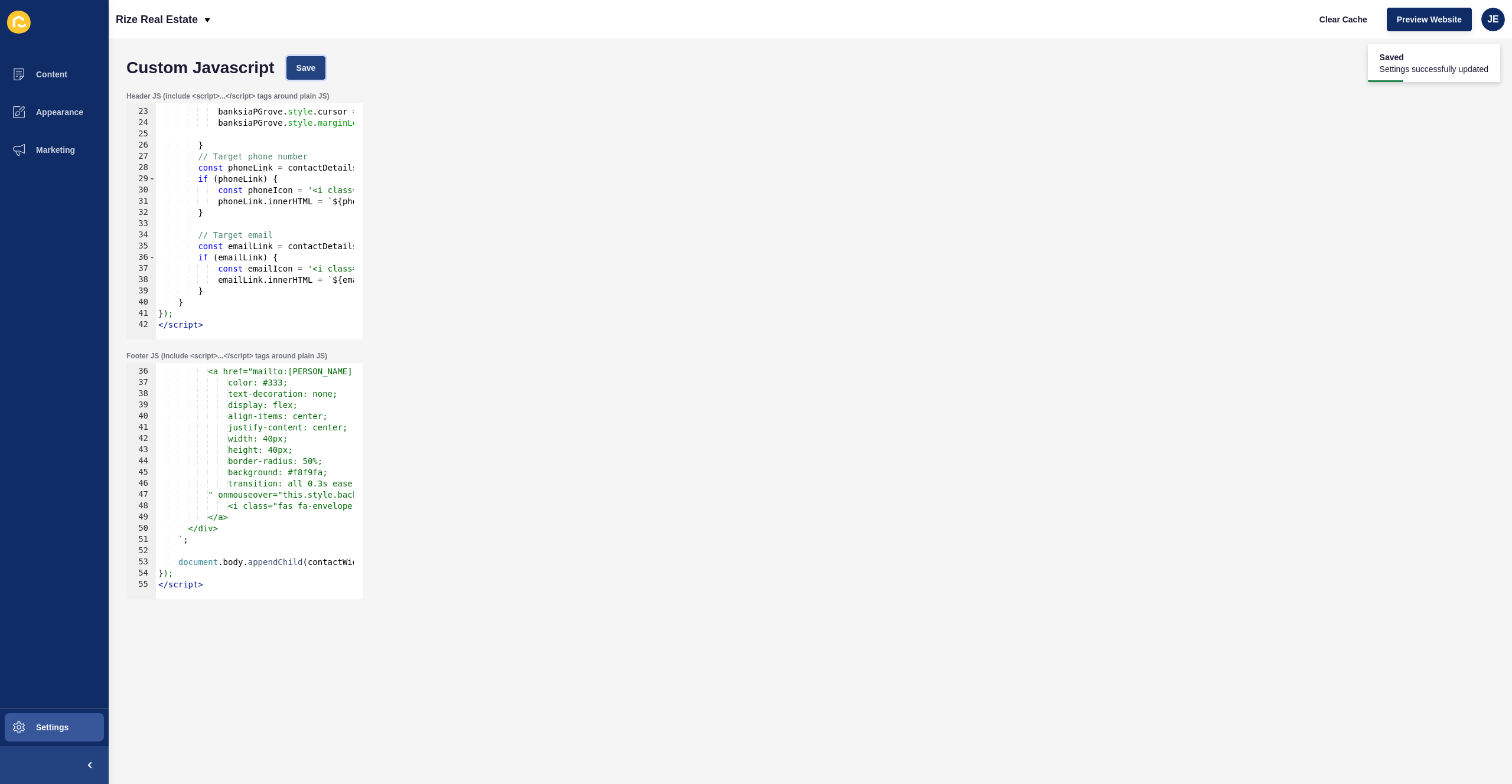
click at [306, 70] on span "Save" at bounding box center [306, 67] width 19 height 12
click at [56, 108] on span "Appearance" at bounding box center [41, 112] width 85 height 10
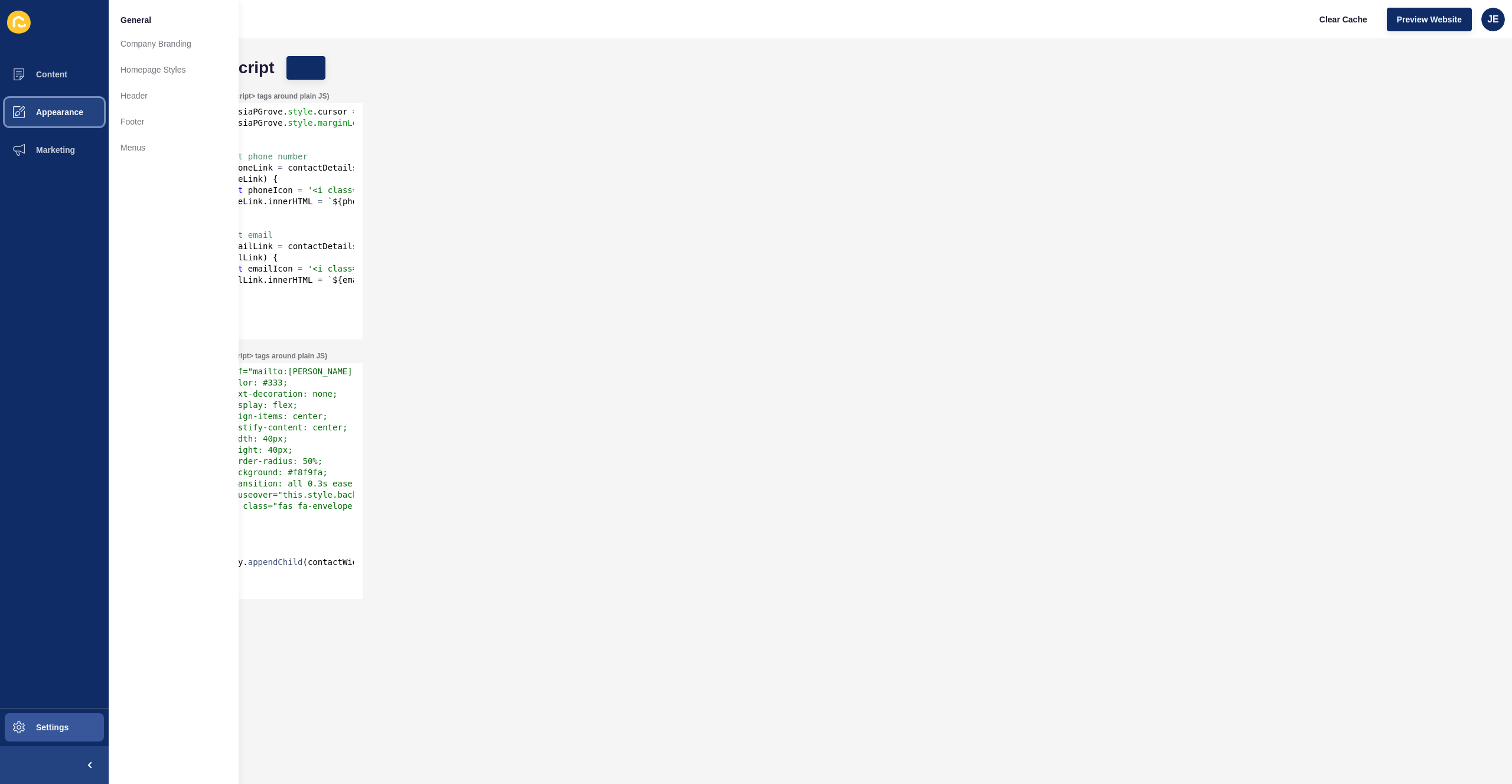
click at [56, 108] on span "Appearance" at bounding box center [41, 112] width 85 height 10
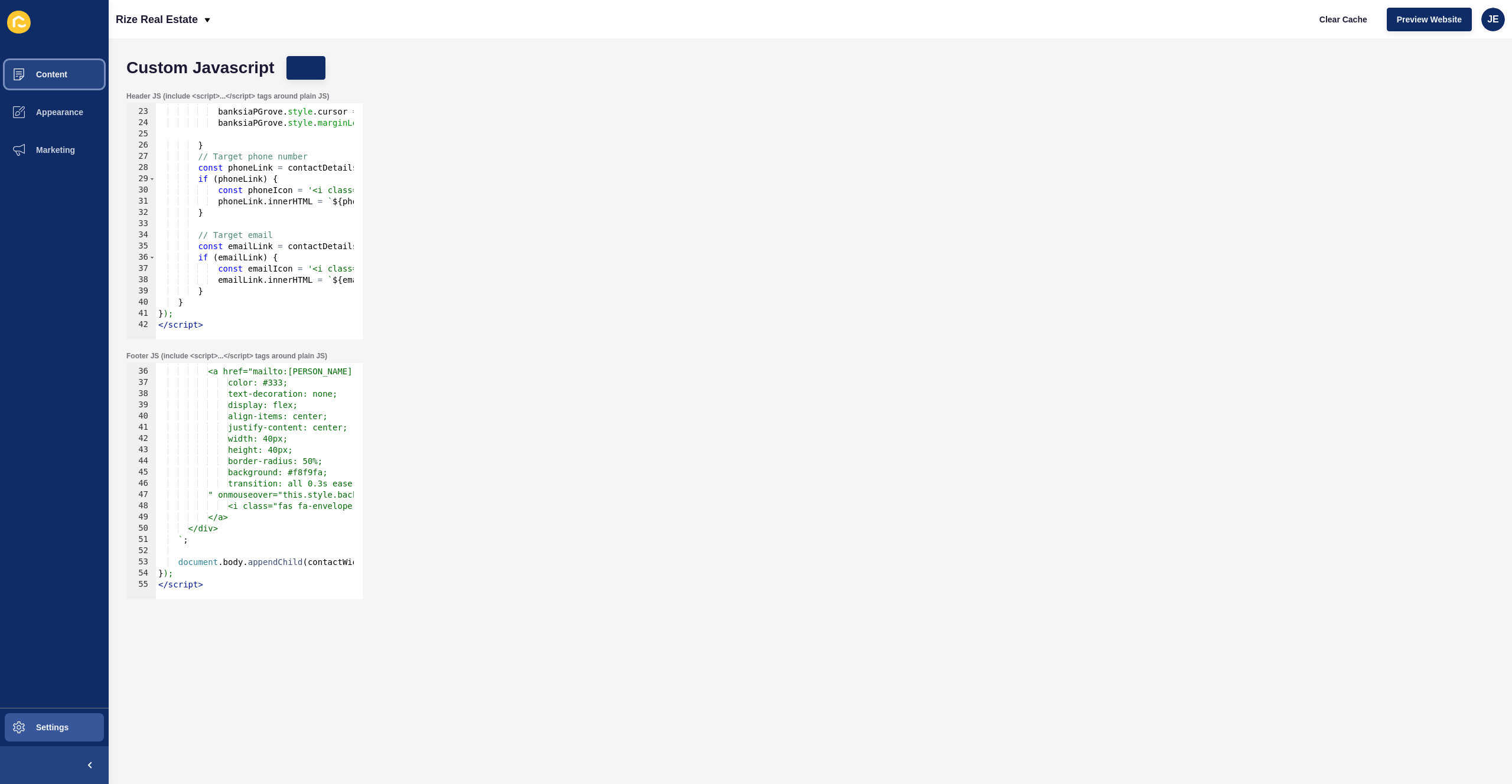
click at [72, 77] on button "Content" at bounding box center [54, 74] width 109 height 38
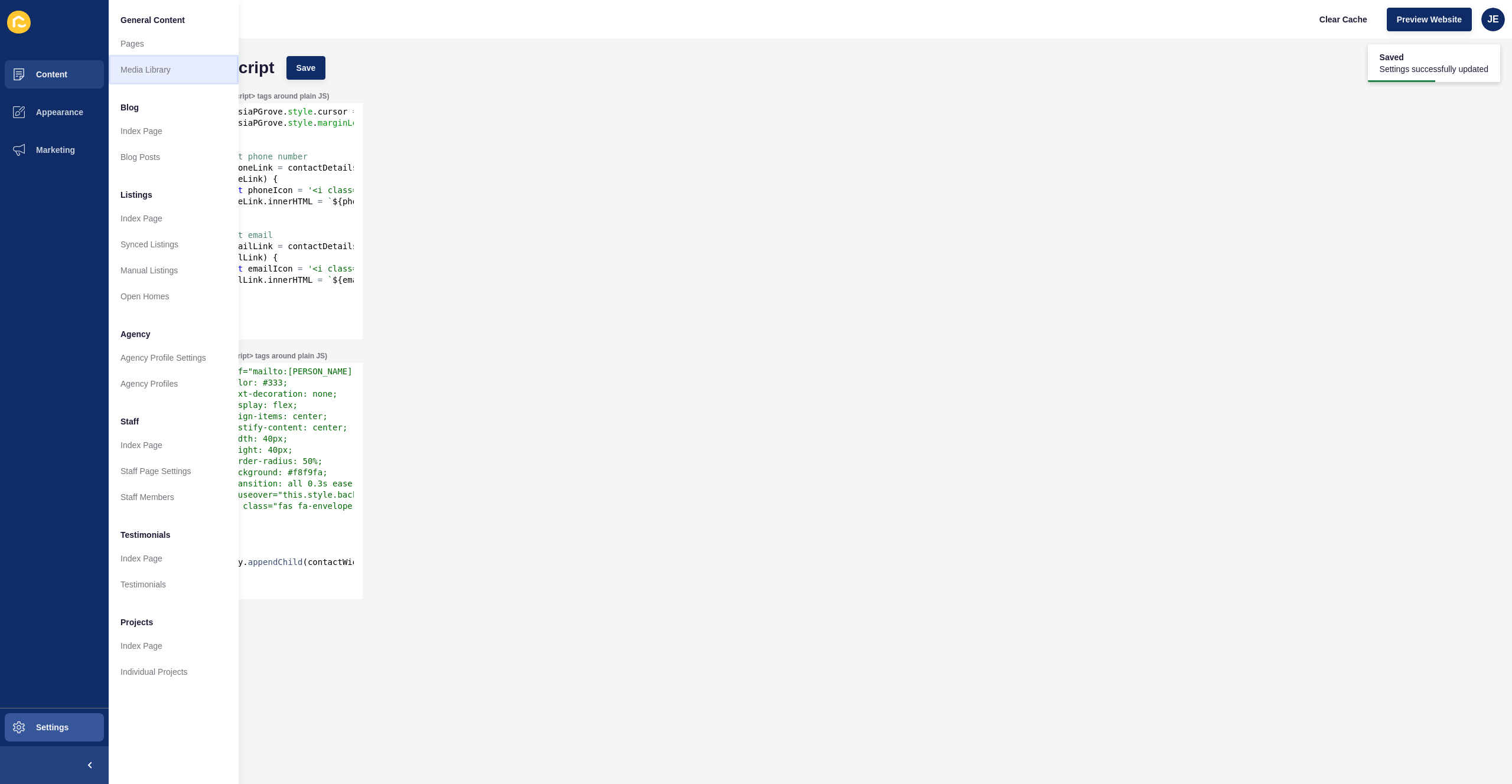
click at [146, 65] on link "Media Library" at bounding box center [174, 70] width 130 height 26
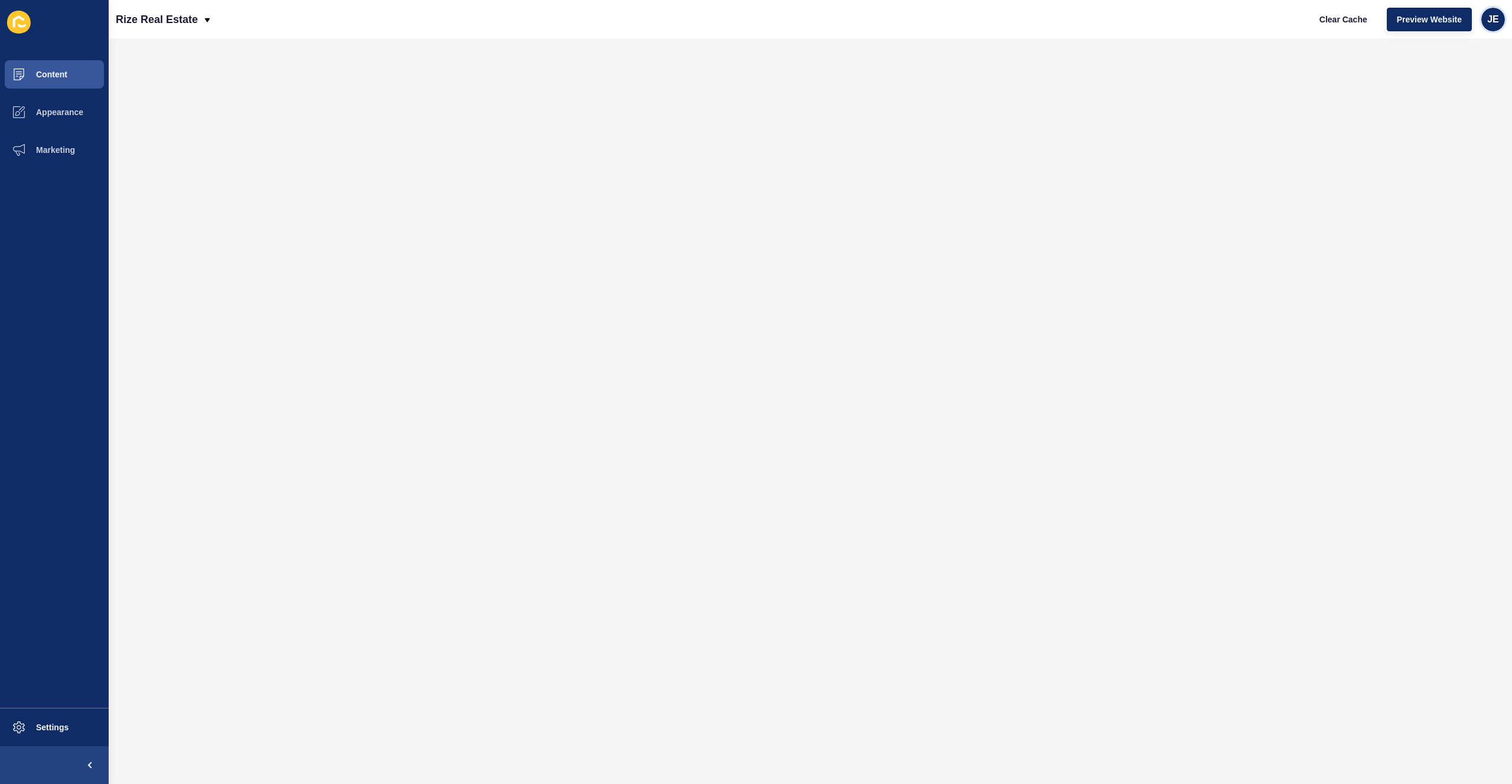
click at [1491, 30] on div "JE" at bounding box center [1493, 19] width 23 height 23
click at [1474, 94] on link "Logout" at bounding box center [1466, 98] width 87 height 26
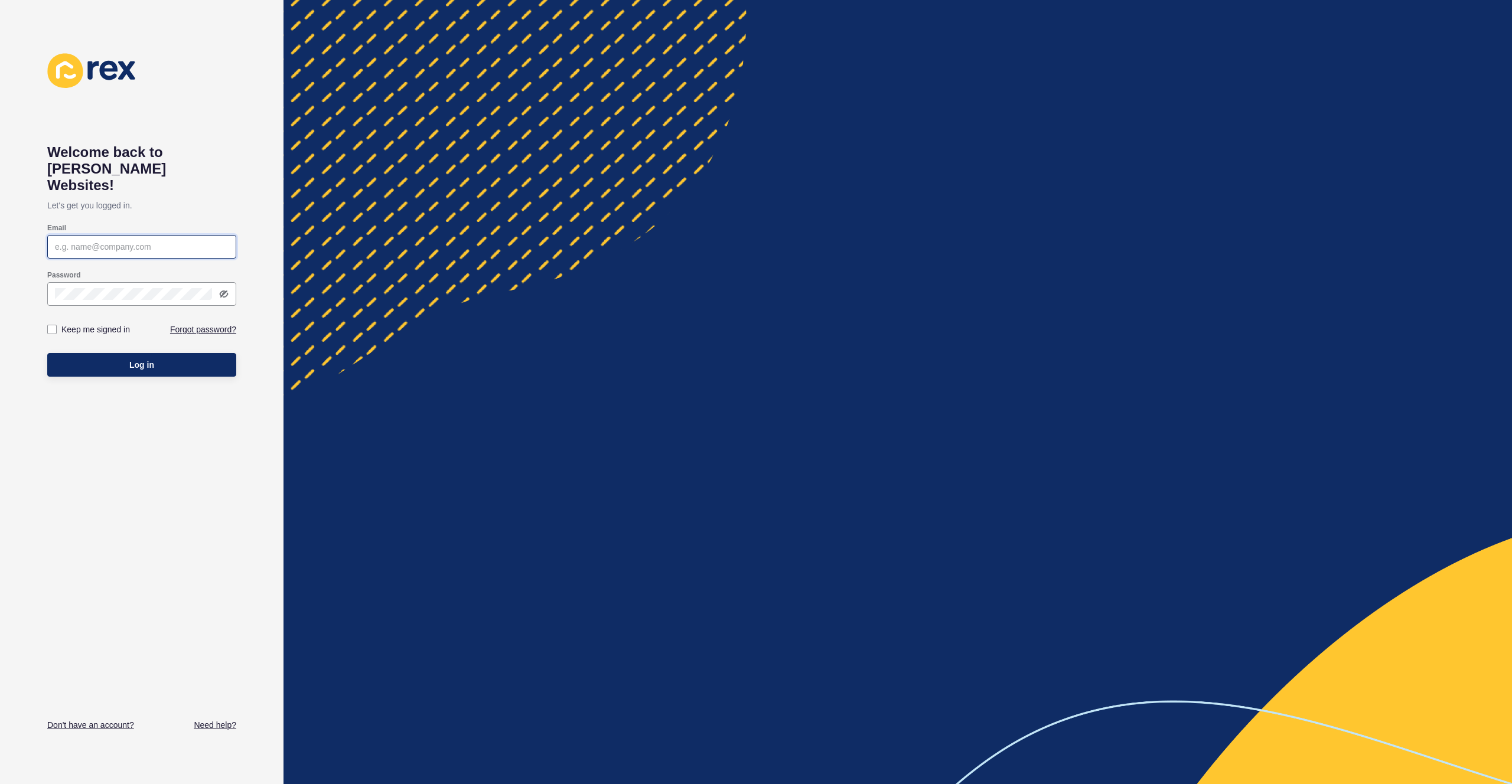
type input "justine.espinosa@rexsoftware.com.au"
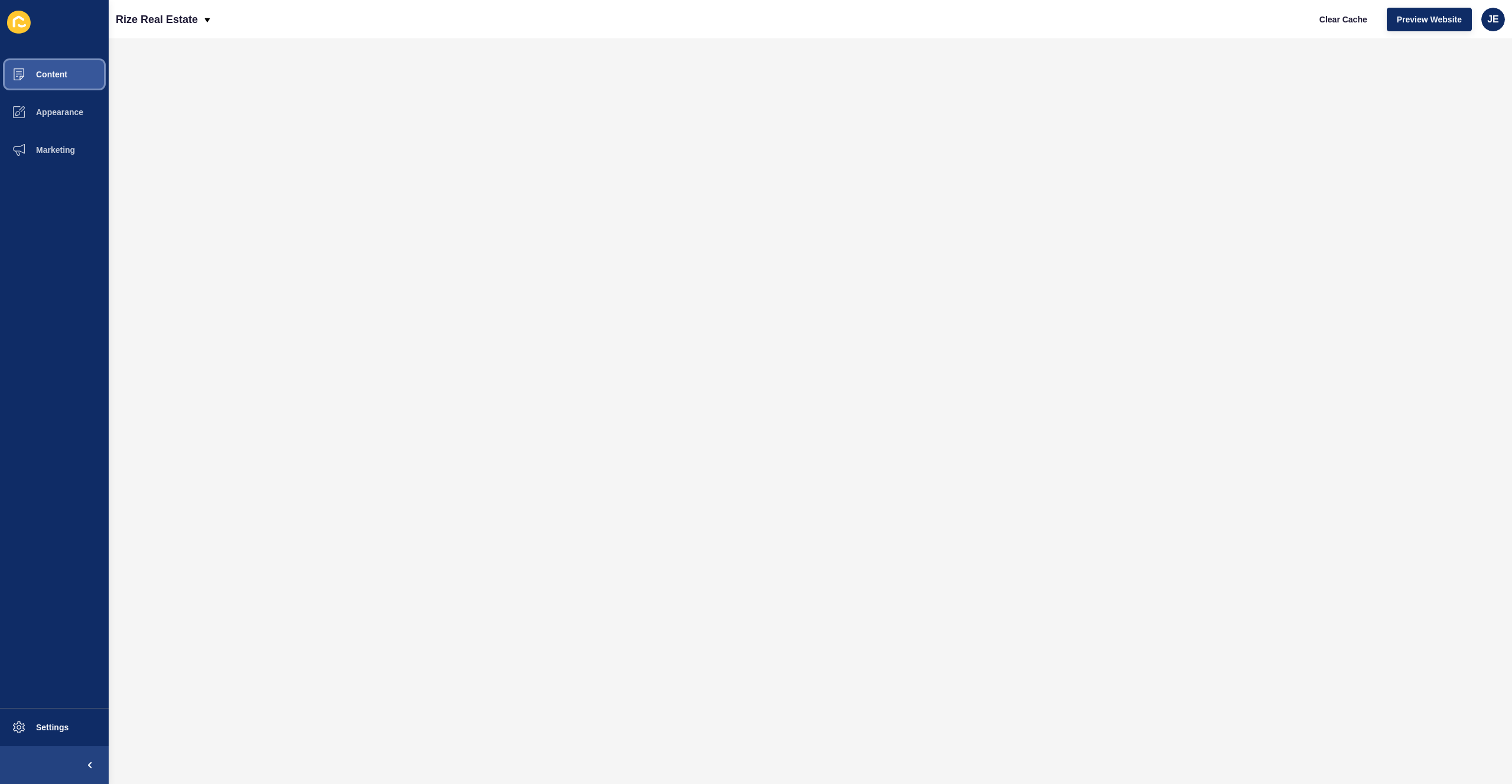
click at [60, 82] on button "Content" at bounding box center [54, 74] width 109 height 38
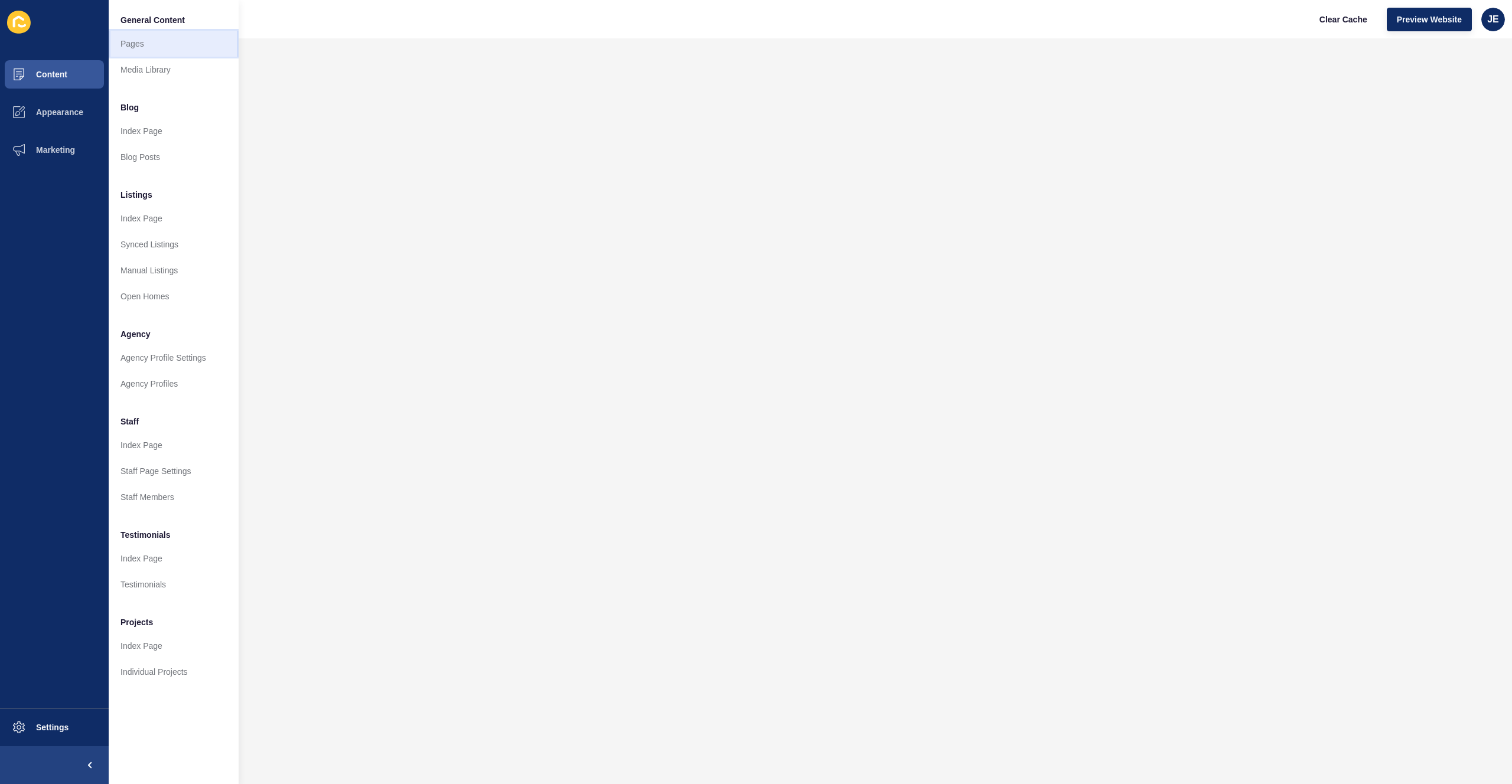
click at [147, 45] on link "Pages" at bounding box center [174, 44] width 130 height 26
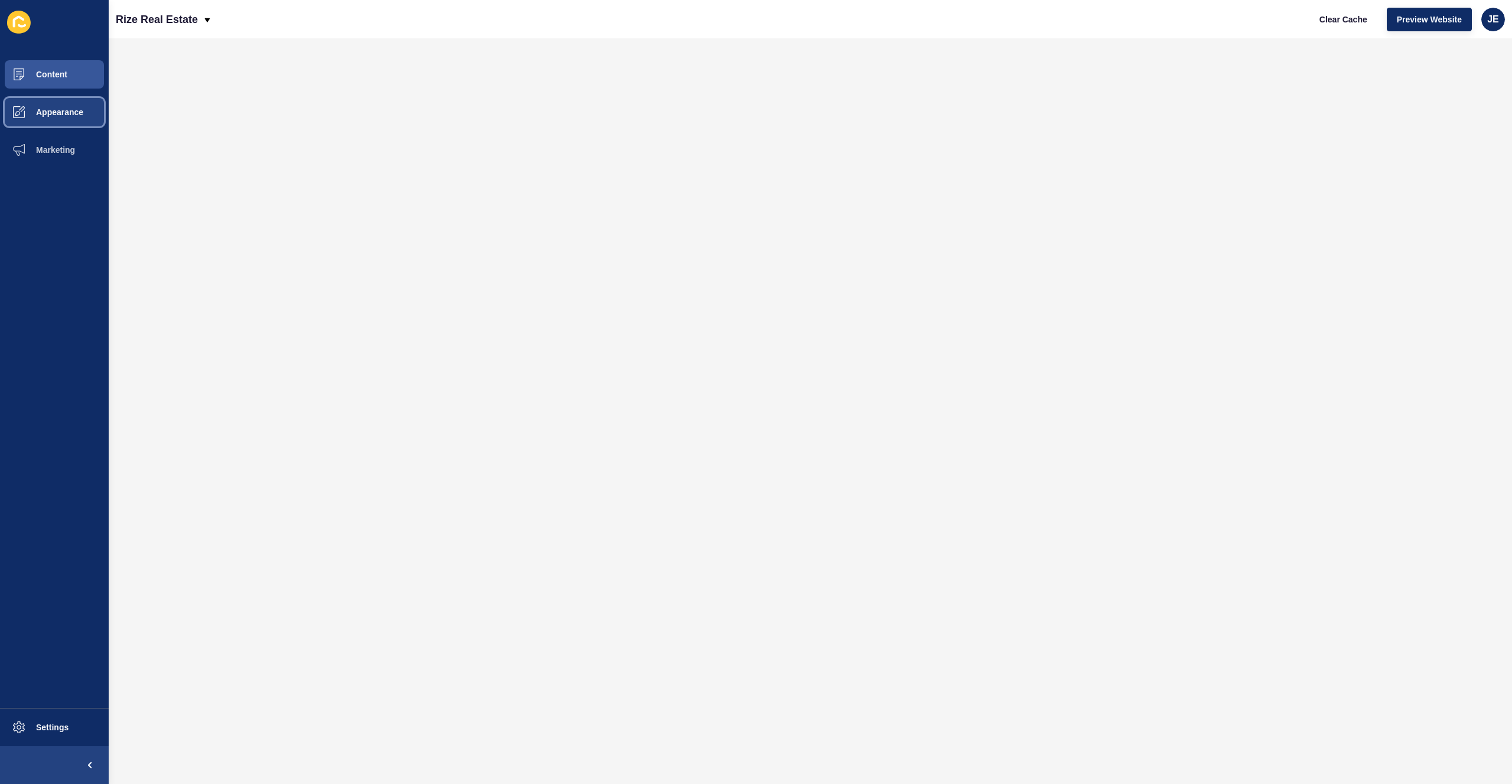
click at [67, 114] on span "Appearance" at bounding box center [41, 112] width 85 height 10
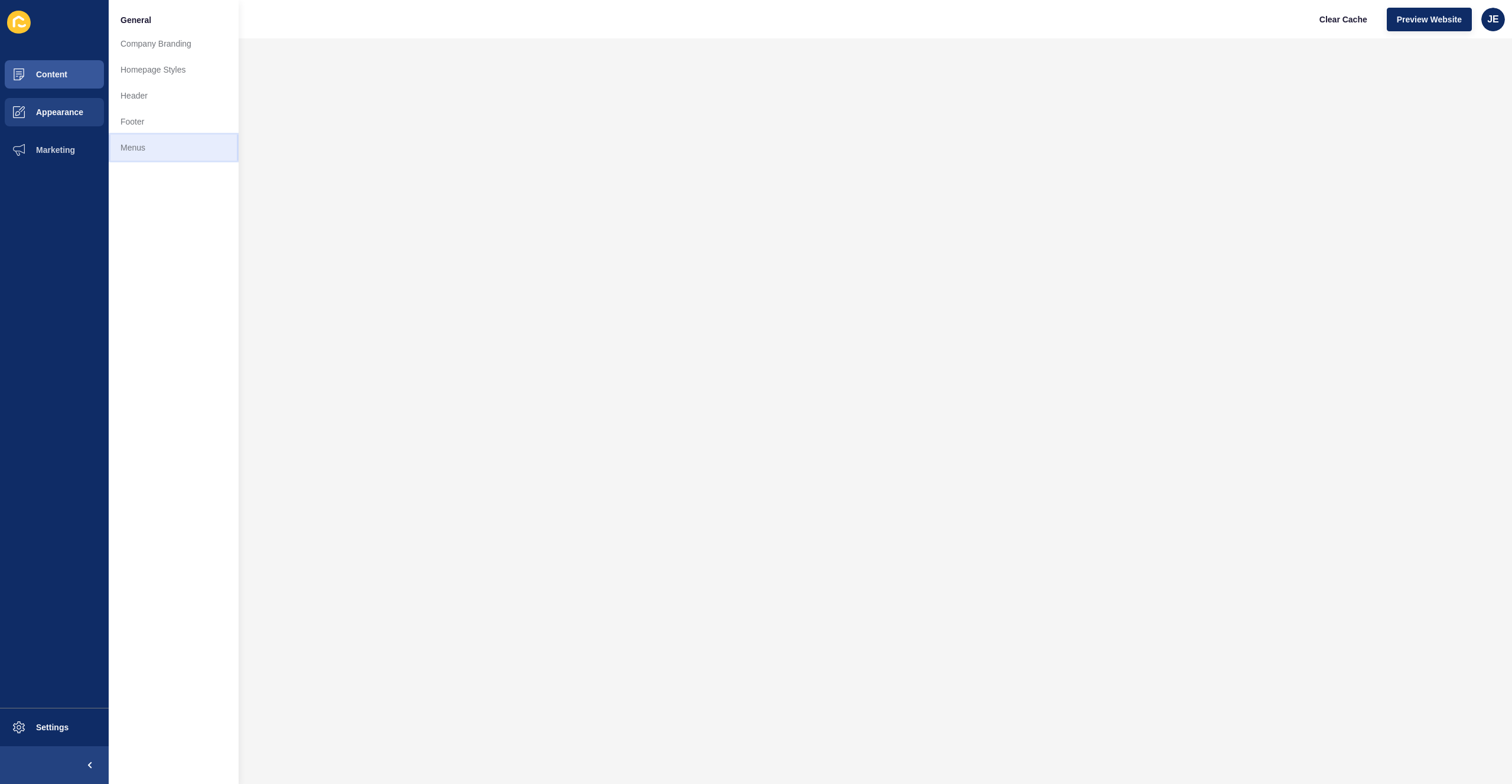
click at [123, 143] on link "Menus" at bounding box center [174, 148] width 130 height 26
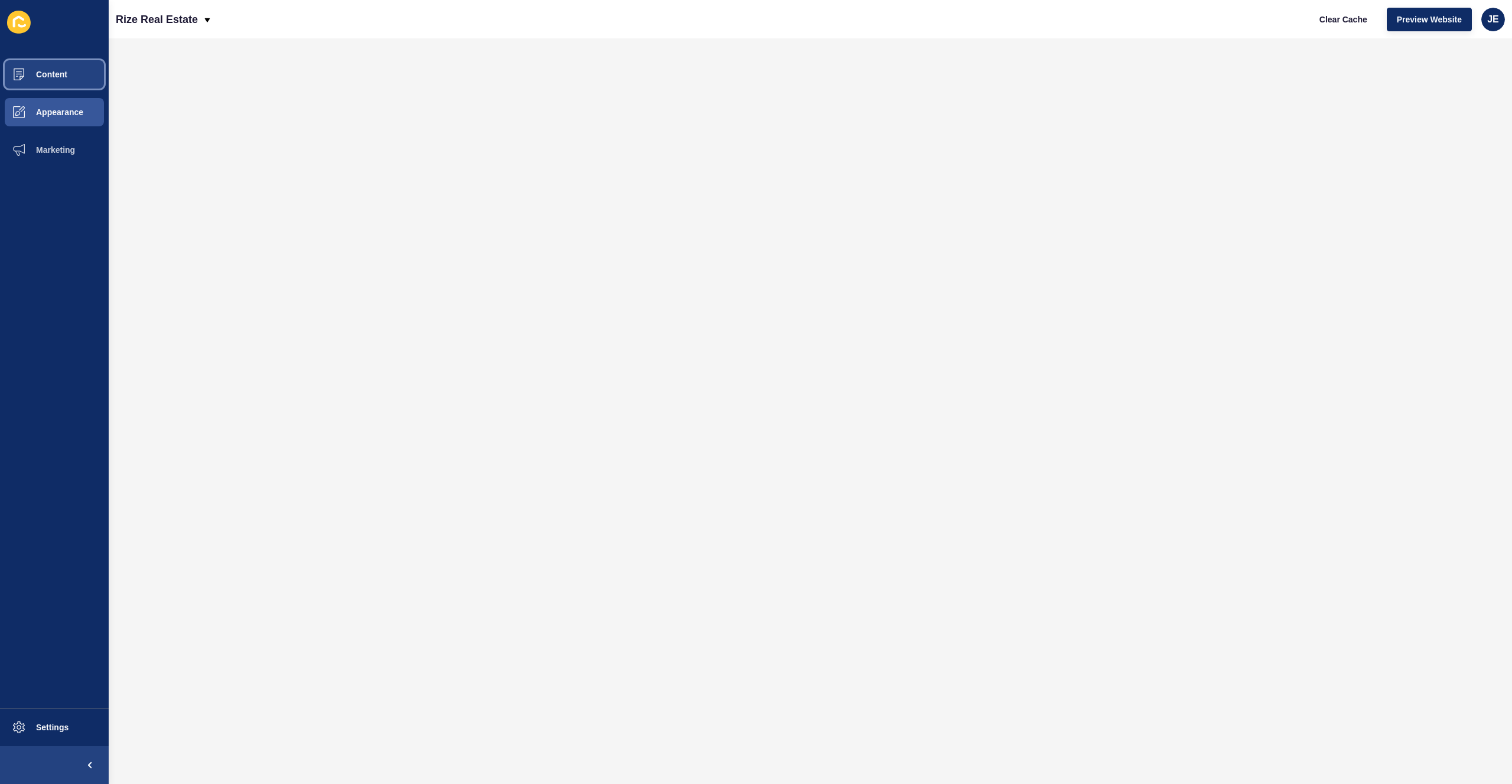
click at [57, 81] on button "Content" at bounding box center [54, 74] width 109 height 38
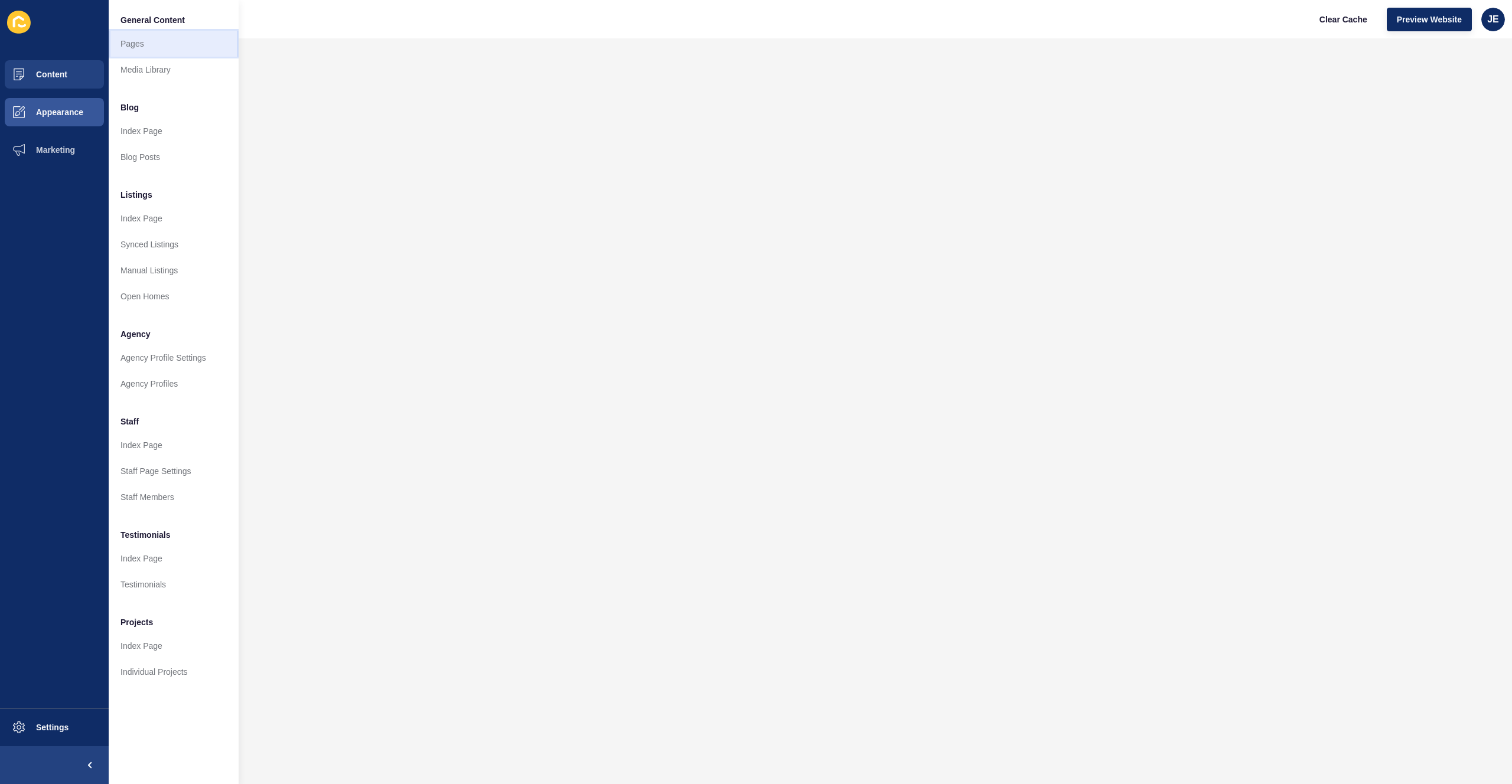
click at [149, 42] on link "Pages" at bounding box center [174, 44] width 130 height 26
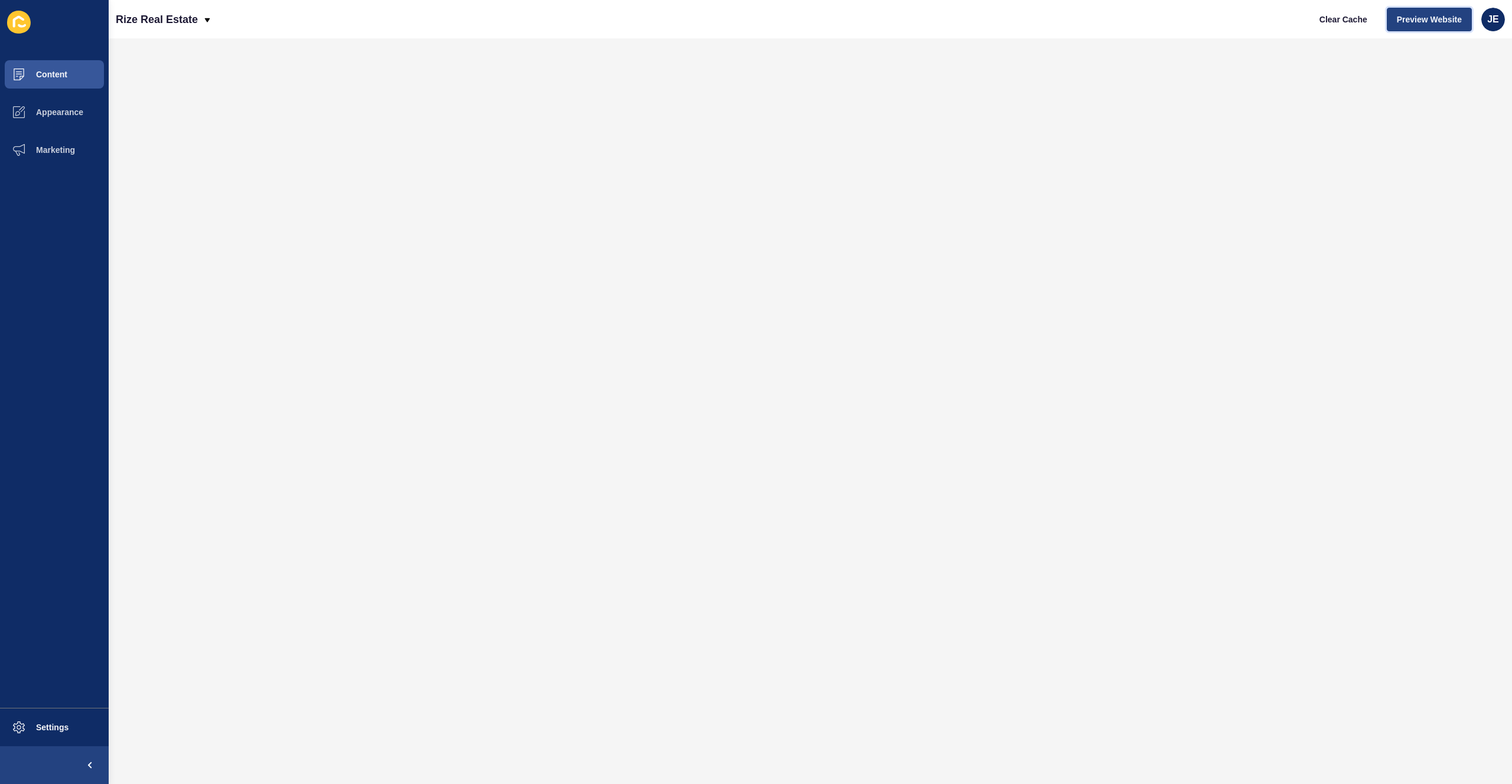
click at [1423, 21] on span "Preview Website" at bounding box center [1429, 19] width 65 height 12
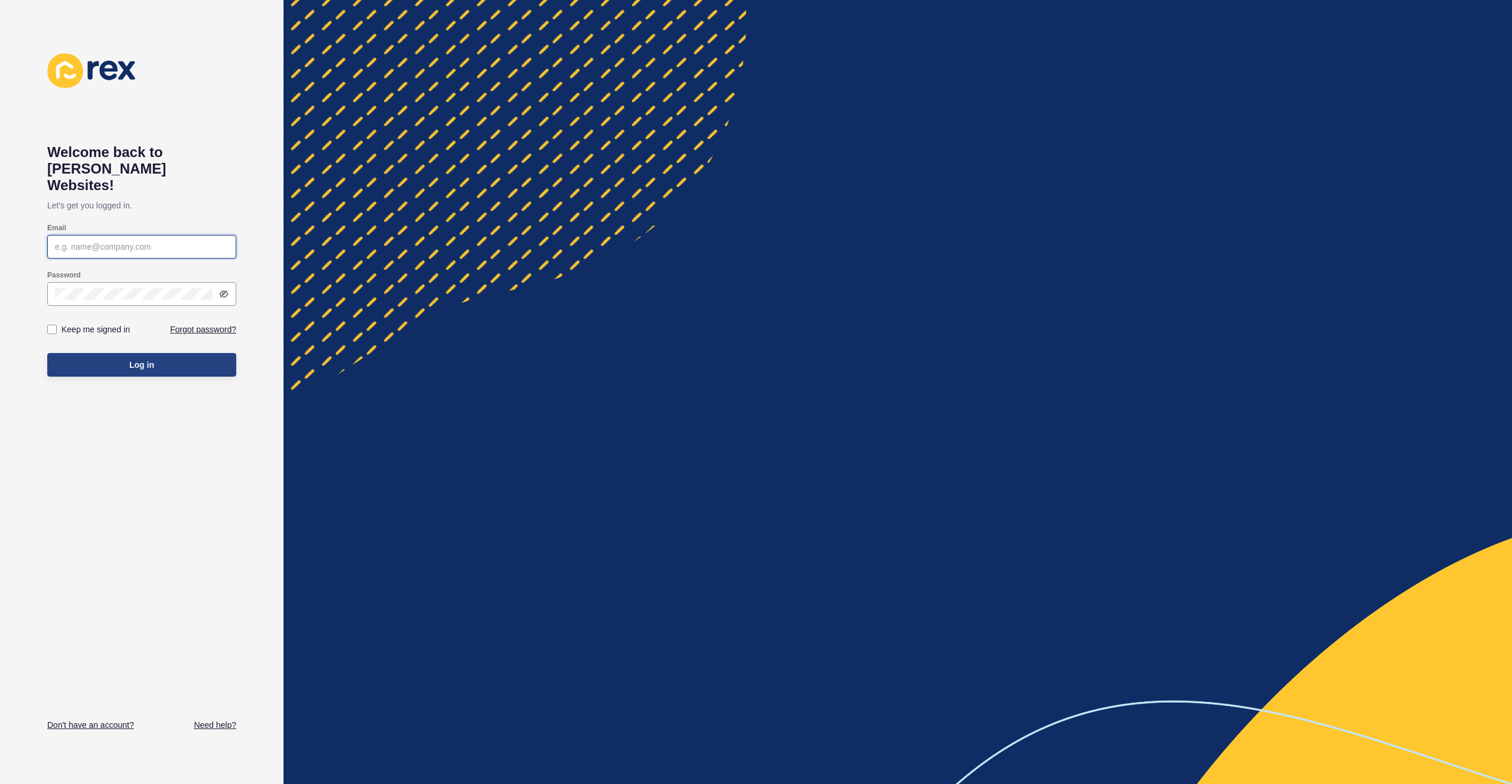
type input "[EMAIL_ADDRESS][PERSON_NAME][DOMAIN_NAME]"
click at [111, 353] on button "Log in" at bounding box center [142, 365] width 189 height 23
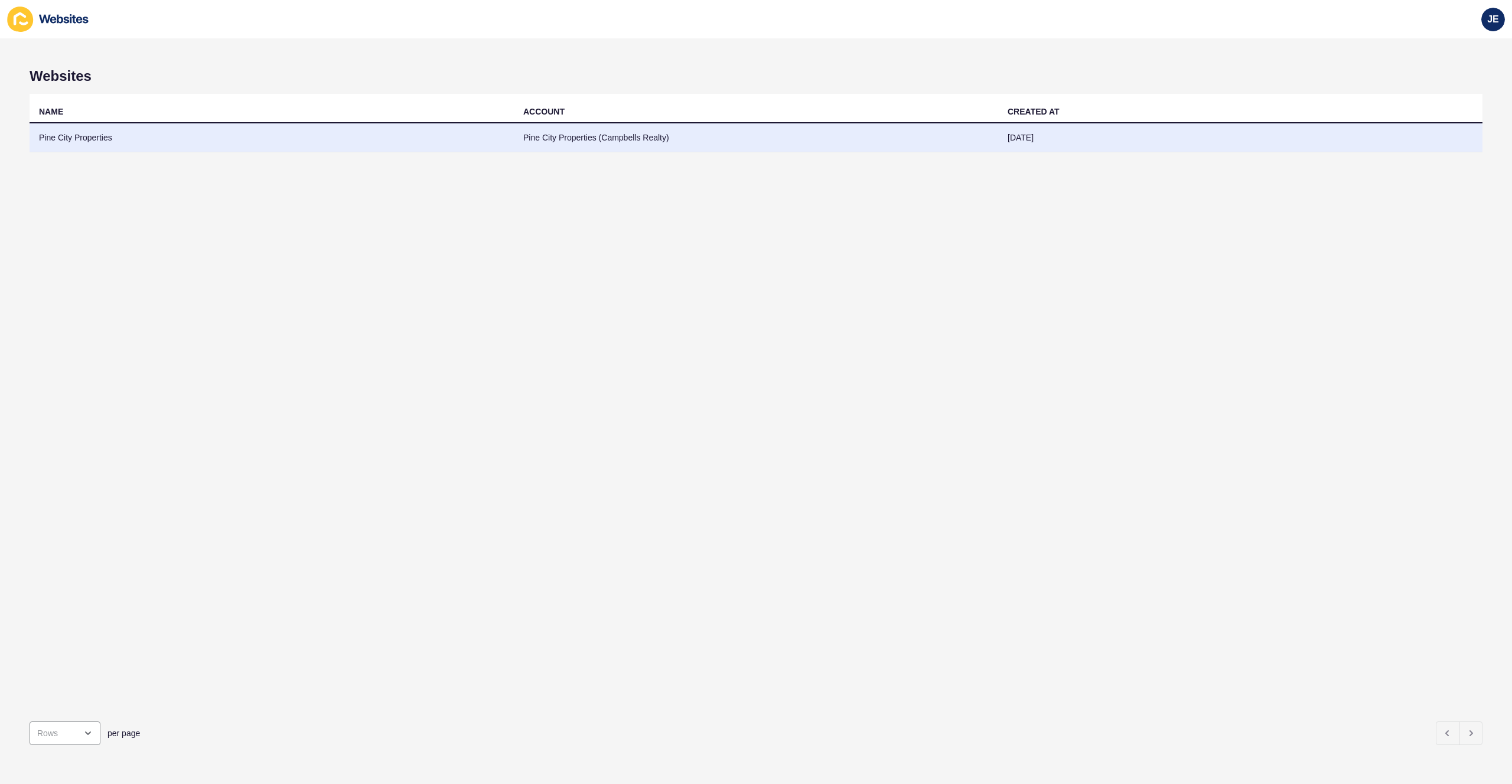
click at [478, 136] on td "Pine City Properties" at bounding box center [272, 138] width 485 height 29
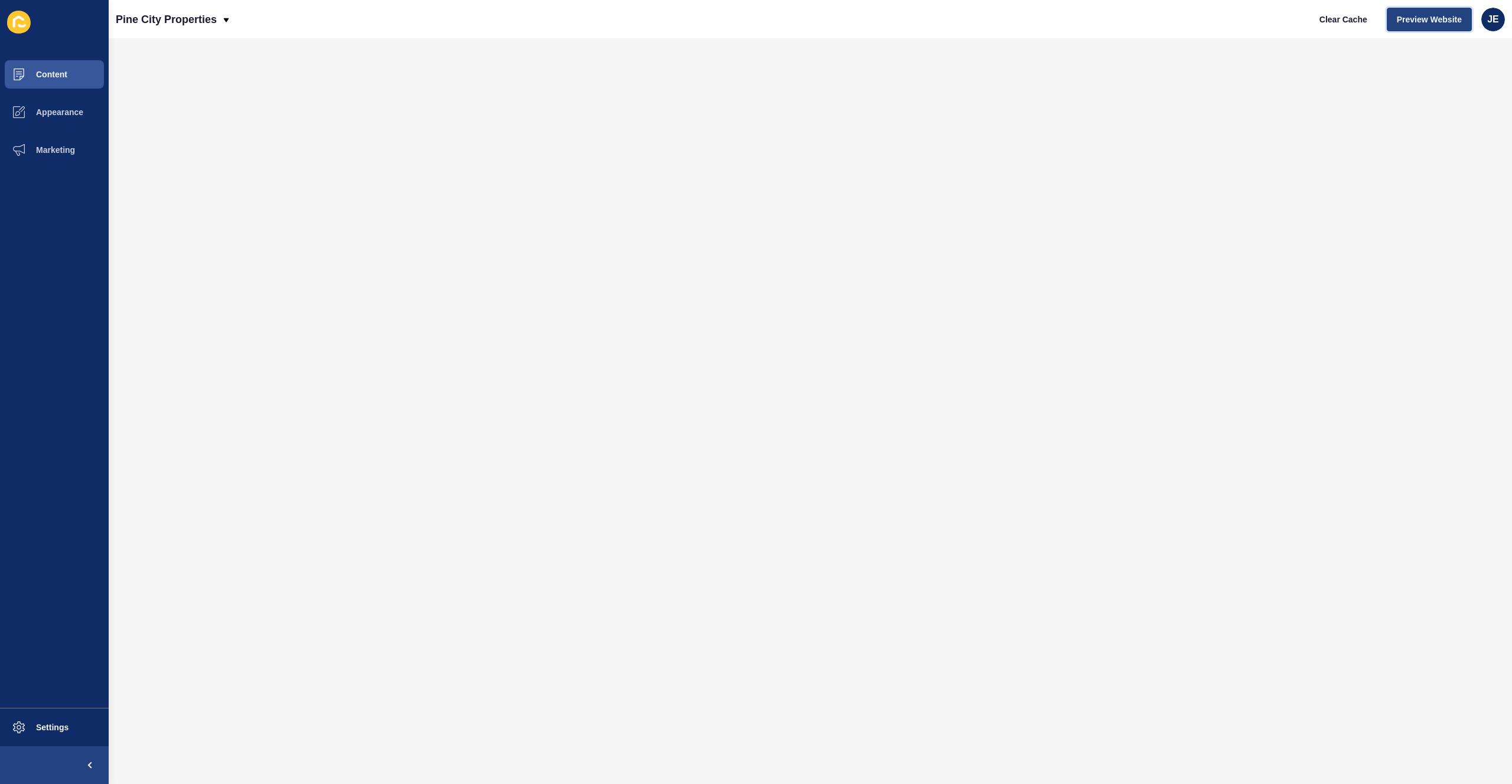
click at [1421, 19] on span "Preview Website" at bounding box center [1429, 19] width 65 height 12
click at [60, 103] on button "Appearance" at bounding box center [54, 112] width 109 height 38
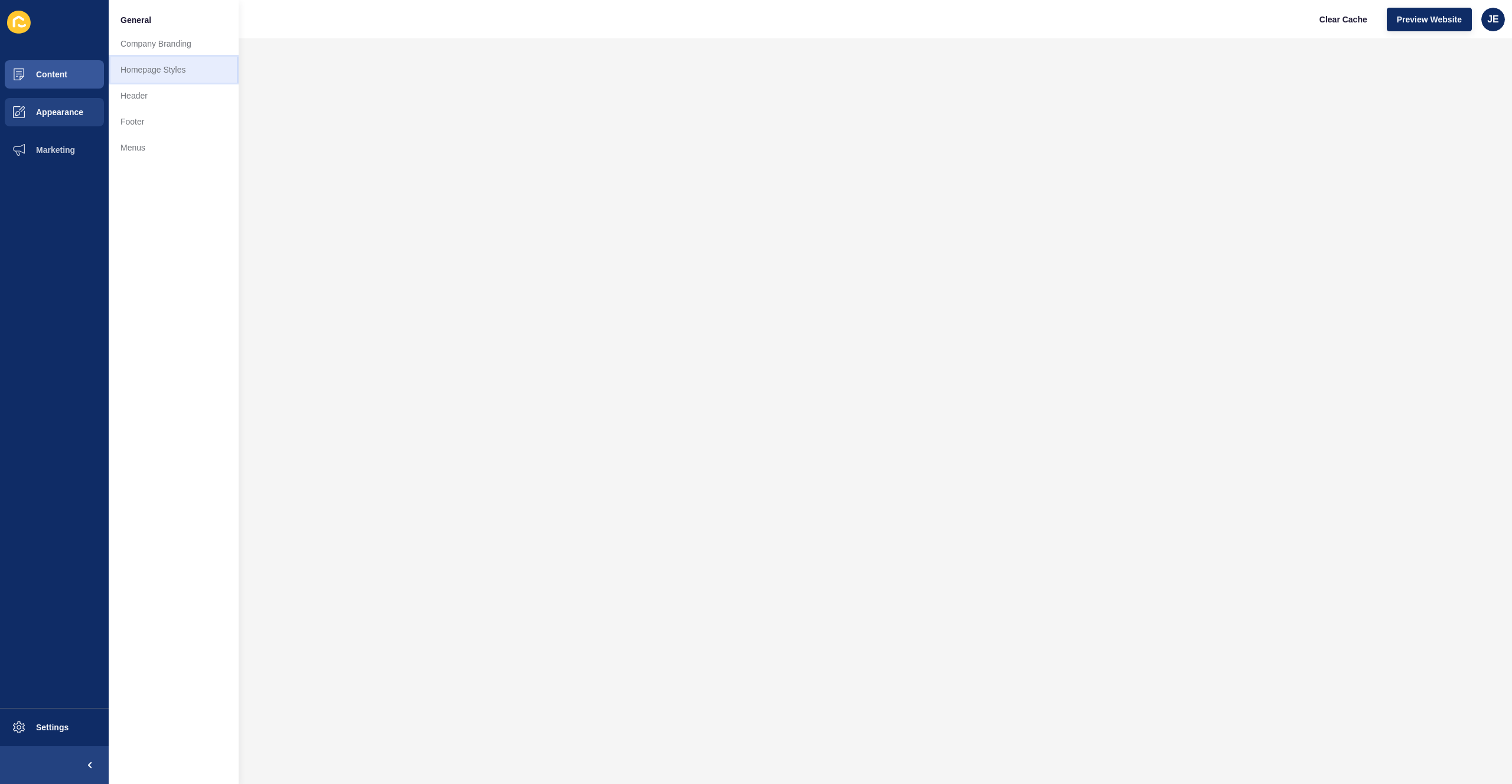
click at [169, 73] on link "Homepage Styles" at bounding box center [174, 70] width 130 height 26
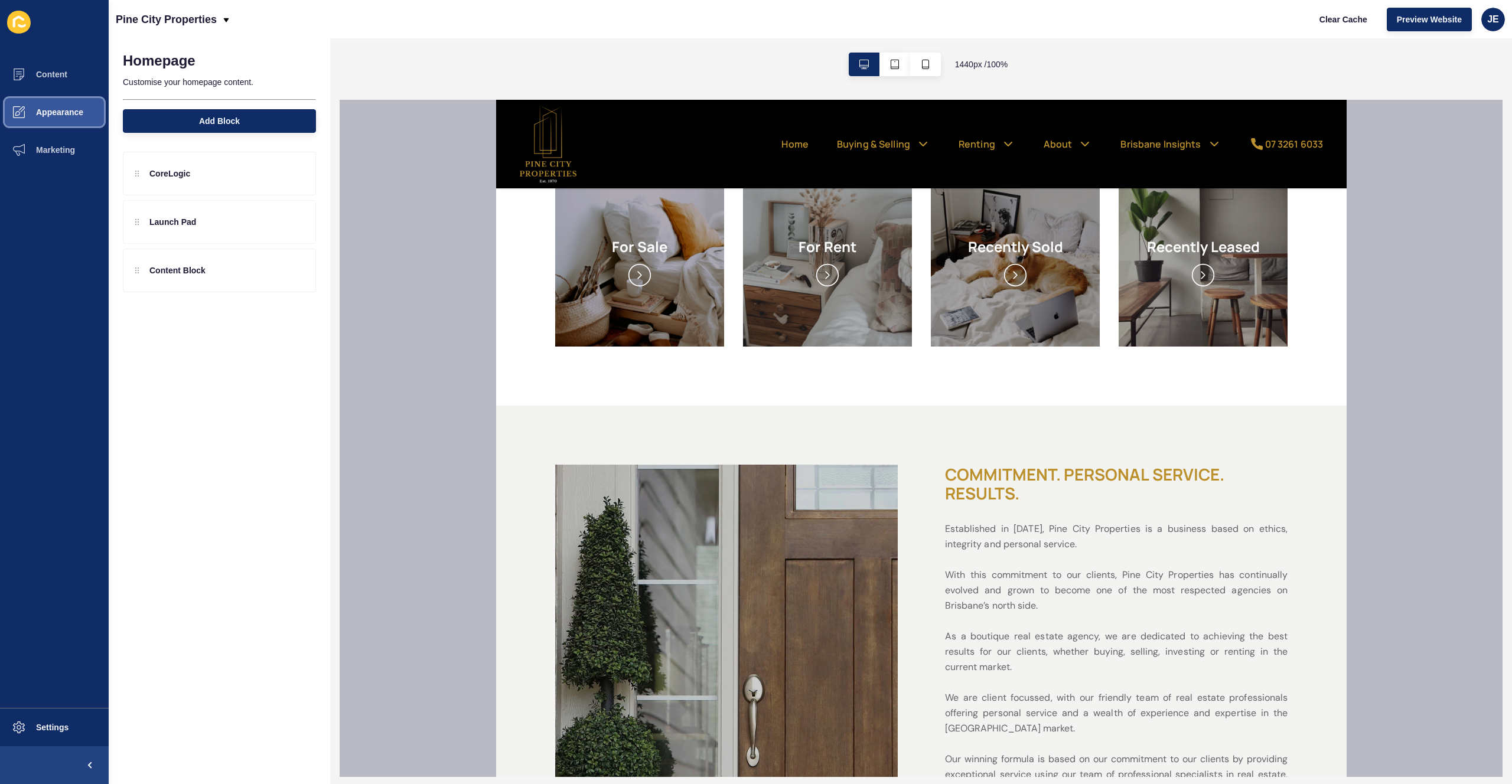
click at [59, 114] on span "Appearance" at bounding box center [41, 112] width 85 height 10
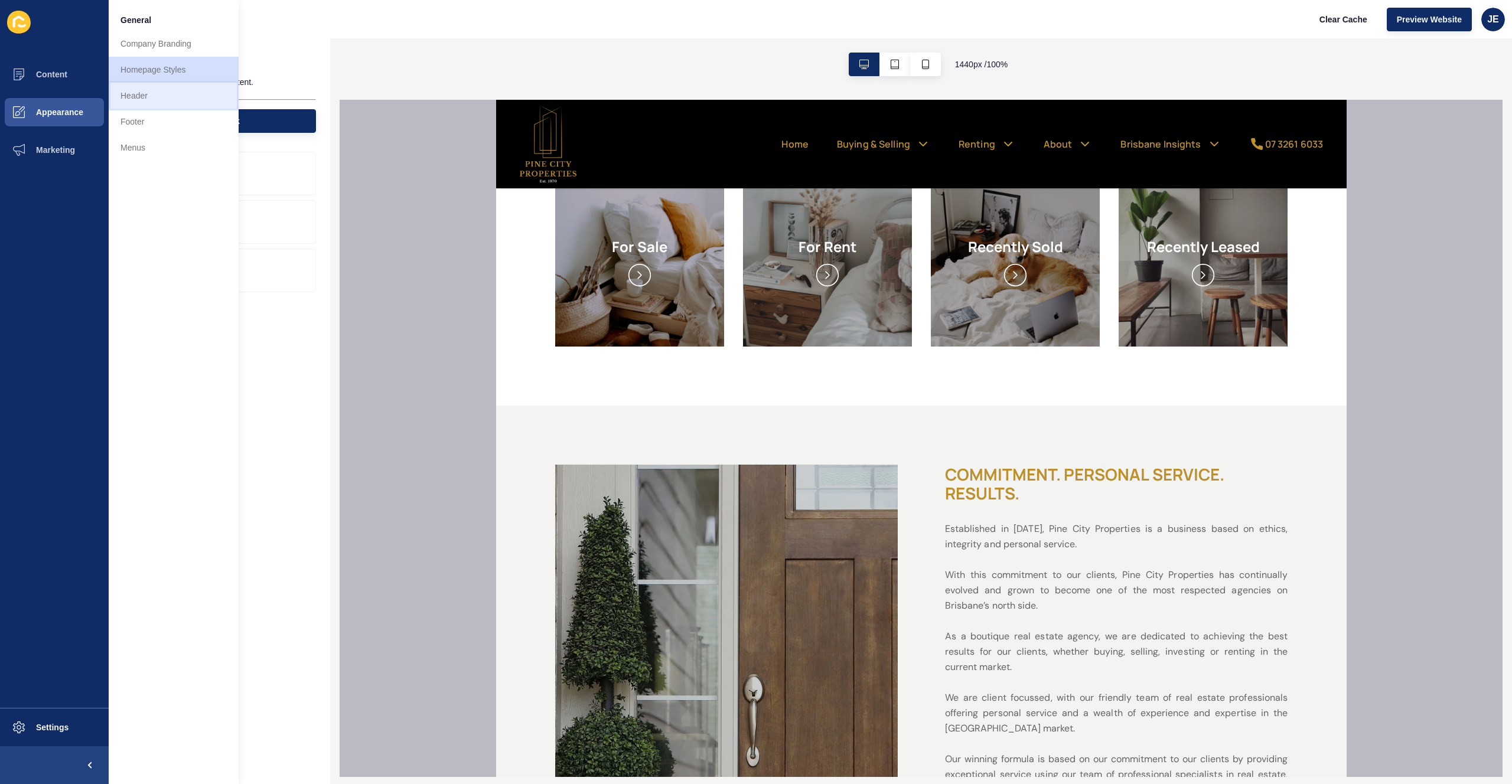
click at [160, 90] on link "Header" at bounding box center [174, 96] width 130 height 26
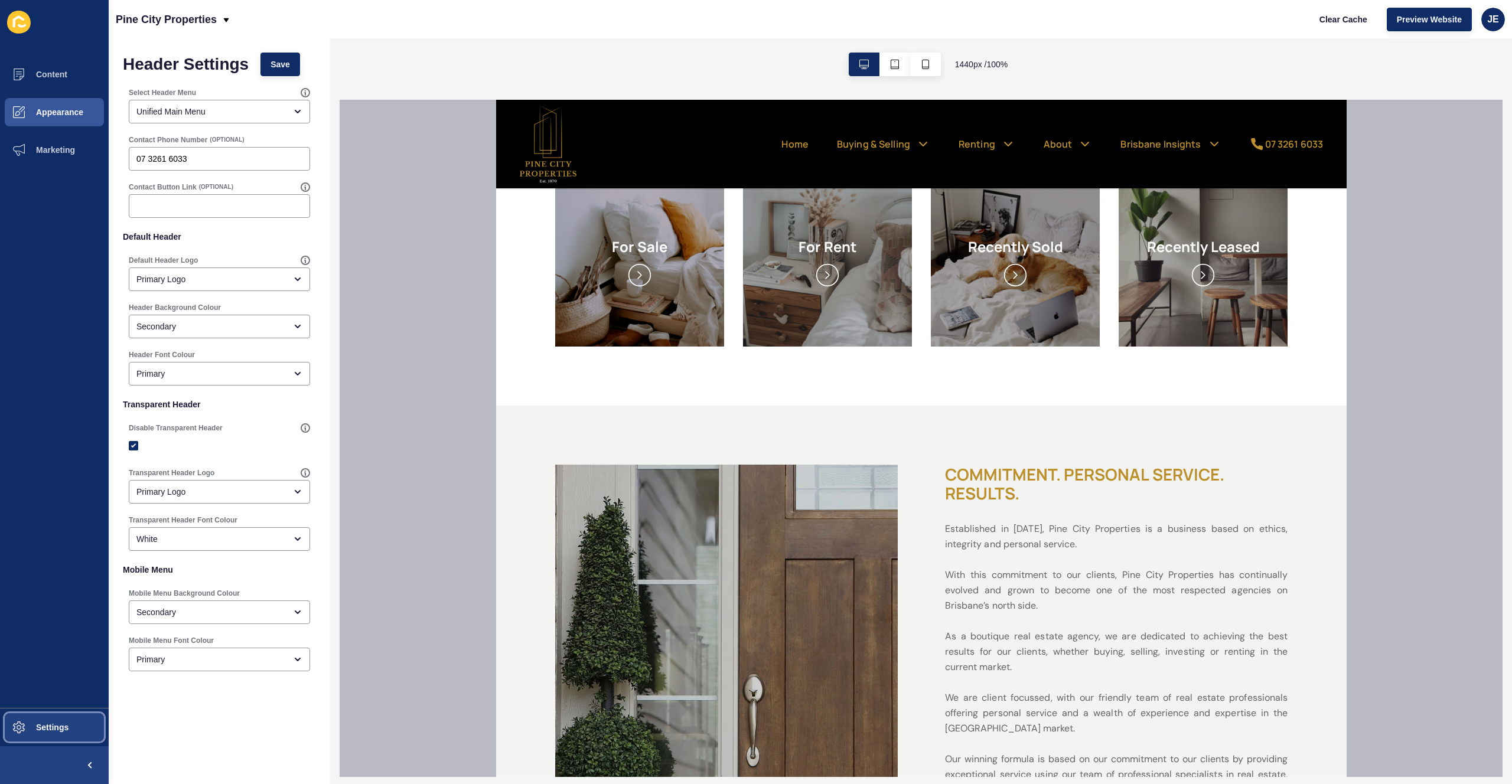
click at [43, 714] on button "Settings" at bounding box center [54, 728] width 109 height 38
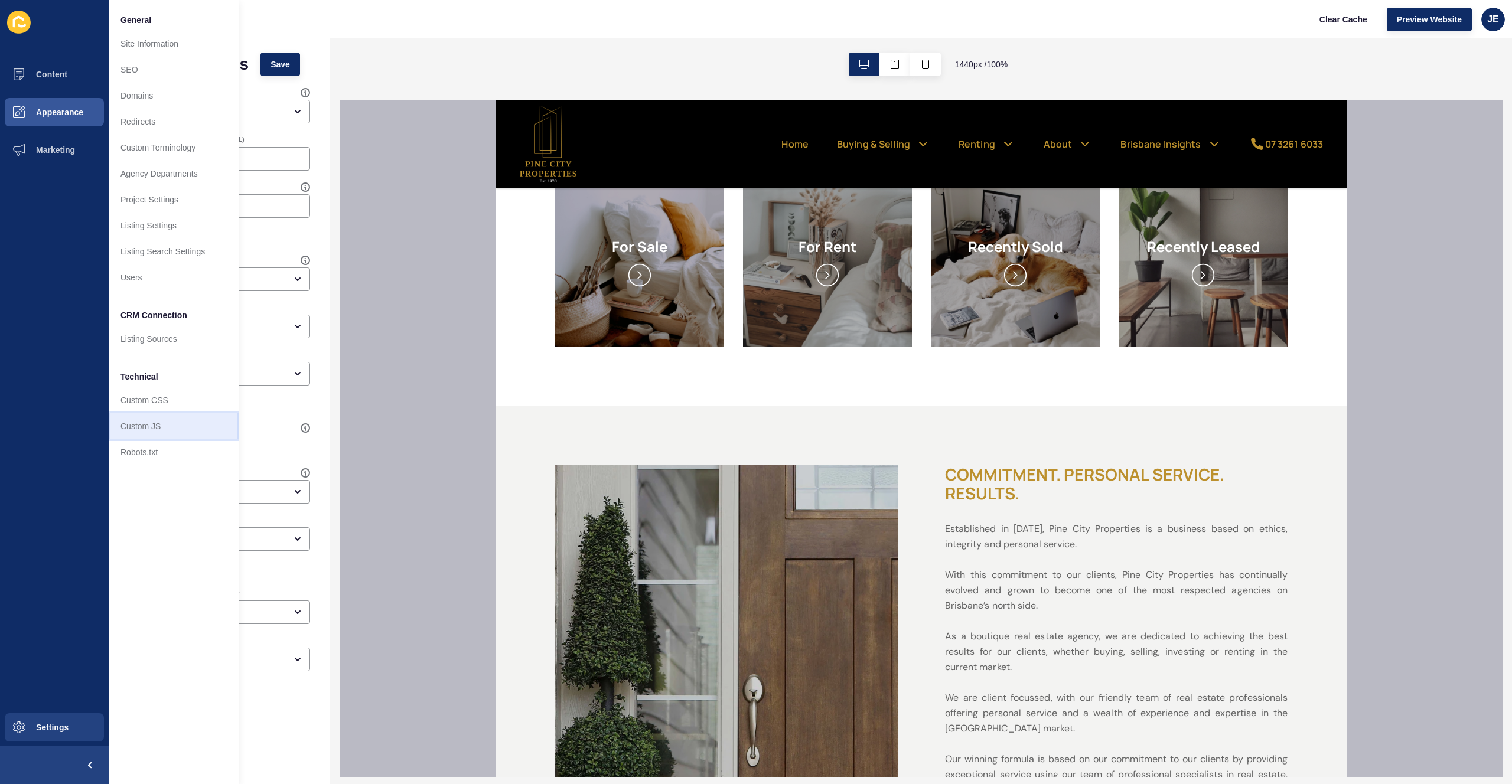
click at [140, 426] on link "Custom JS" at bounding box center [174, 427] width 130 height 26
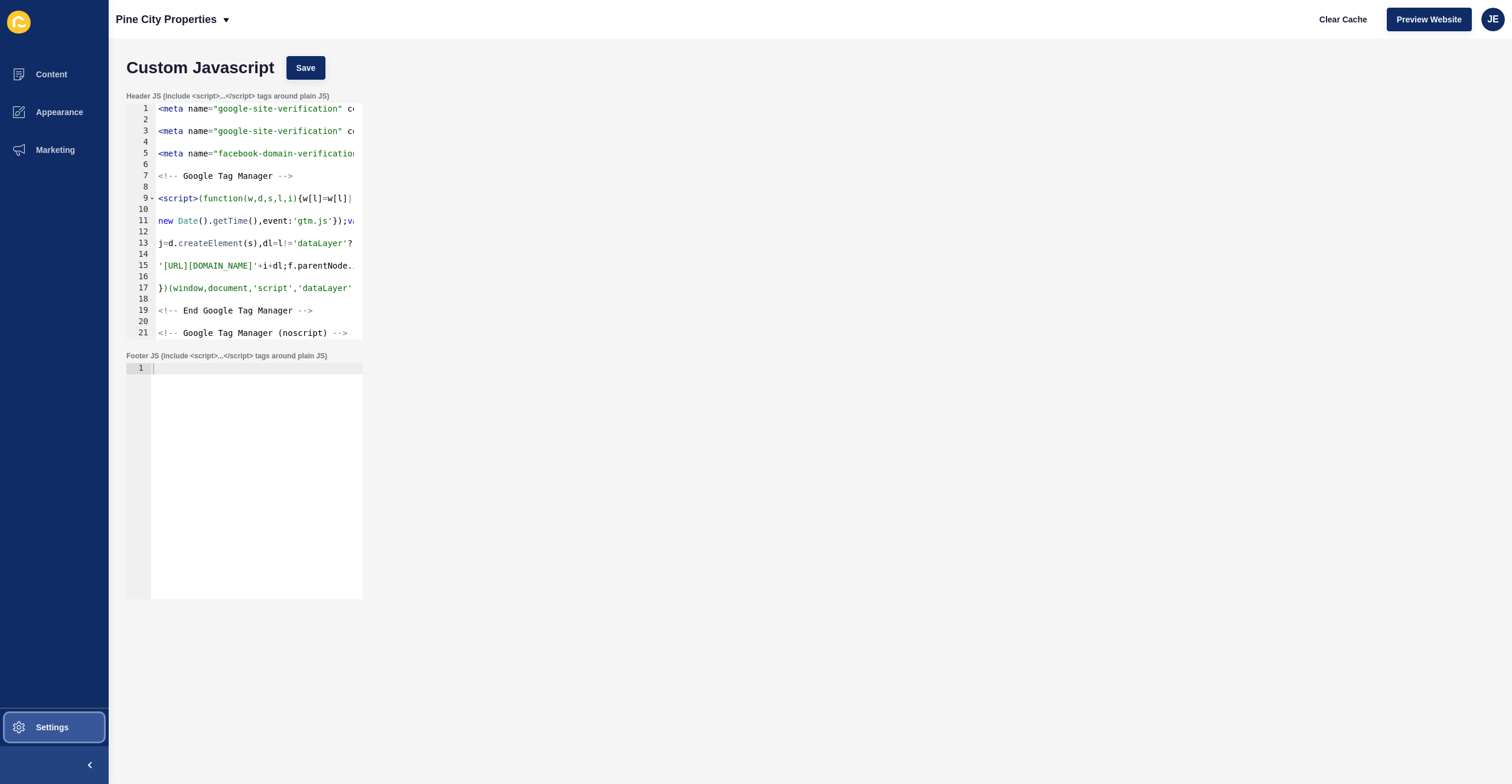
click at [58, 728] on span "Settings" at bounding box center [33, 728] width 70 height 10
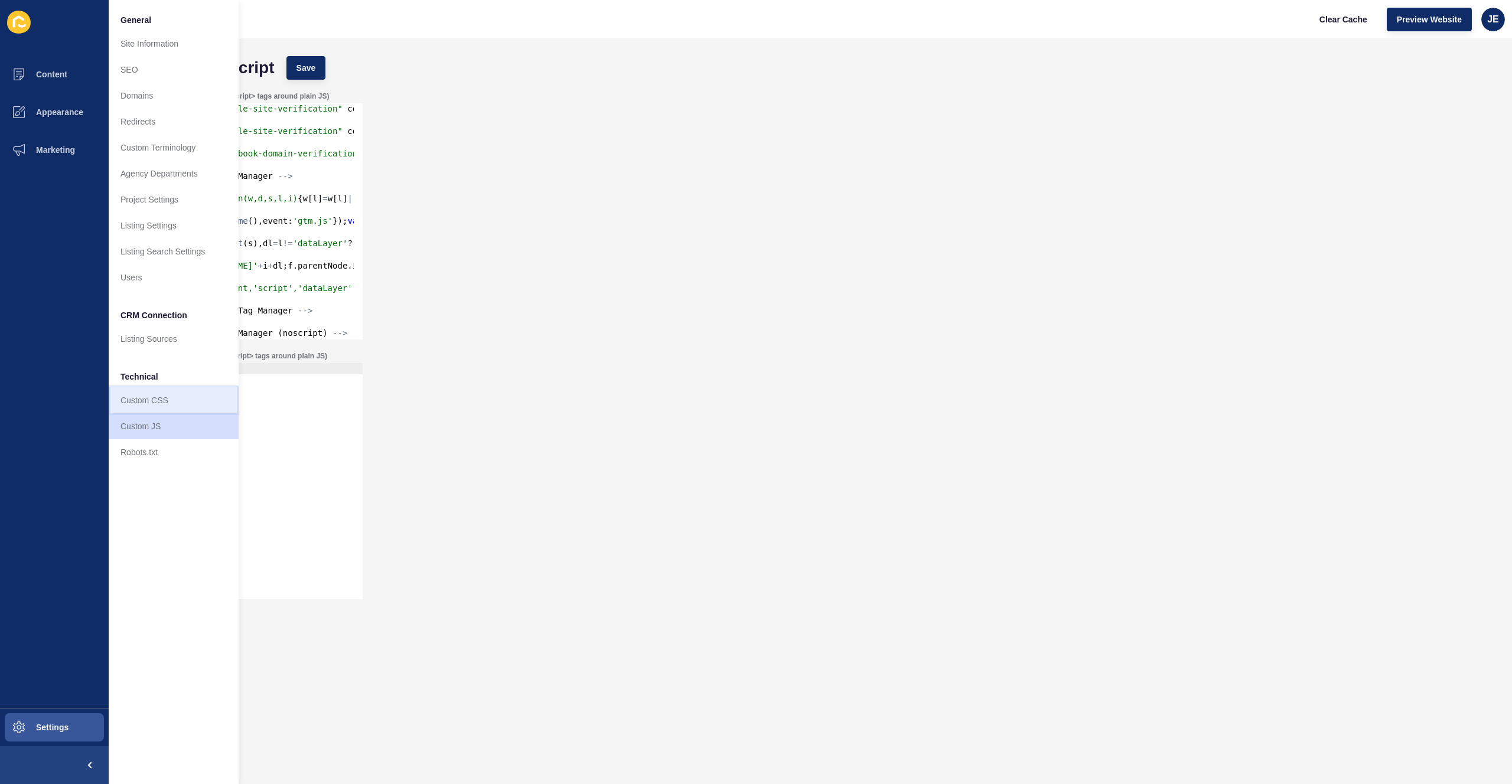
click at [151, 403] on link "Custom CSS" at bounding box center [174, 401] width 130 height 26
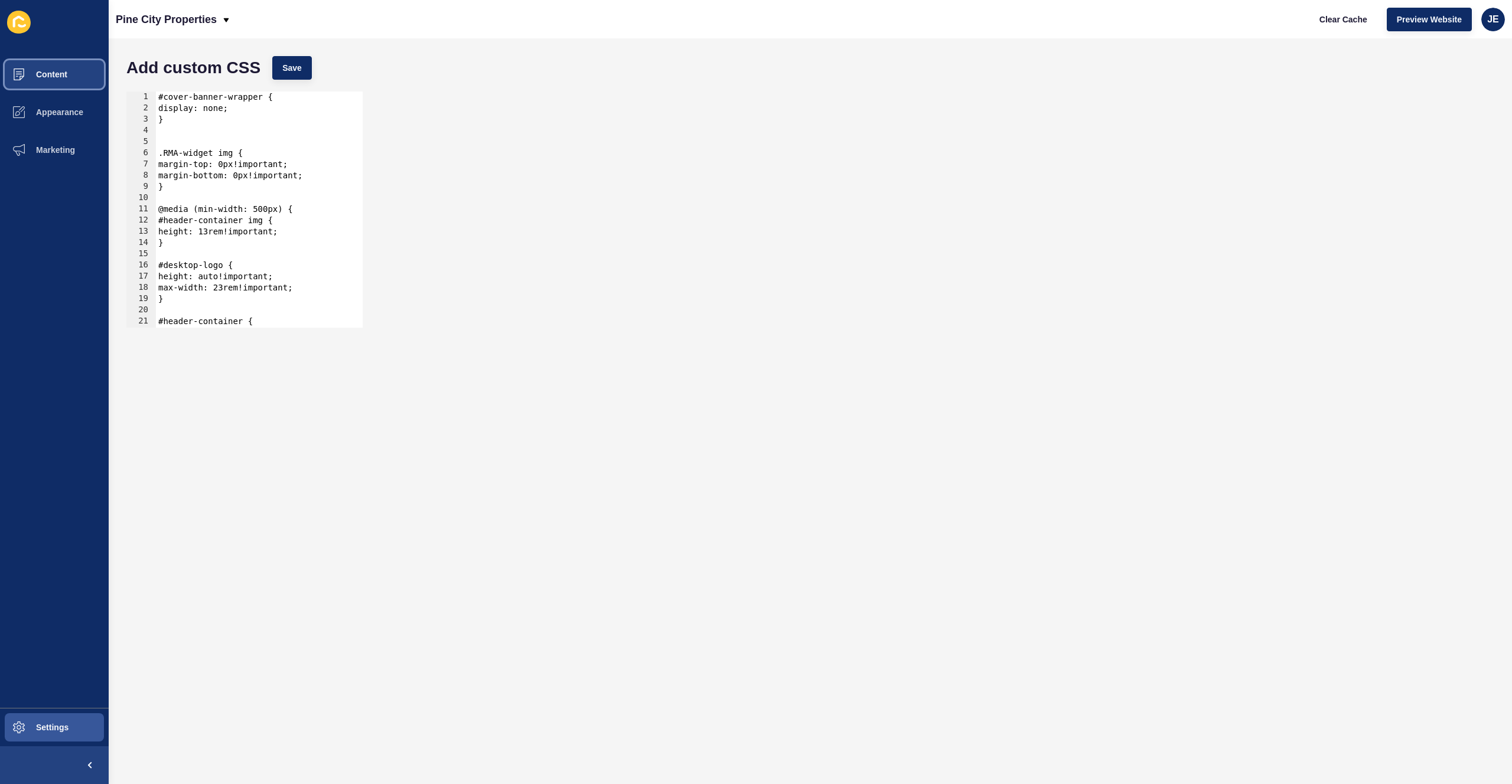
click at [43, 78] on span "Content" at bounding box center [32, 74] width 69 height 10
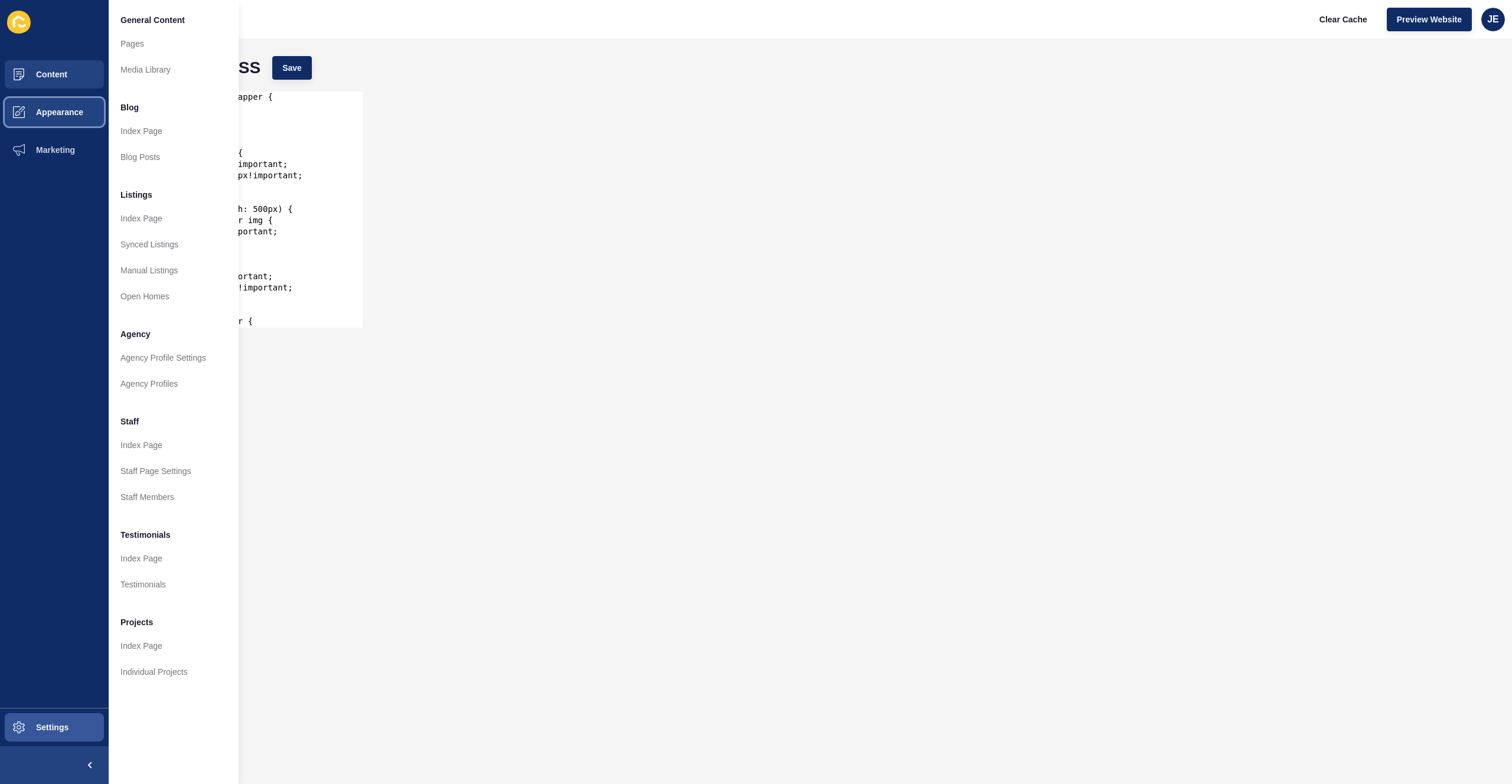
click at [34, 118] on span at bounding box center [19, 112] width 38 height 38
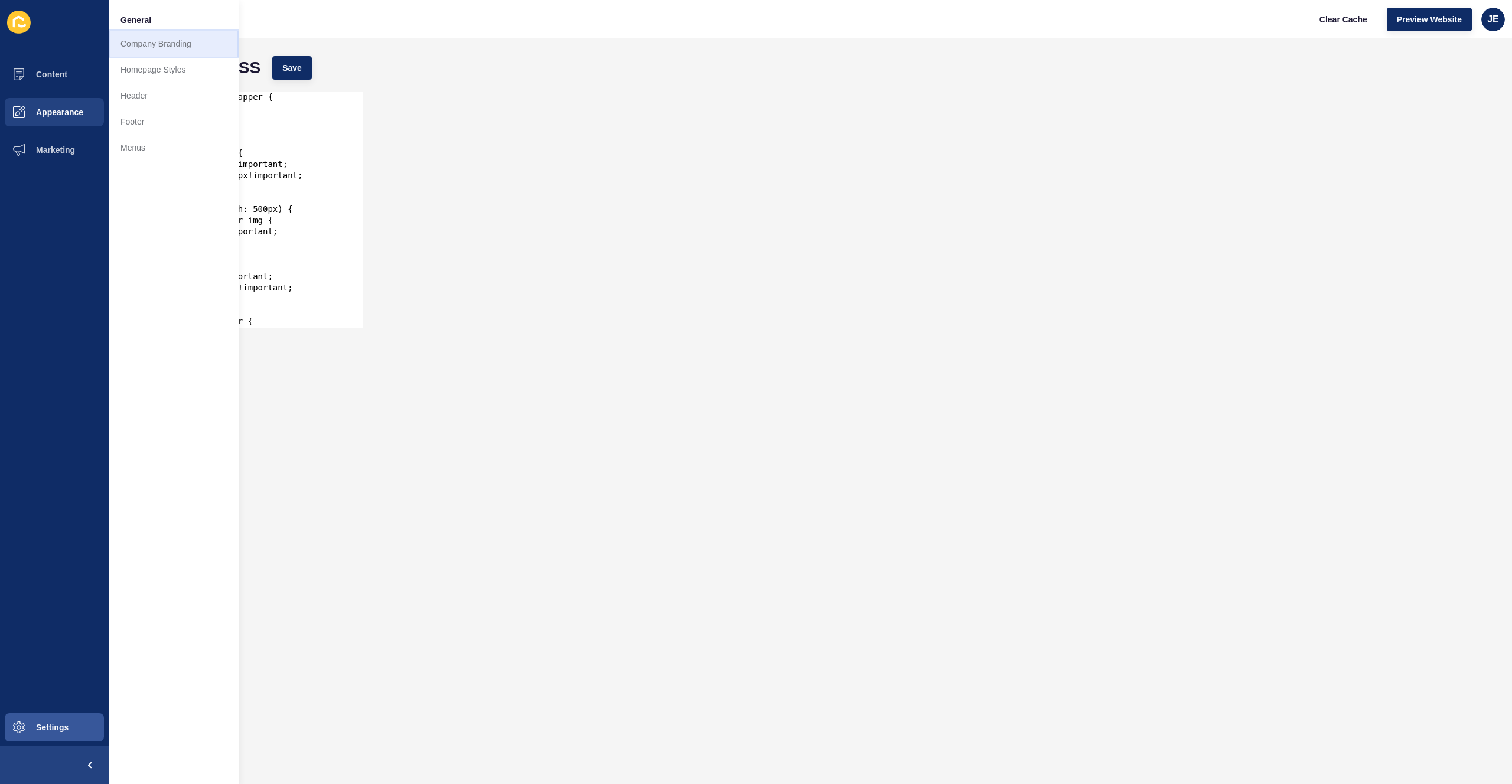
click at [140, 50] on link "Company Branding" at bounding box center [174, 44] width 130 height 26
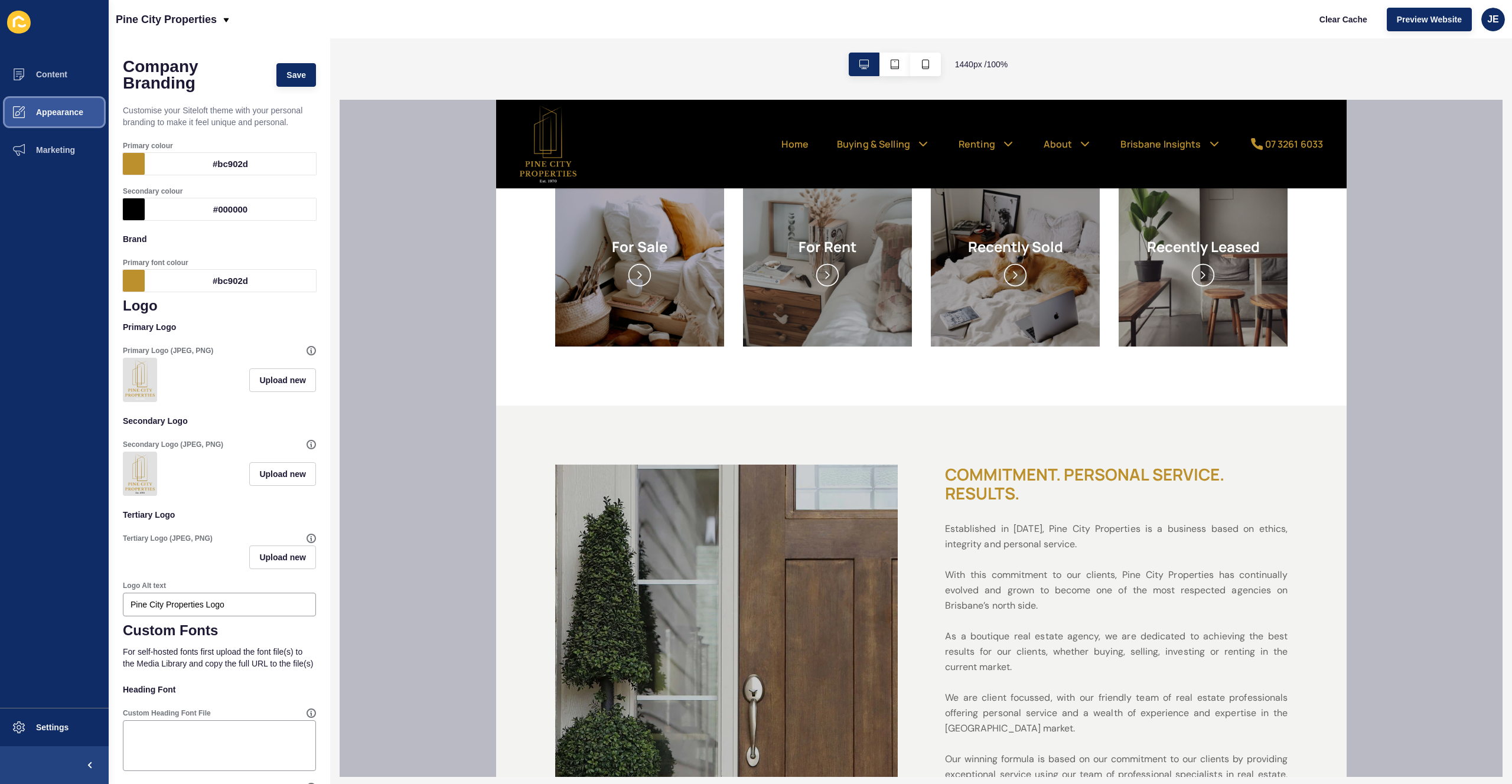
click at [48, 106] on button "Appearance" at bounding box center [54, 112] width 109 height 38
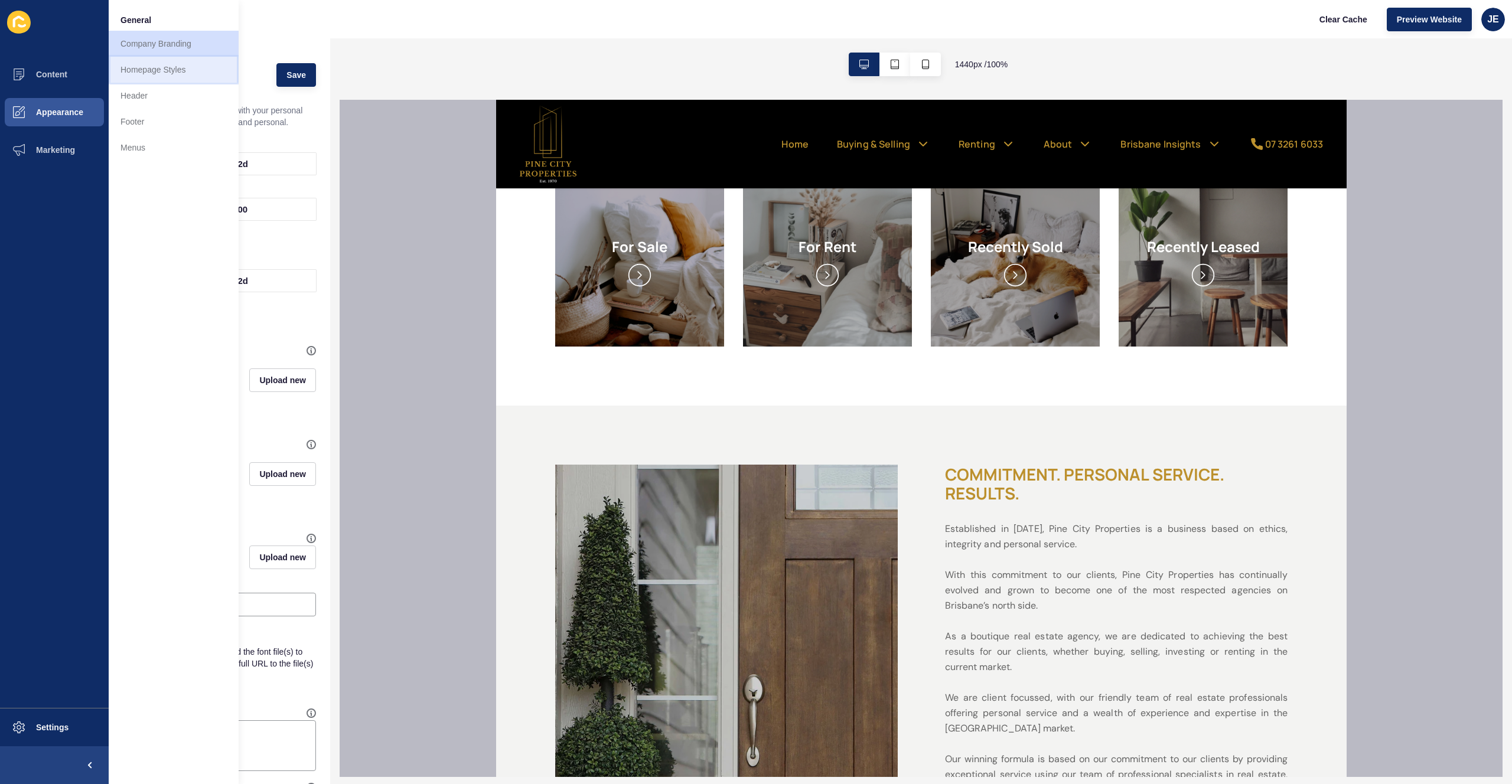
click at [139, 70] on link "Homepage Styles" at bounding box center [174, 70] width 130 height 26
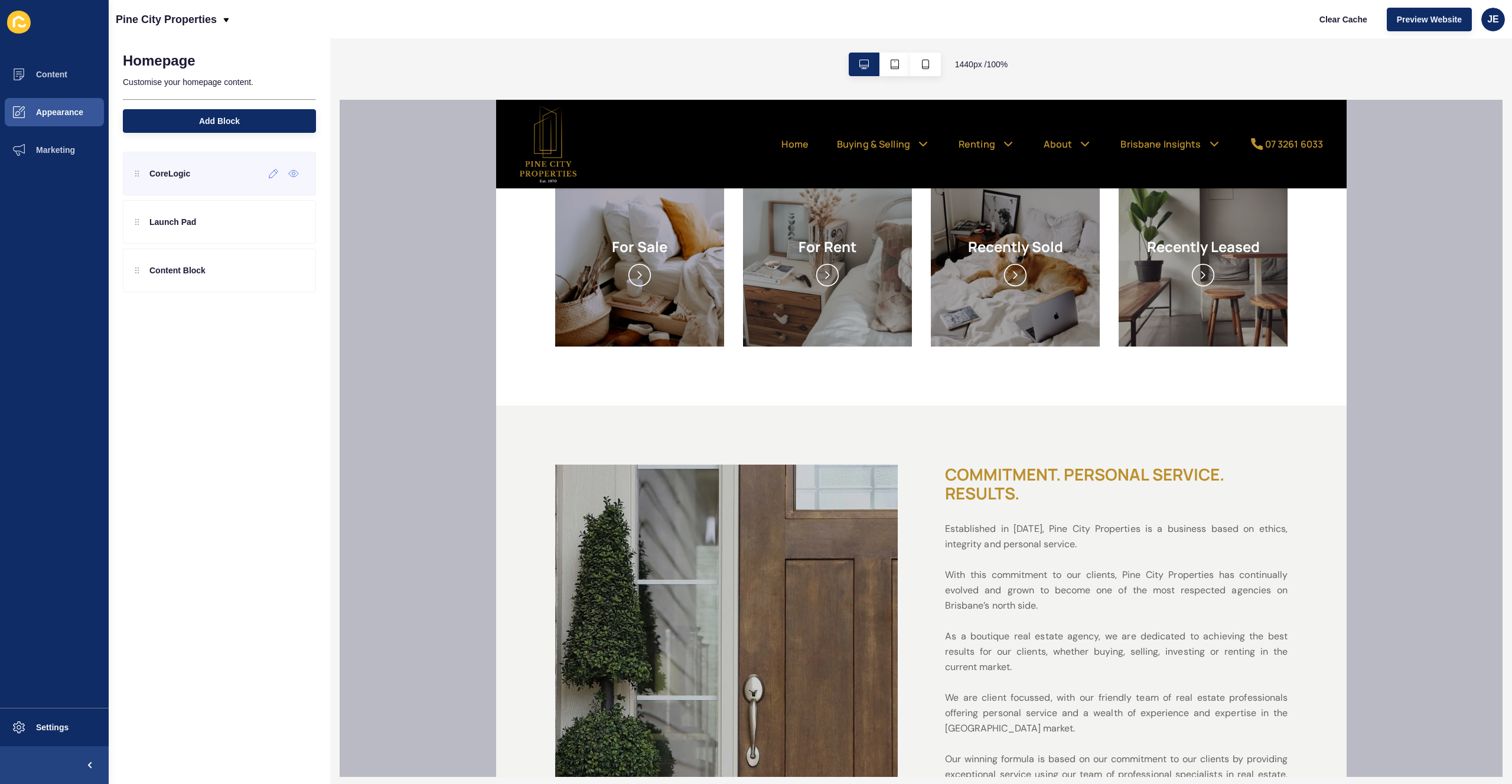
click at [221, 172] on div "CoreLogic" at bounding box center [219, 173] width 193 height 43
click at [227, 286] on div "Content Block" at bounding box center [219, 270] width 193 height 43
click at [269, 272] on icon at bounding box center [273, 271] width 10 height 10
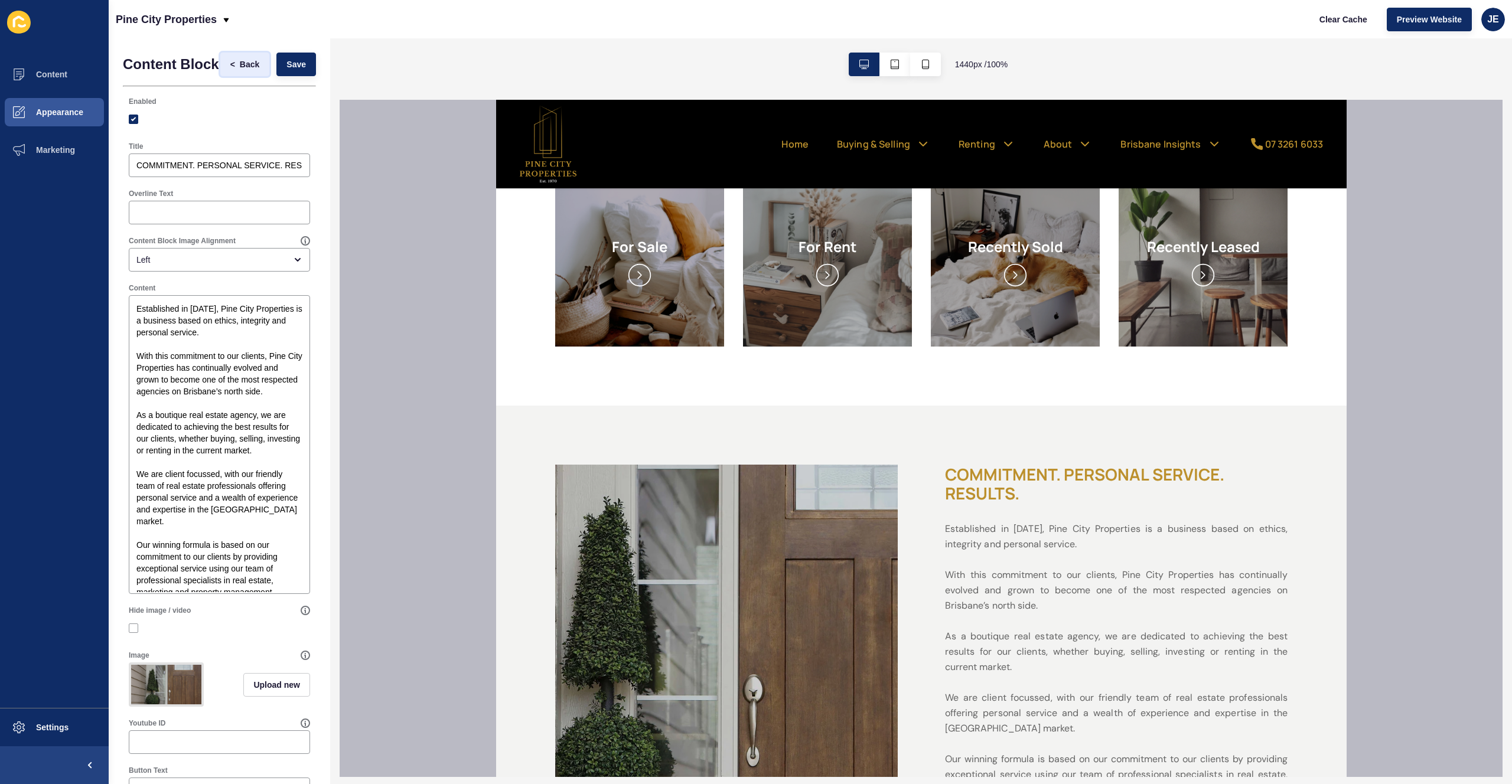
click at [235, 76] on button "< Back" at bounding box center [245, 64] width 50 height 23
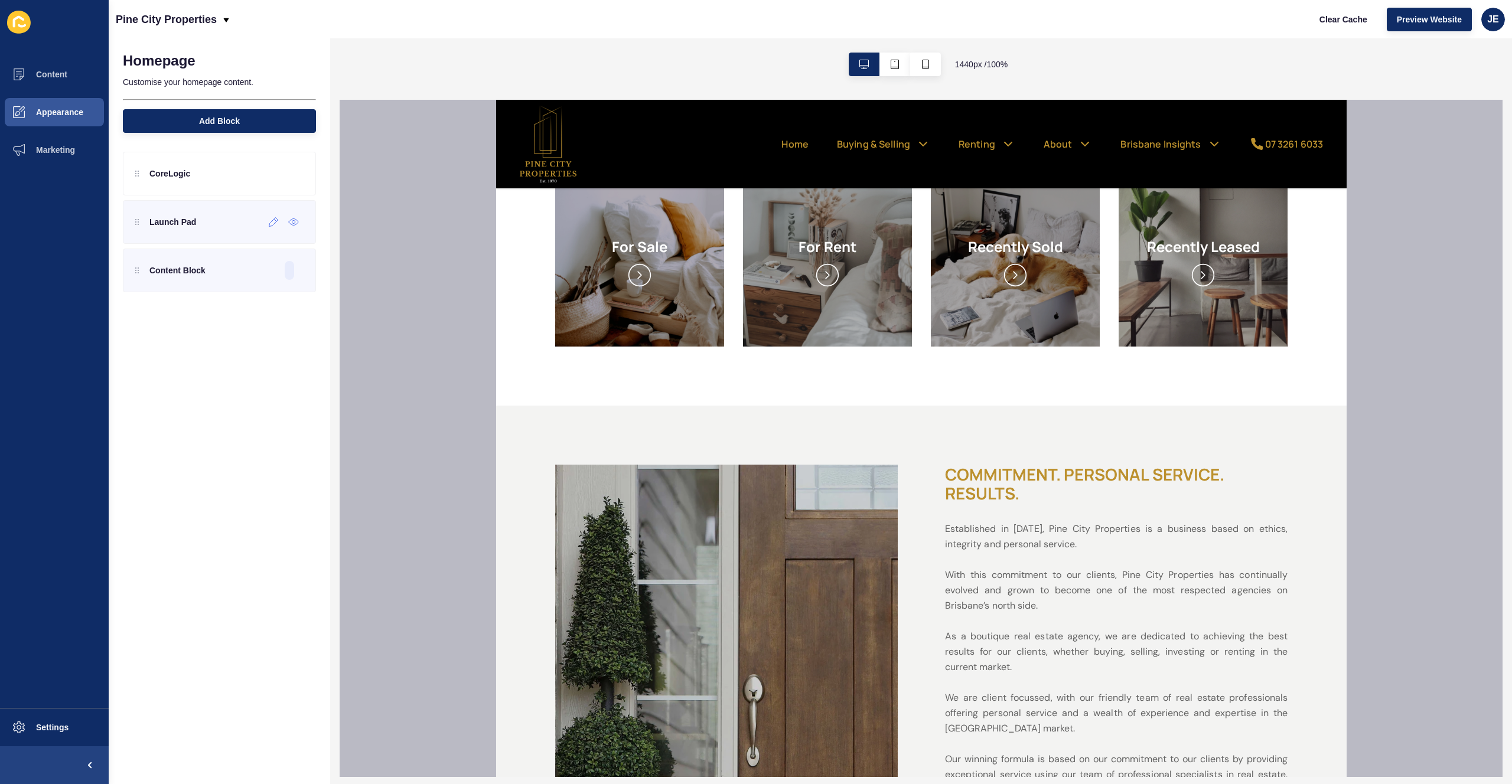
click at [193, 225] on p "Launch Pad" at bounding box center [173, 222] width 47 height 12
click at [268, 229] on div at bounding box center [273, 222] width 19 height 19
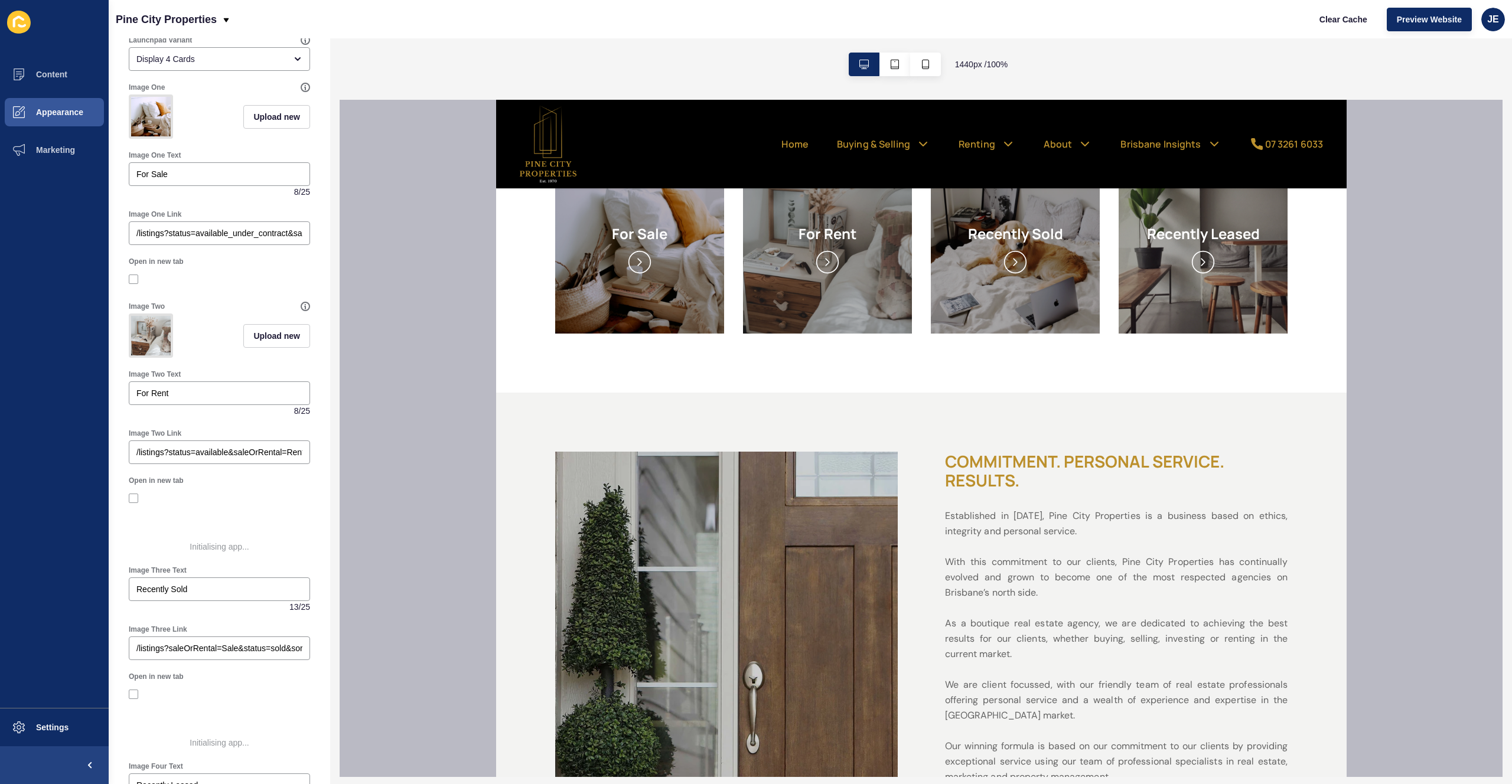
scroll to position [12, 0]
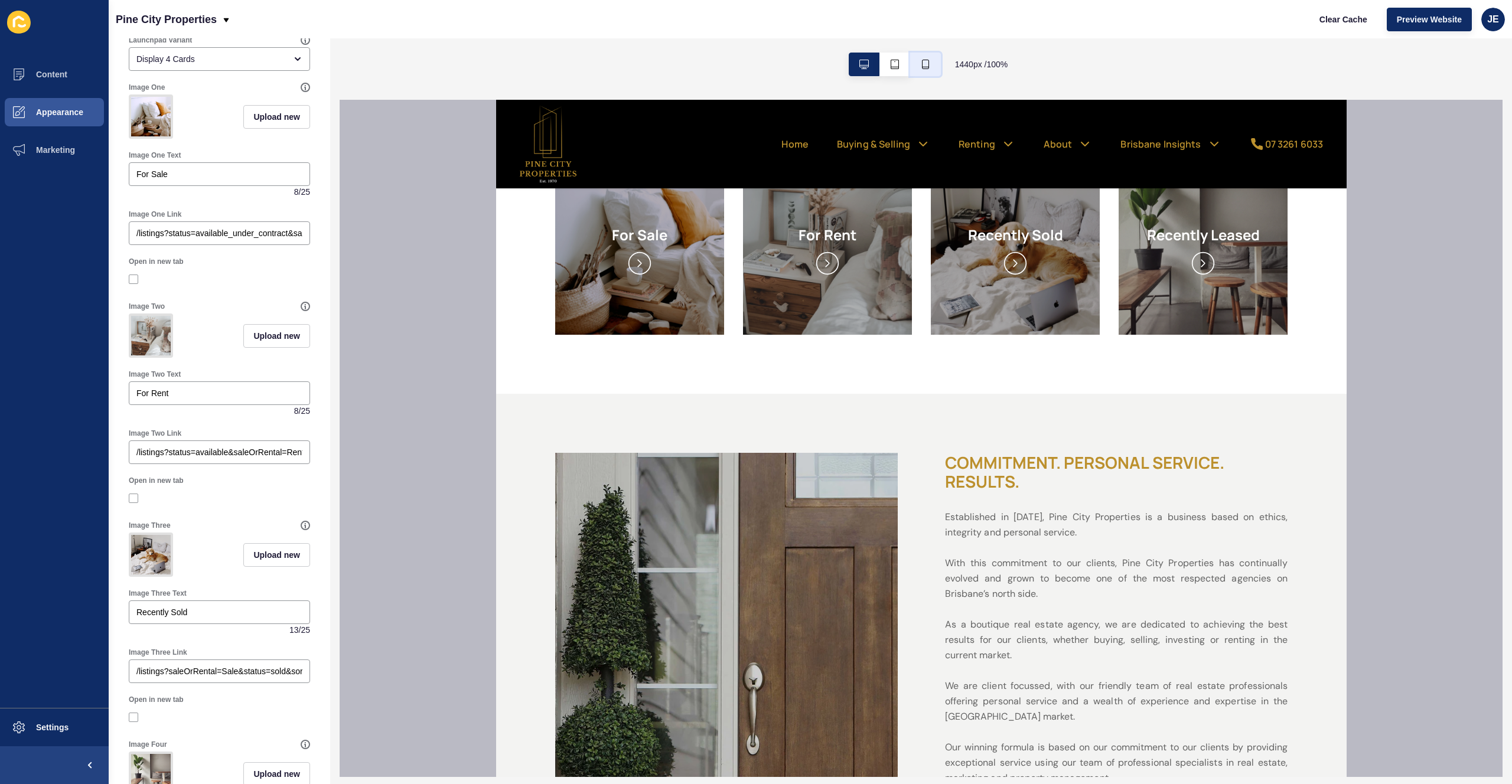
click at [921, 70] on button "button" at bounding box center [925, 64] width 31 height 23
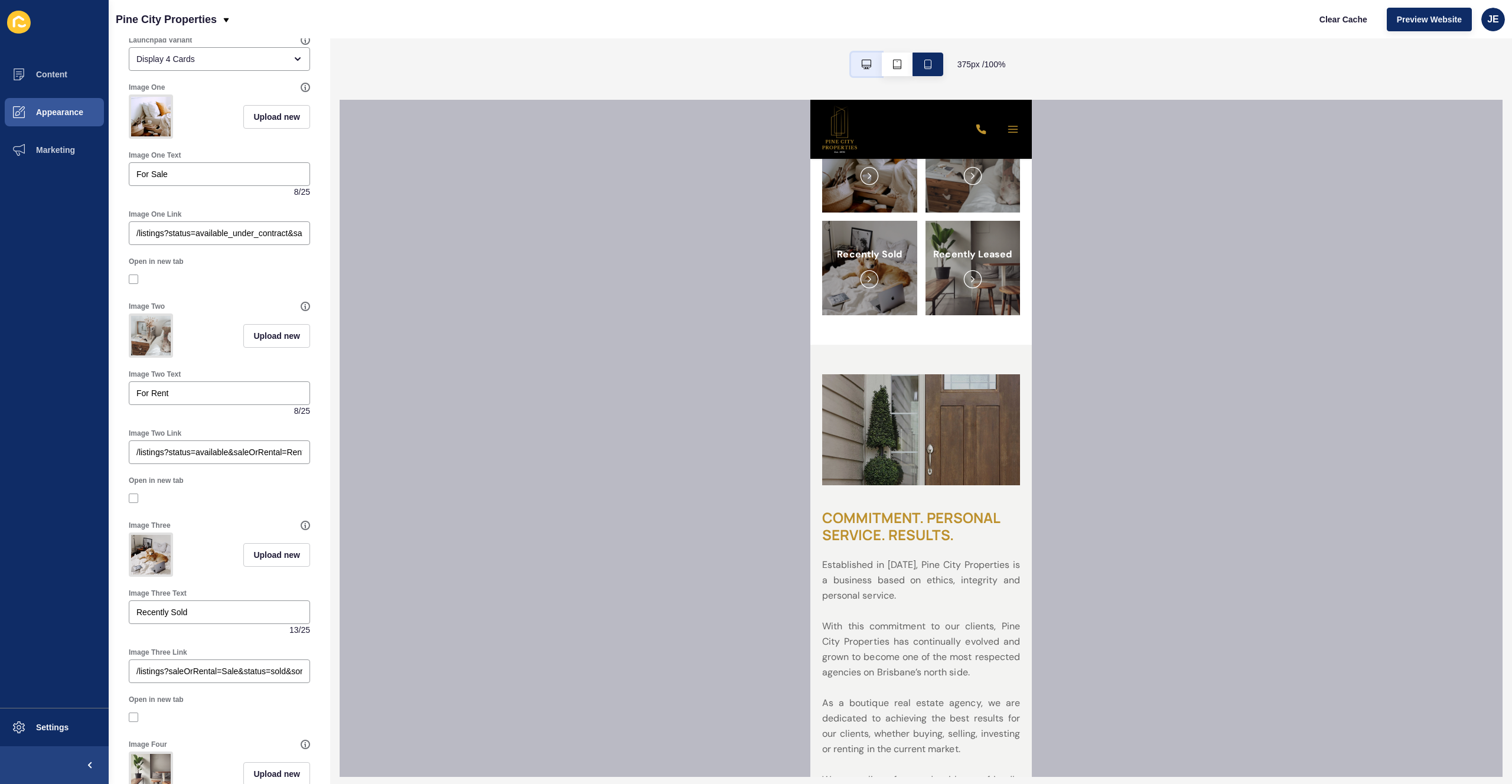
click at [875, 65] on button "button" at bounding box center [866, 64] width 31 height 23
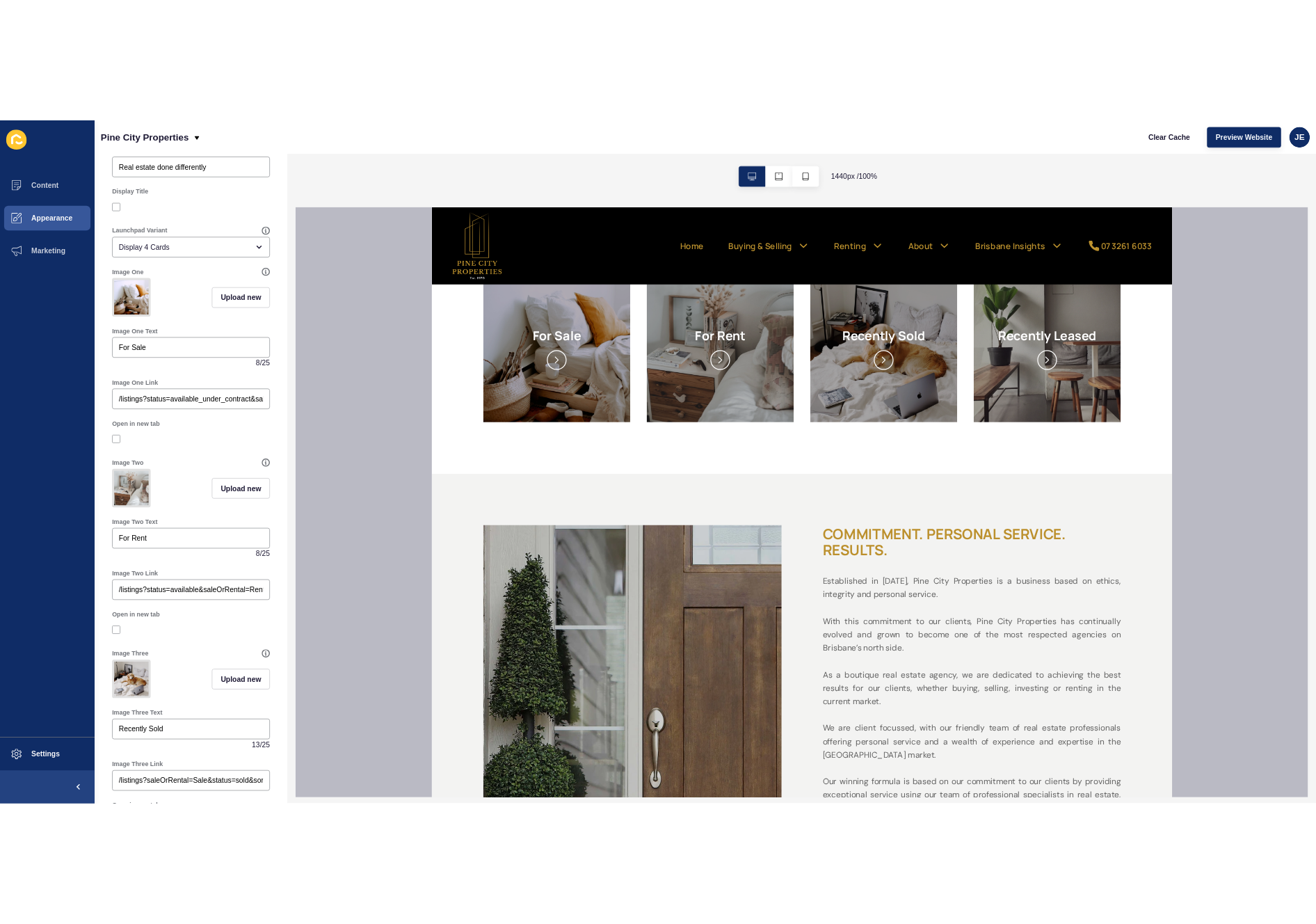
scroll to position [0, 0]
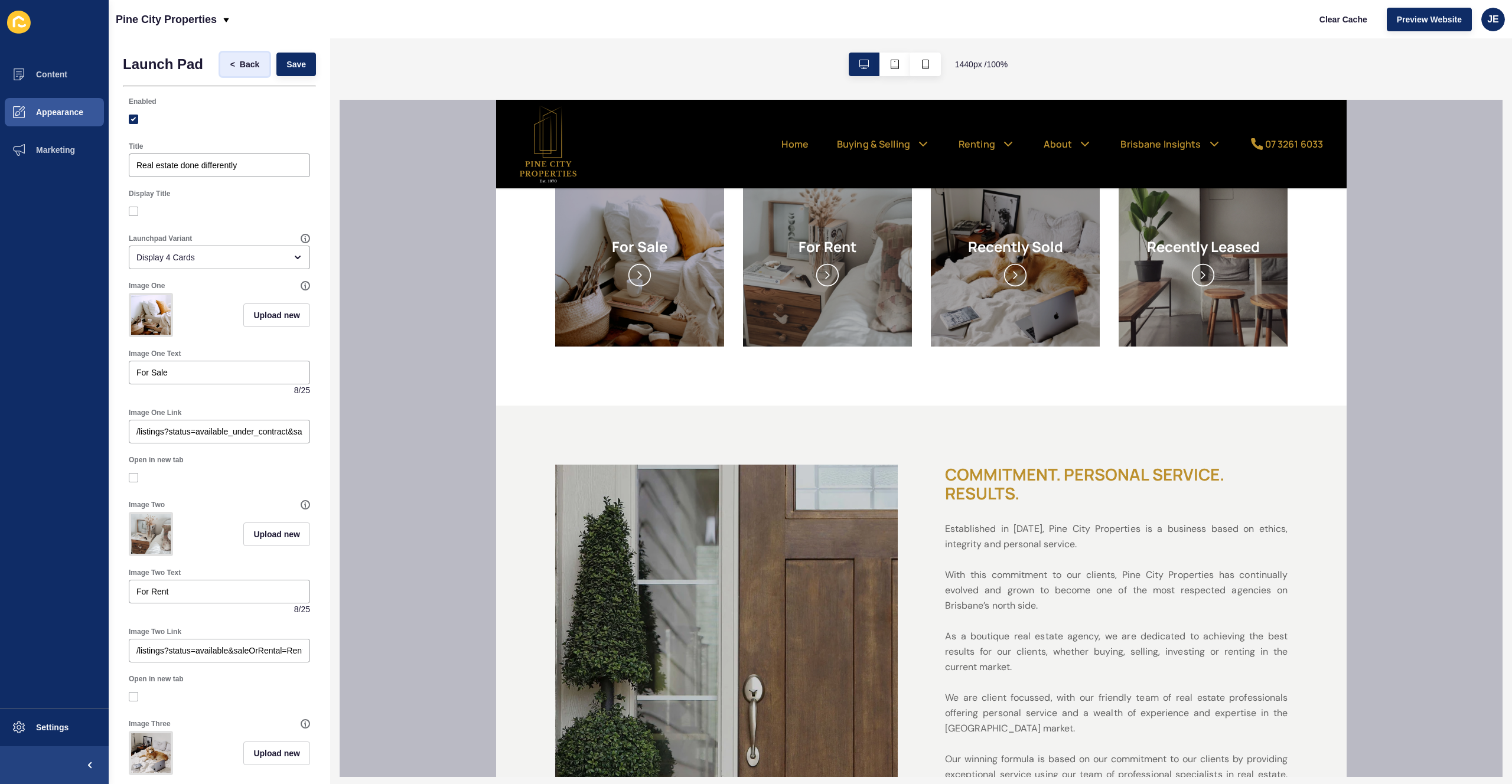
click at [240, 65] on span "Back" at bounding box center [249, 64] width 19 height 12
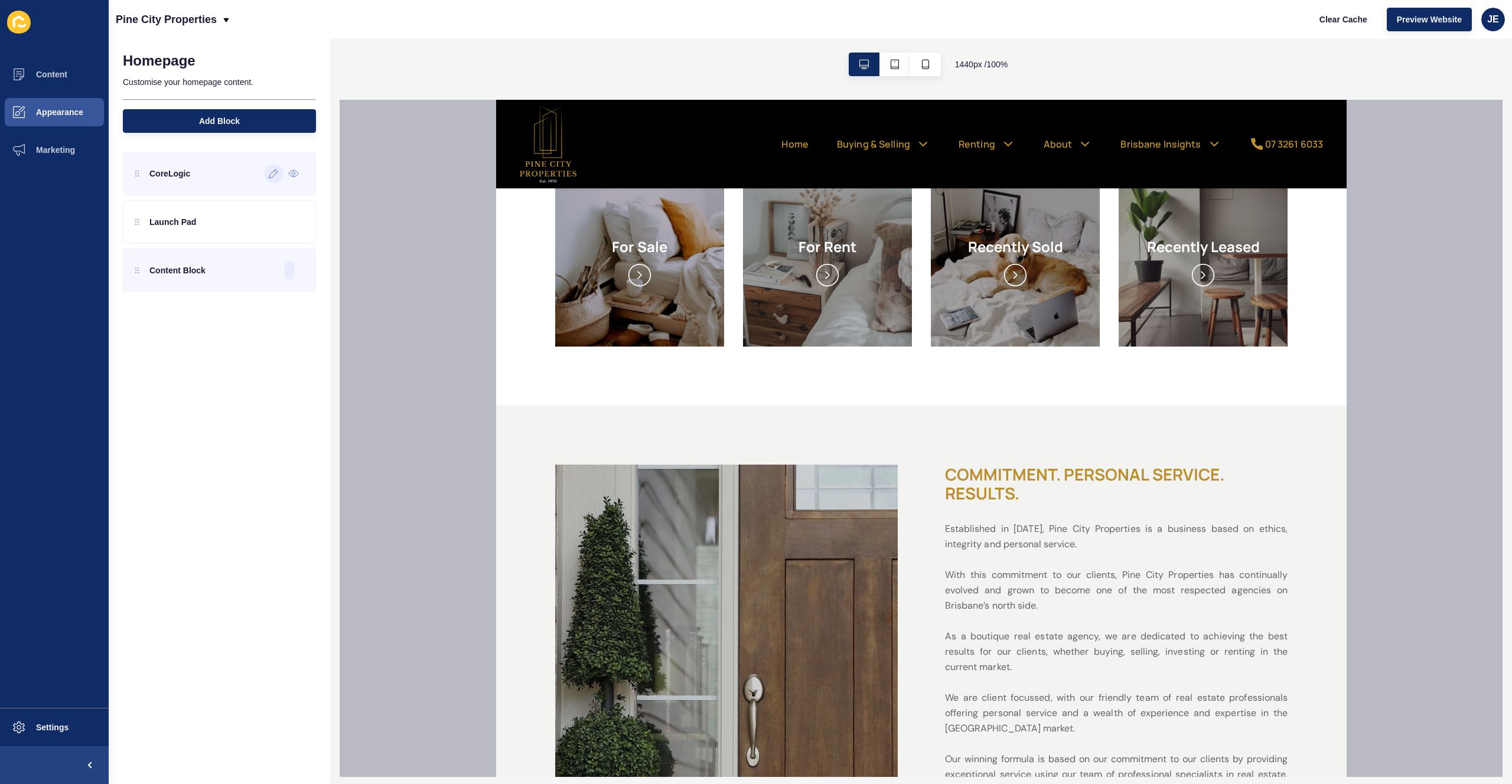
click at [272, 175] on icon at bounding box center [273, 173] width 10 height 10
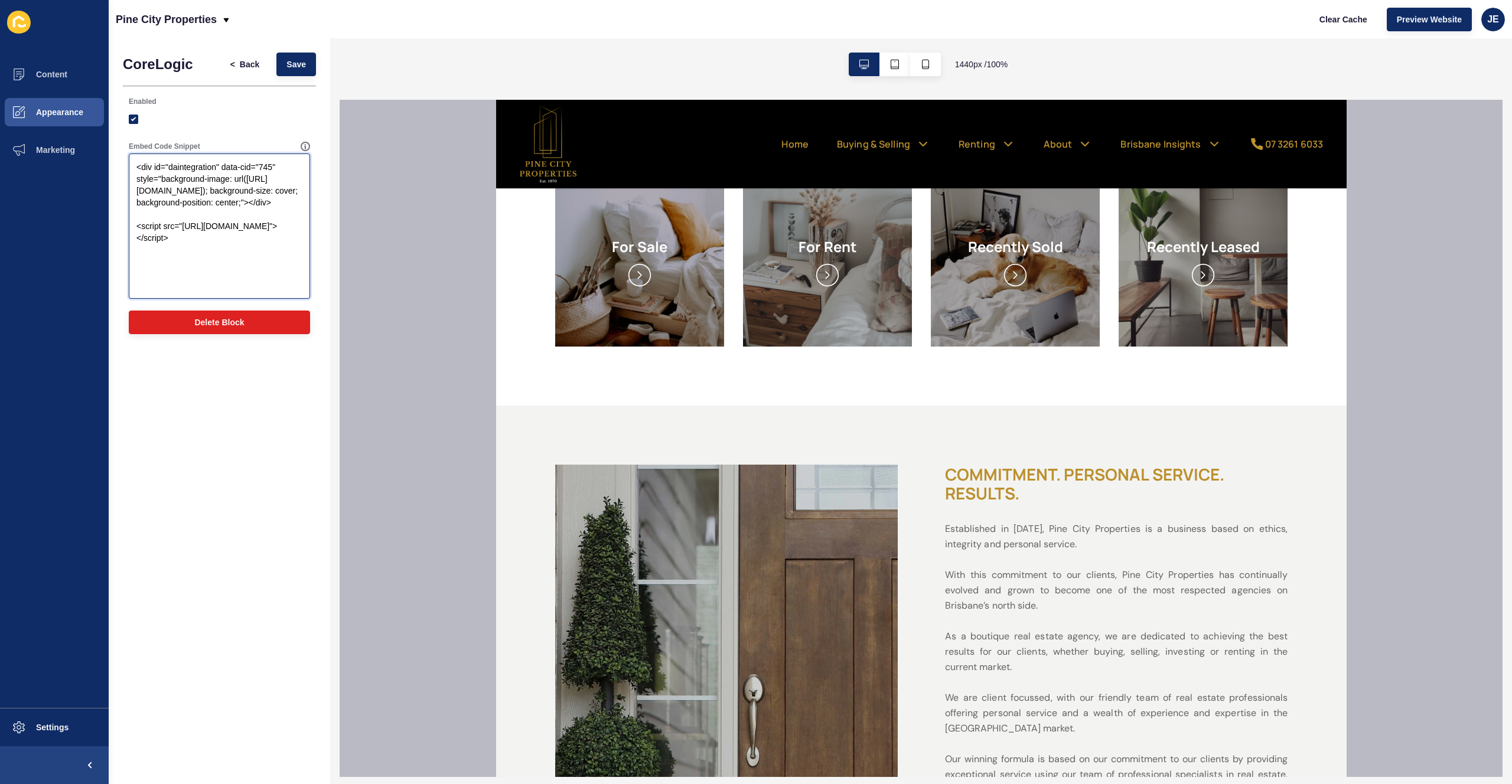
click at [208, 212] on textarea "<div id="daintegration" data-cid="745" style="background-image: url(https://app…" at bounding box center [220, 226] width 178 height 142
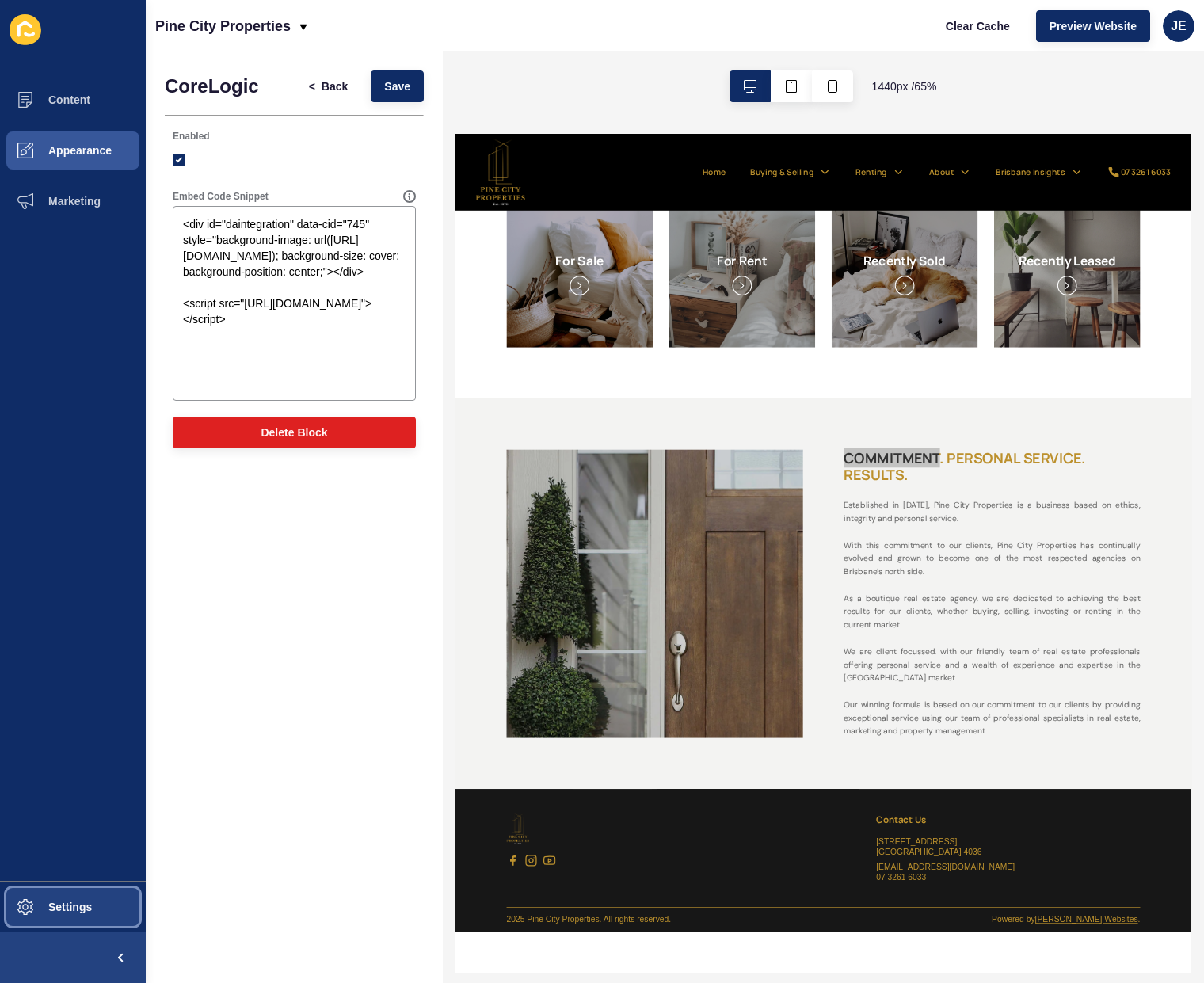
click at [64, 922] on button "Settings" at bounding box center [73, 906] width 146 height 51
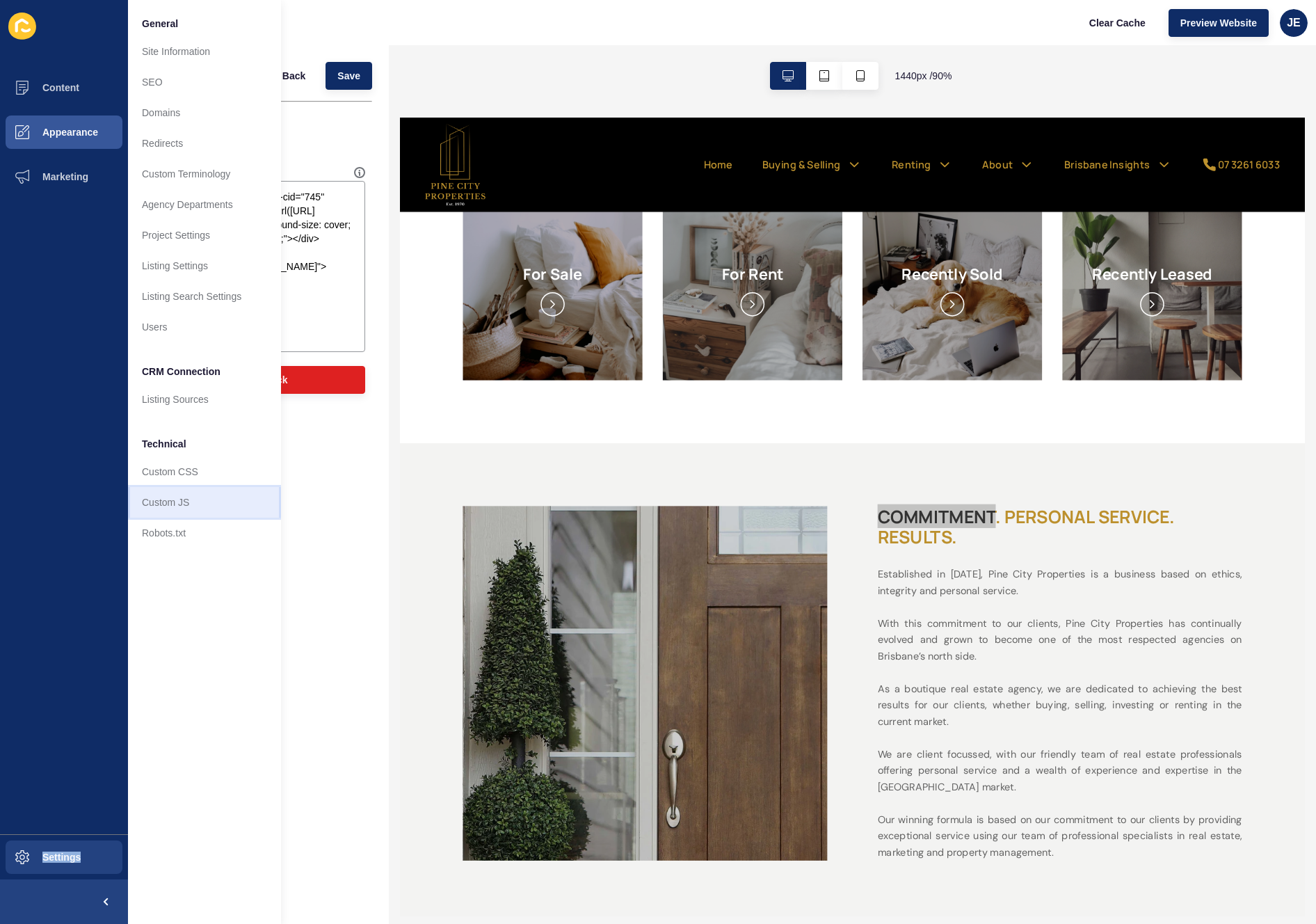
click at [220, 507] on link "Custom JS" at bounding box center [204, 503] width 153 height 31
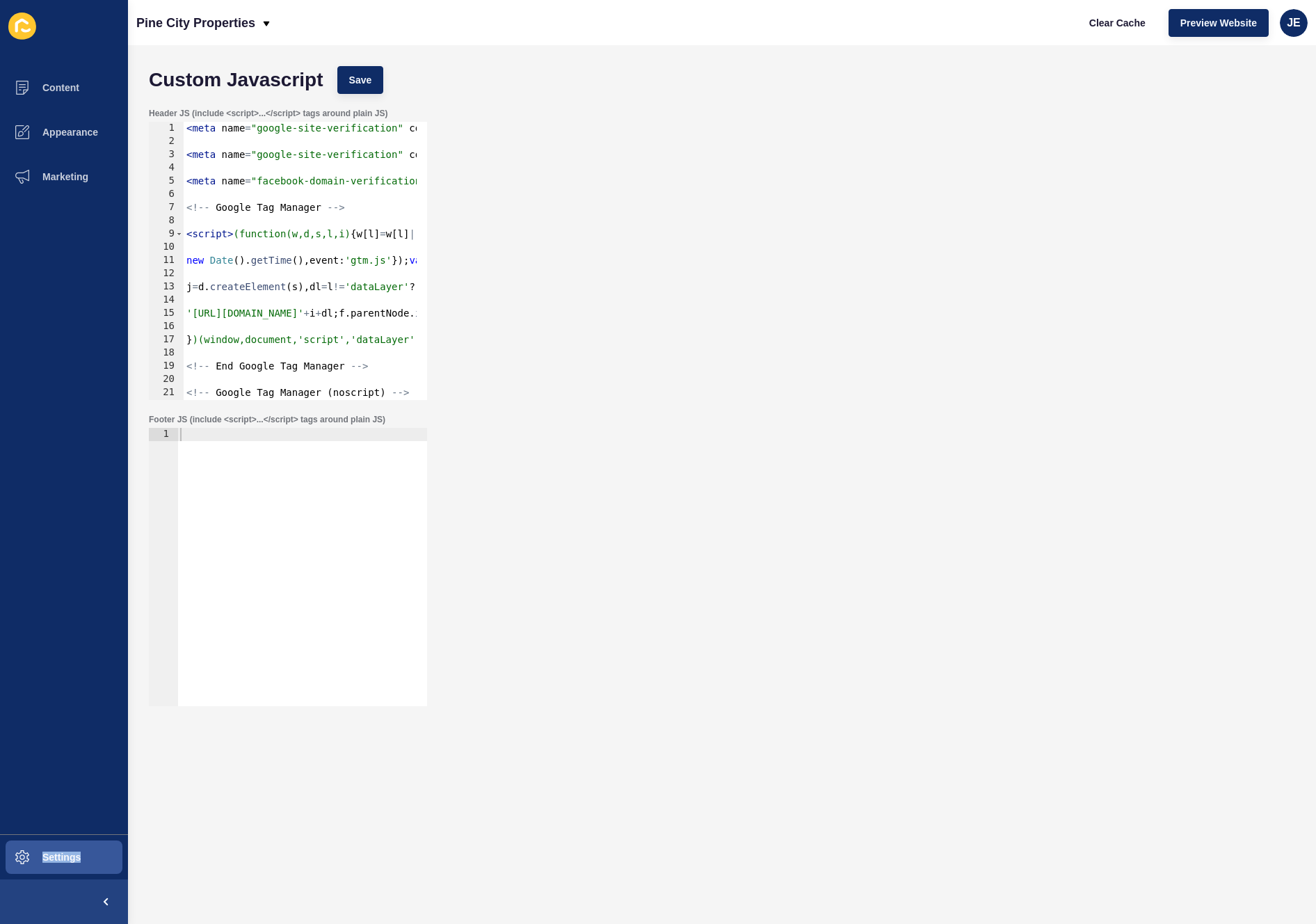
scroll to position [89, 0]
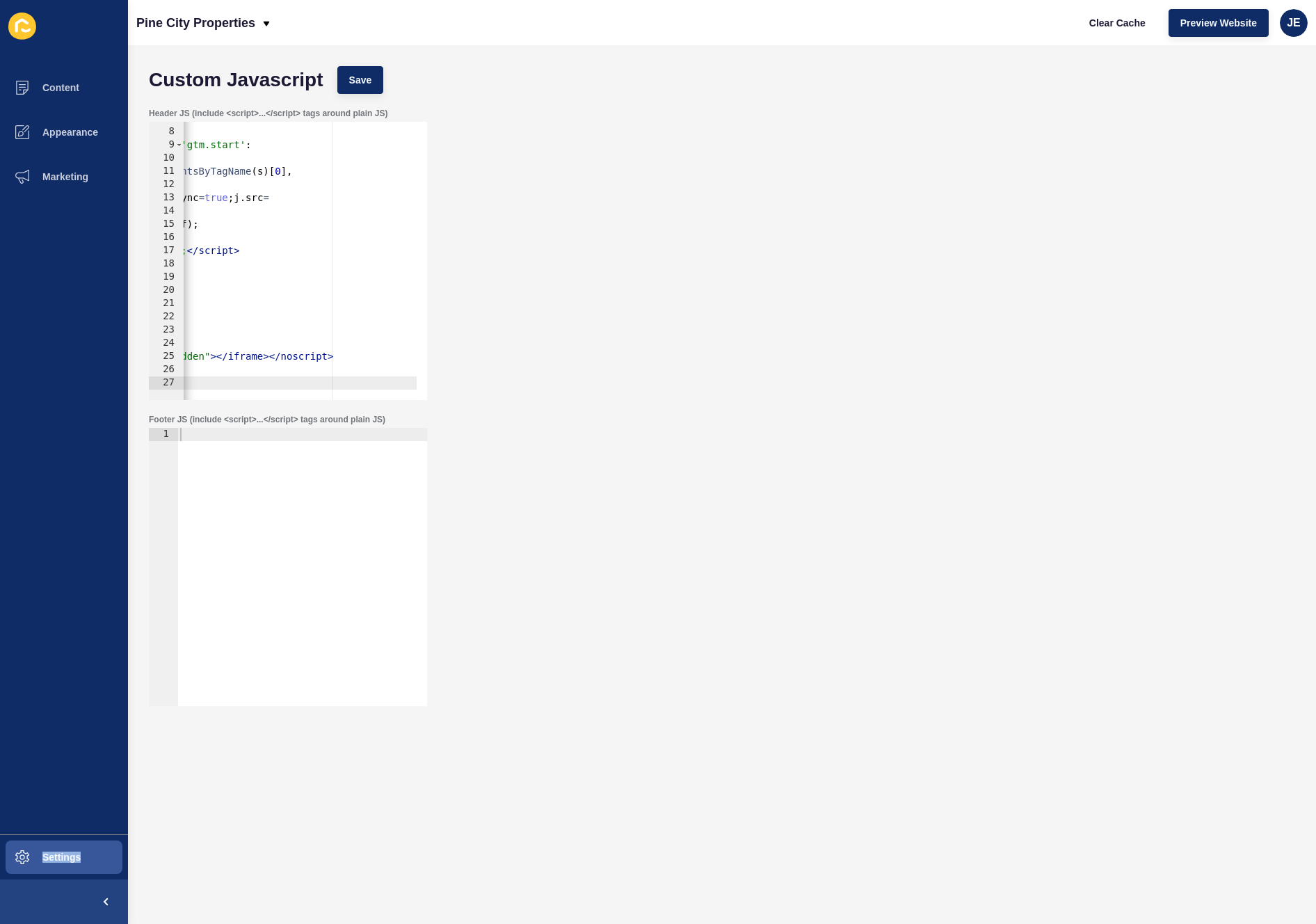
type textarea "<!-- End Google Tag Manager (noscript) -->"
click at [345, 380] on div "<!-- Google Tag Manager --> < script > (function(w,d,s,l,i) { w [ l ] = w [ l ]…" at bounding box center [139, 259] width 555 height 294
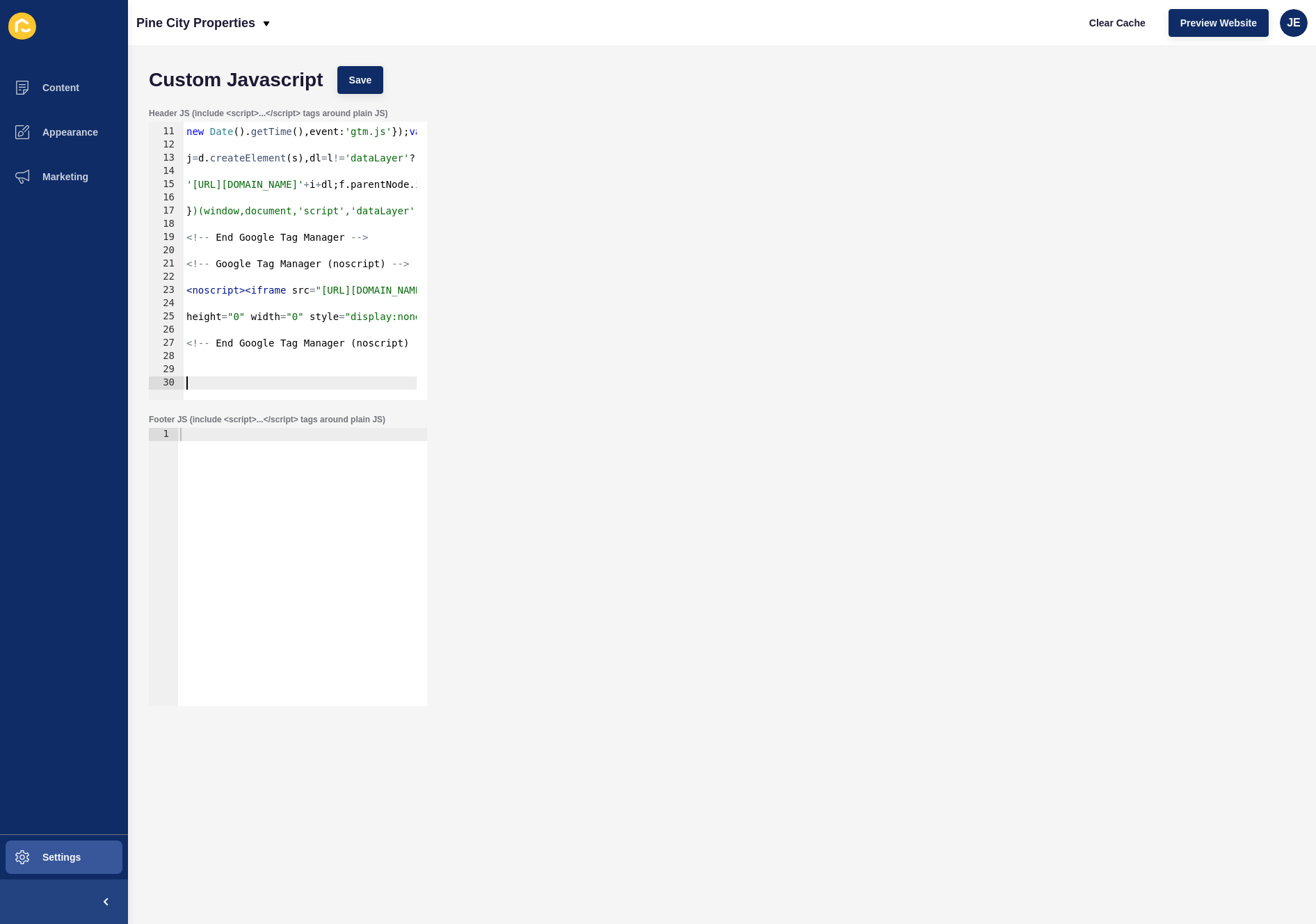
paste textarea "</script>"
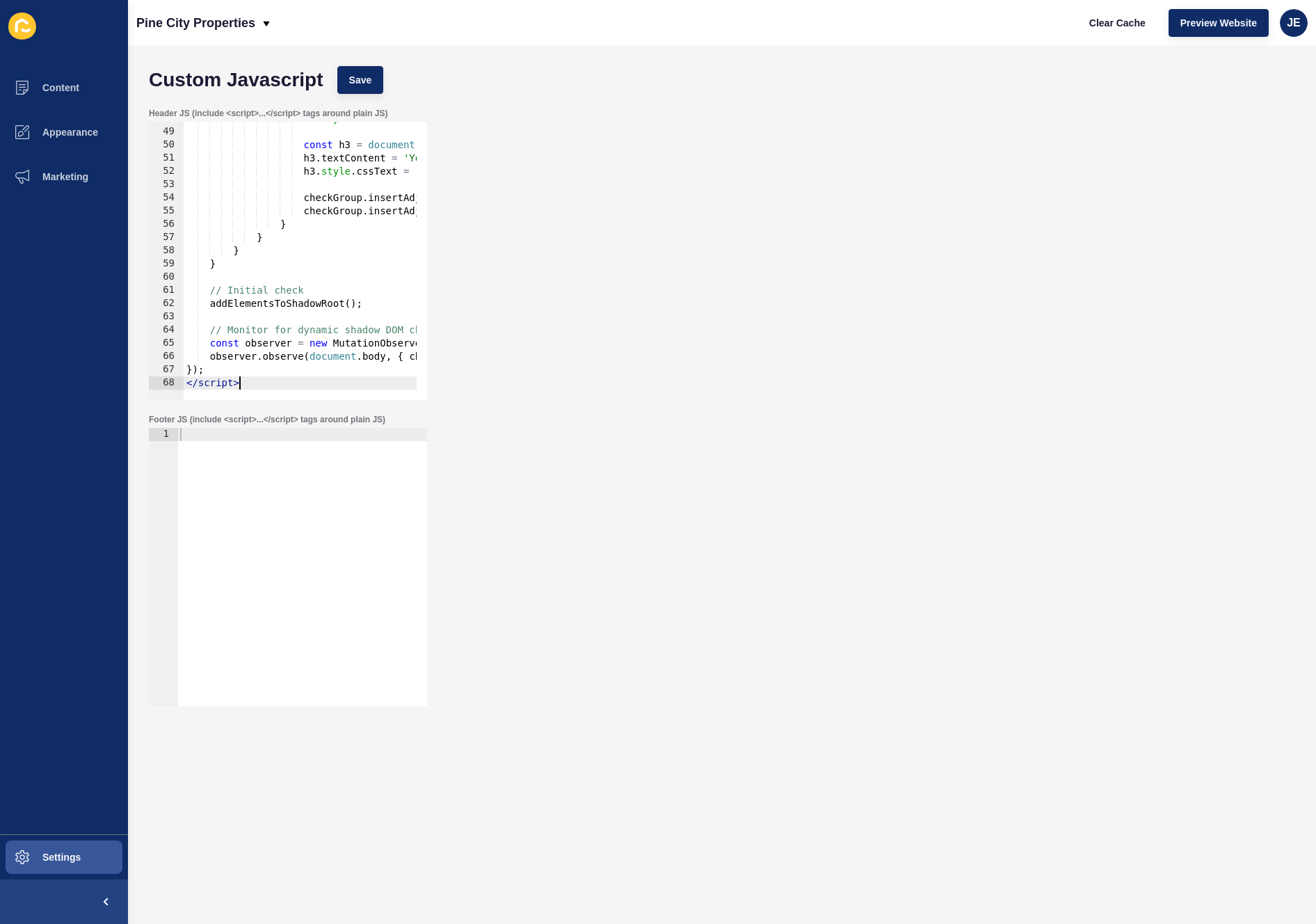
scroll to position [631, 0]
click at [370, 93] on button "Save" at bounding box center [360, 80] width 46 height 28
click at [1125, 25] on span "Clear Cache" at bounding box center [1117, 23] width 56 height 14
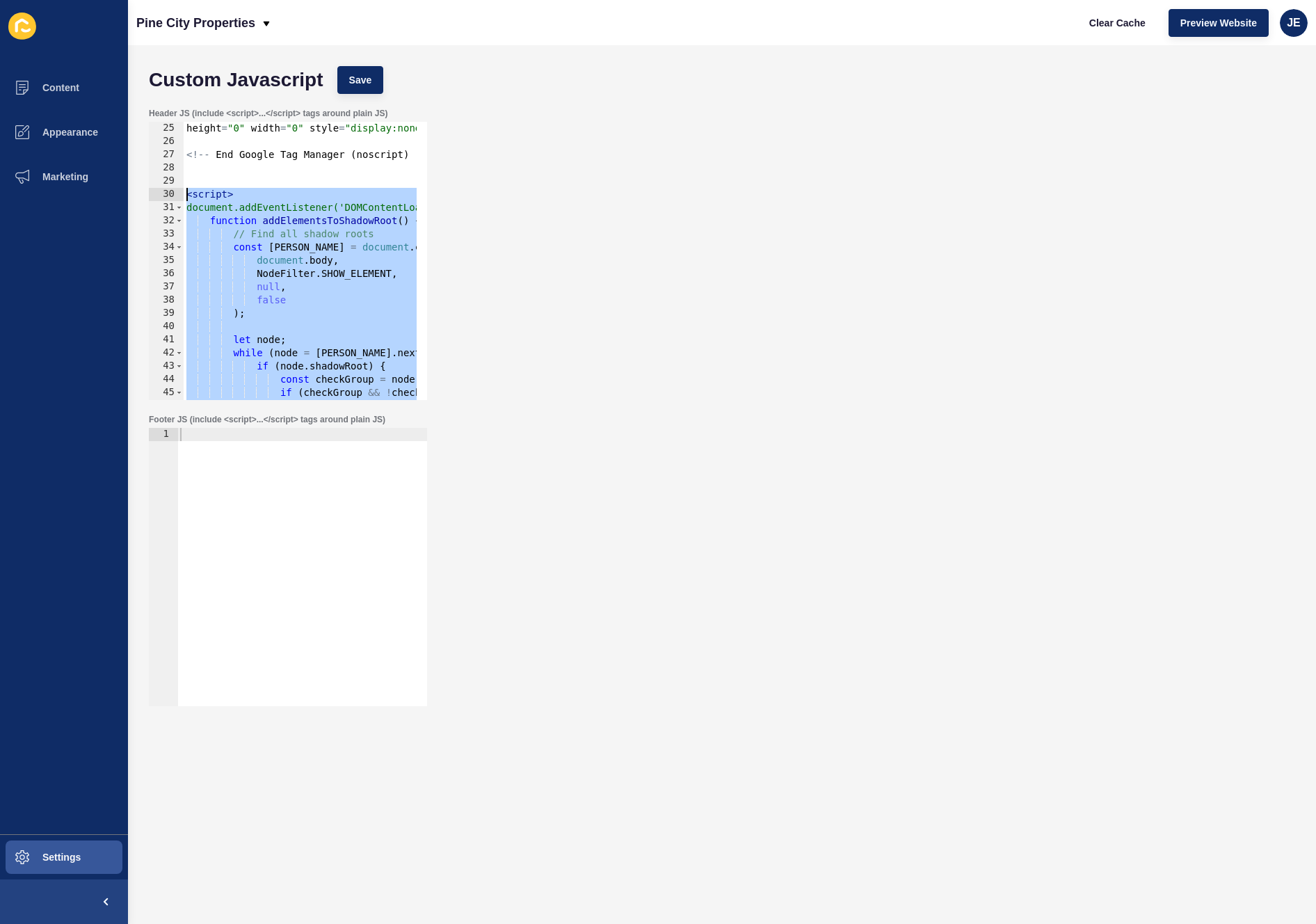
drag, startPoint x: 246, startPoint y: 380, endPoint x: 174, endPoint y: 200, distance: 193.9
click at [174, 200] on div "</script> 25 26 27 28 29 30 31 32 33 34 35 36 37 38 39 40 41 42 43 44 45 46 47 …" at bounding box center [288, 260] width 278 height 278
type textarea "<script> document.addEventListener('DOMContentLoaded', function() {"
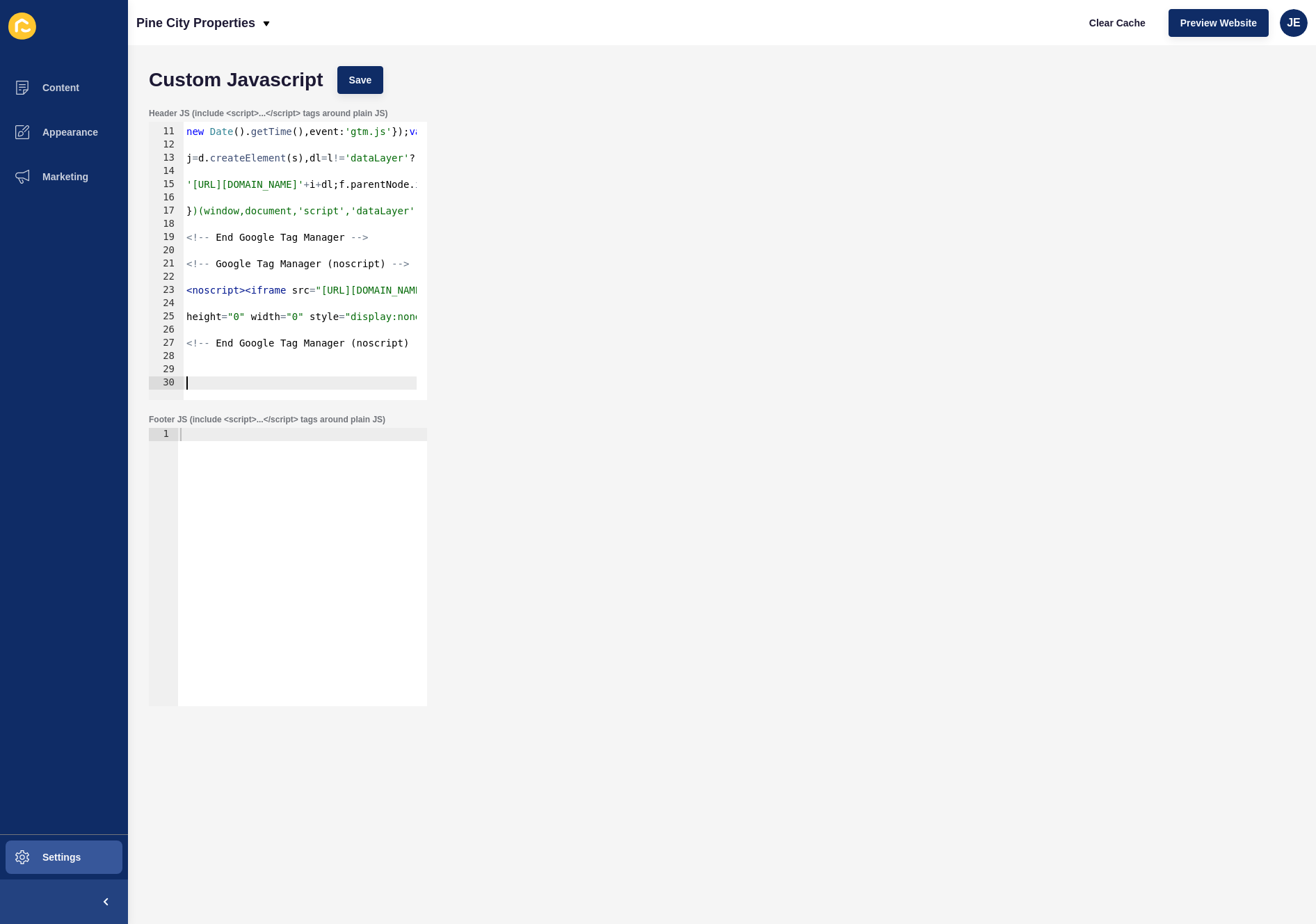
click at [256, 546] on div at bounding box center [302, 581] width 250 height 305
paste textarea "</script>"
type textarea "</script>"
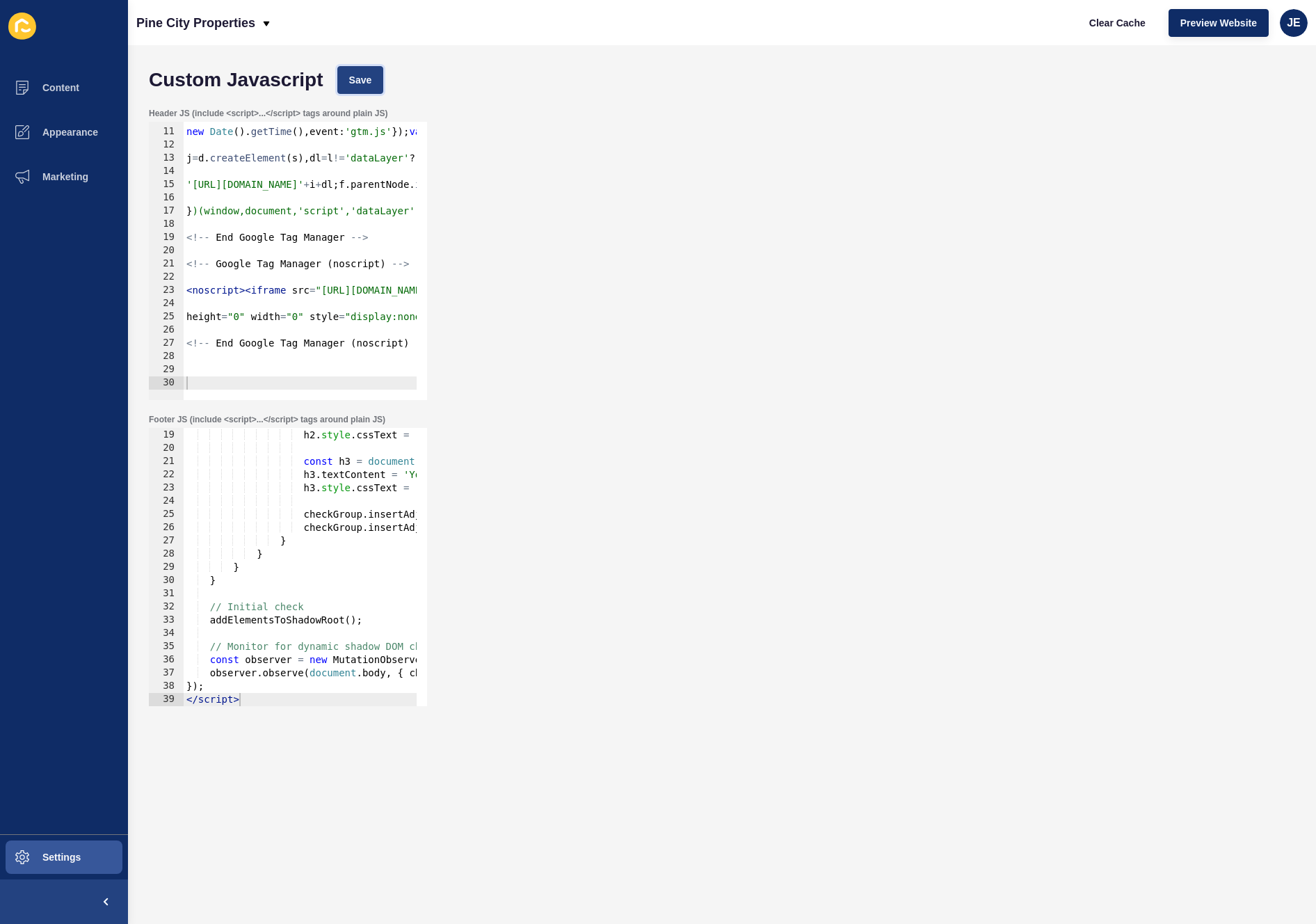
click at [365, 76] on span "Save" at bounding box center [361, 80] width 23 height 14
click at [1121, 21] on span "Clear Cache" at bounding box center [1117, 23] width 56 height 14
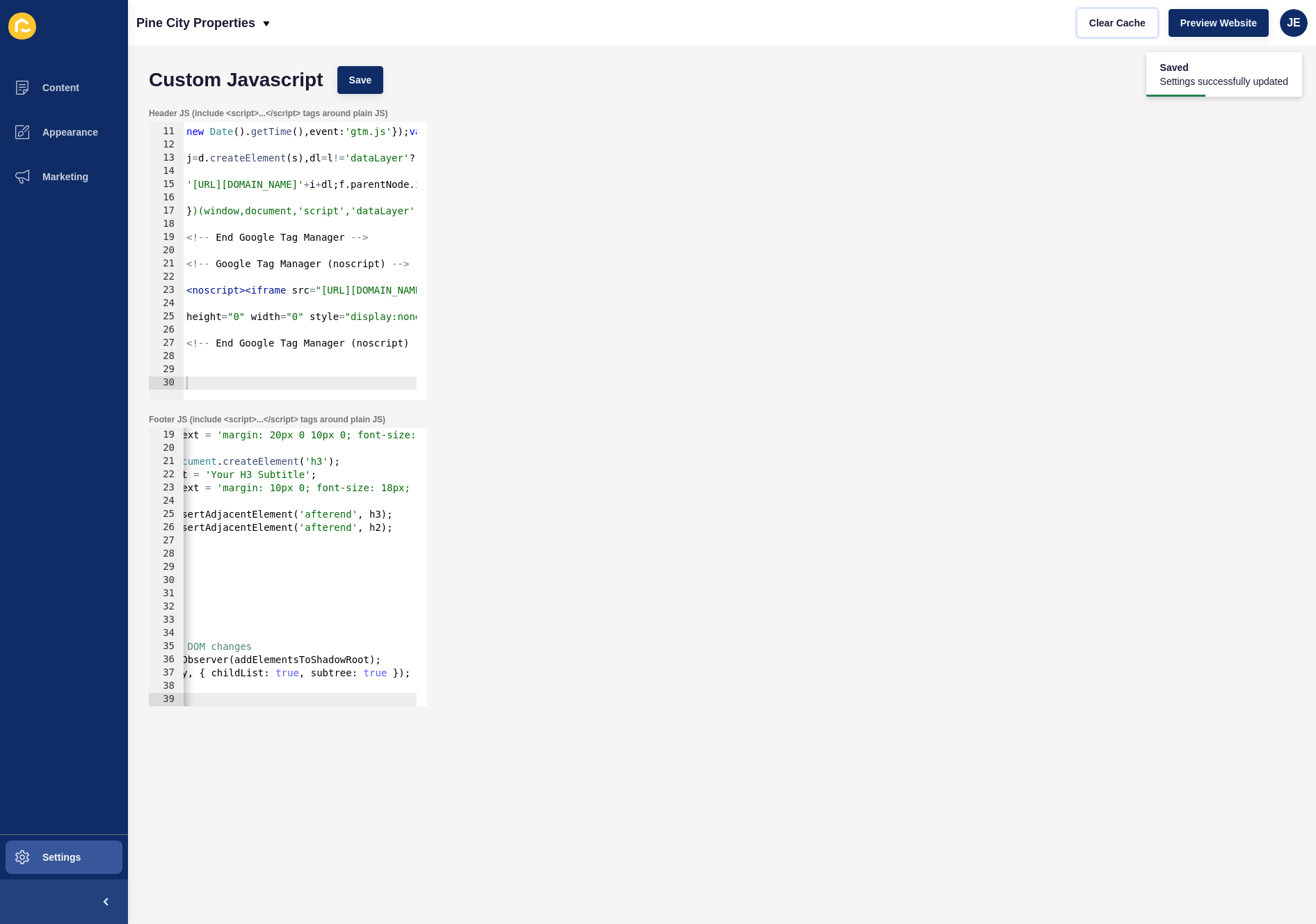
scroll to position [0, 0]
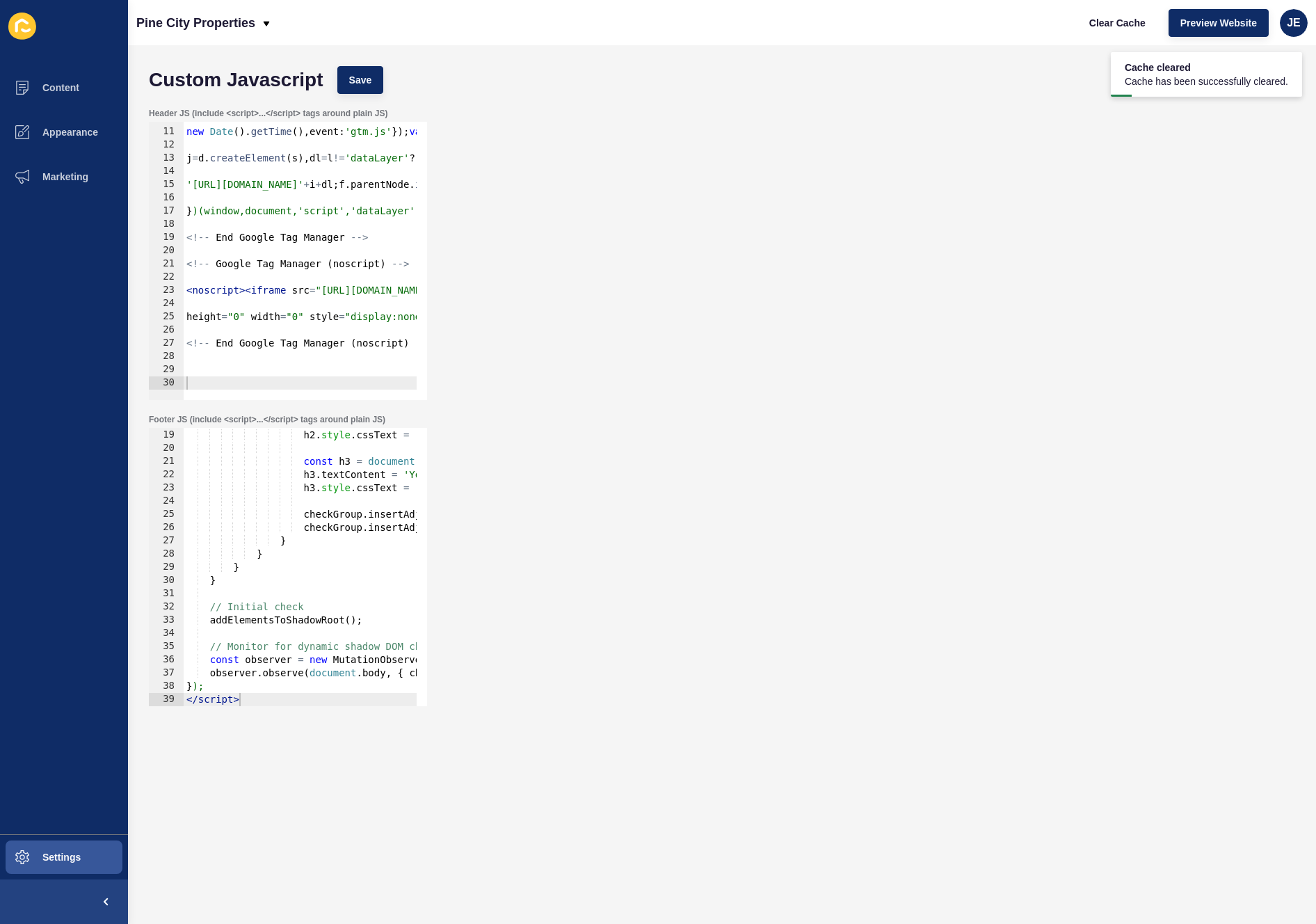
click at [230, 665] on div "h2 . textContent = 'Your H2 Title' ; h2 . style . cssText = 'margin: 20px 0 10p…" at bounding box center [478, 562] width 590 height 294
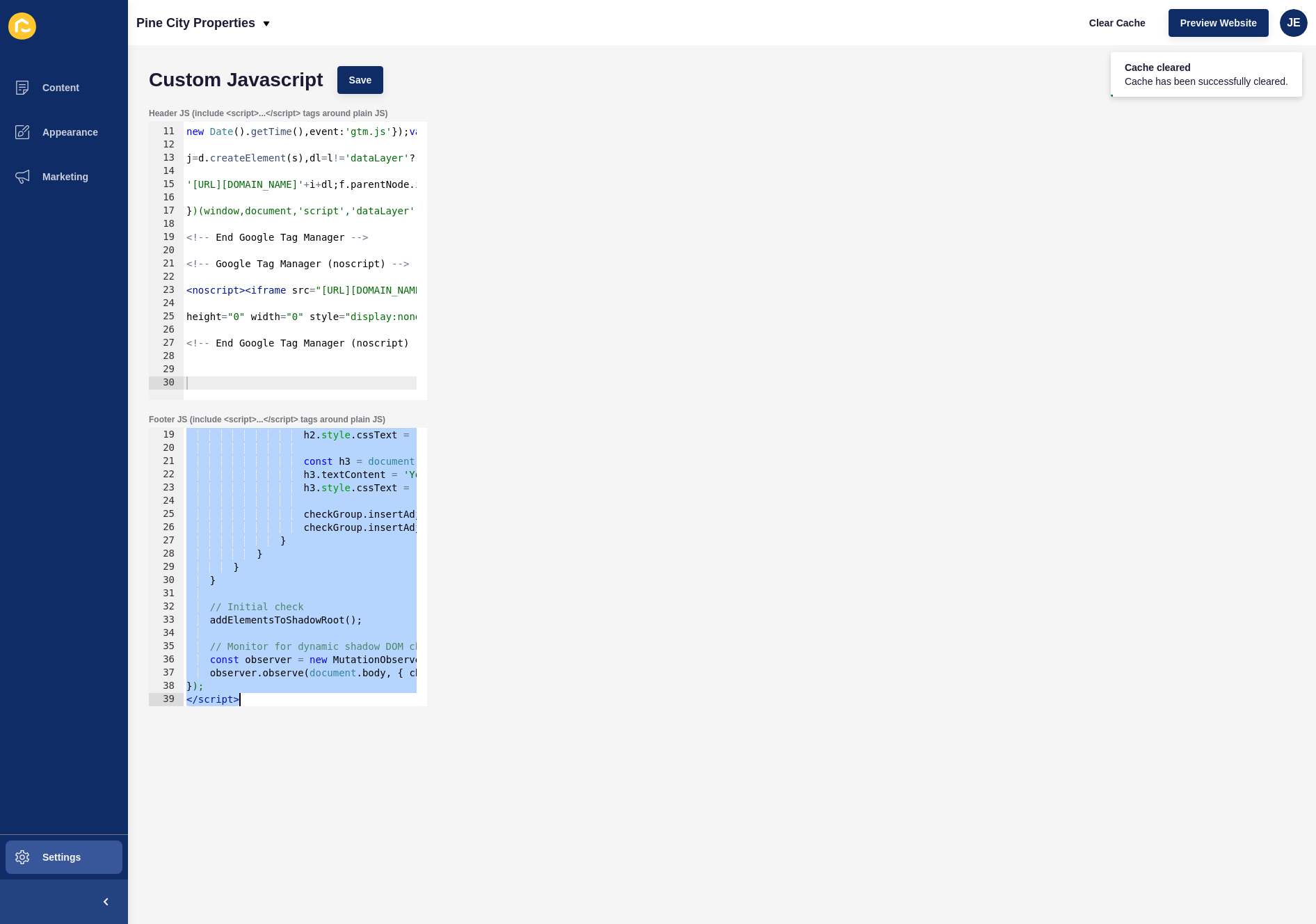
paste textarea
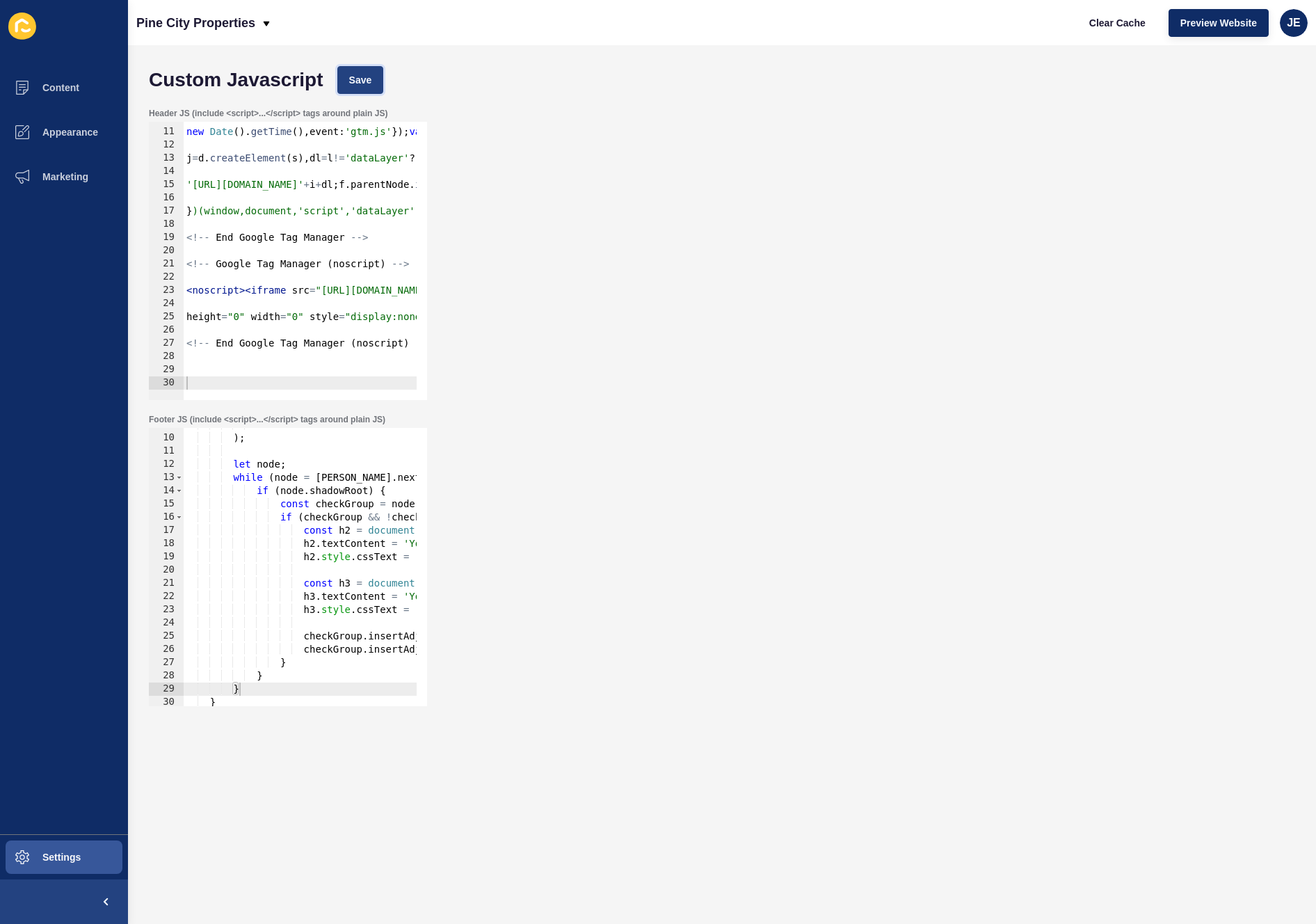
click at [359, 90] on button "Save" at bounding box center [360, 80] width 46 height 28
click at [1105, 21] on span "Clear Cache" at bounding box center [1117, 23] width 56 height 14
drag, startPoint x: 353, startPoint y: 523, endPoint x: 361, endPoint y: 521, distance: 8.2
click at [359, 522] on div "false ) ; let node ; while ( node = walker . nextNode ( )) { if ( node . shadow…" at bounding box center [478, 565] width 590 height 294
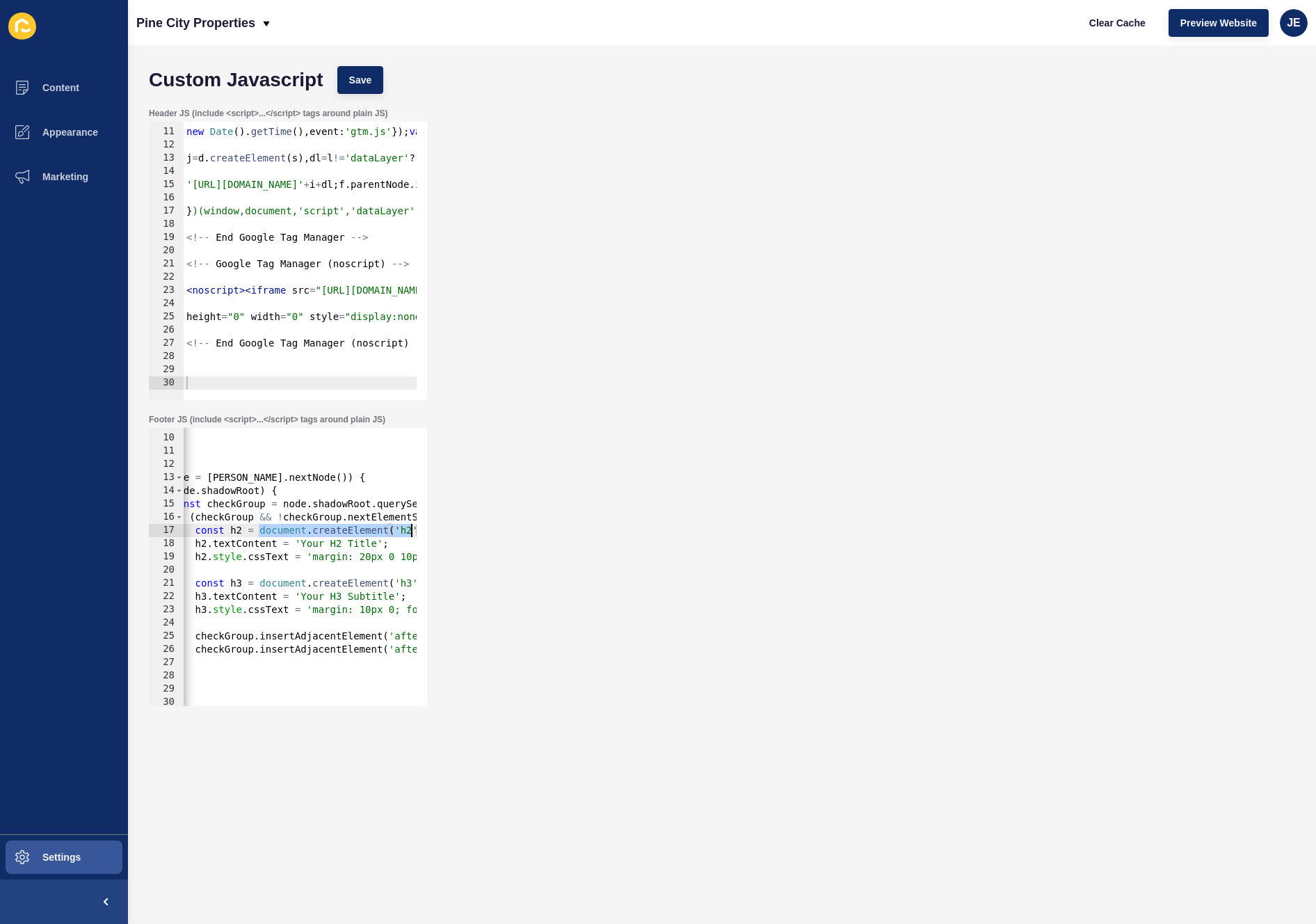
drag, startPoint x: 366, startPoint y: 529, endPoint x: 416, endPoint y: 530, distance: 50.0
click at [416, 530] on div "if (checkGroup && !checkGroup.nextElementSibling?.tagName?.match(/^H[23]$/)) { …" at bounding box center [288, 567] width 278 height 278
click at [344, 526] on div "false ) ; let node ; while ( node = walker . nextNode ( )) { if ( node . shadow…" at bounding box center [353, 565] width 590 height 294
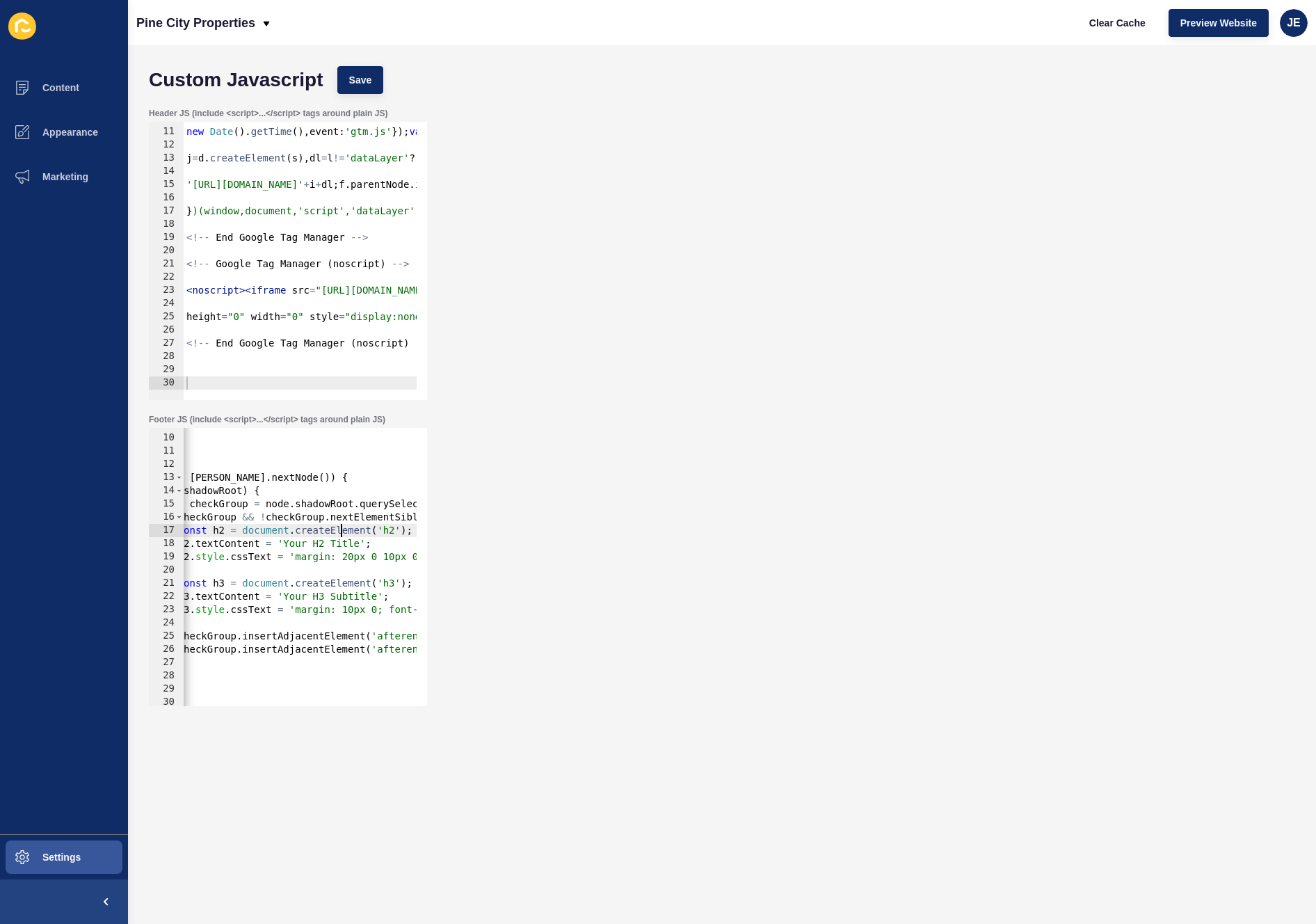
click at [311, 612] on div "false ) ; let node ; while ( node = walker . nextNode ( )) { if ( node . shadow…" at bounding box center [353, 565] width 590 height 294
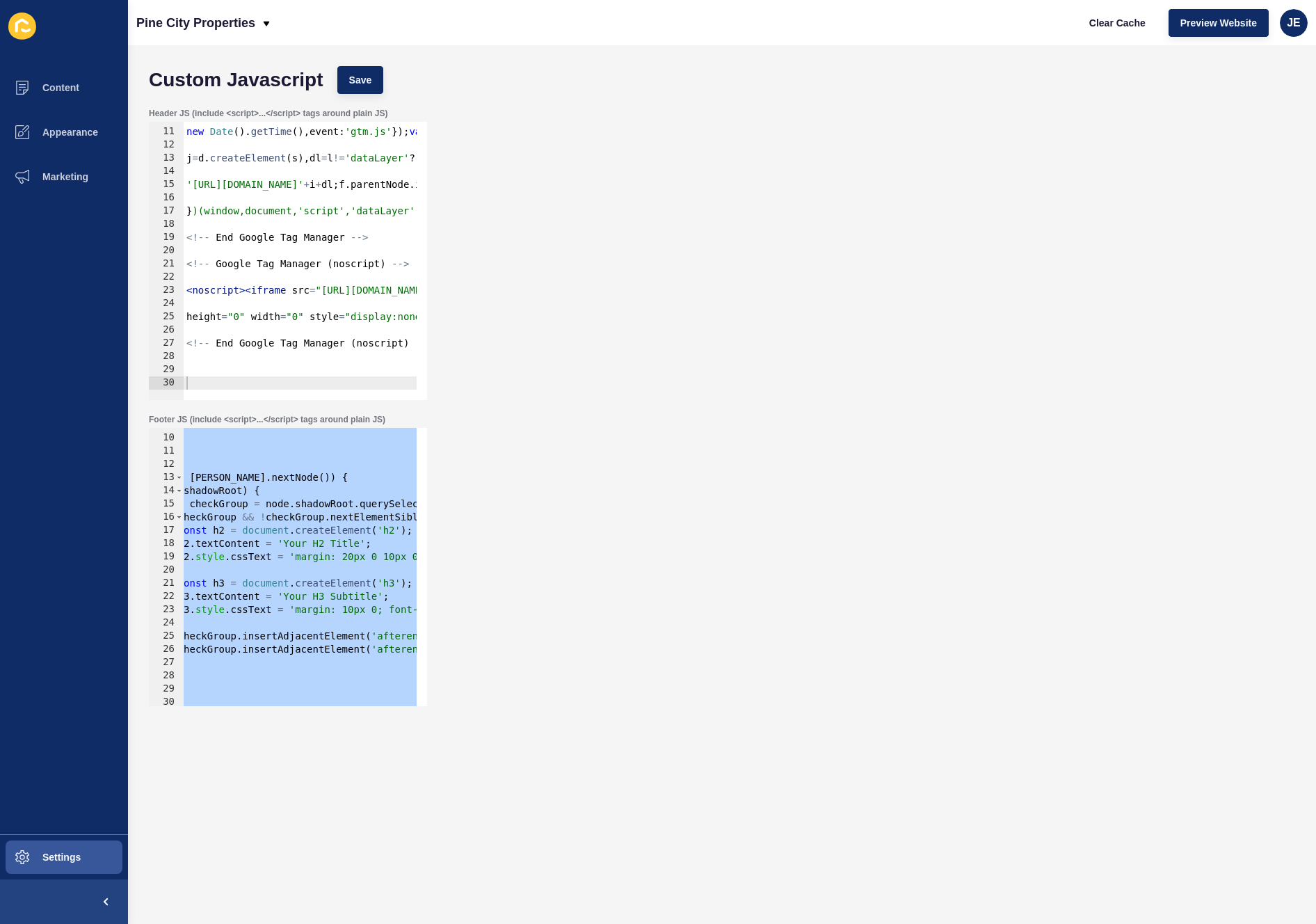
paste textarea
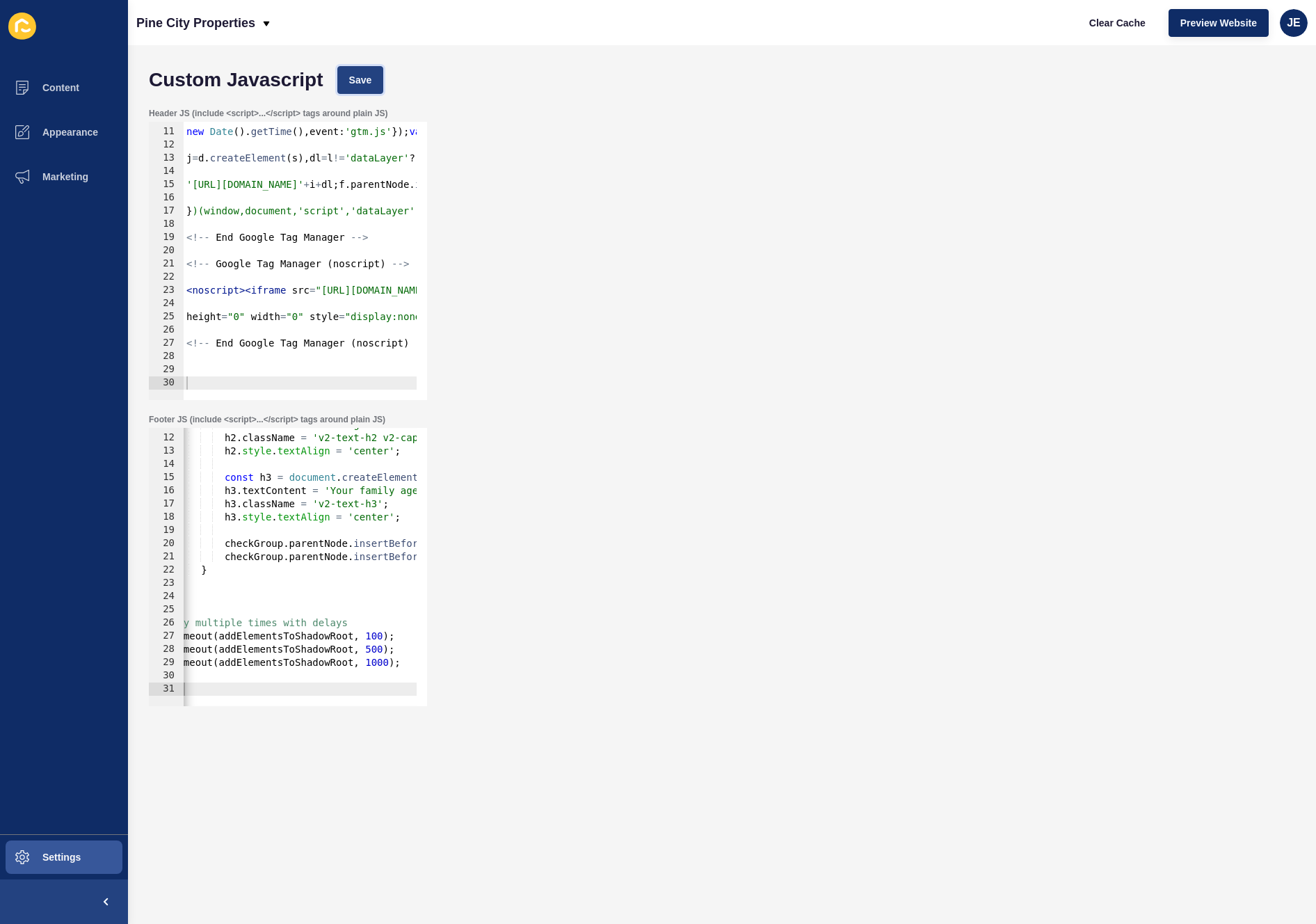
click at [363, 80] on span "Save" at bounding box center [361, 80] width 23 height 14
click at [1117, 7] on div "Clear Cache Preview Website JE" at bounding box center [1193, 23] width 242 height 39
click at [1114, 22] on span "Clear Cache" at bounding box center [1117, 23] width 56 height 14
click at [242, 572] on div "h2 . textContent = 'Homegrown Real Estate' ; h2 . className = 'v2-text-h2 v2-ca…" at bounding box center [458, 565] width 660 height 294
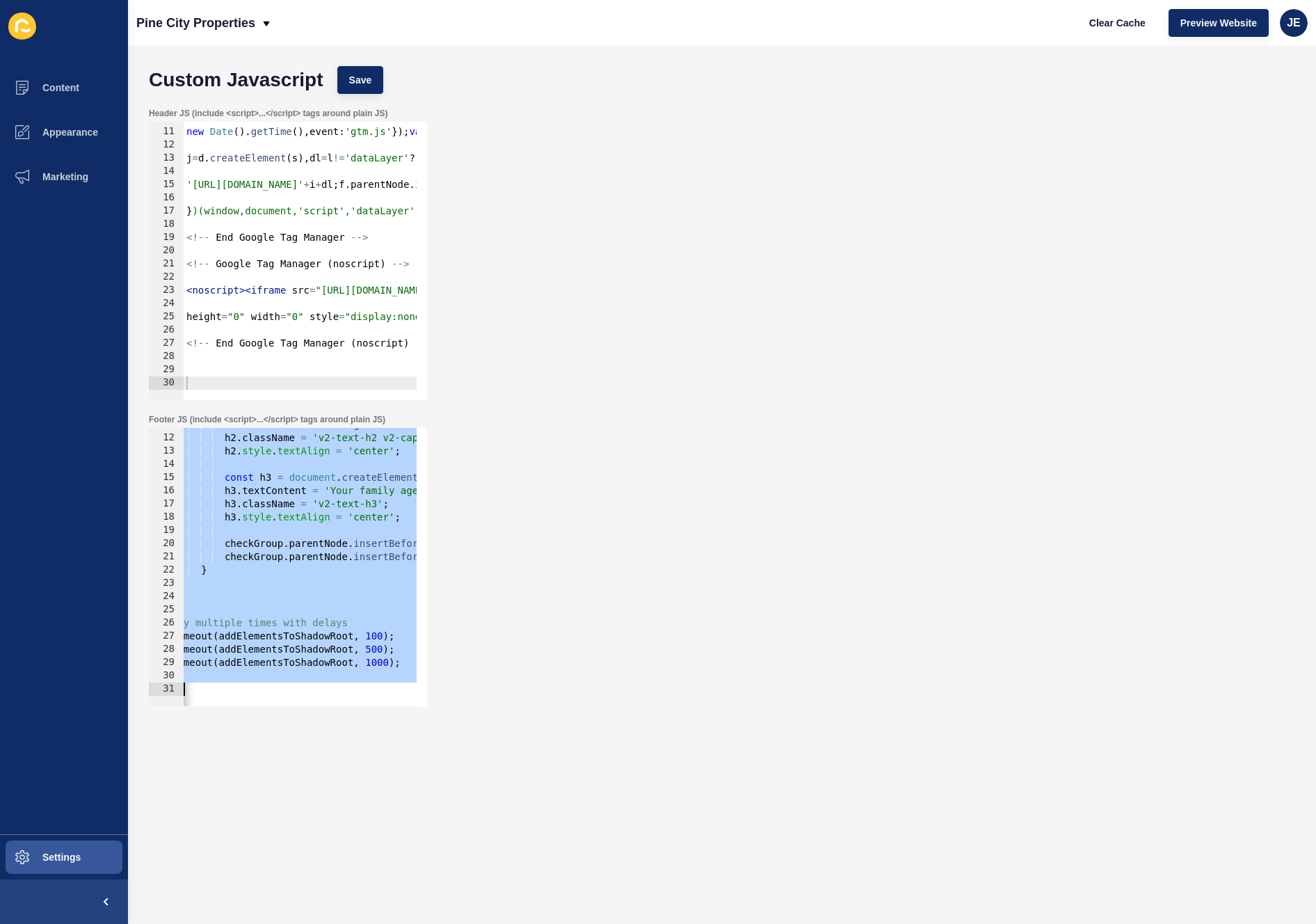
paste textarea
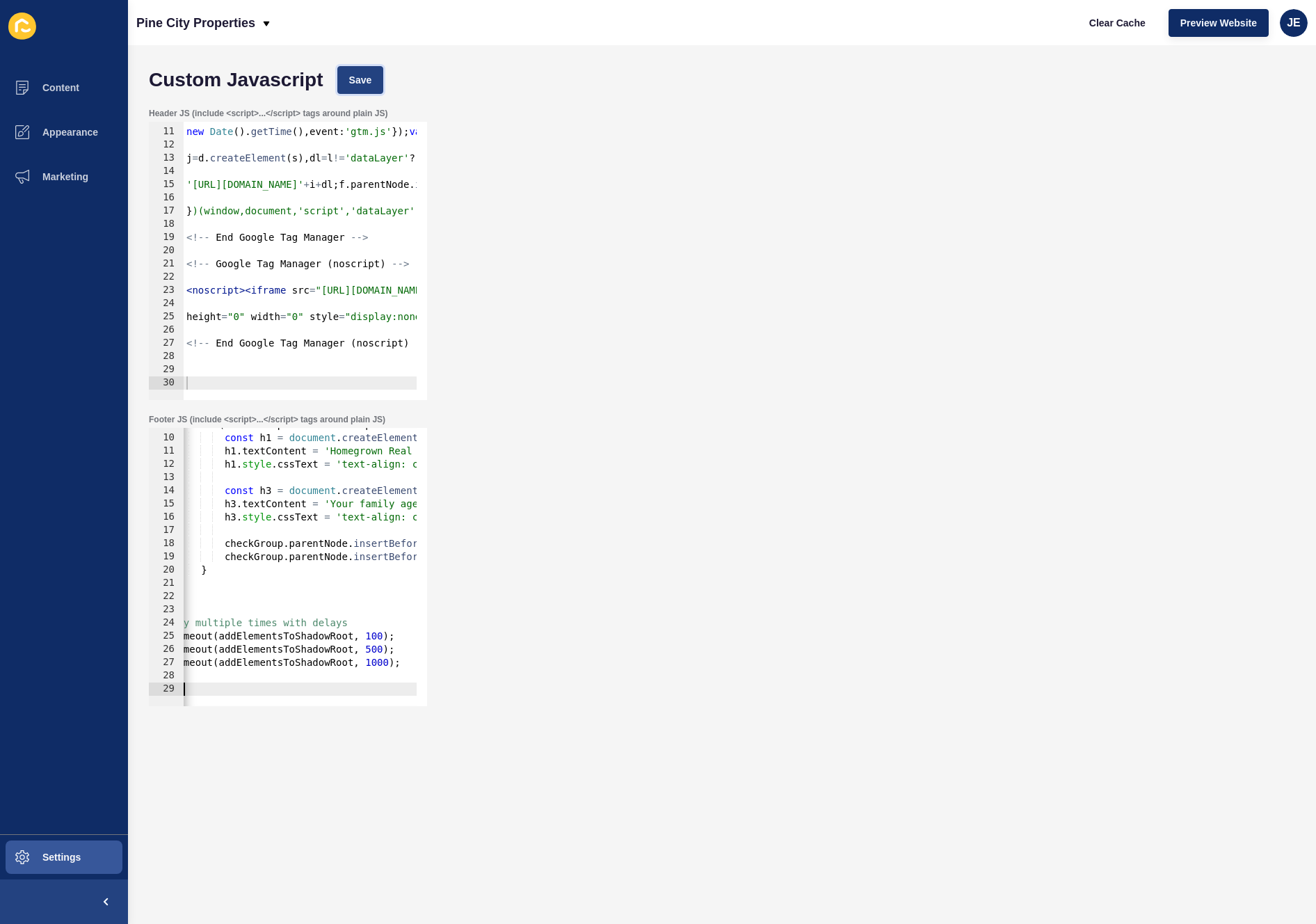
click at [367, 73] on span "Save" at bounding box center [361, 80] width 23 height 14
click at [1107, 19] on span "Clear Cache" at bounding box center [1117, 23] width 56 height 14
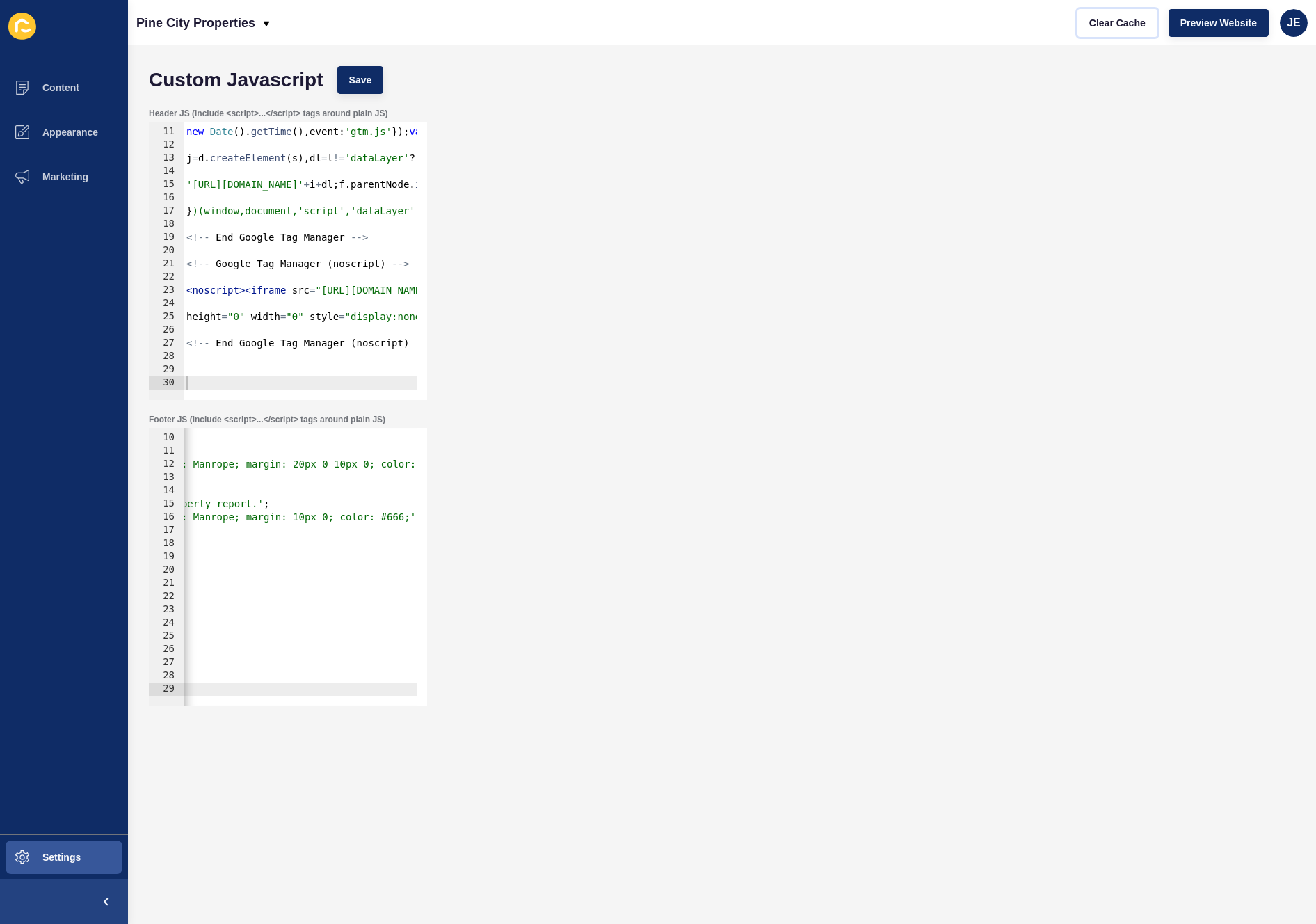
scroll to position [0, 719]
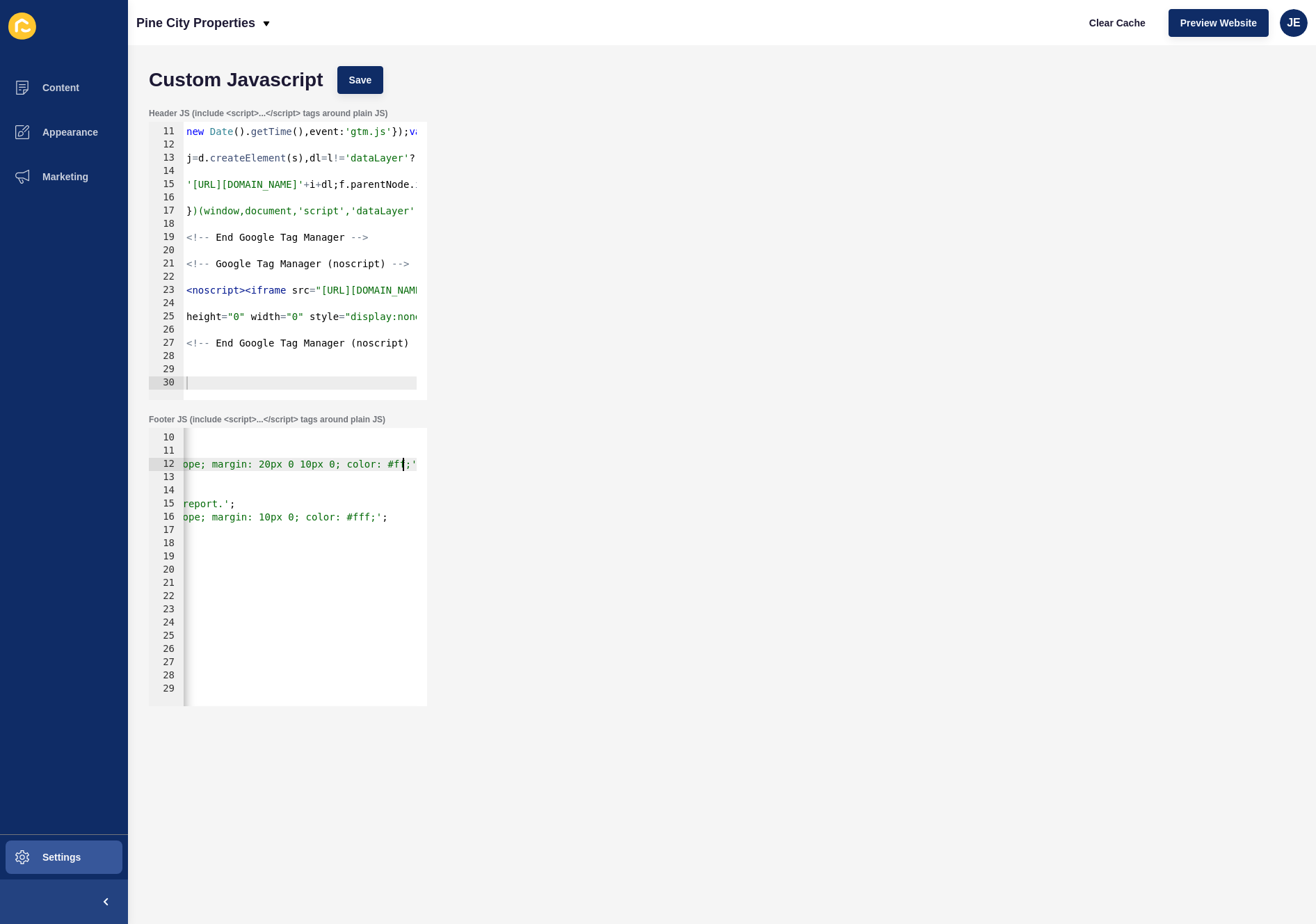
scroll to position [0, 66]
type textarea "h1.style.cssText = 'text-align: center; font-weight: 700; font-size: calc(3.5re…"
click at [363, 73] on span "Save" at bounding box center [361, 80] width 23 height 14
click at [1102, 25] on span "Clear Cache" at bounding box center [1117, 23] width 56 height 14
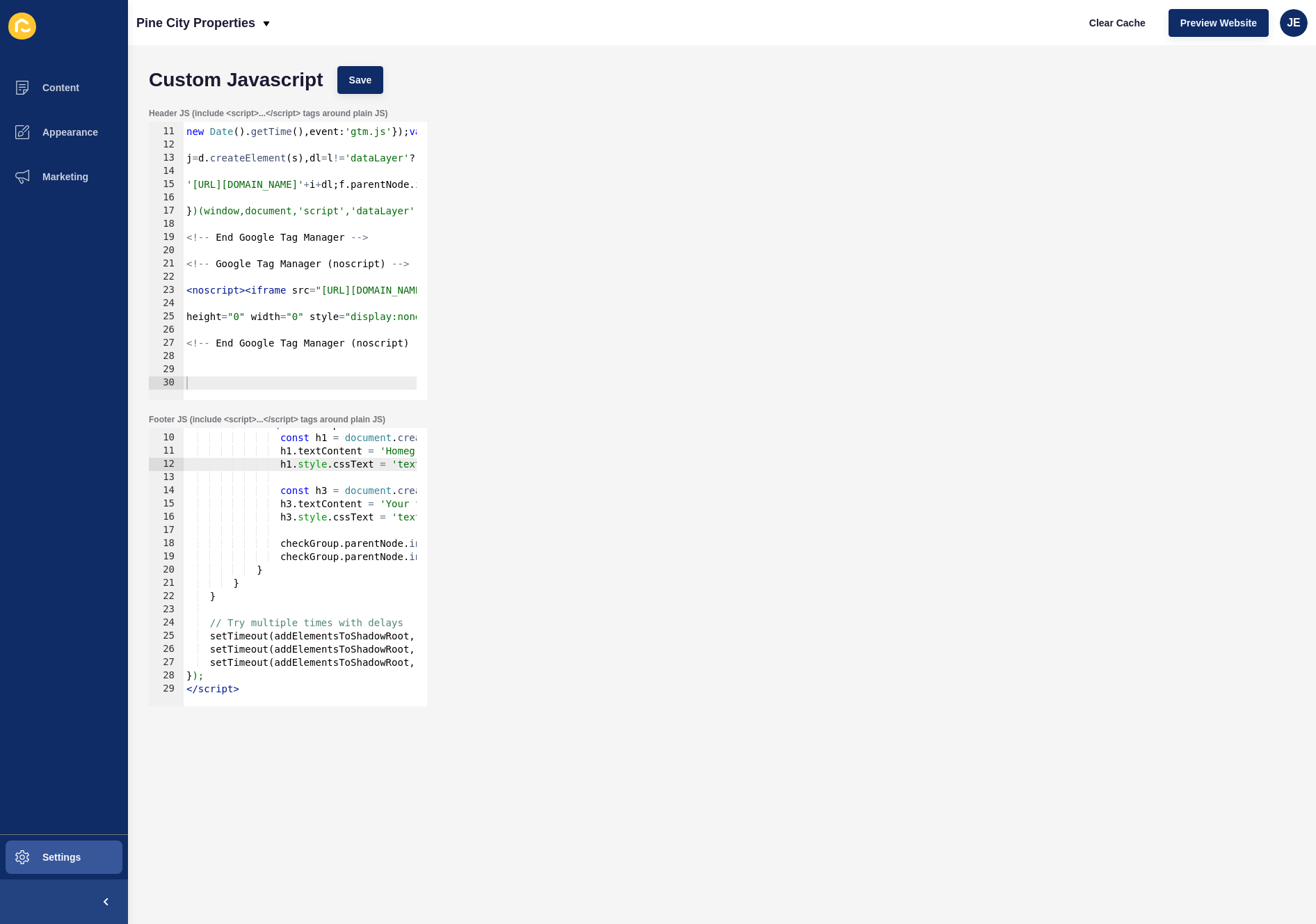
scroll to position [0, 6]
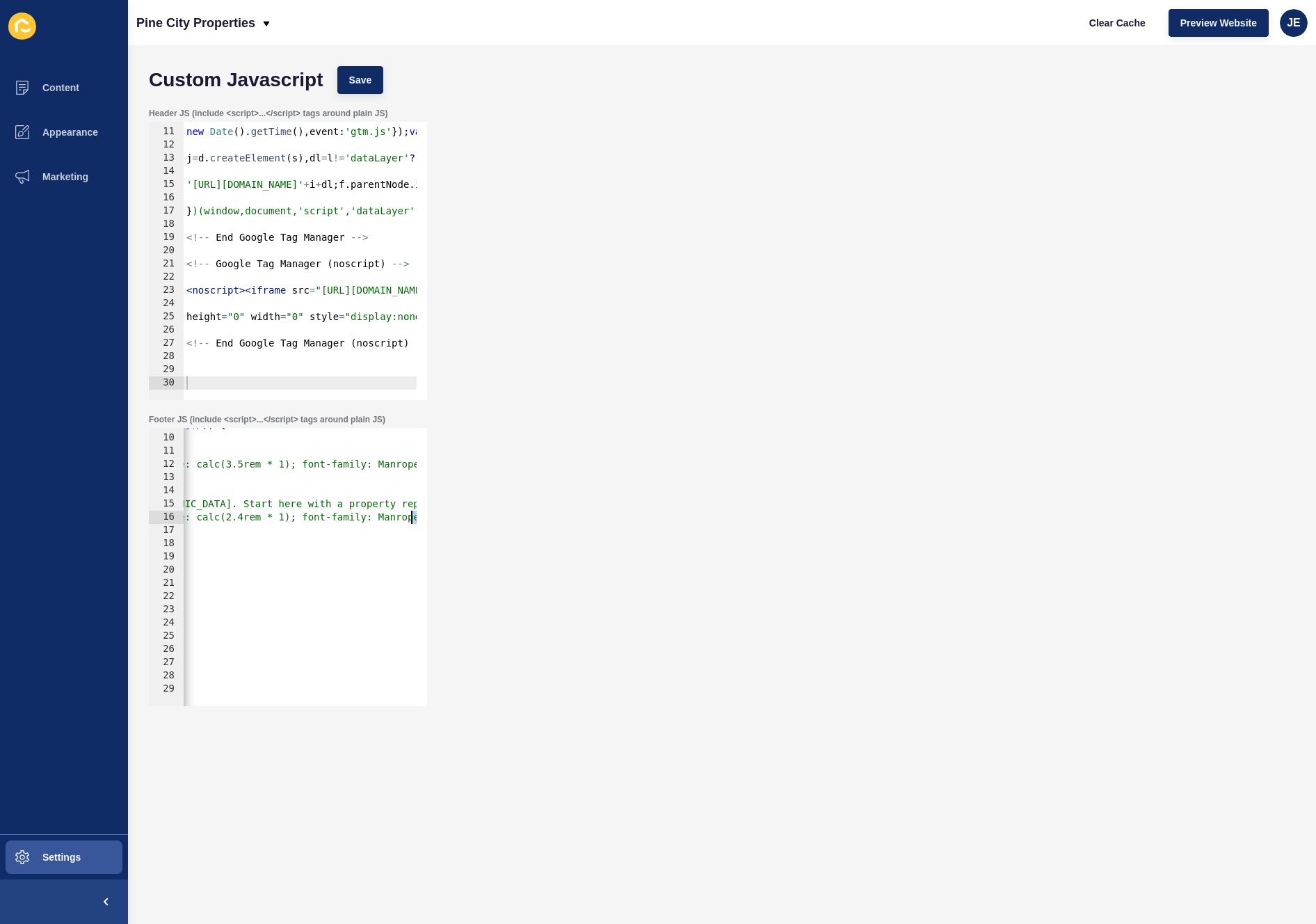
drag, startPoint x: 369, startPoint y: 526, endPoint x: 419, endPoint y: 518, distance: 50.6
click at [439, 517] on div "Footer JS (include <script>...</script> tags around plain JS) 9 10 11 12 13 14 …" at bounding box center [722, 560] width 1160 height 306
click at [392, 517] on div "if ( checkGroup && ! checkGroup . nextElementSibling ?. tagName ?. match ( / ^ …" at bounding box center [113, 565] width 953 height 294
click at [426, 518] on div "h3.style.cssText = 'text-align: center; font-weight: 700; font-size: calc(2.4re…" at bounding box center [288, 567] width 278 height 278
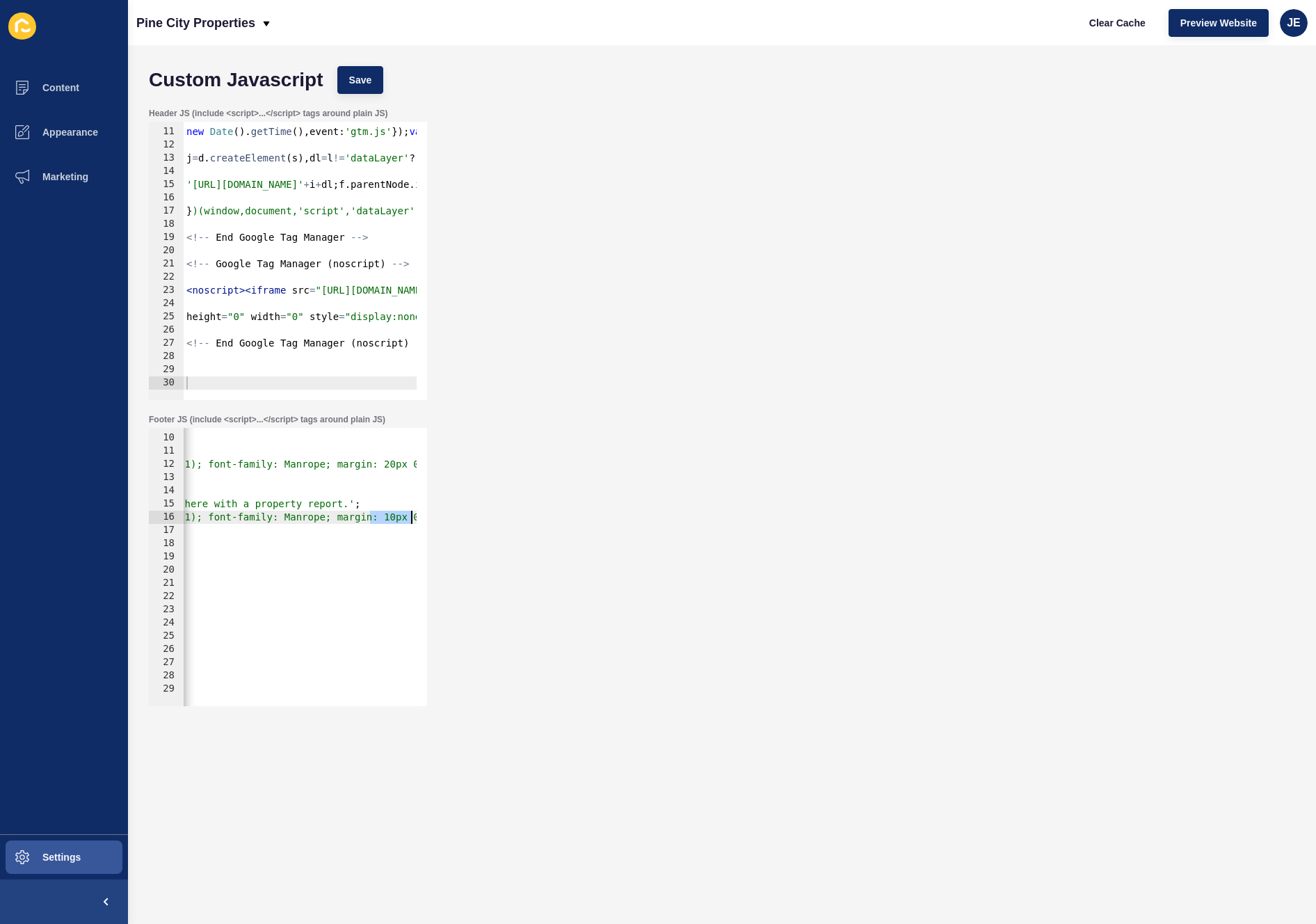
scroll to position [0, 682]
drag, startPoint x: 318, startPoint y: 520, endPoint x: 285, endPoint y: 518, distance: 33.1
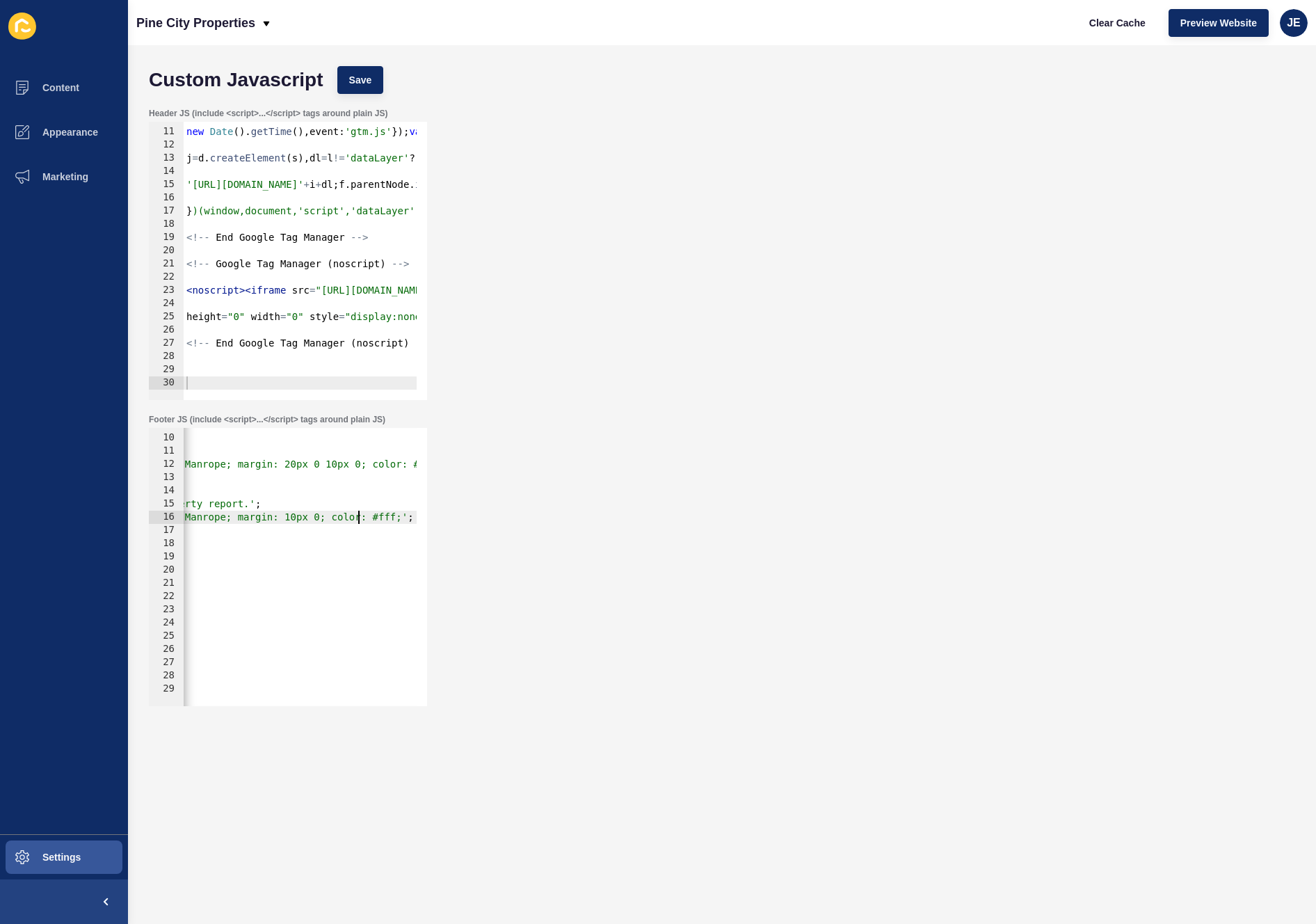
click at [370, 81] on span "Save" at bounding box center [361, 80] width 23 height 14
click at [1103, 22] on span "Clear Cache" at bounding box center [1117, 23] width 56 height 14
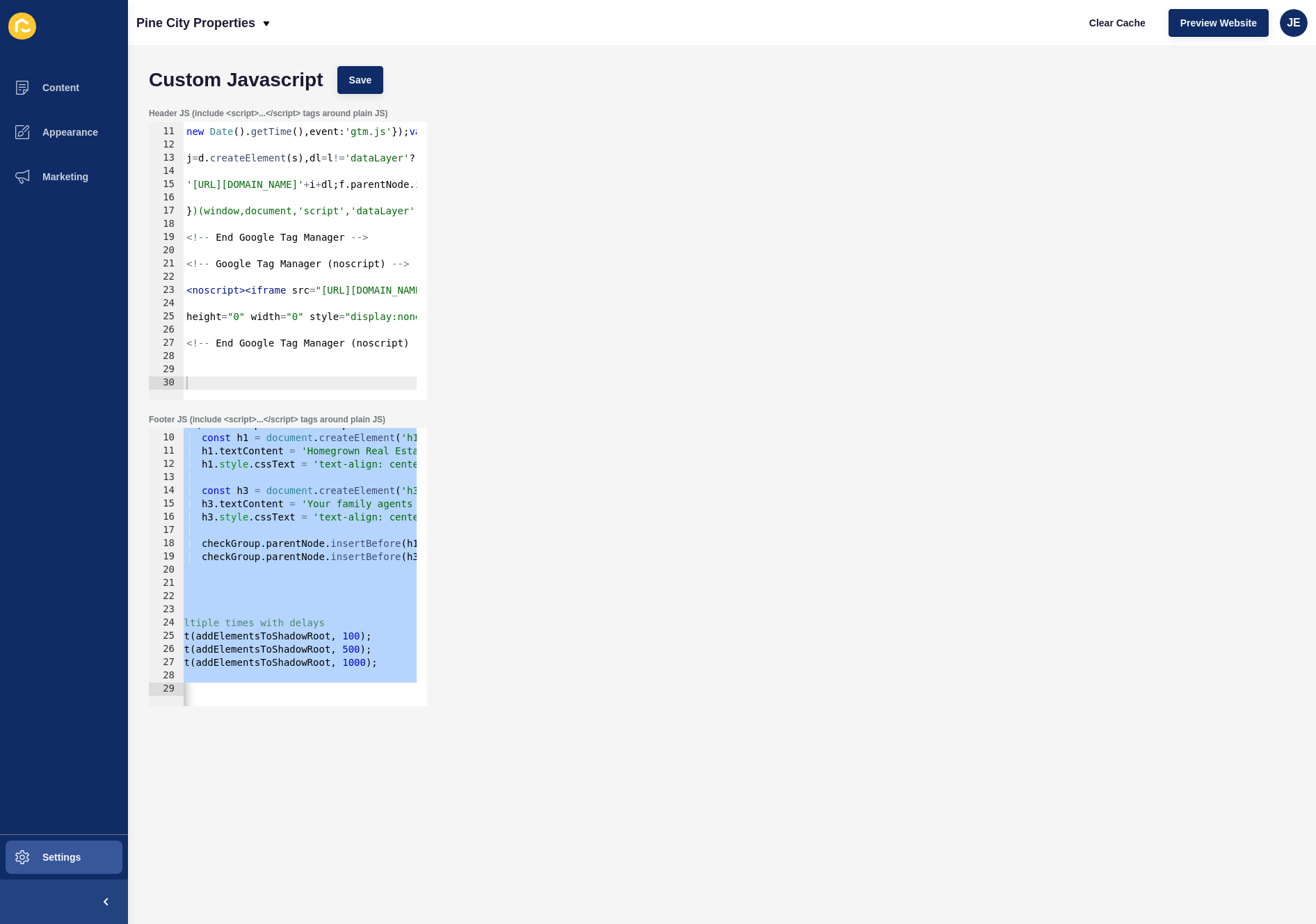
scroll to position [0, 2]
paste textarea
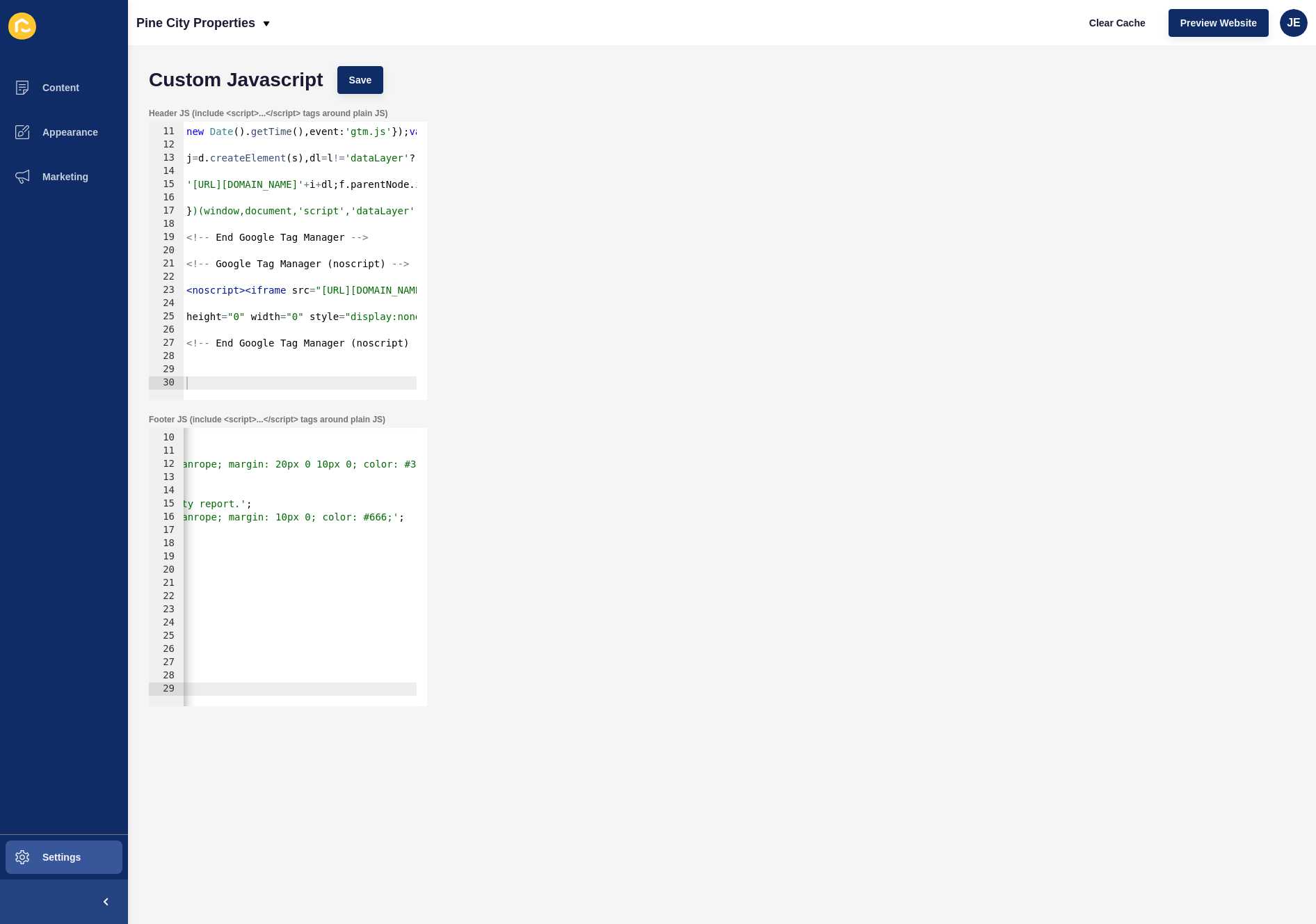
scroll to position [0, 719]
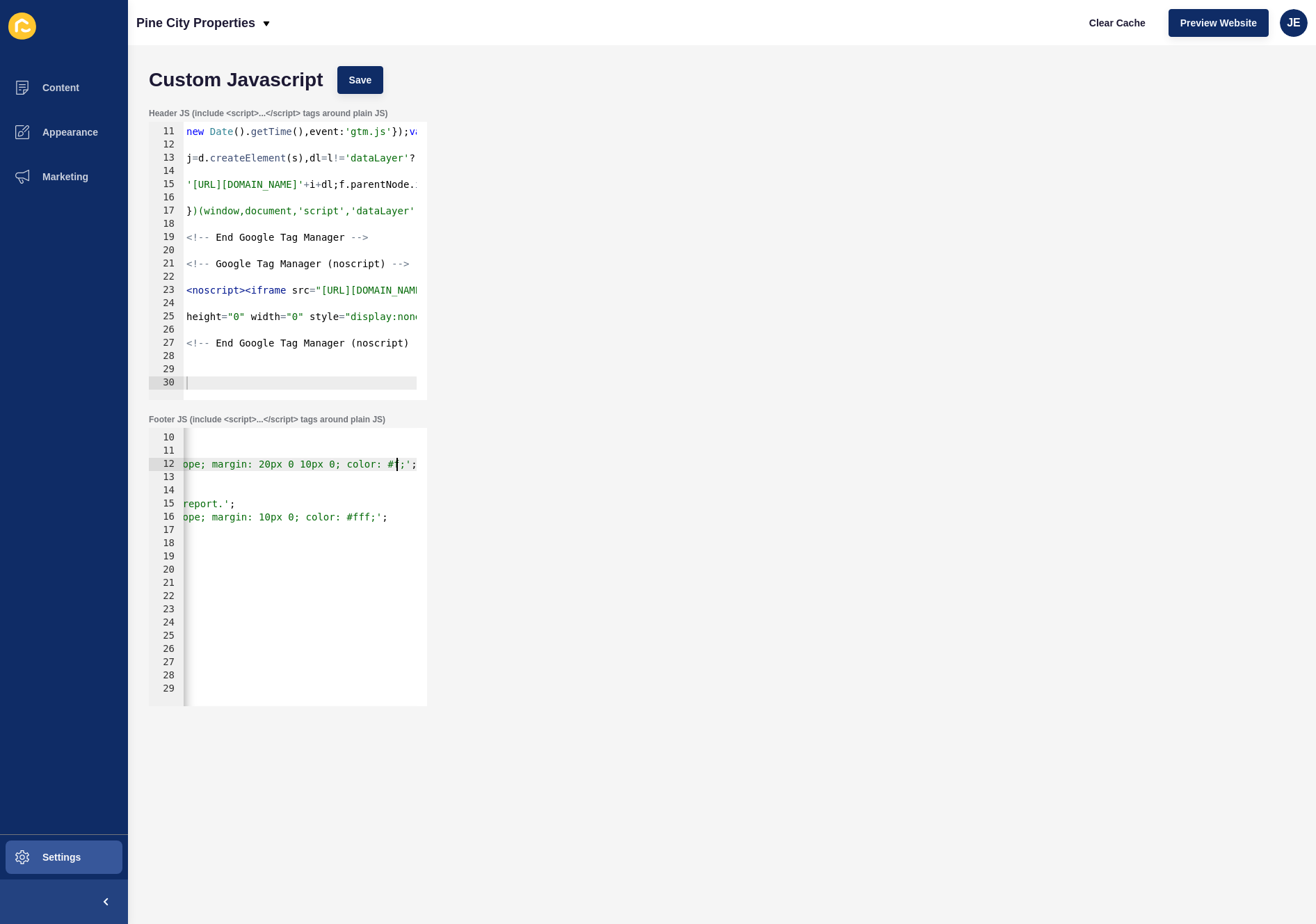
scroll to position [0, 708]
click at [345, 80] on button "Save" at bounding box center [360, 80] width 46 height 28
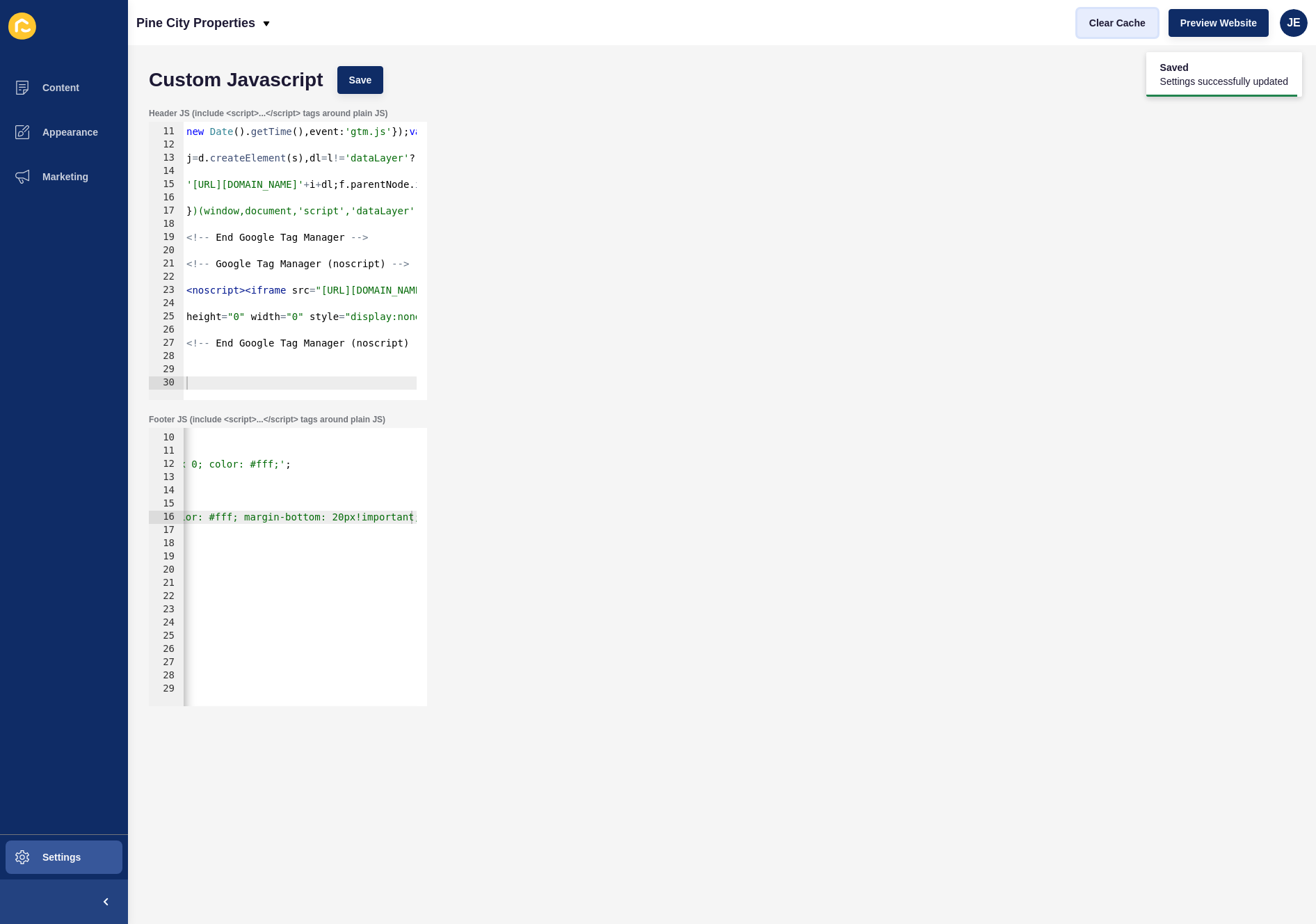
click at [1094, 20] on span "Clear Cache" at bounding box center [1117, 23] width 56 height 14
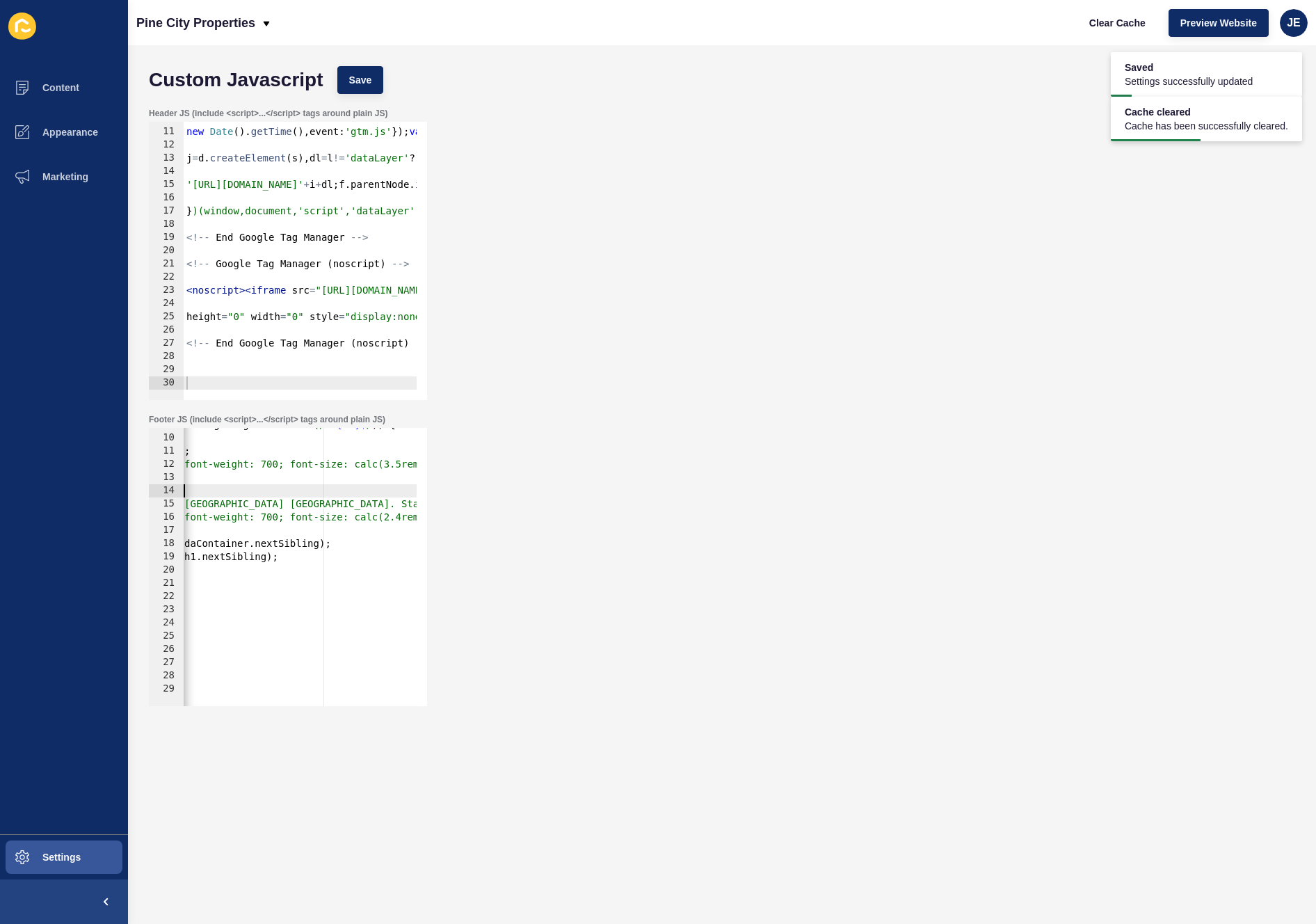
drag, startPoint x: 276, startPoint y: 496, endPoint x: 143, endPoint y: 491, distance: 133.1
click at [143, 491] on div "Footer JS (include <script>...</script> tags around plain JS) const h3 = docume…" at bounding box center [722, 560] width 1160 height 306
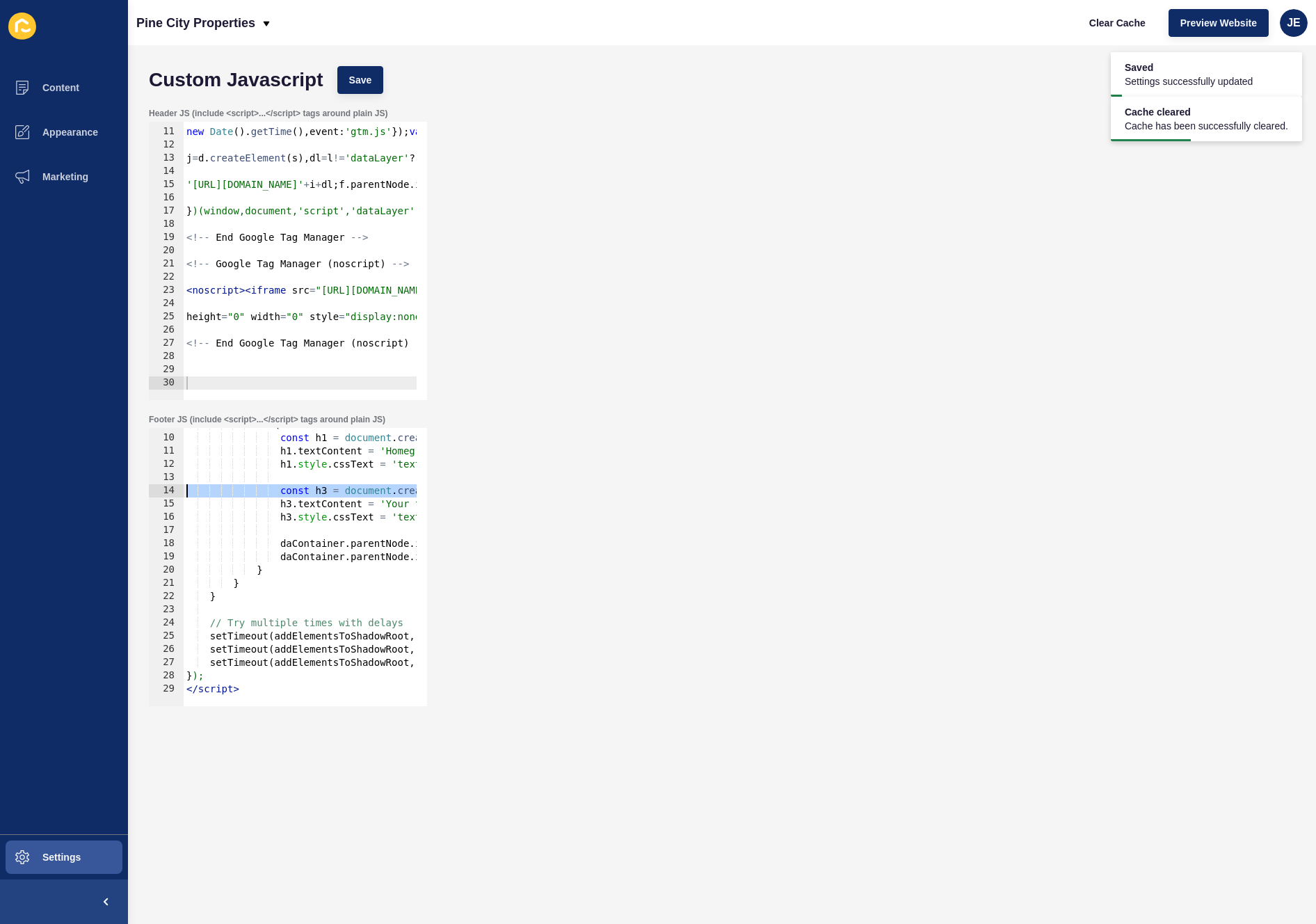
scroll to position [0, 0]
click at [330, 468] on div "if ( daContainer && ! daContainer . nextElementSibling ?. tagName ?. match ( / …" at bounding box center [730, 565] width 1093 height 294
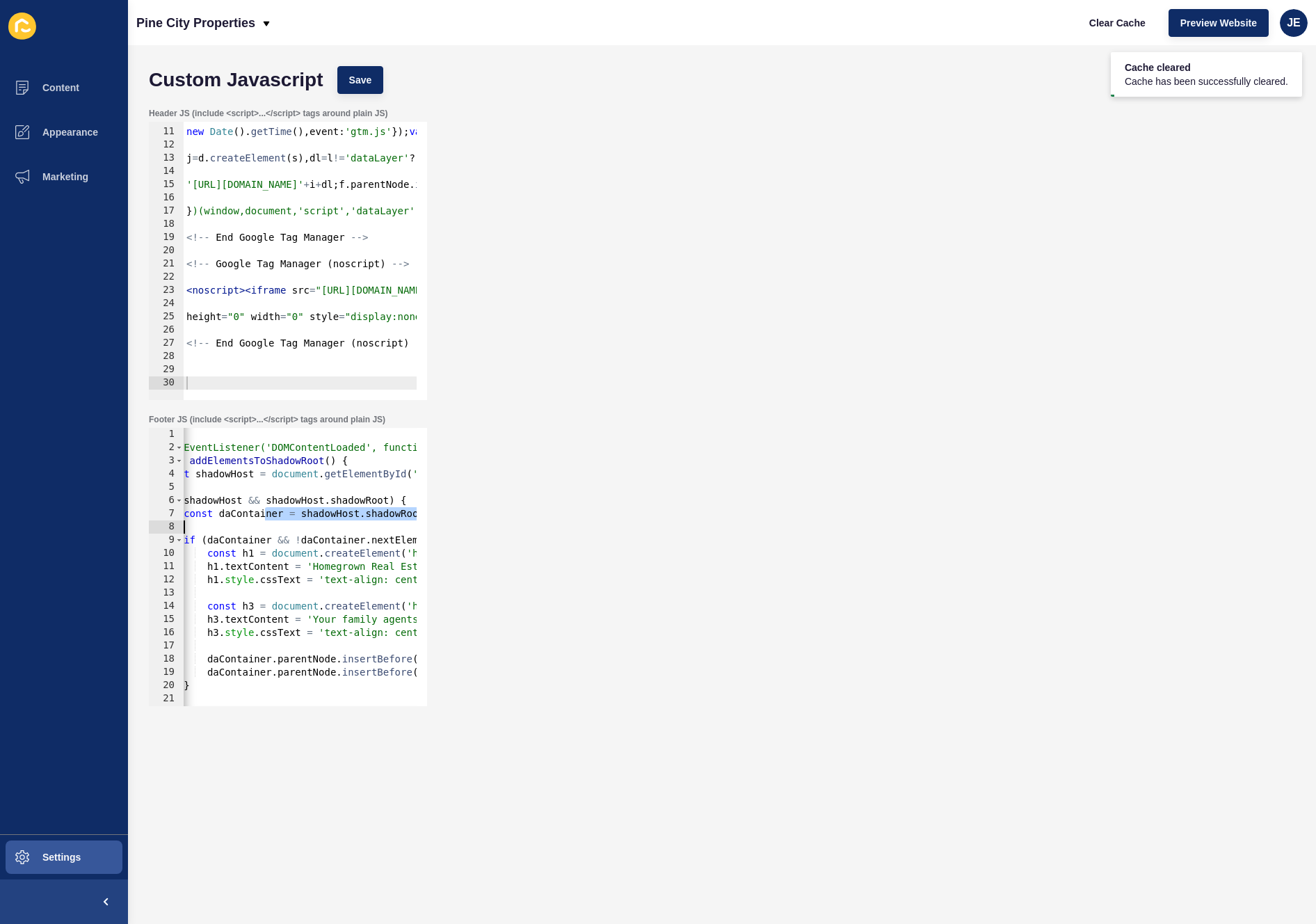
drag, startPoint x: 341, startPoint y: 514, endPoint x: 412, endPoint y: 512, distance: 71.0
click at [487, 518] on div "Footer JS (include <script>...</script> tags around plain JS) h1.style.cssText …" at bounding box center [722, 560] width 1160 height 306
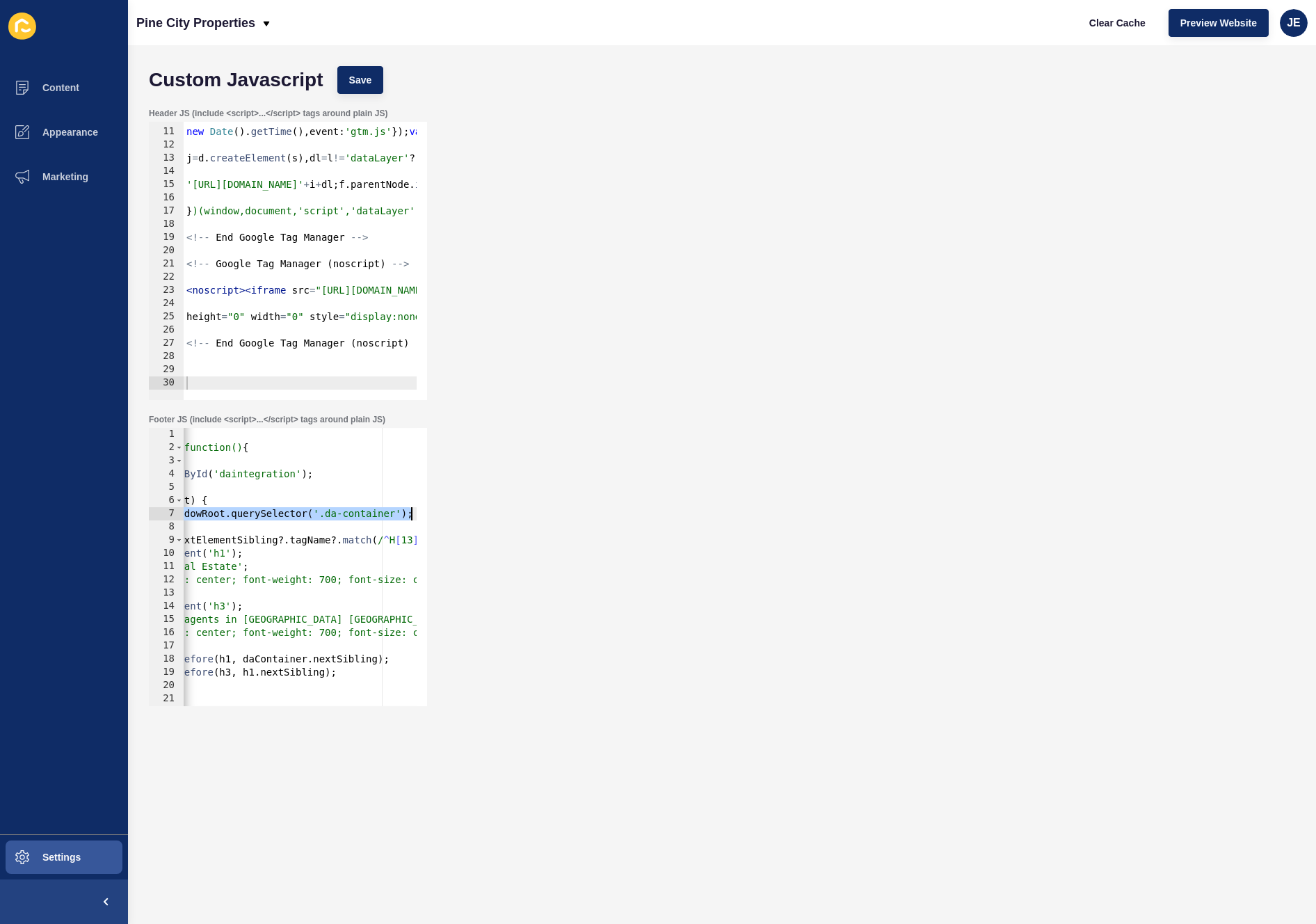
click at [364, 518] on div "< script > document.addEventListener('DOMContentLoaded', function() { function …" at bounding box center [458, 575] width 1093 height 294
click at [364, 80] on span "Save" at bounding box center [361, 80] width 23 height 14
click at [1110, 30] on button "Clear Cache" at bounding box center [1117, 23] width 80 height 28
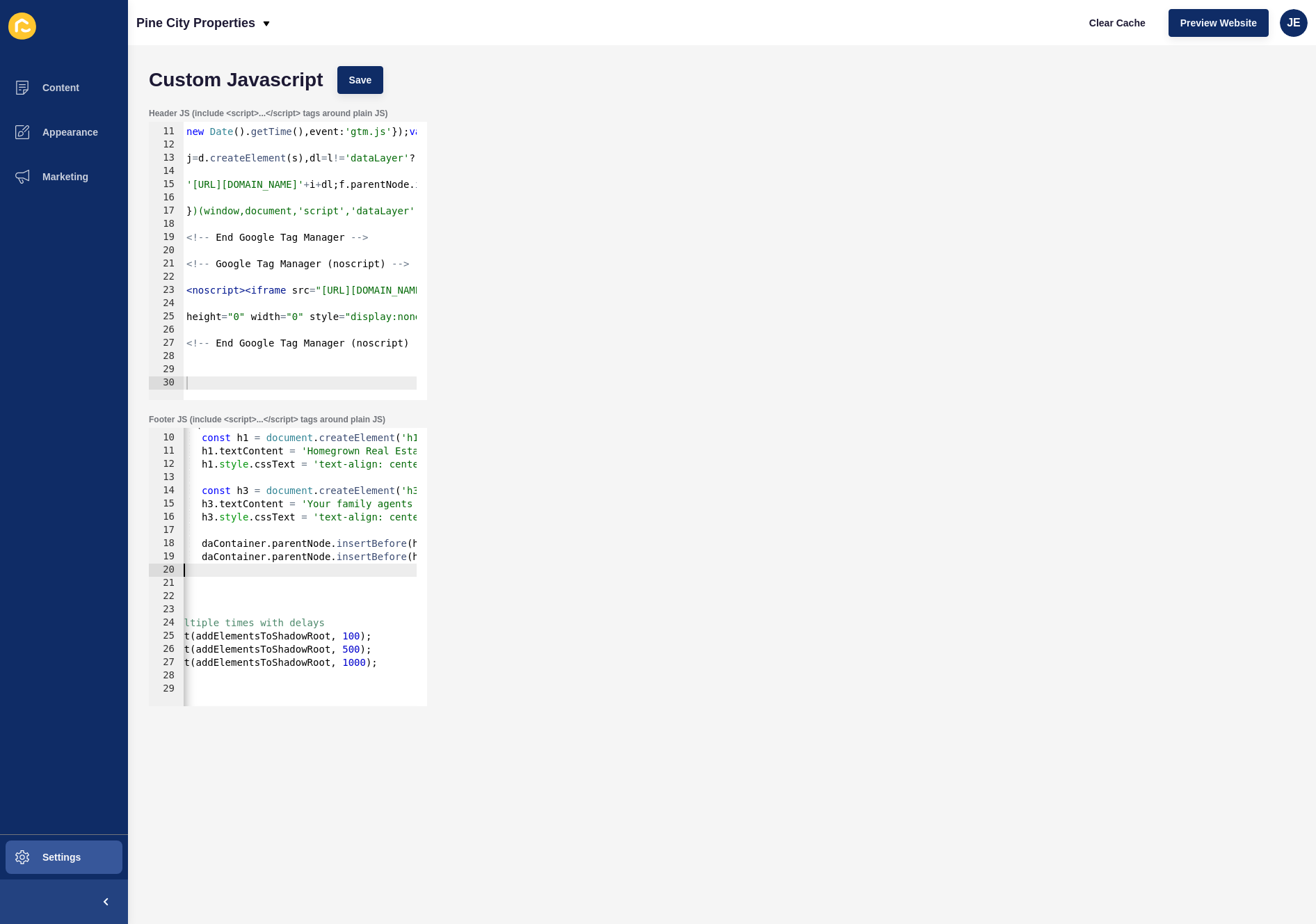
scroll to position [0, 0]
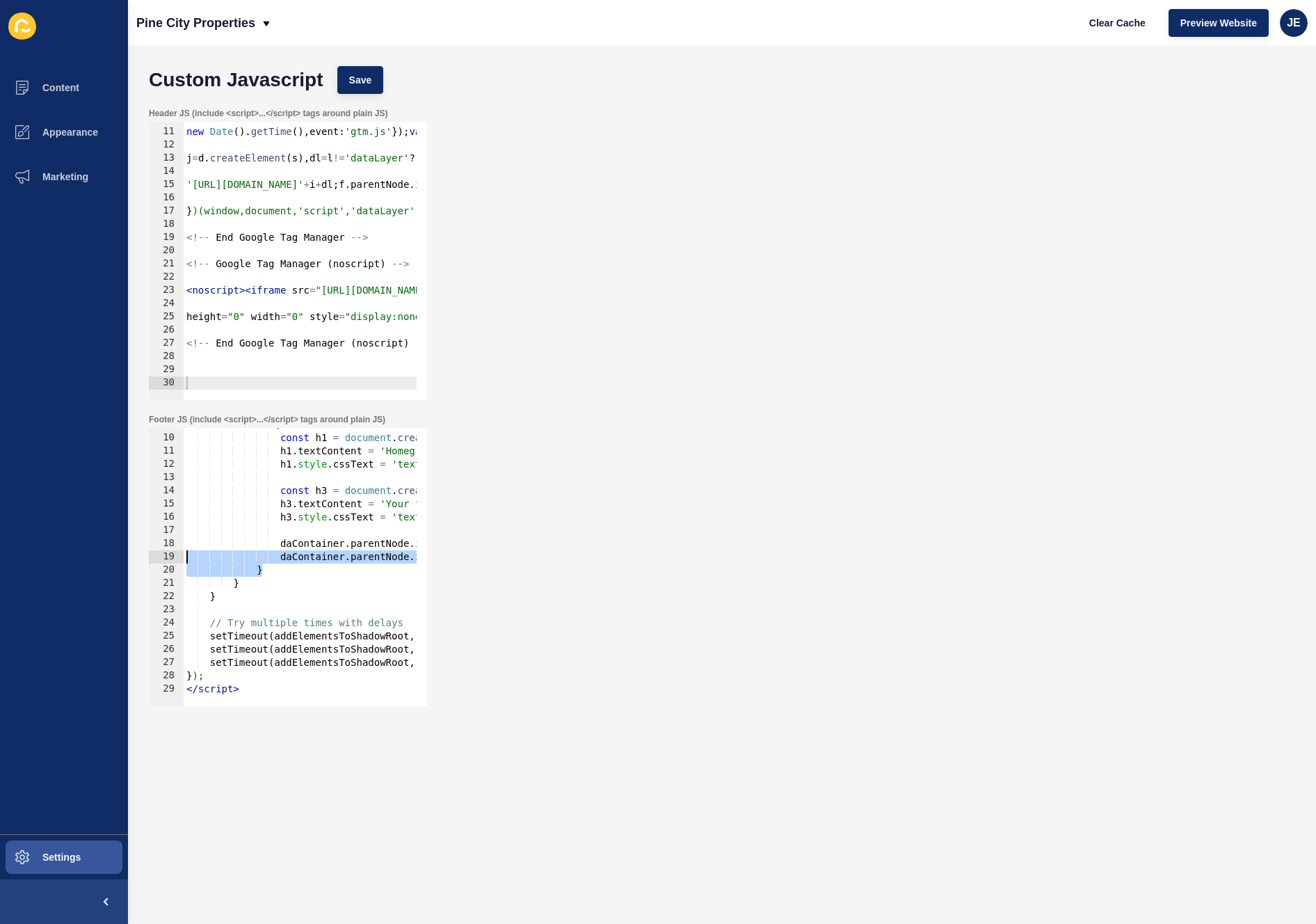
drag, startPoint x: 270, startPoint y: 570, endPoint x: 153, endPoint y: 560, distance: 117.4
click at [153, 560] on div "} 9 10 11 12 13 14 15 16 17 18 19 20 21 22 23 24 25 26 27 28 29 if ( daContaine…" at bounding box center [288, 567] width 278 height 278
click at [375, 78] on button "Save" at bounding box center [360, 80] width 46 height 28
click at [331, 578] on div "if ( daContainer && ! daContainer . nextElementSibling ?. tagName ?. match ( / …" at bounding box center [730, 565] width 1093 height 294
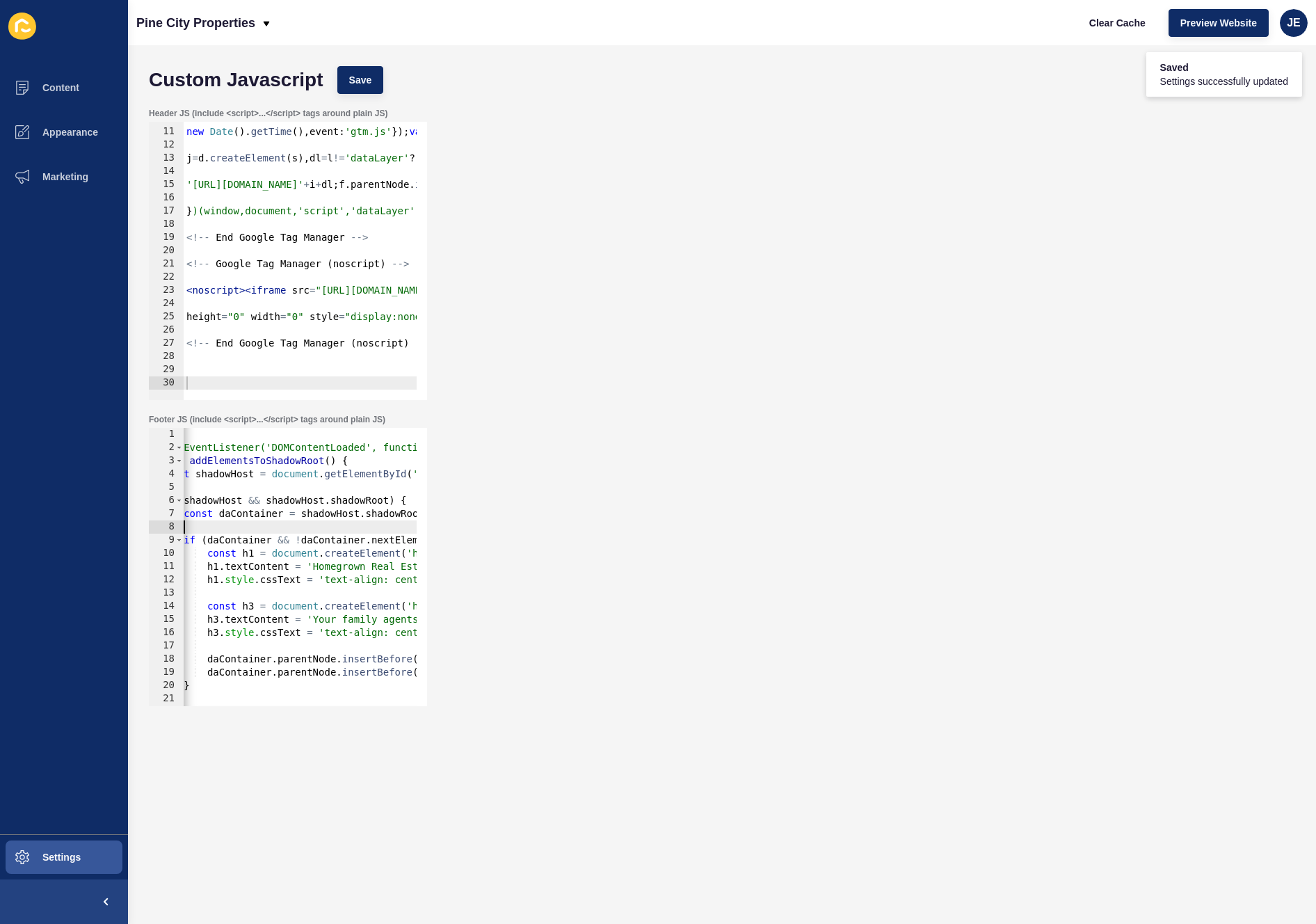
scroll to position [0, 20]
drag, startPoint x: 259, startPoint y: 523, endPoint x: 169, endPoint y: 520, distance: 90.0
click at [169, 520] on div "h3.style.cssText = 'text-align: center; font-weight: 700; font-size: calc(2.4re…" at bounding box center [288, 567] width 278 height 278
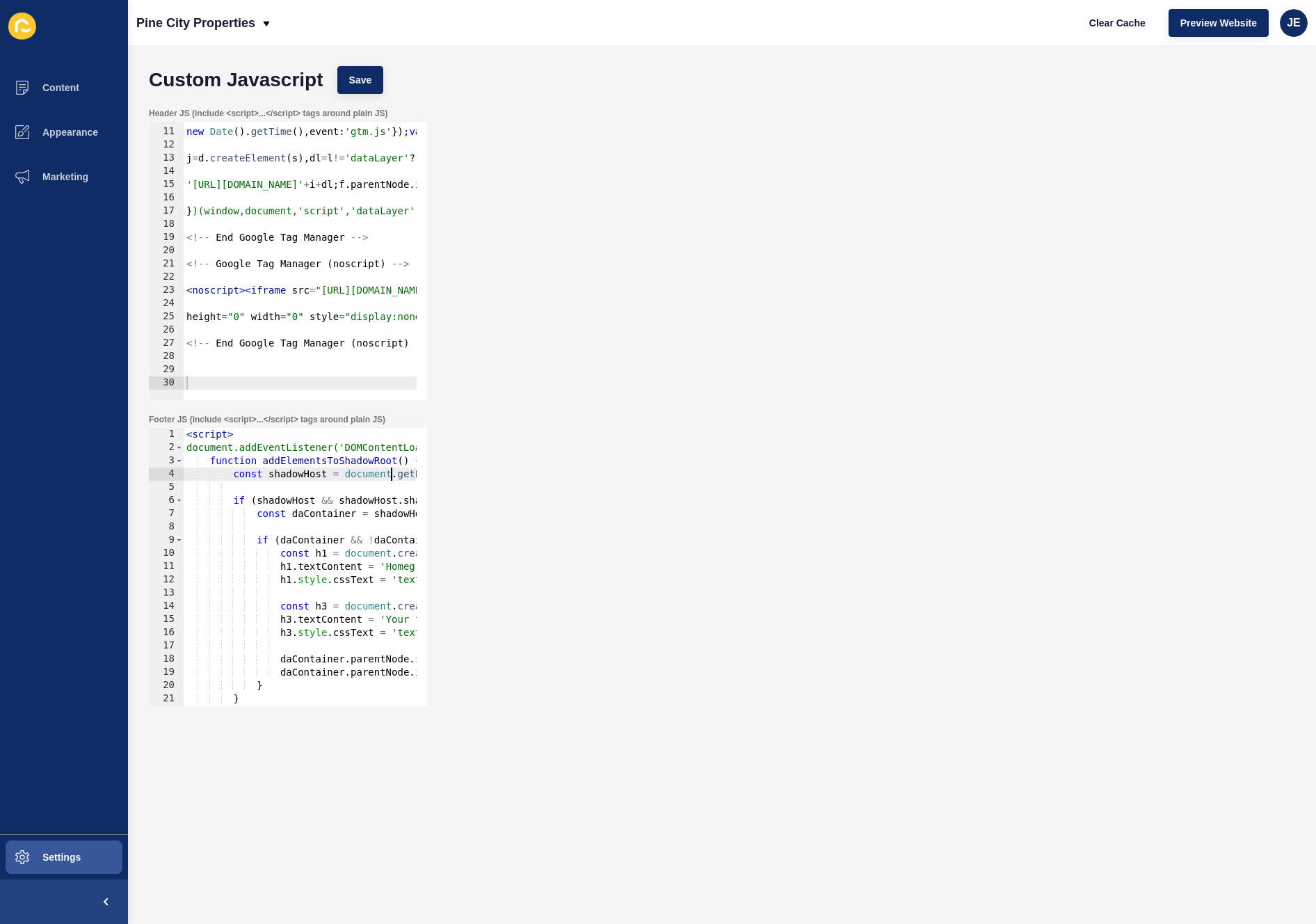
scroll to position [0, 174]
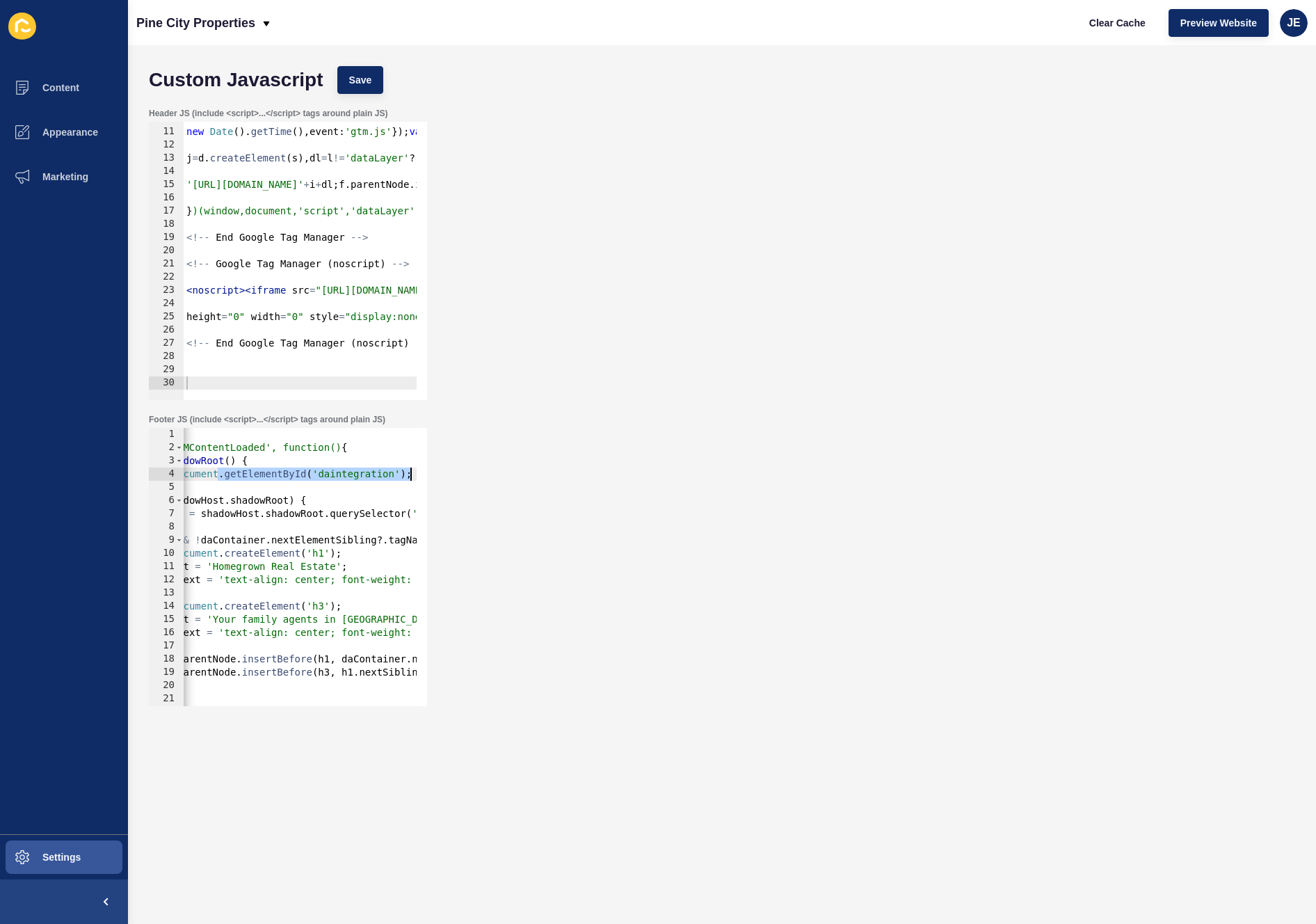
drag, startPoint x: 394, startPoint y: 468, endPoint x: 495, endPoint y: 473, distance: 101.1
click at [495, 473] on div "Footer JS (include <script>...</script> tags around plain JS) const daContainer…" at bounding box center [722, 560] width 1160 height 306
click at [357, 475] on div "< script > document.addEventListener('DOMContentLoaded', function() { function …" at bounding box center [557, 575] width 1093 height 294
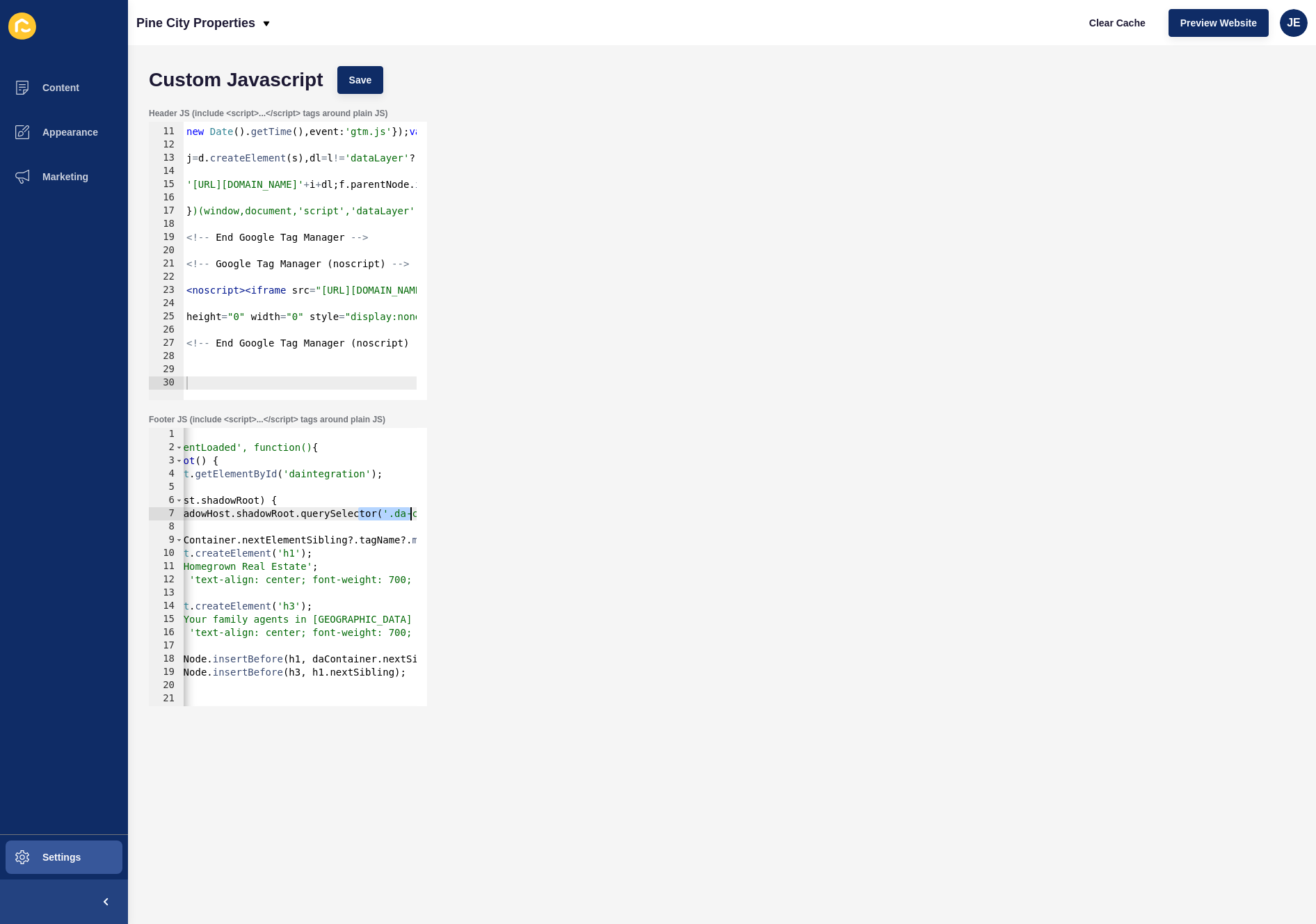
scroll to position [0, 272]
drag, startPoint x: 384, startPoint y: 514, endPoint x: 437, endPoint y: 510, distance: 53.2
click at [437, 510] on div "Footer JS (include <script>...</script> tags around plain JS) const shadowHost …" at bounding box center [722, 560] width 1160 height 306
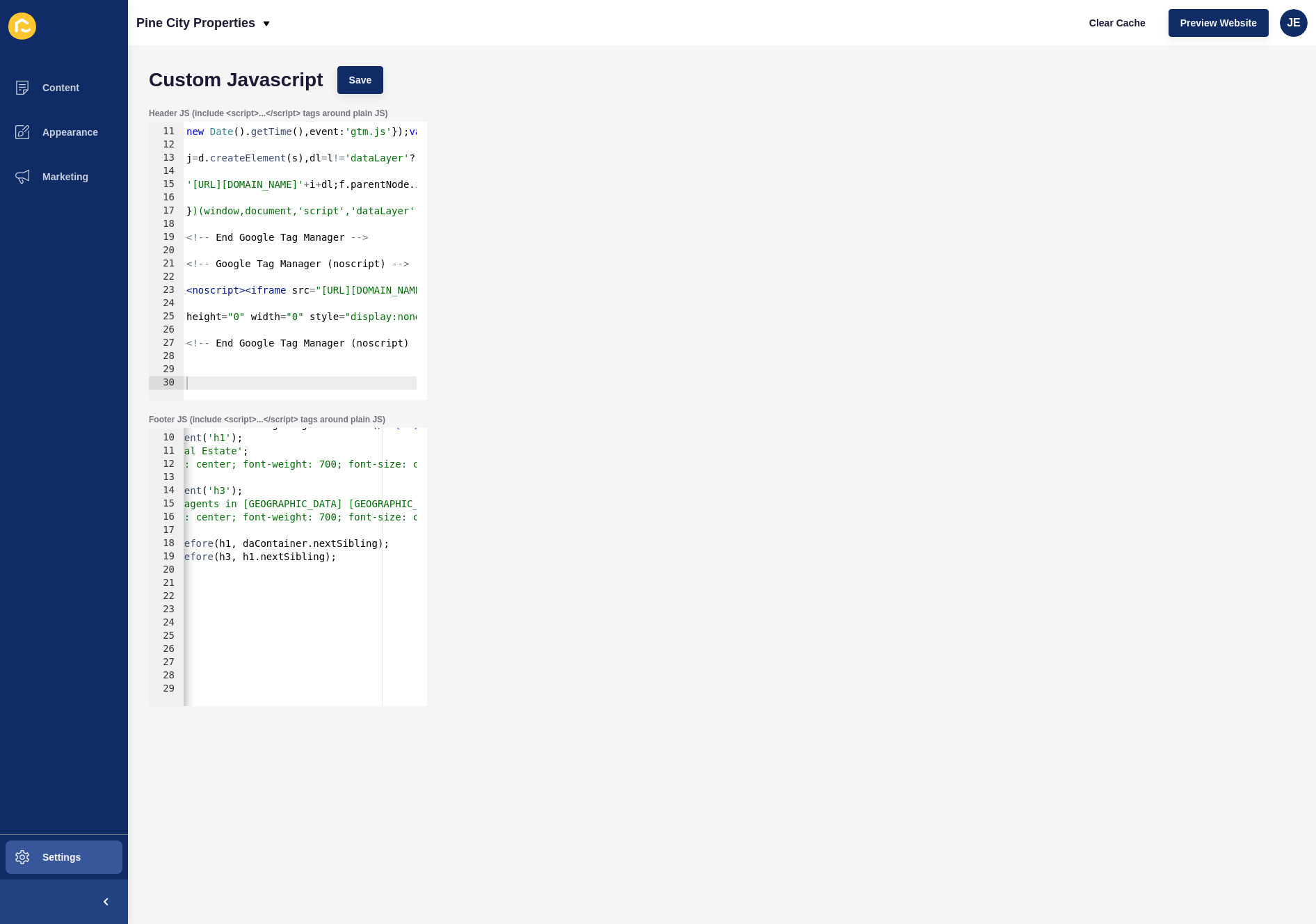
scroll to position [115, 0]
click at [349, 544] on div "if ( daContainer && ! daContainer . nextElementSibling ?. tagName ?. match ( / …" at bounding box center [458, 565] width 1093 height 294
click at [360, 94] on div "Custom Javascript Save" at bounding box center [722, 80] width 1160 height 41
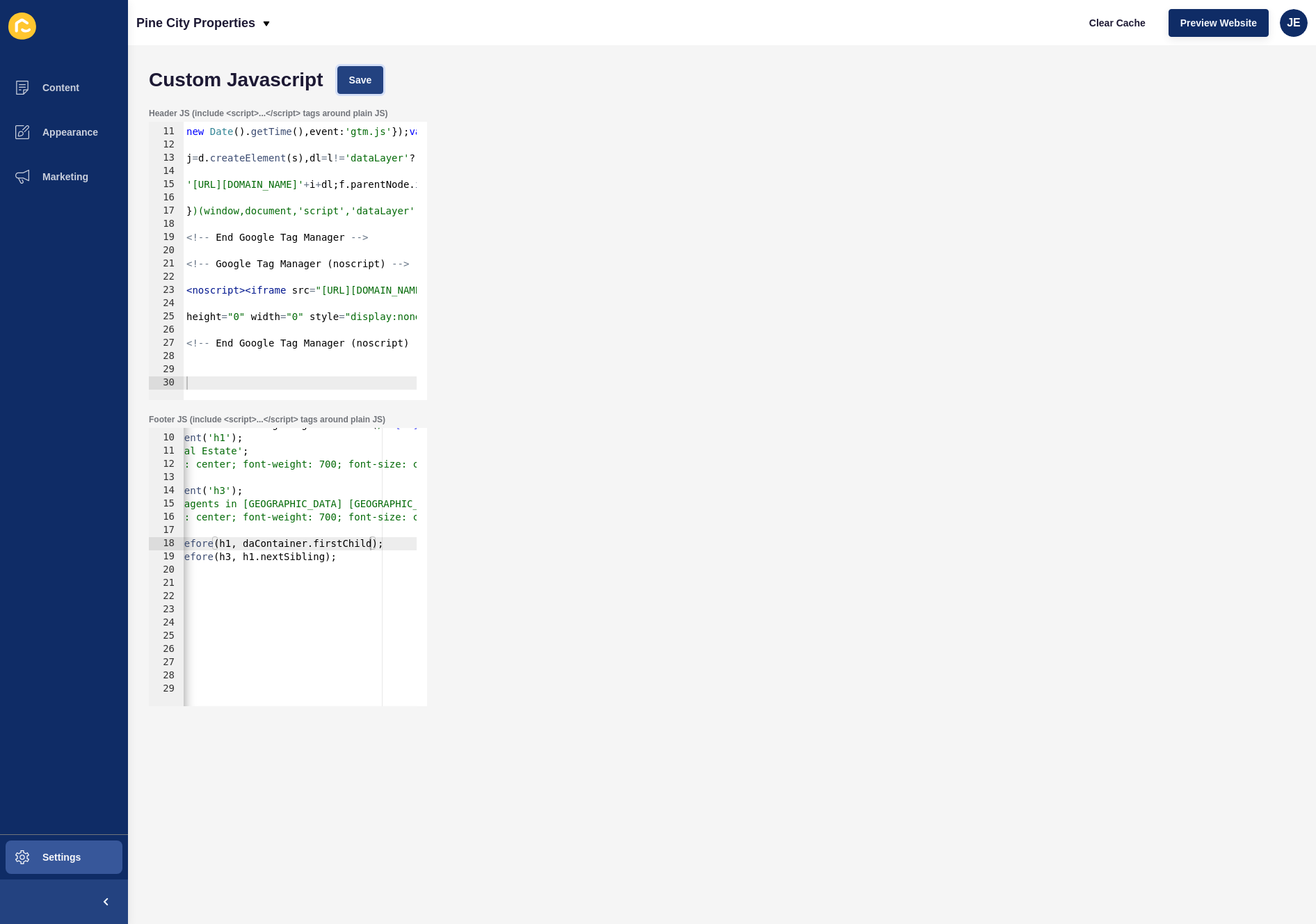
click at [365, 88] on button "Save" at bounding box center [360, 80] width 46 height 28
click at [1122, 21] on span "Clear Cache" at bounding box center [1117, 23] width 56 height 14
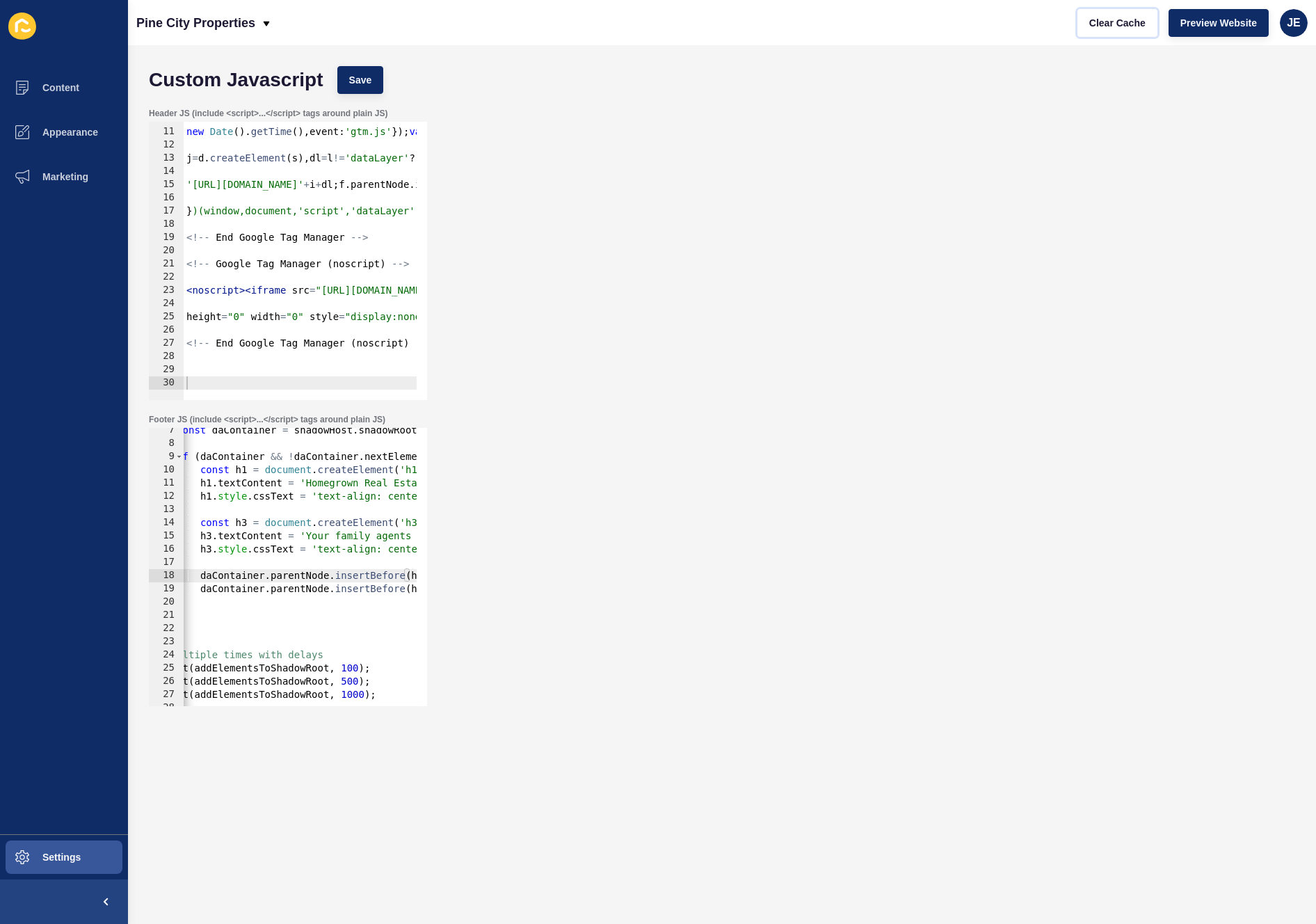
scroll to position [0, 71]
click at [294, 578] on div "const daContainer = shadowHost . shadowRoot . querySelector ( '.da-container' )…" at bounding box center [660, 570] width 1093 height 294
click at [302, 589] on div "const daContainer = shadowHost . shadowRoot . querySelector ( '.da-container' )…" at bounding box center [660, 570] width 1093 height 294
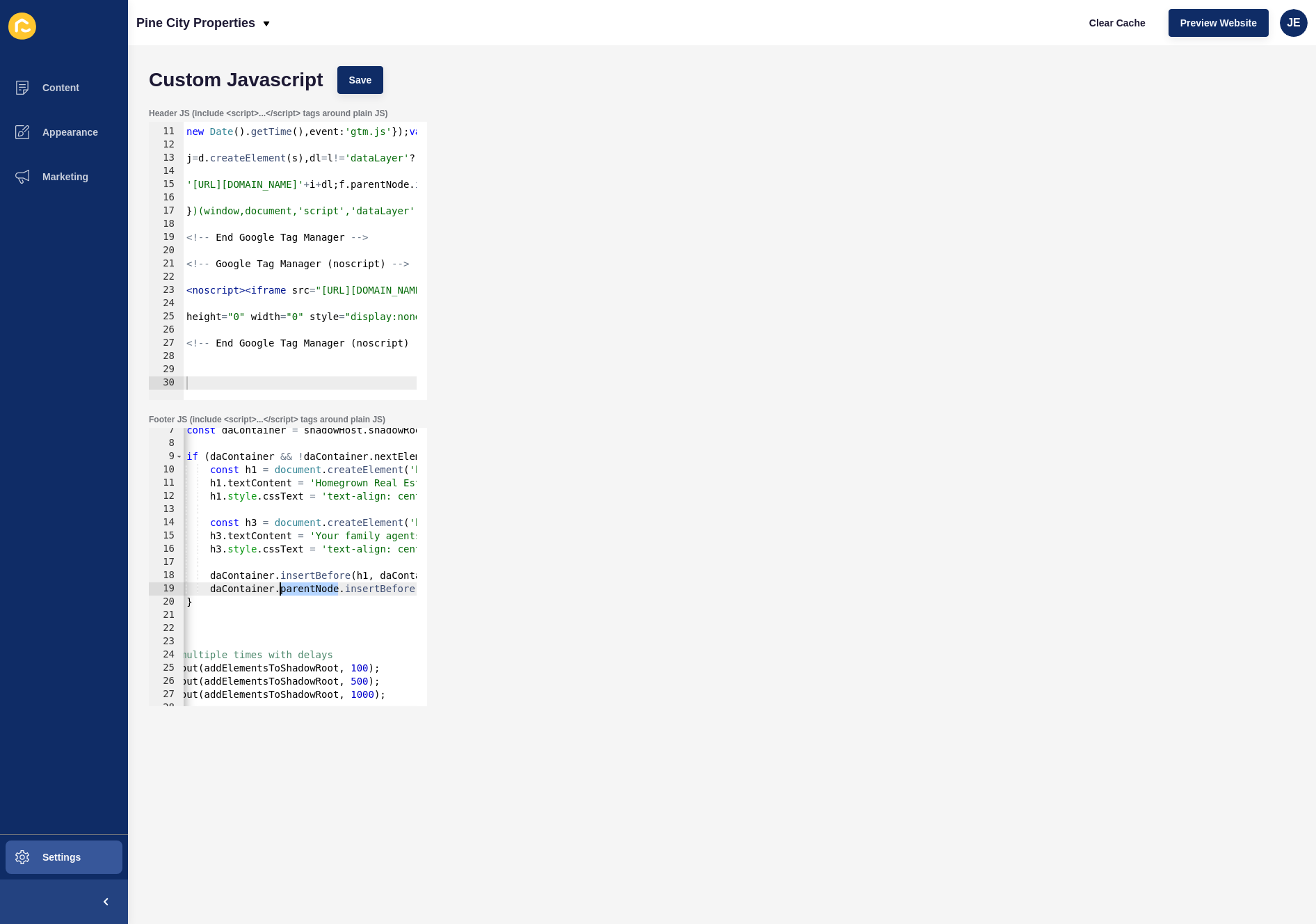
scroll to position [0, 25]
click at [365, 84] on span "Save" at bounding box center [361, 80] width 23 height 14
click at [1115, 32] on button "Clear Cache" at bounding box center [1117, 23] width 80 height 28
click at [262, 651] on div "const daContainer = shadowHost . shadowRoot . querySelector ( '.da-container' )…" at bounding box center [660, 570] width 1093 height 294
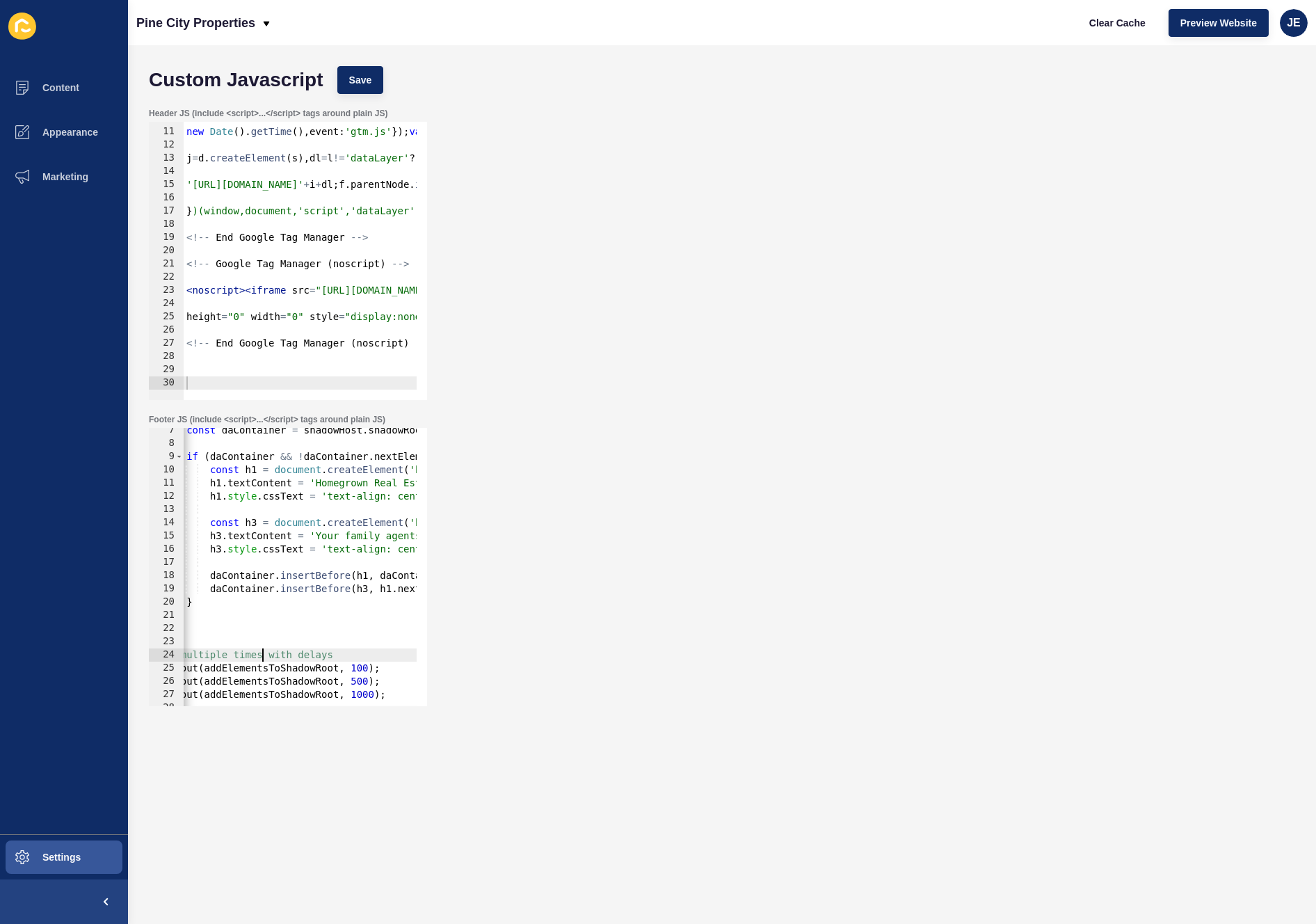
click at [262, 651] on div "const daContainer = shadowHost . shadowRoot . querySelector ( '.da-container' )…" at bounding box center [660, 570] width 1093 height 294
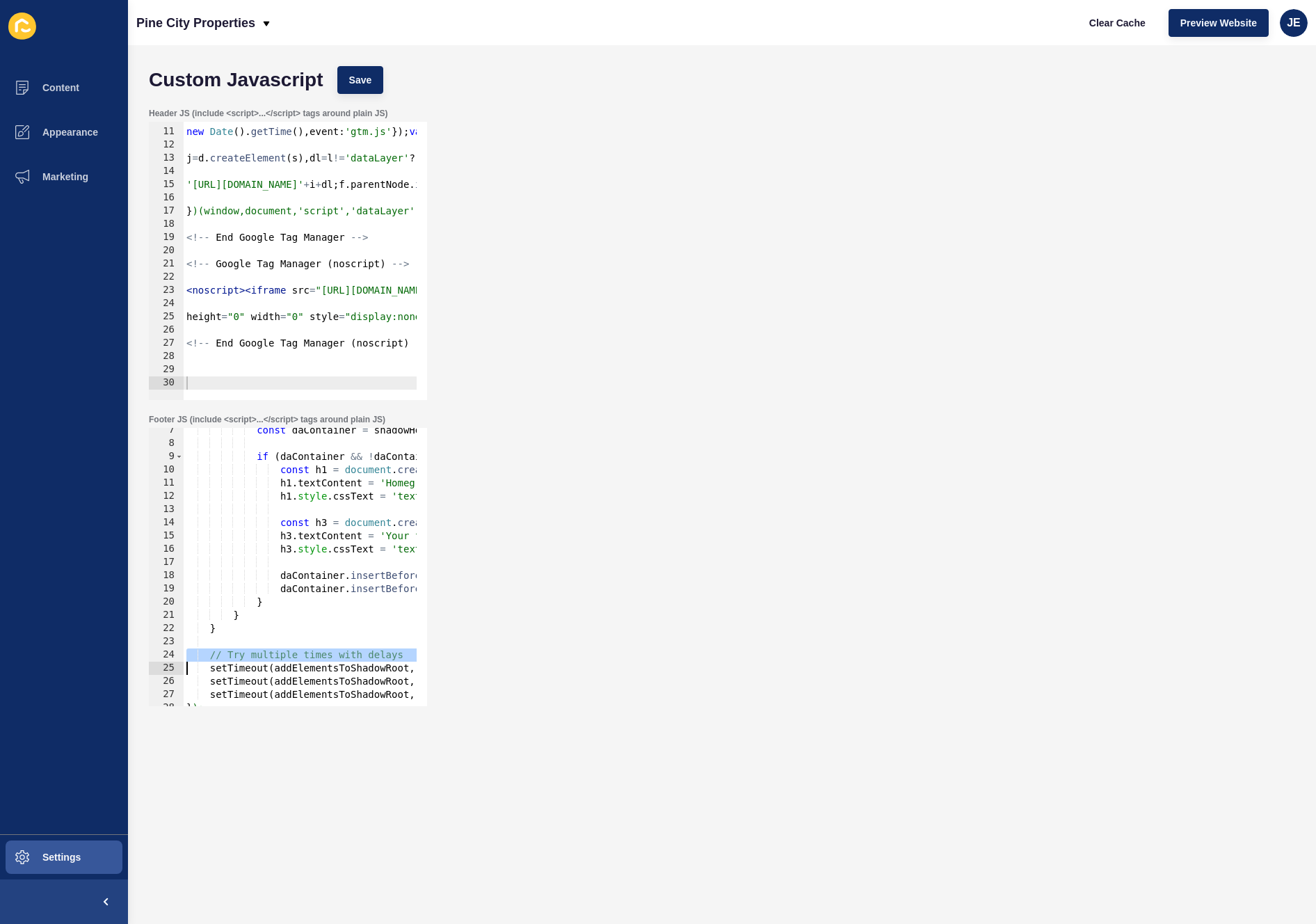
scroll to position [0, 0]
click at [262, 651] on div "const daContainer = shadowHost . shadowRoot . querySelector ( '.da-container' )…" at bounding box center [730, 570] width 1093 height 294
type textarea "setTimeout(addElementsToShadowRoot, 100);"
drag, startPoint x: 350, startPoint y: 654, endPoint x: 105, endPoint y: 650, distance: 245.0
click at [105, 650] on div "Content Appearance Marketing Settings Pine City Properties Clear Cache Preview …" at bounding box center [658, 462] width 1316 height 924
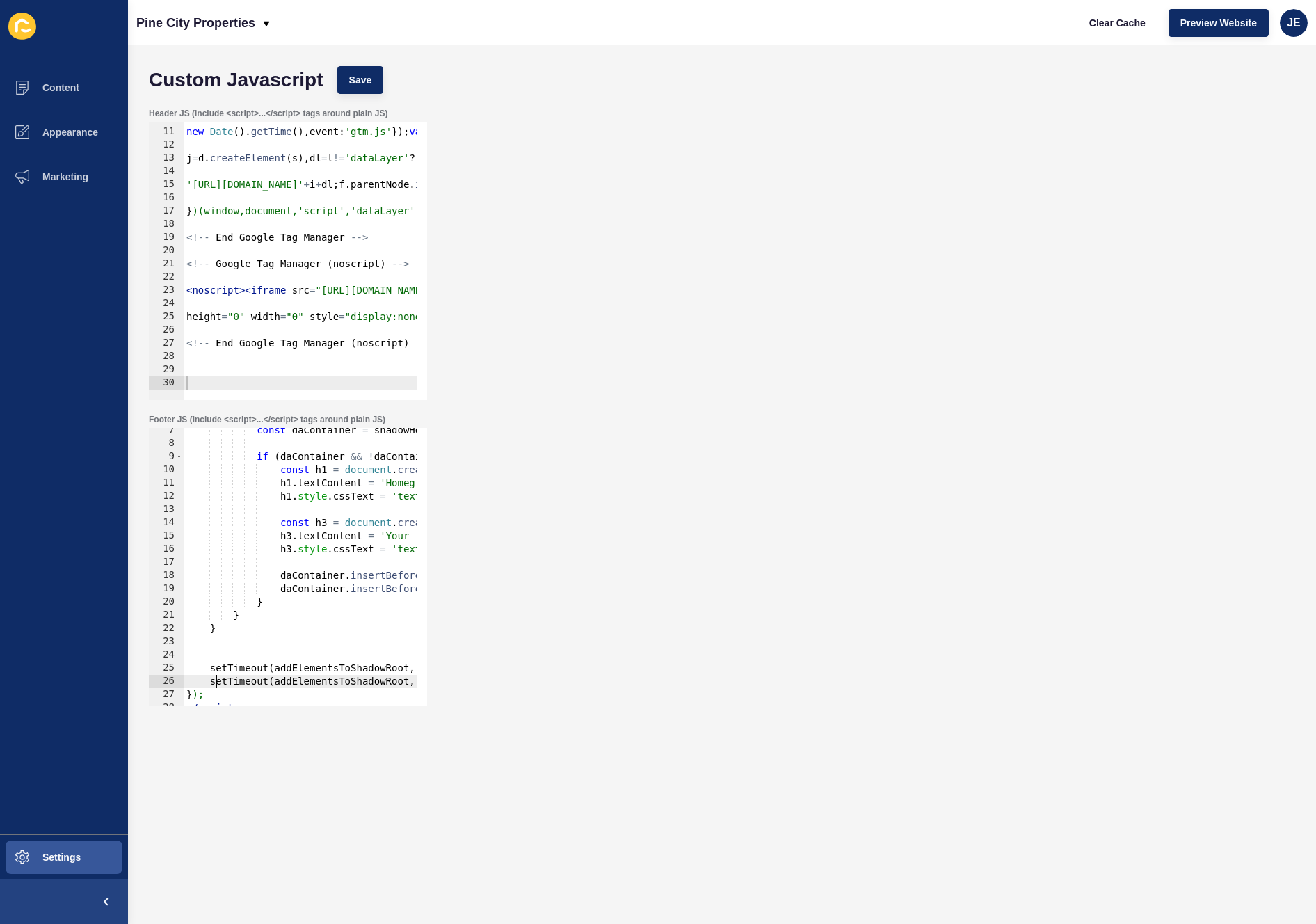
click at [219, 681] on div "const daContainer = shadowHost . shadowRoot . querySelector ( '.da-container' )…" at bounding box center [730, 570] width 1093 height 294
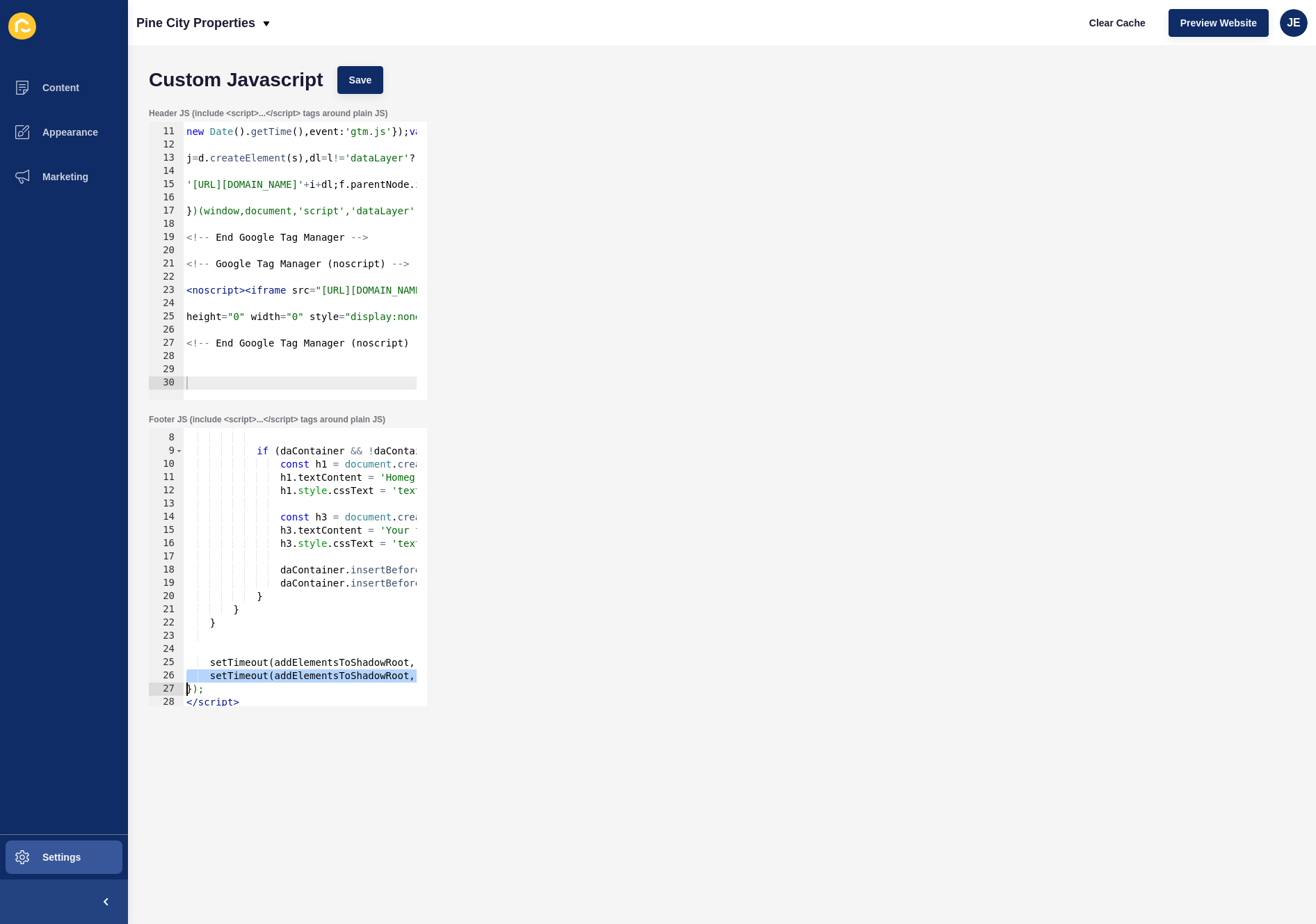
click at [219, 681] on div "const daContainer = shadowHost . shadowRoot . querySelector ( '.da-container' )…" at bounding box center [730, 565] width 1093 height 294
type textarea "});"
click at [228, 649] on div "const daContainer = shadowHost . shadowRoot . querySelector ( '.da-container' )…" at bounding box center [730, 565] width 1093 height 294
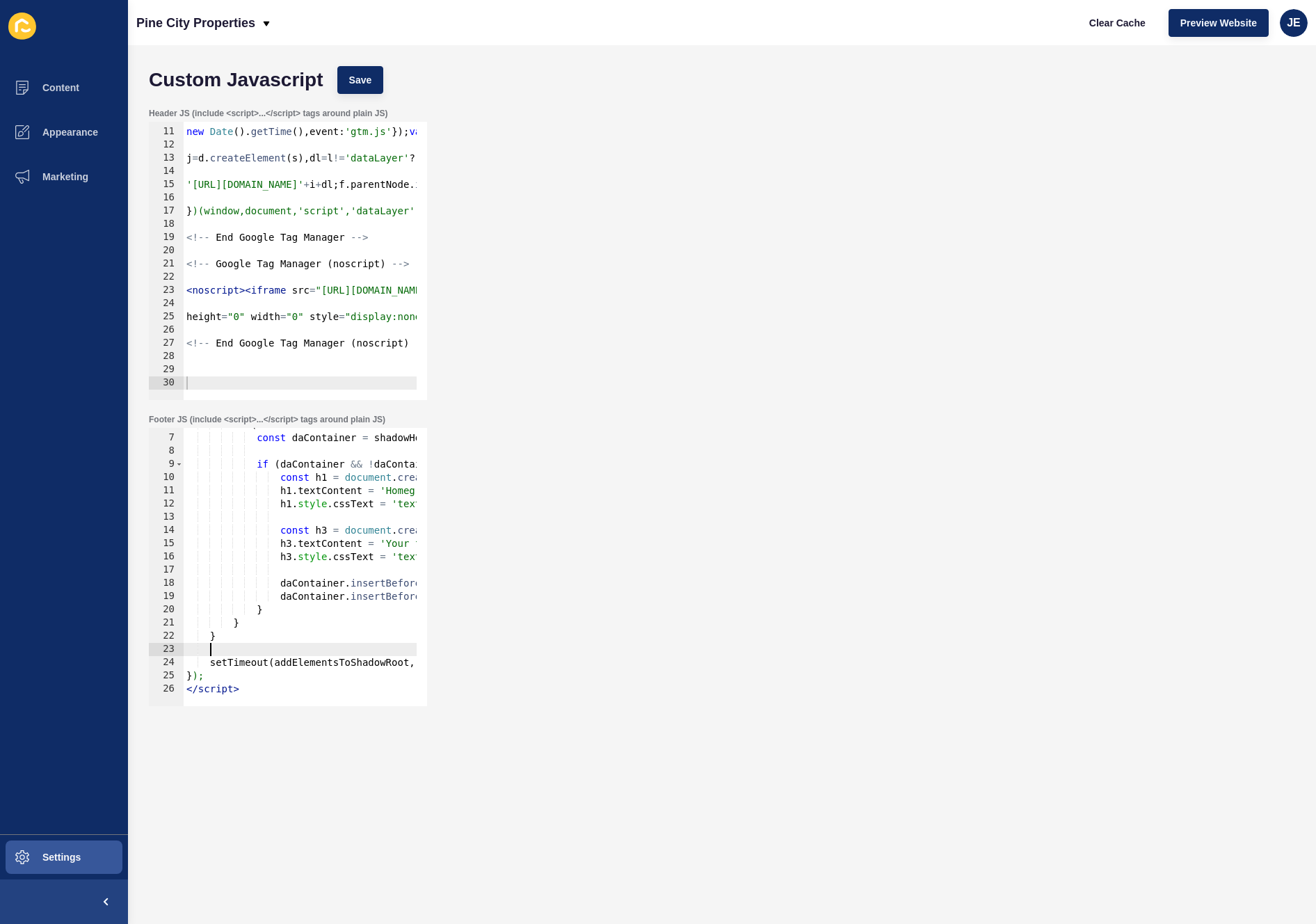
scroll to position [76, 0]
drag, startPoint x: 379, startPoint y: 83, endPoint x: 394, endPoint y: 79, distance: 15.5
click at [379, 83] on button "Save" at bounding box center [360, 80] width 46 height 28
click at [1103, 24] on span "Clear Cache" at bounding box center [1117, 23] width 56 height 14
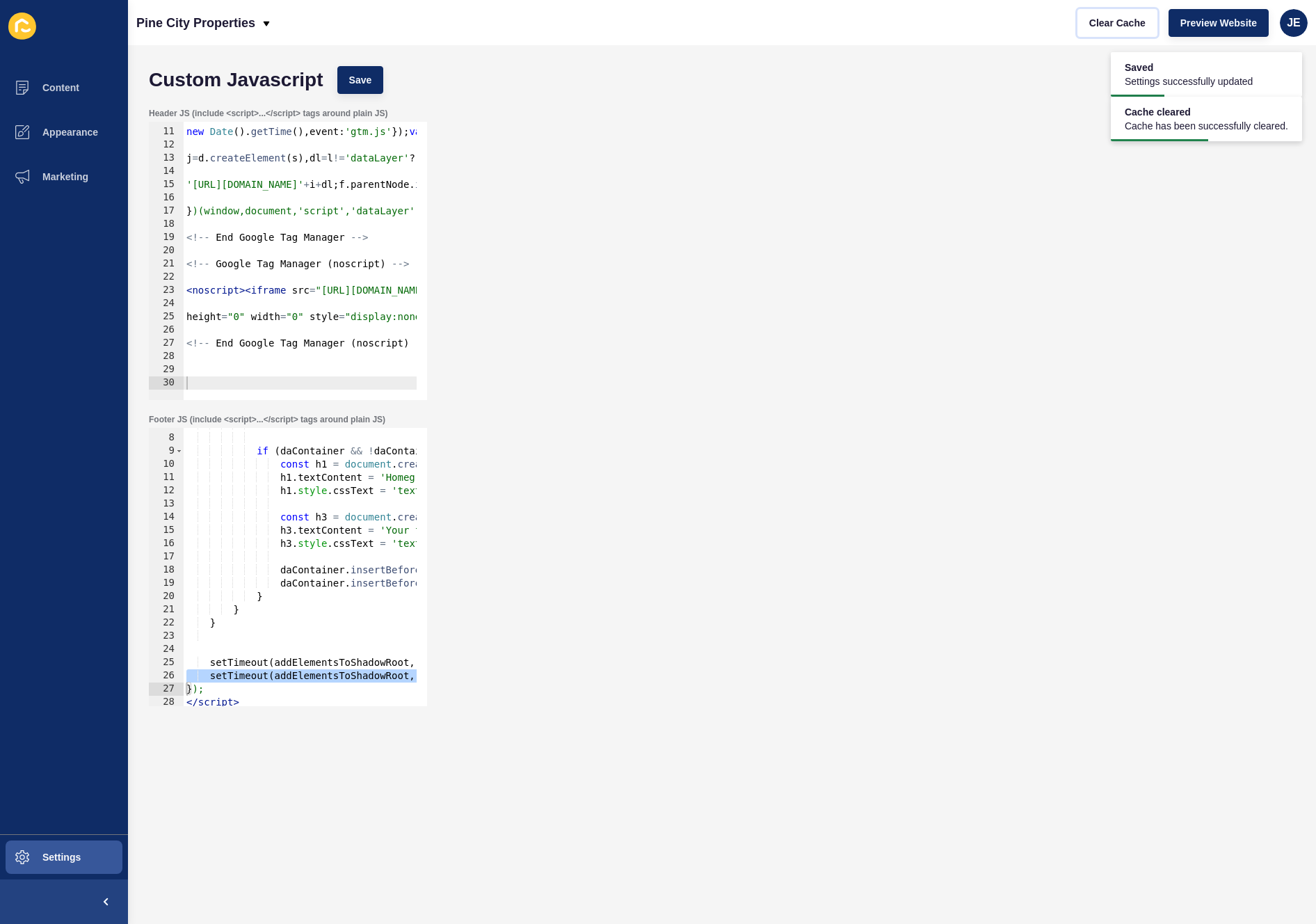
scroll to position [0, 38]
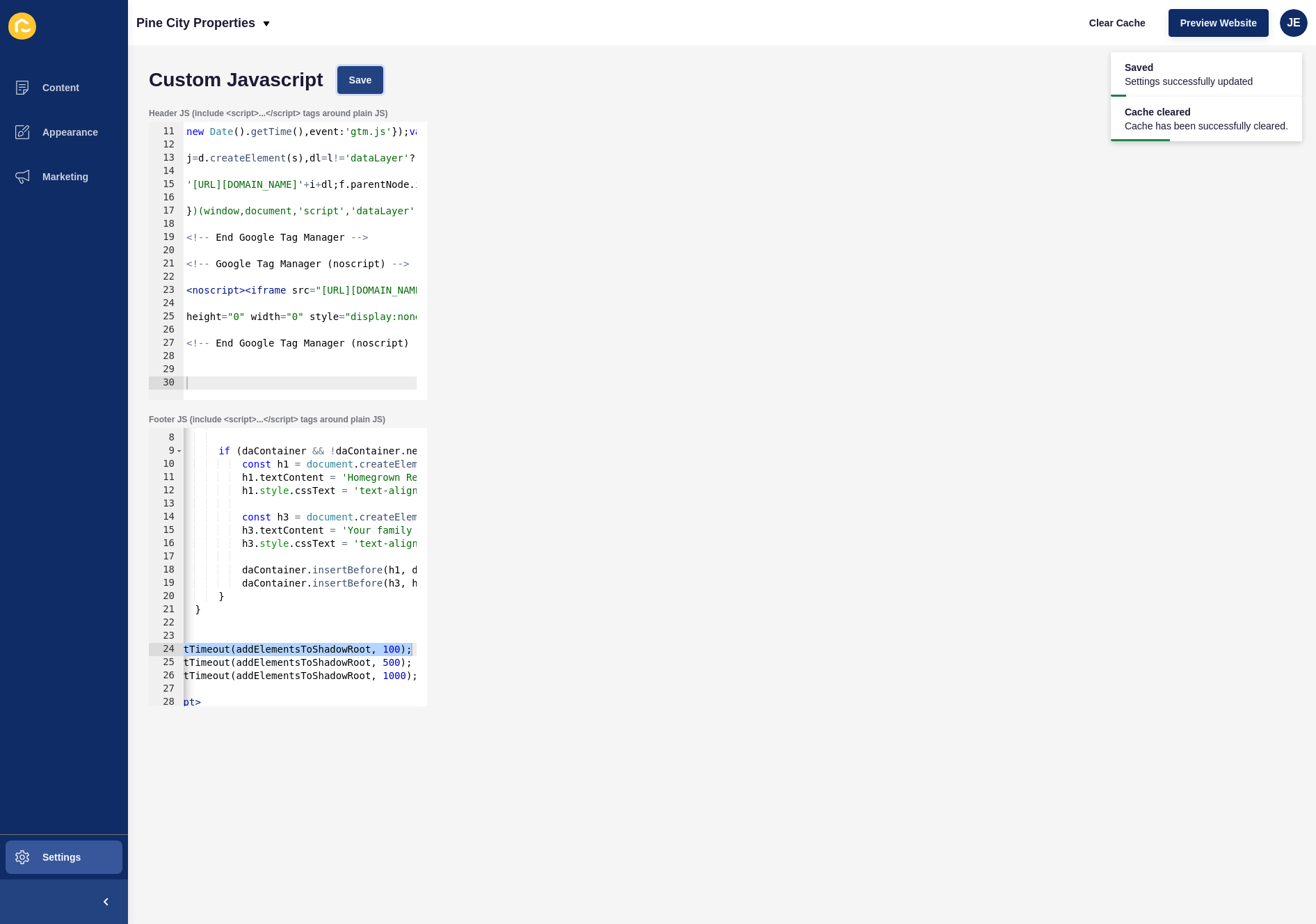
click at [346, 69] on button "Save" at bounding box center [360, 80] width 46 height 28
click at [1130, 25] on span "Clear Cache" at bounding box center [1117, 23] width 56 height 14
